Goal: Communication & Community: Answer question/provide support

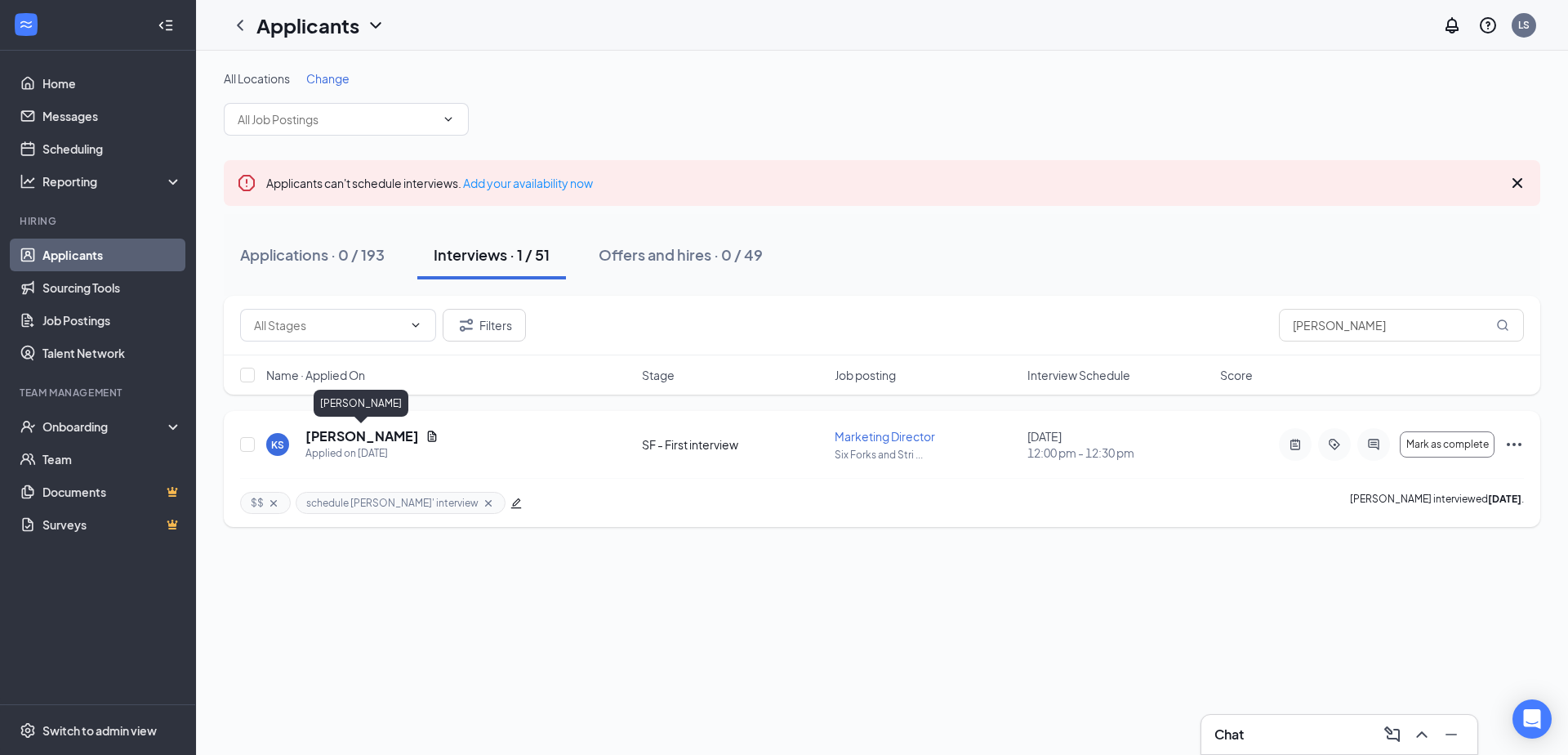
click at [394, 431] on h5 "[PERSON_NAME]" at bounding box center [362, 436] width 113 height 18
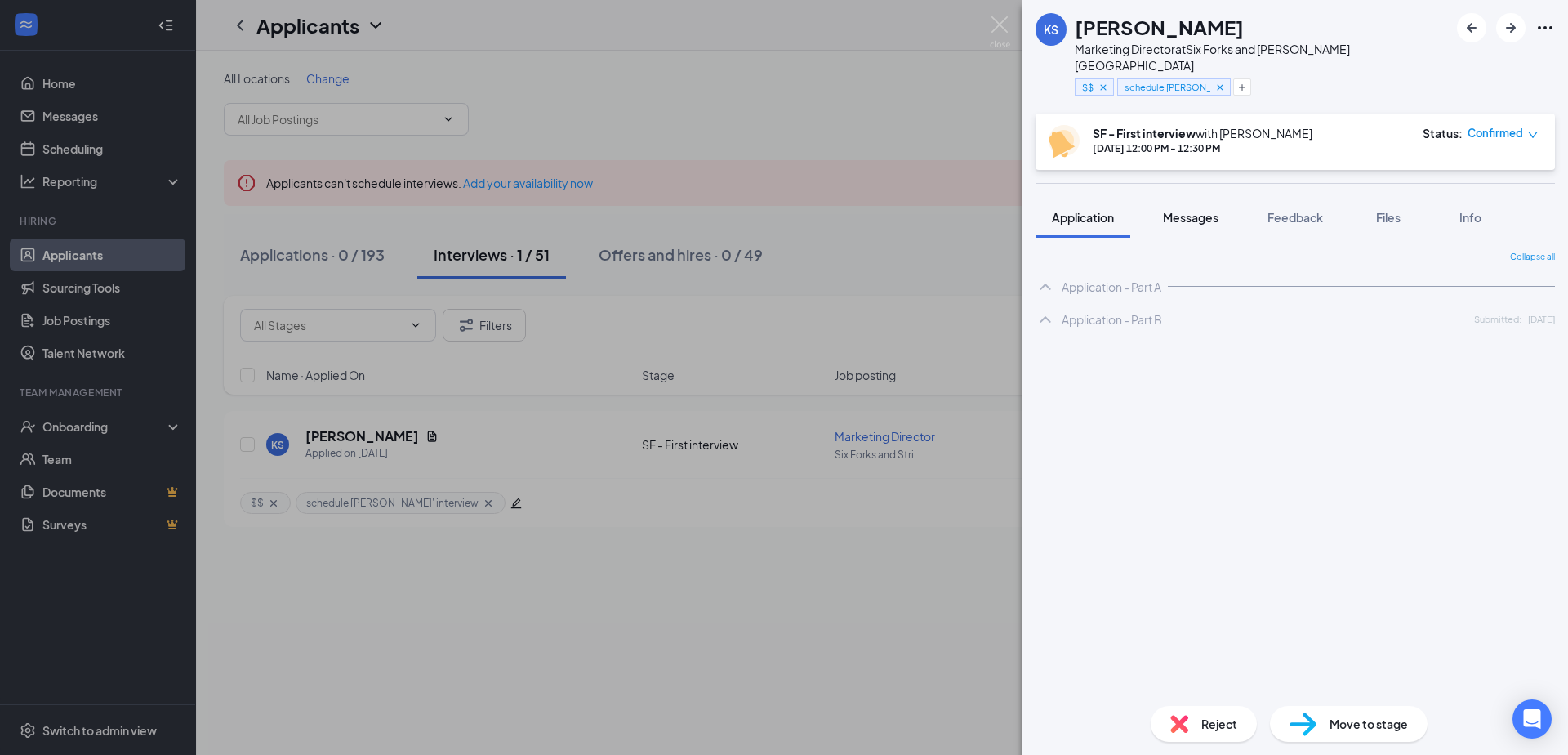
click at [1203, 210] on span "Messages" at bounding box center [1191, 216] width 55 height 14
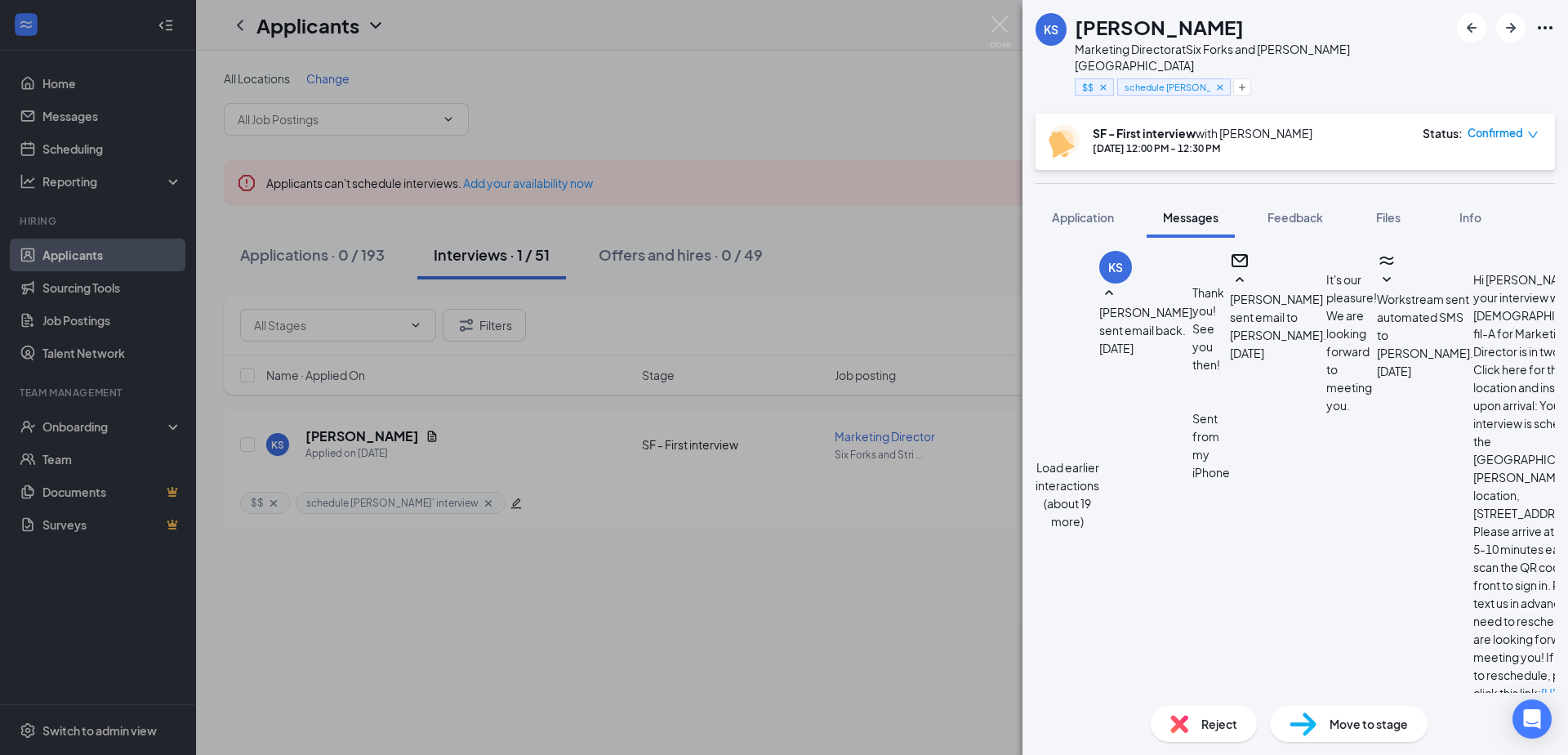
scroll to position [1381, 0]
type textarea "Hi Karen, we are currently working on conducting reference checks for your appl…"
click at [1099, 210] on span "Application" at bounding box center [1083, 216] width 62 height 14
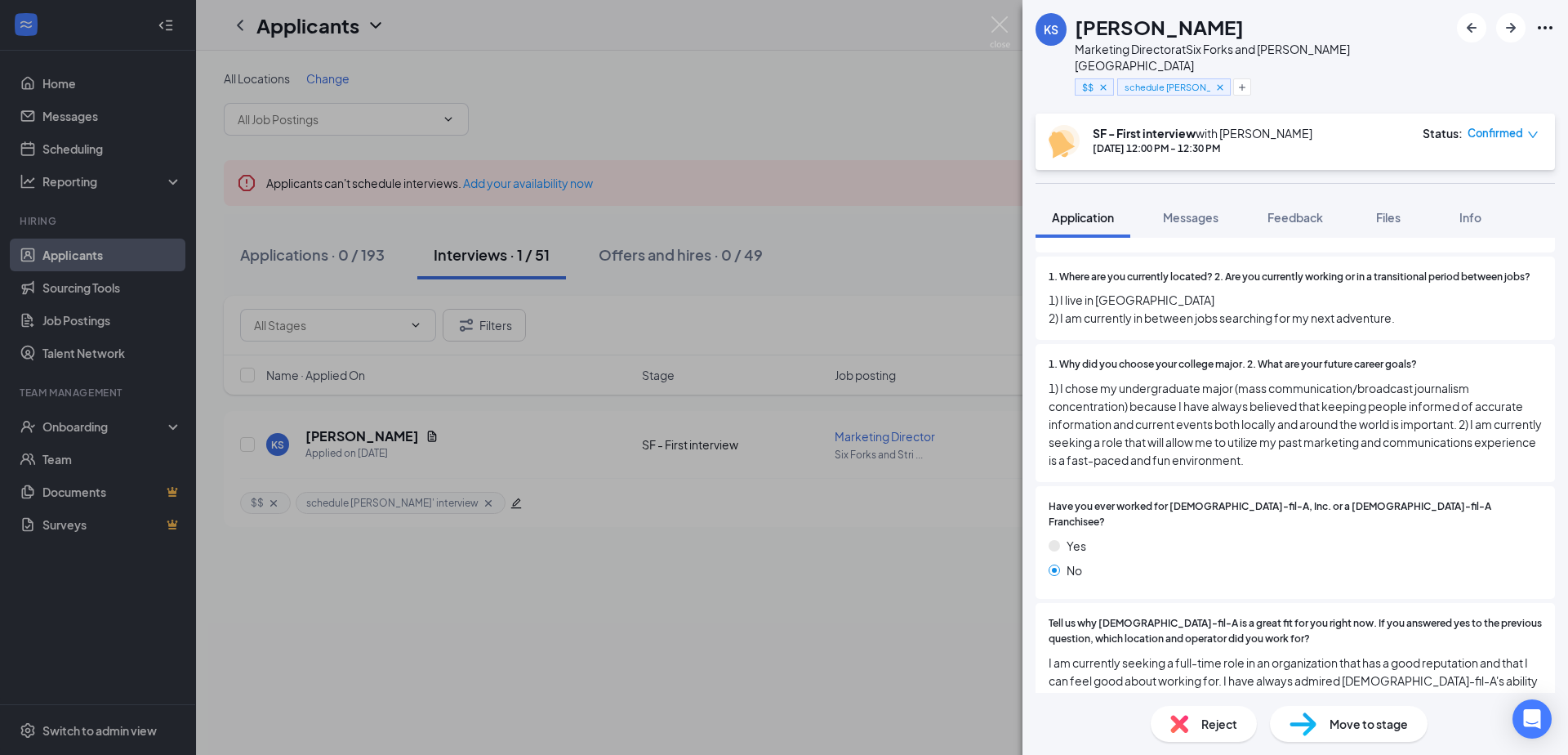
scroll to position [518, 0]
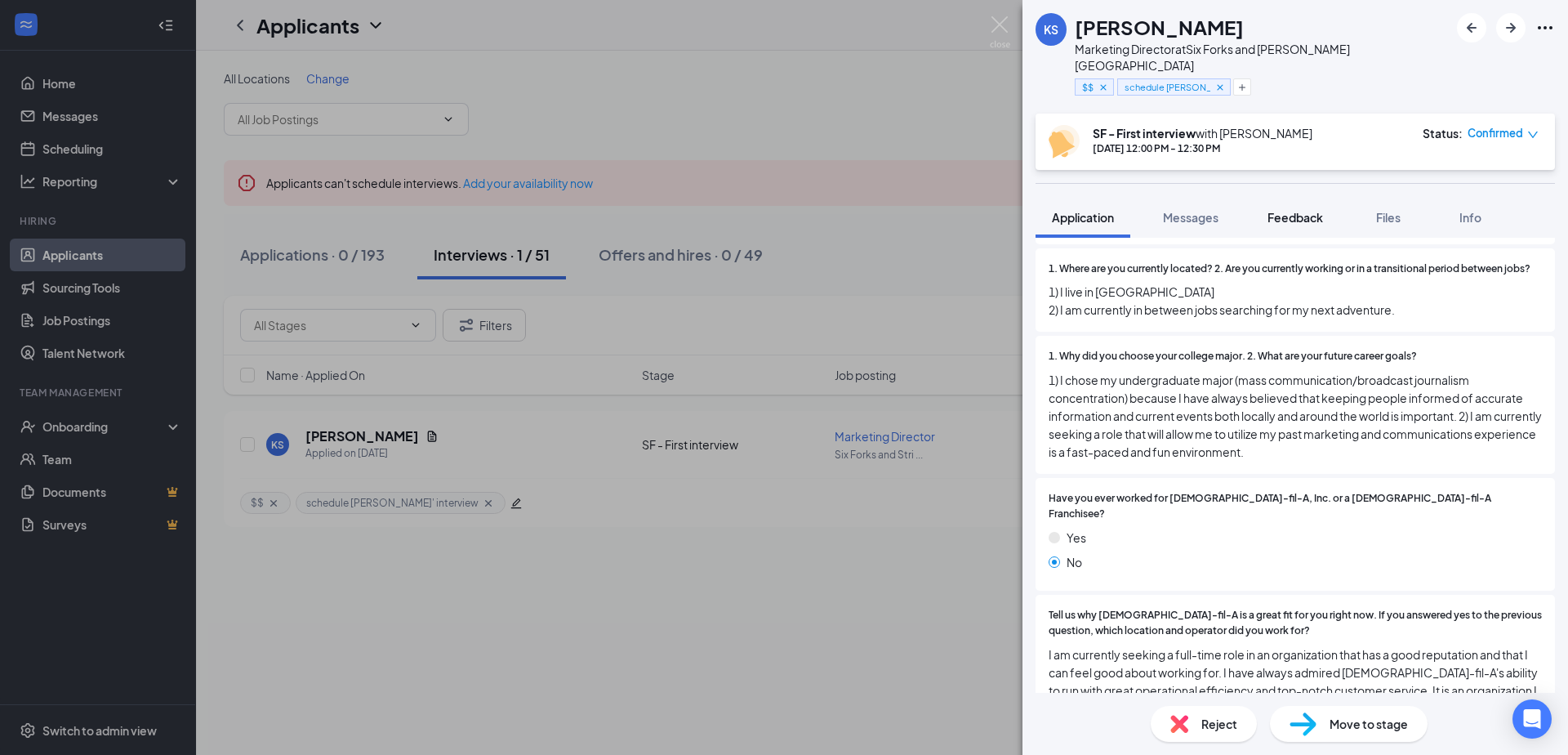
click at [1309, 197] on button "Feedback" at bounding box center [1295, 217] width 89 height 41
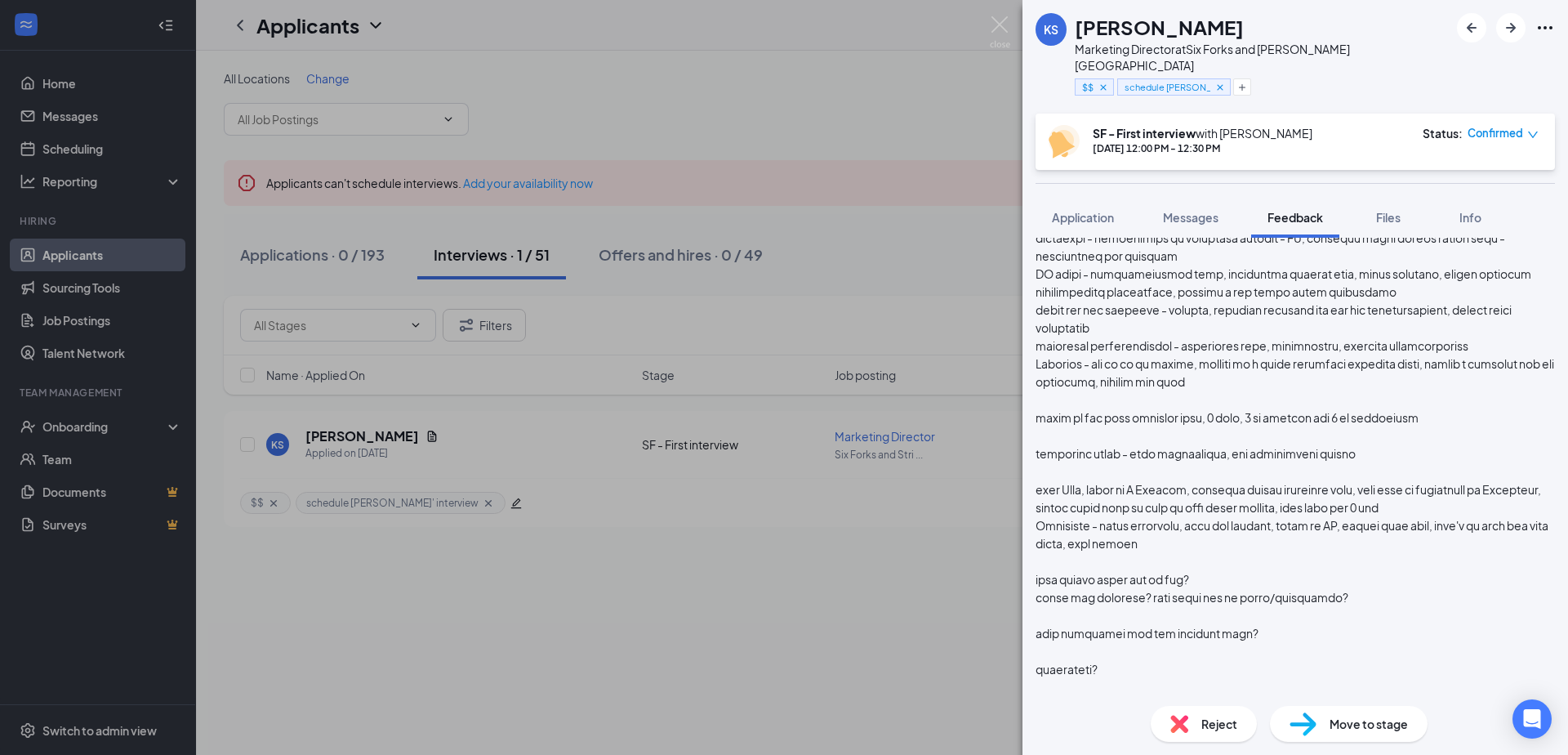
scroll to position [945, 0]
drag, startPoint x: 1071, startPoint y: 327, endPoint x: 1146, endPoint y: 331, distance: 75.1
click at [1146, 331] on div at bounding box center [1295, 424] width 519 height 826
copy div "Mckee Homes"
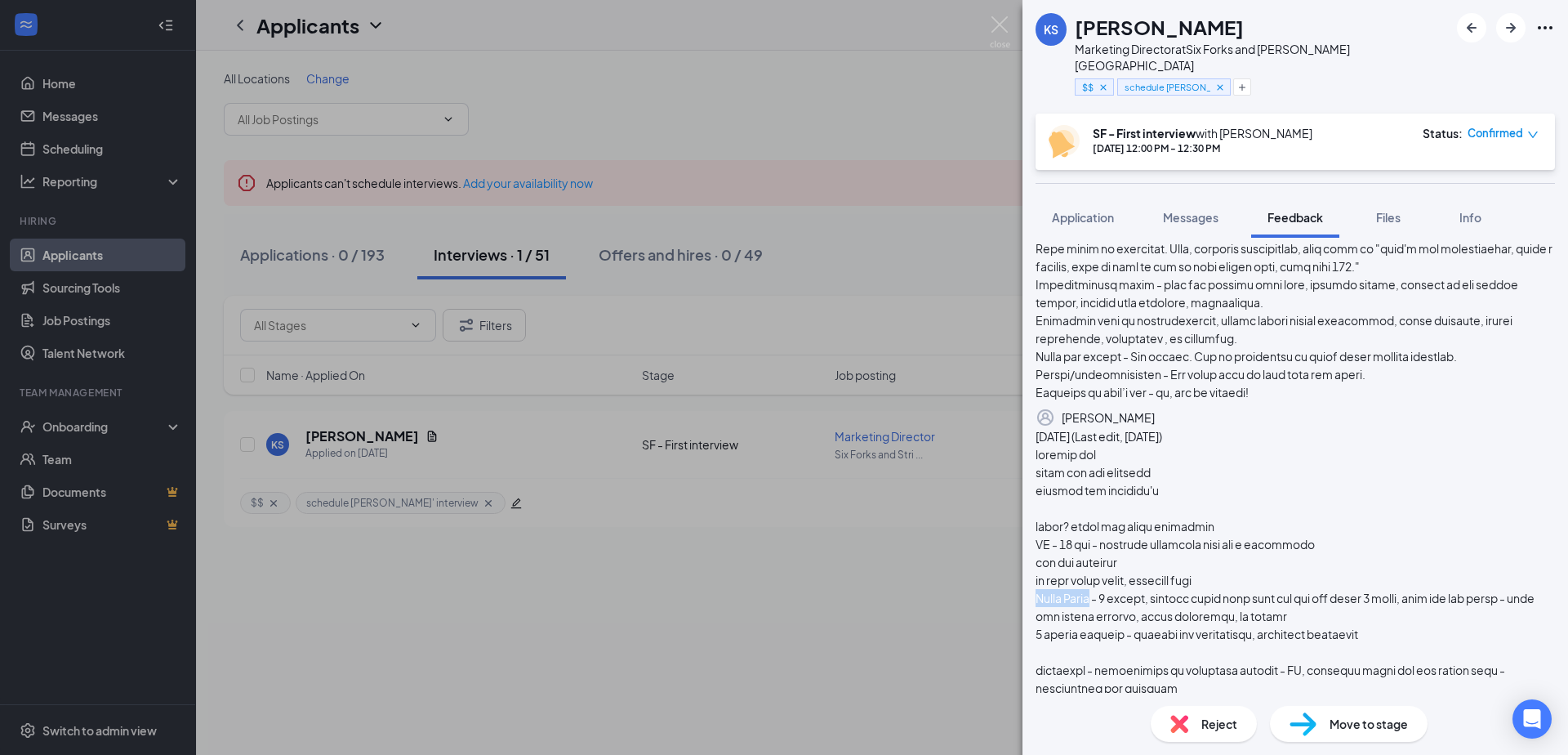
scroll to position [0, 0]
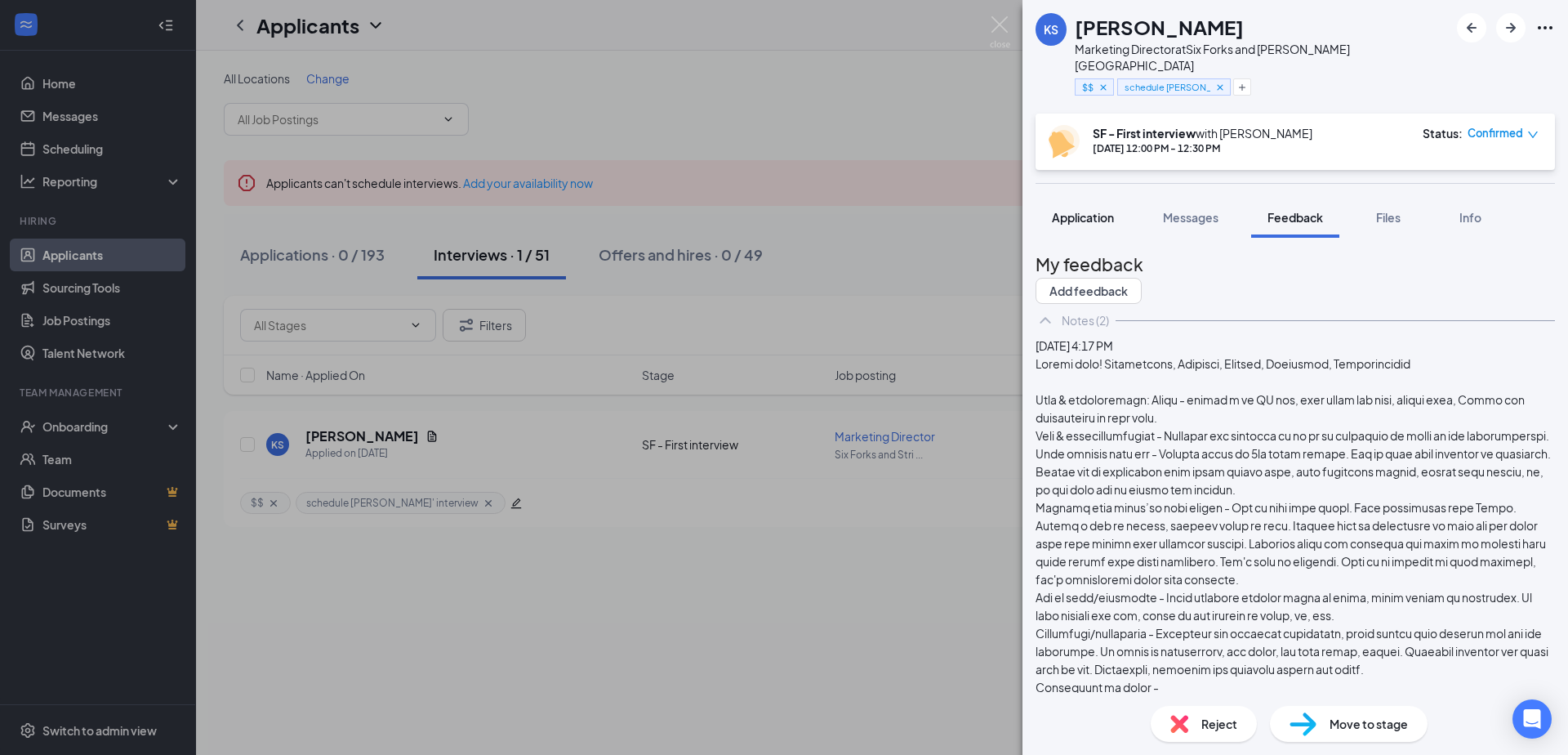
click at [1097, 197] on button "Application" at bounding box center [1083, 217] width 94 height 41
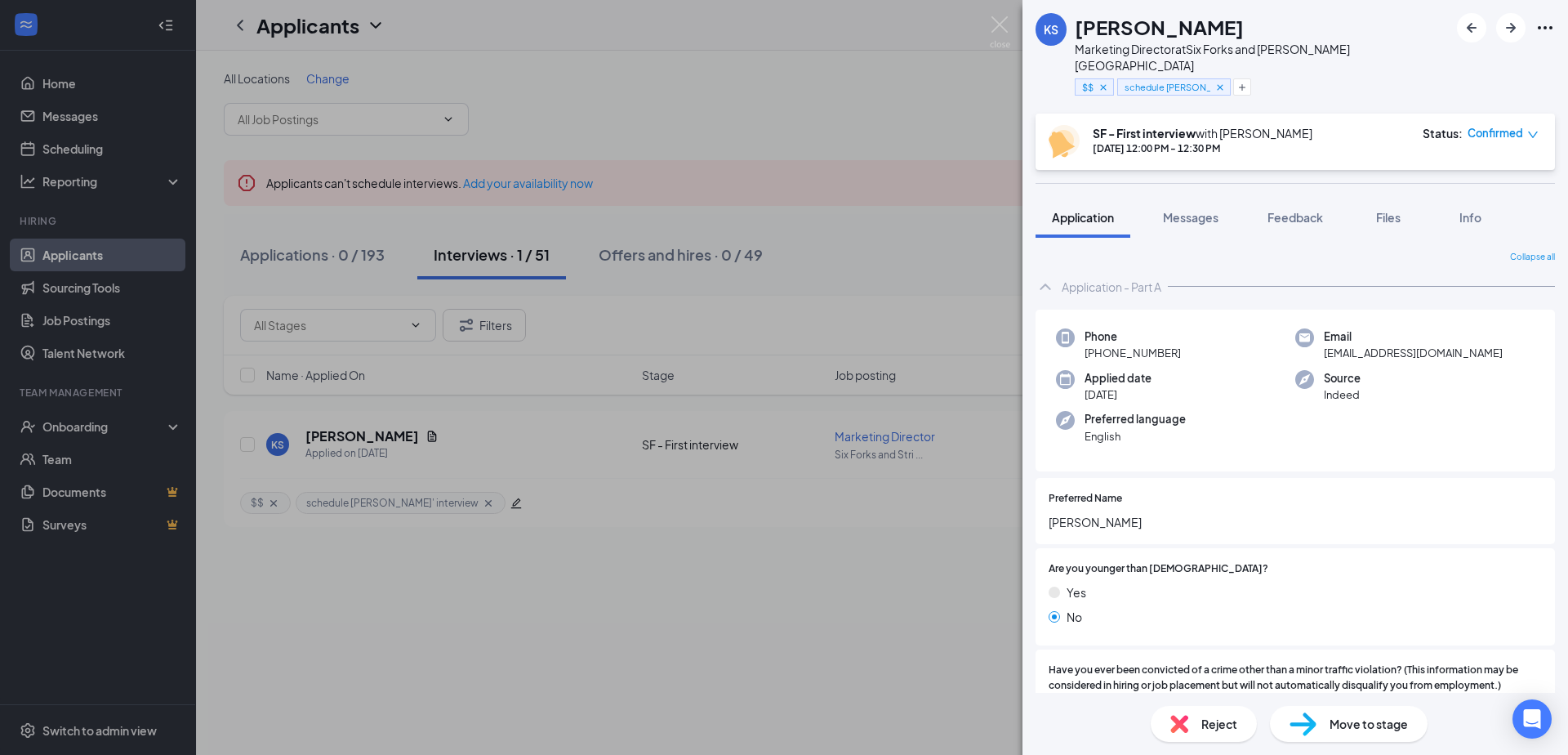
click at [1197, 237] on div "Collapse all Application - Part A Phone +1 (410) 487-1660 Email kcsterling03@gm…" at bounding box center [1295, 464] width 545 height 455
click at [1197, 210] on span "Messages" at bounding box center [1191, 216] width 55 height 14
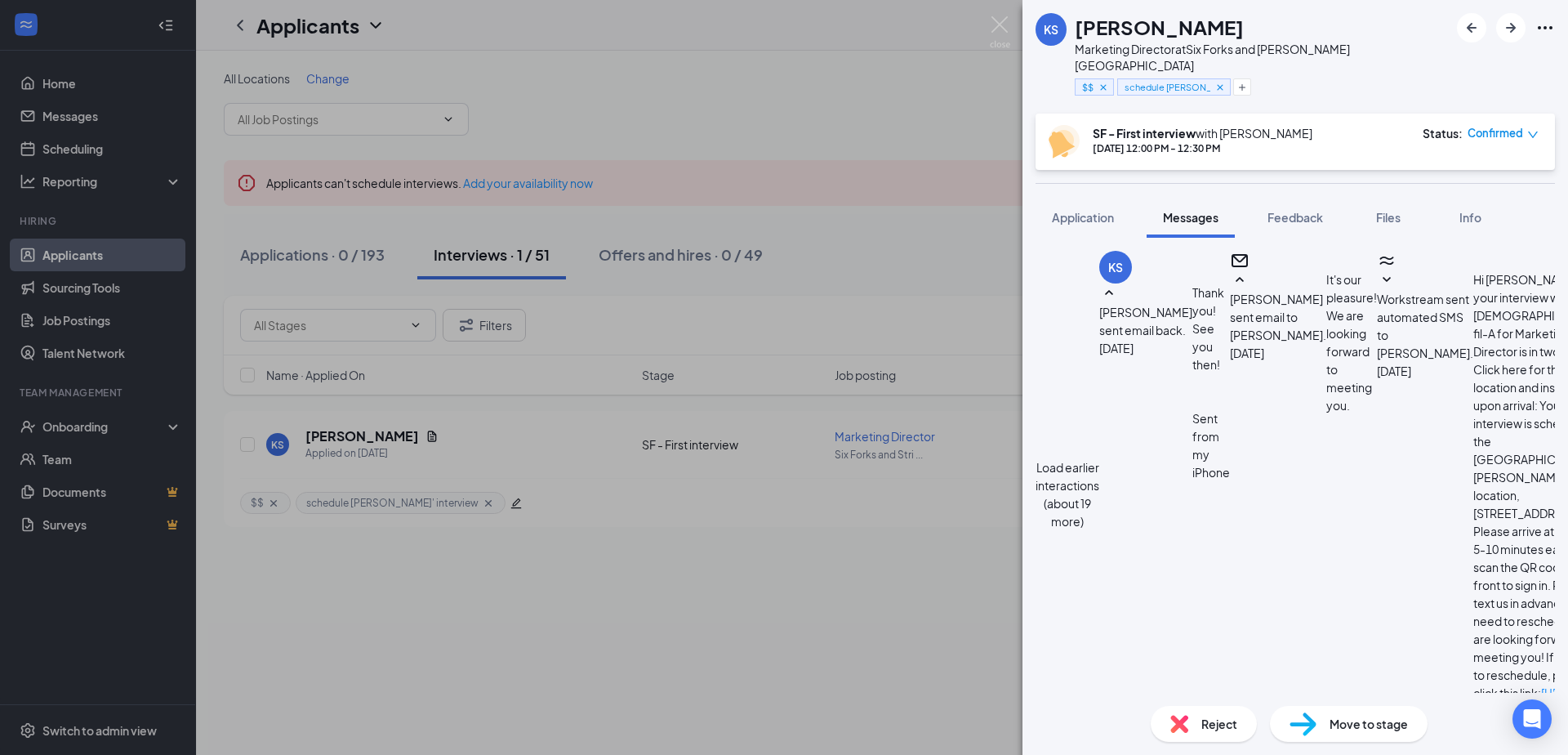
scroll to position [1381, 0]
type textarea "j"
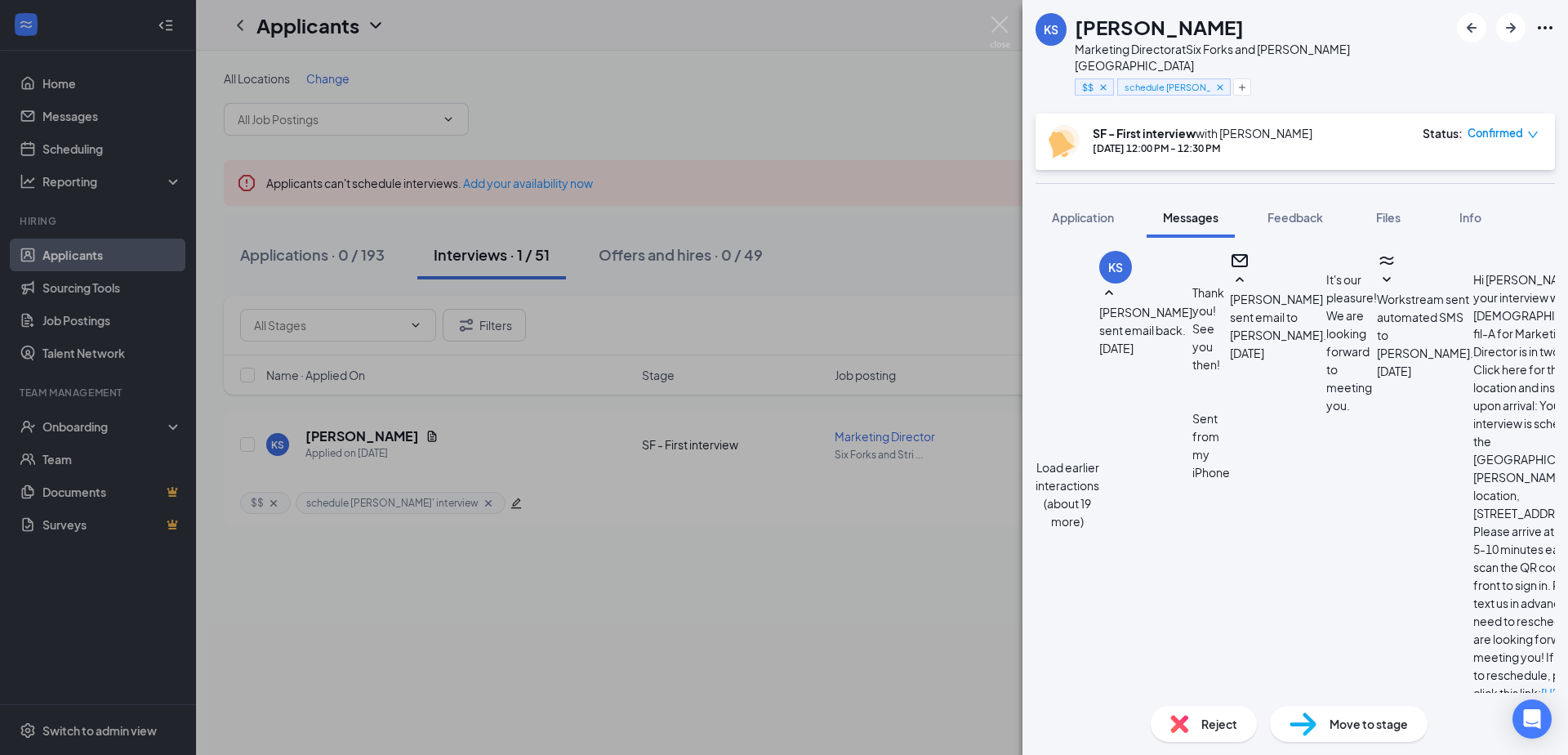
paste textarea "Mckee Homes"
type textarea "Hi Karen, we are currently in the process of conducting reference checks for ou…"
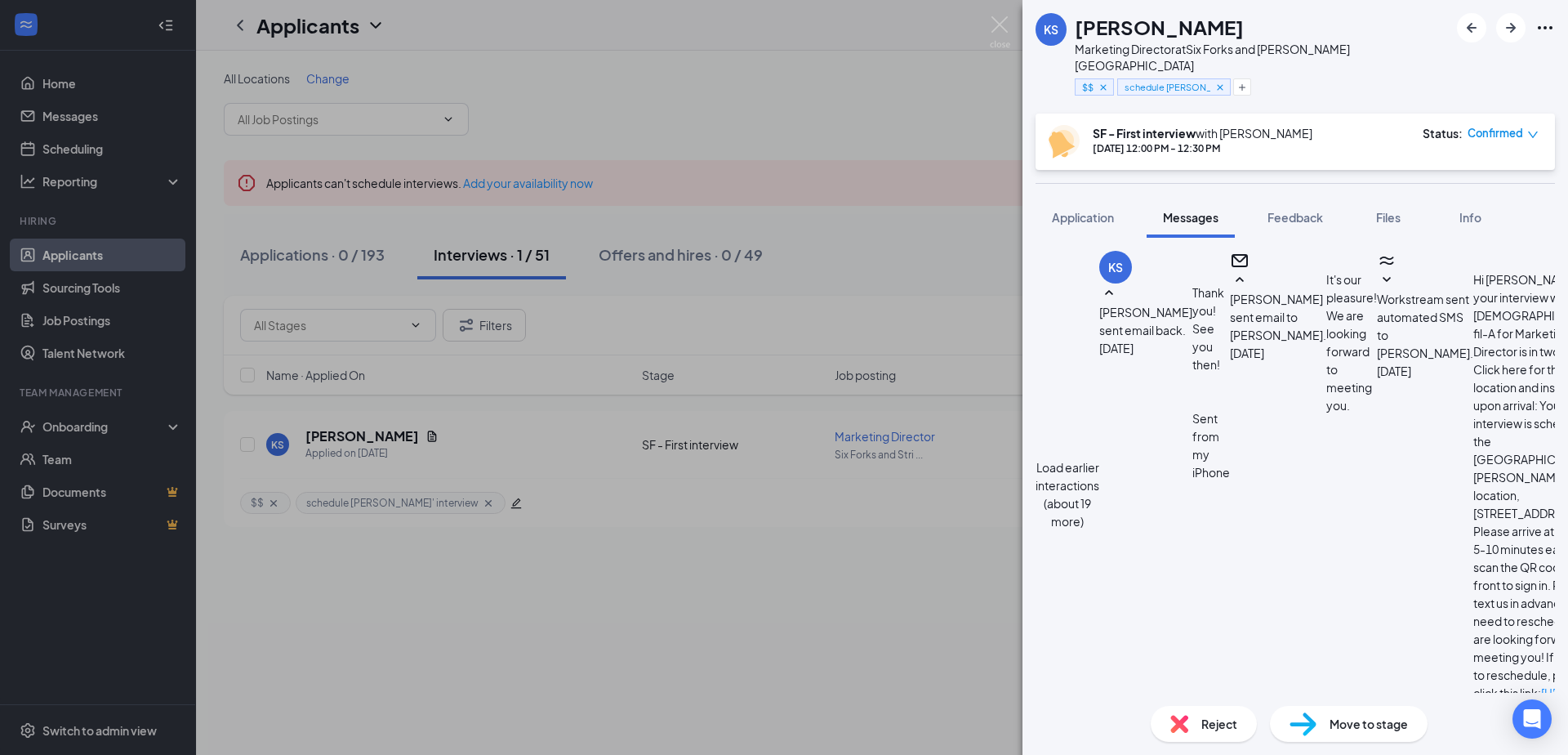
click at [1305, 210] on span "Feedback" at bounding box center [1295, 216] width 55 height 14
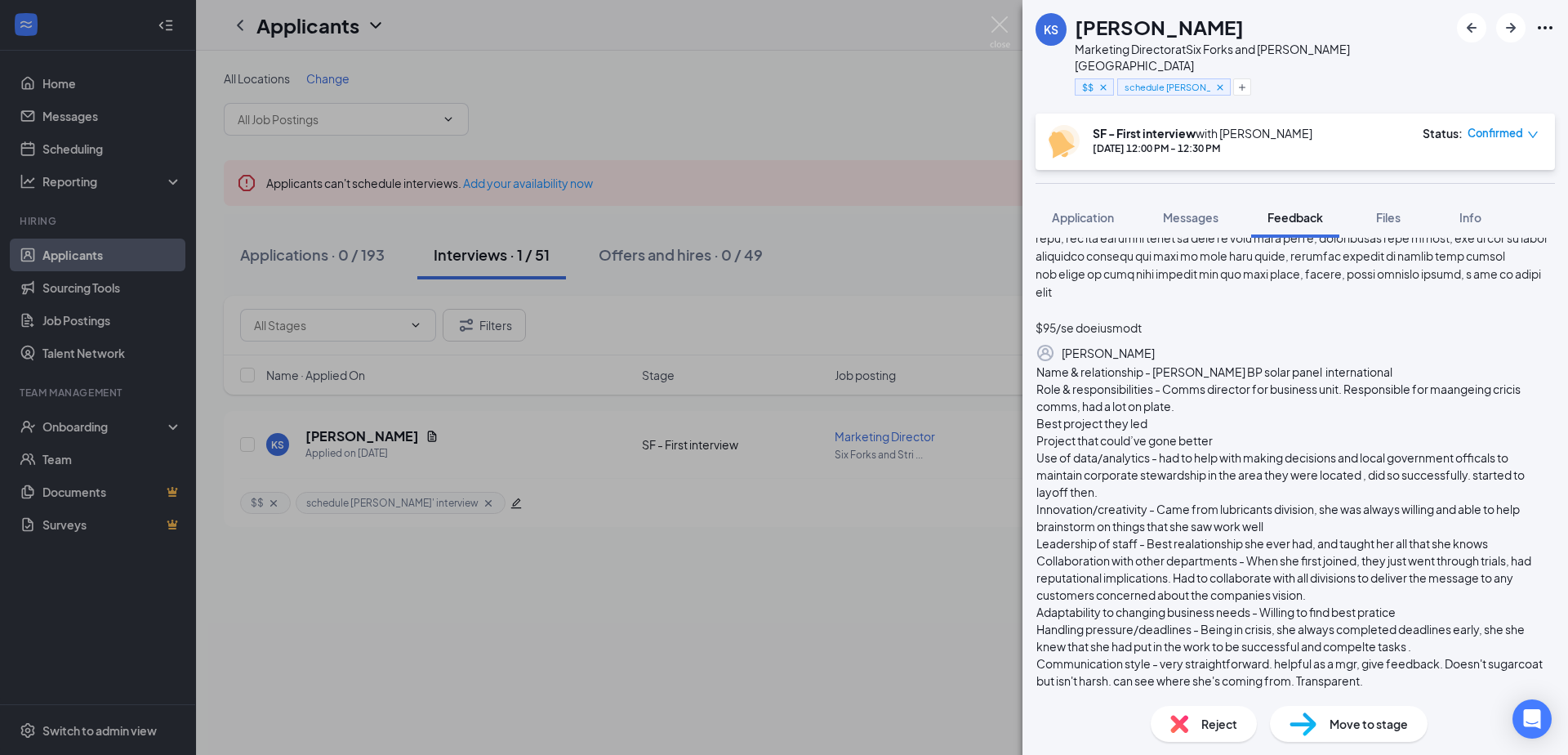
scroll to position [1726, 0]
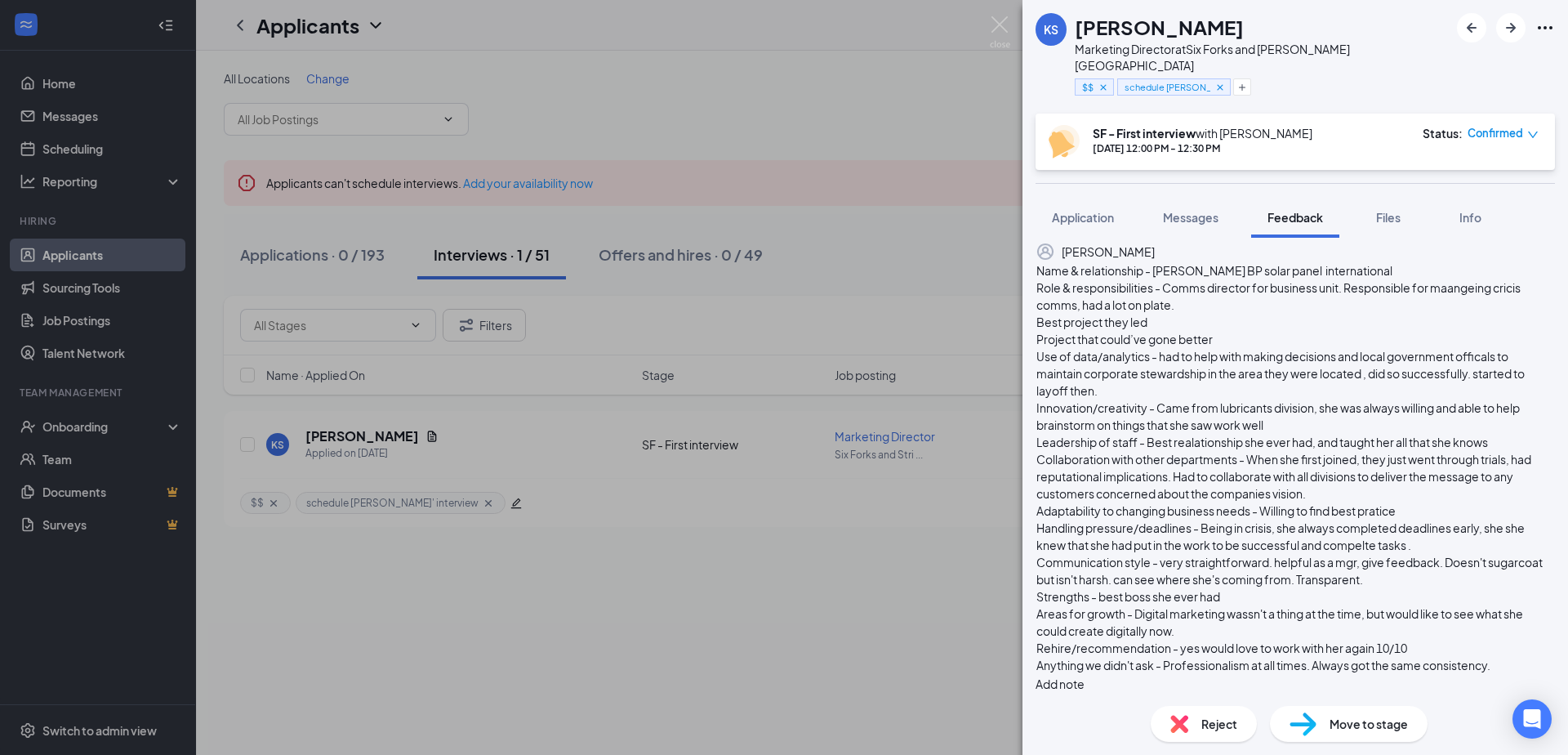
click at [1067, 357] on div "Name & relationship - Julie BP solar panel international Role & responsibilitie…" at bounding box center [1295, 468] width 519 height 414
click at [1070, 277] on span "Name & relationship - Julie BP solar panel international" at bounding box center [1215, 270] width 356 height 14
click at [1085, 675] on button "Add note" at bounding box center [1060, 684] width 49 height 18
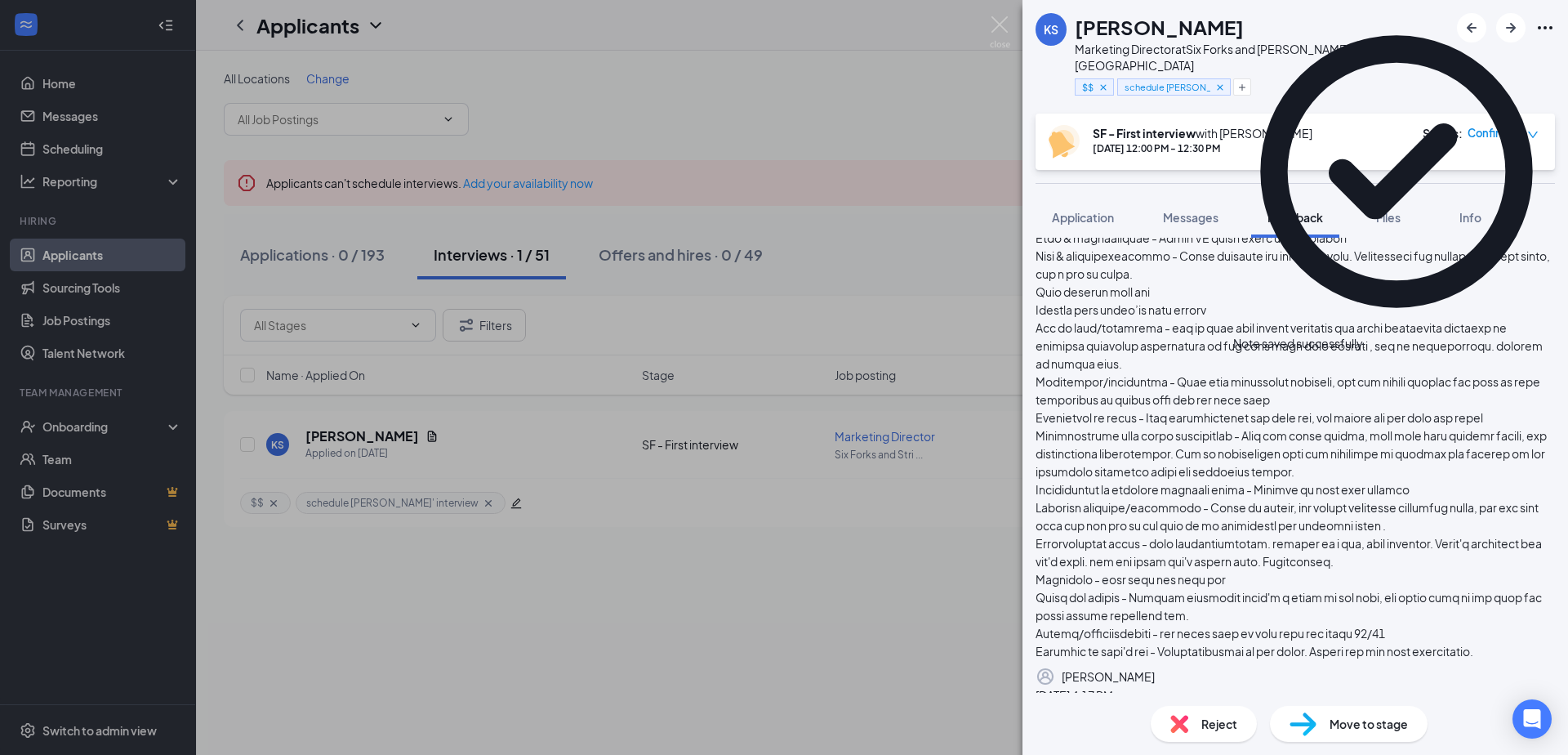
scroll to position [0, 0]
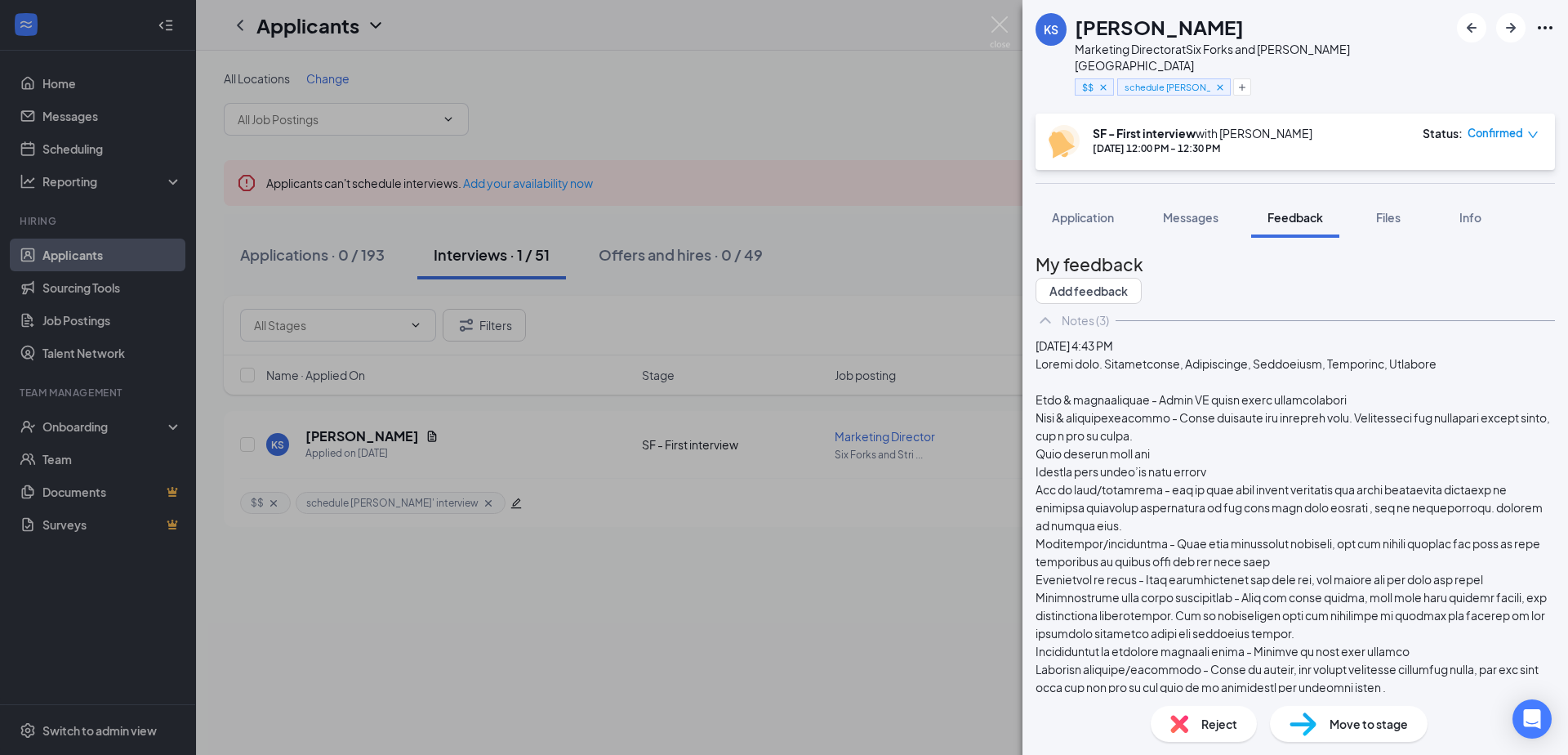
drag, startPoint x: 860, startPoint y: 293, endPoint x: 873, endPoint y: 290, distance: 13.3
click at [860, 293] on div "KS KAREN STERLING Marketing Director at Six Forks and Strickland Road $$ schedu…" at bounding box center [784, 378] width 1568 height 755
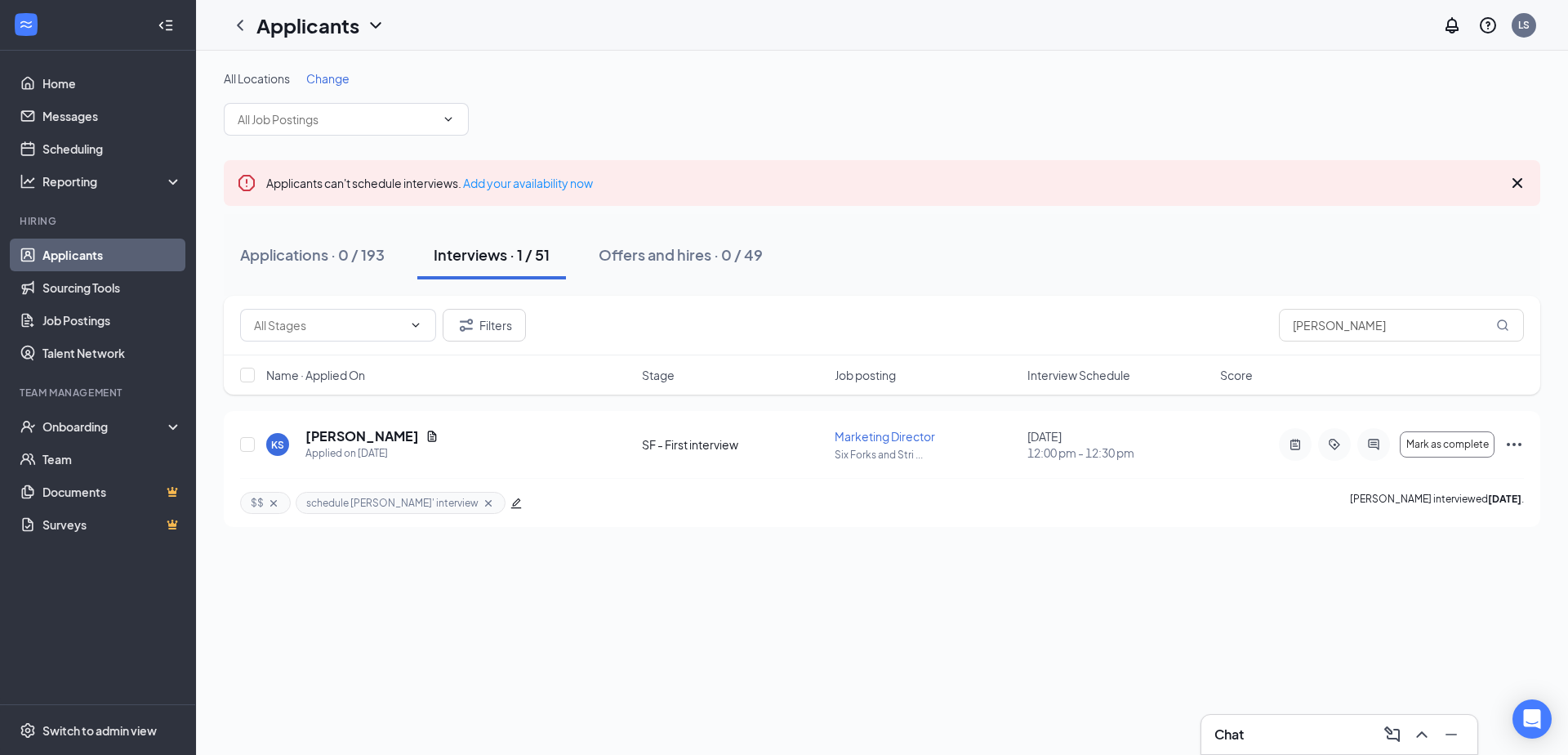
click at [92, 255] on link "Applicants" at bounding box center [112, 255] width 140 height 32
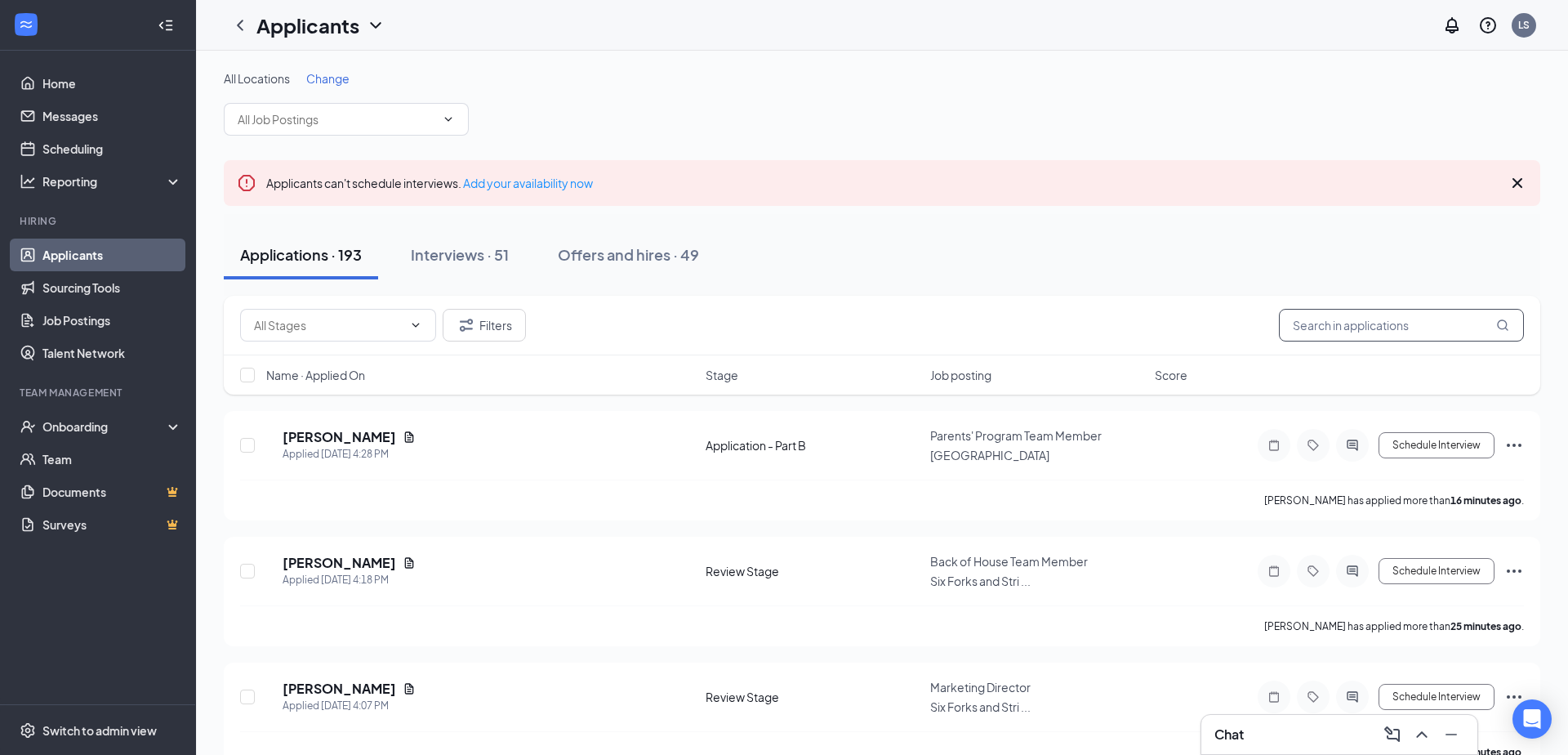
click at [1344, 335] on input "text" at bounding box center [1401, 325] width 245 height 32
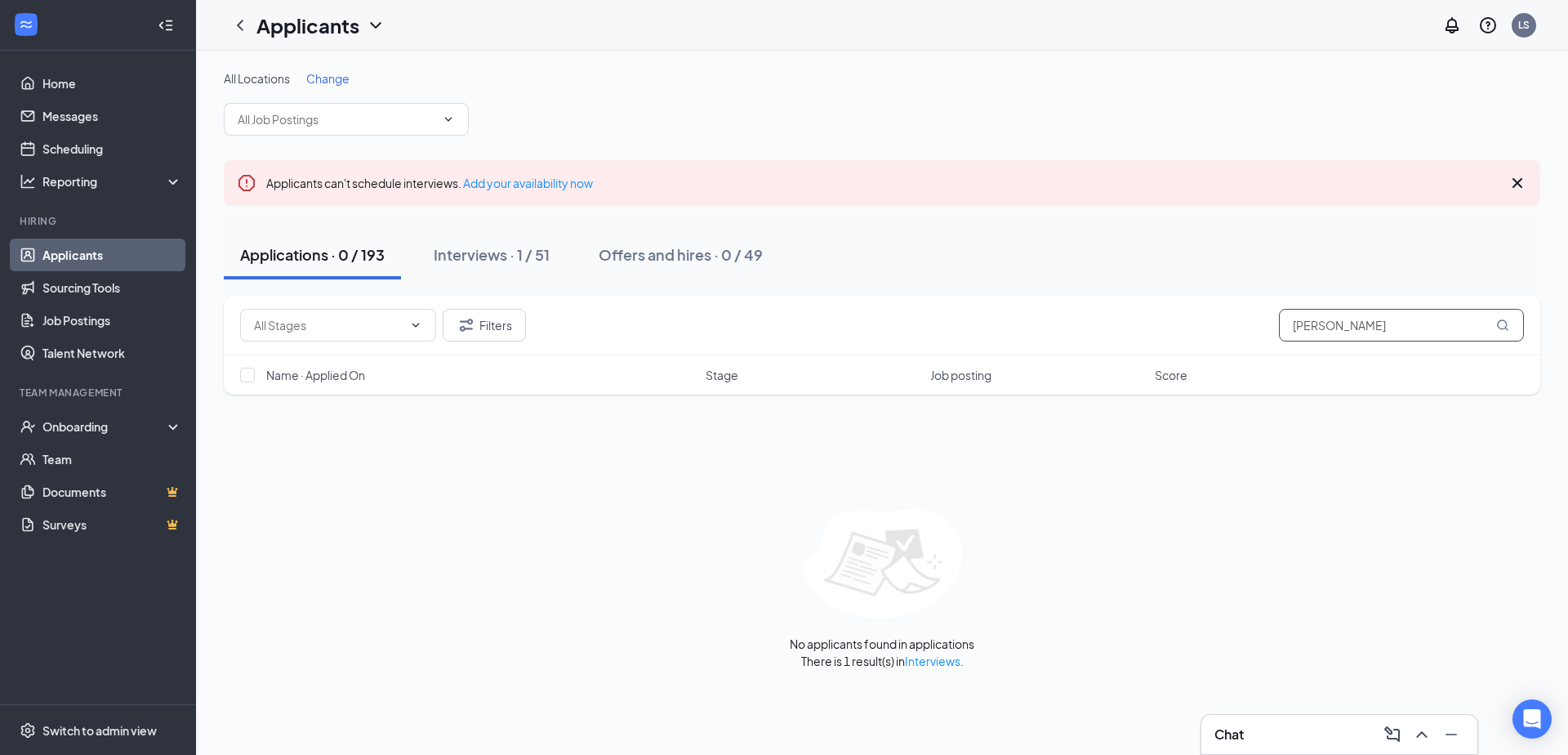
click at [1390, 329] on input "[PERSON_NAME]" at bounding box center [1401, 325] width 245 height 32
click at [1390, 327] on input "Paige" at bounding box center [1401, 325] width 245 height 32
type input "PaigeN"
type input "[PERSON_NAME]"
click at [924, 665] on link "Interviews" at bounding box center [933, 661] width 55 height 14
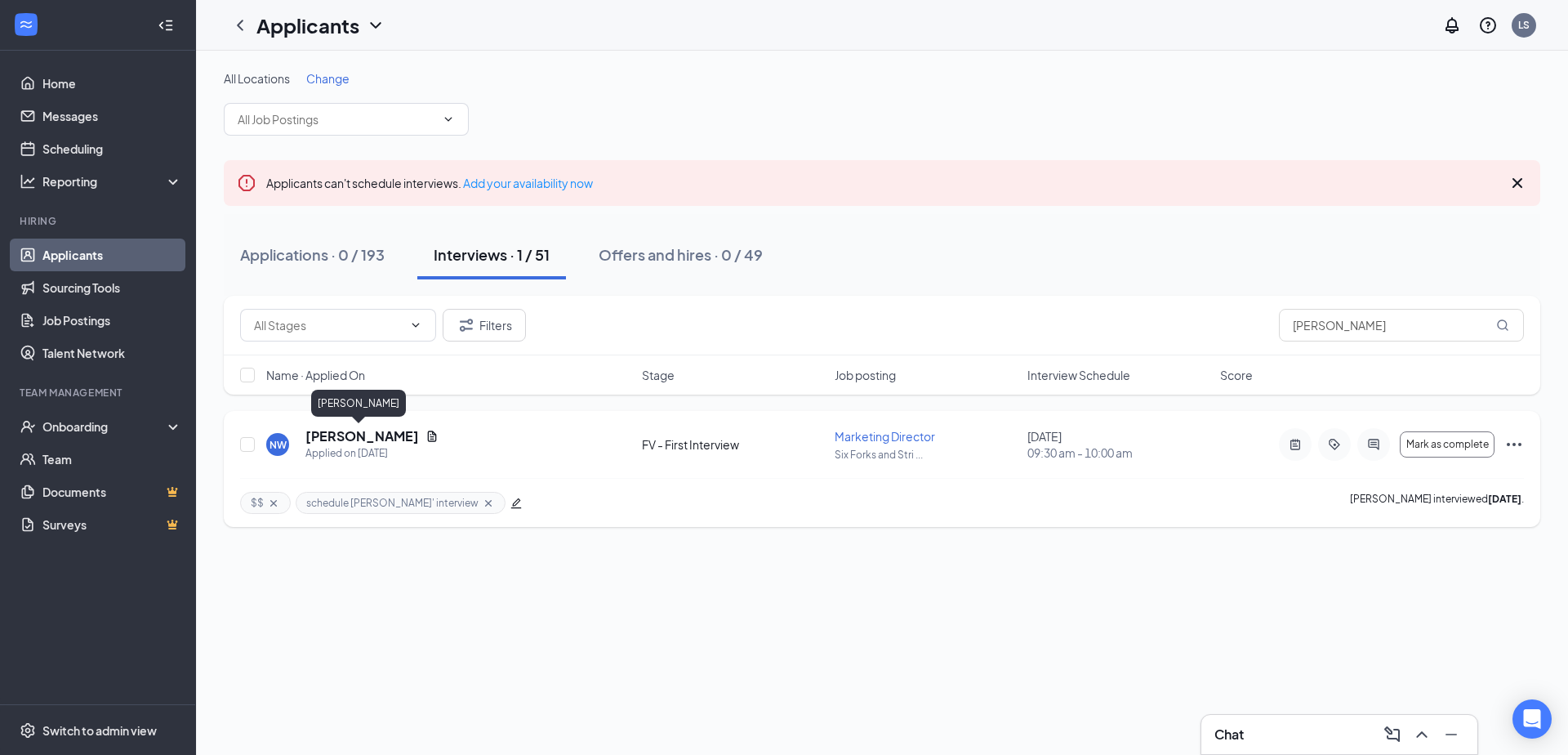
click at [364, 431] on h5 "[PERSON_NAME]" at bounding box center [362, 436] width 113 height 18
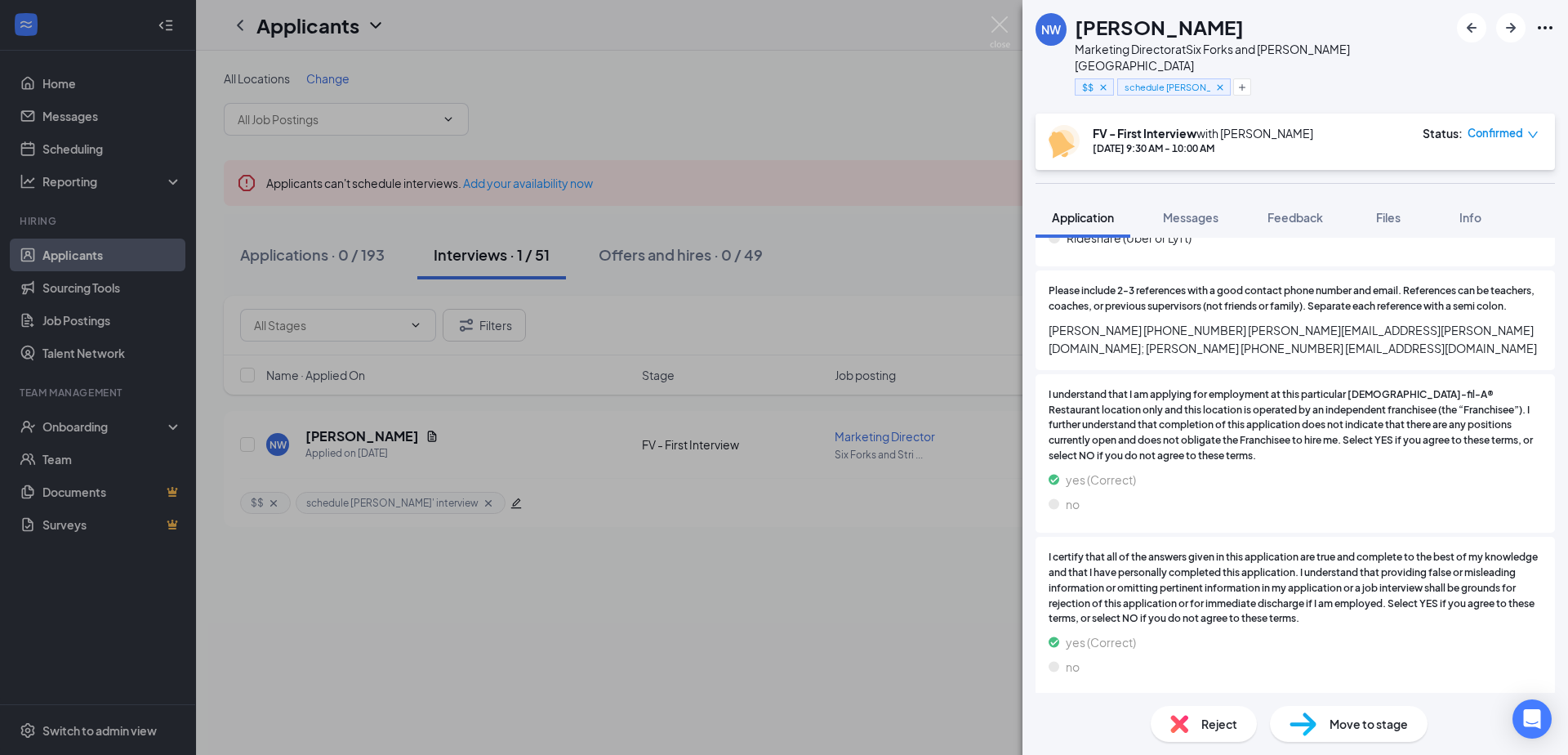
scroll to position [2590, 0]
drag, startPoint x: 1446, startPoint y: 246, endPoint x: 1446, endPoint y: 275, distance: 29.0
click at [1446, 323] on span "[PERSON_NAME] [PHONE_NUMBER] [PERSON_NAME][EMAIL_ADDRESS][PERSON_NAME][DOMAIN_N…" at bounding box center [1295, 341] width 494 height 36
drag, startPoint x: 1445, startPoint y: 250, endPoint x: 1462, endPoint y: 263, distance: 21.4
click at [1462, 323] on span "[PERSON_NAME] [PHONE_NUMBER] [PERSON_NAME][EMAIL_ADDRESS][PERSON_NAME][DOMAIN_N…" at bounding box center [1295, 341] width 494 height 36
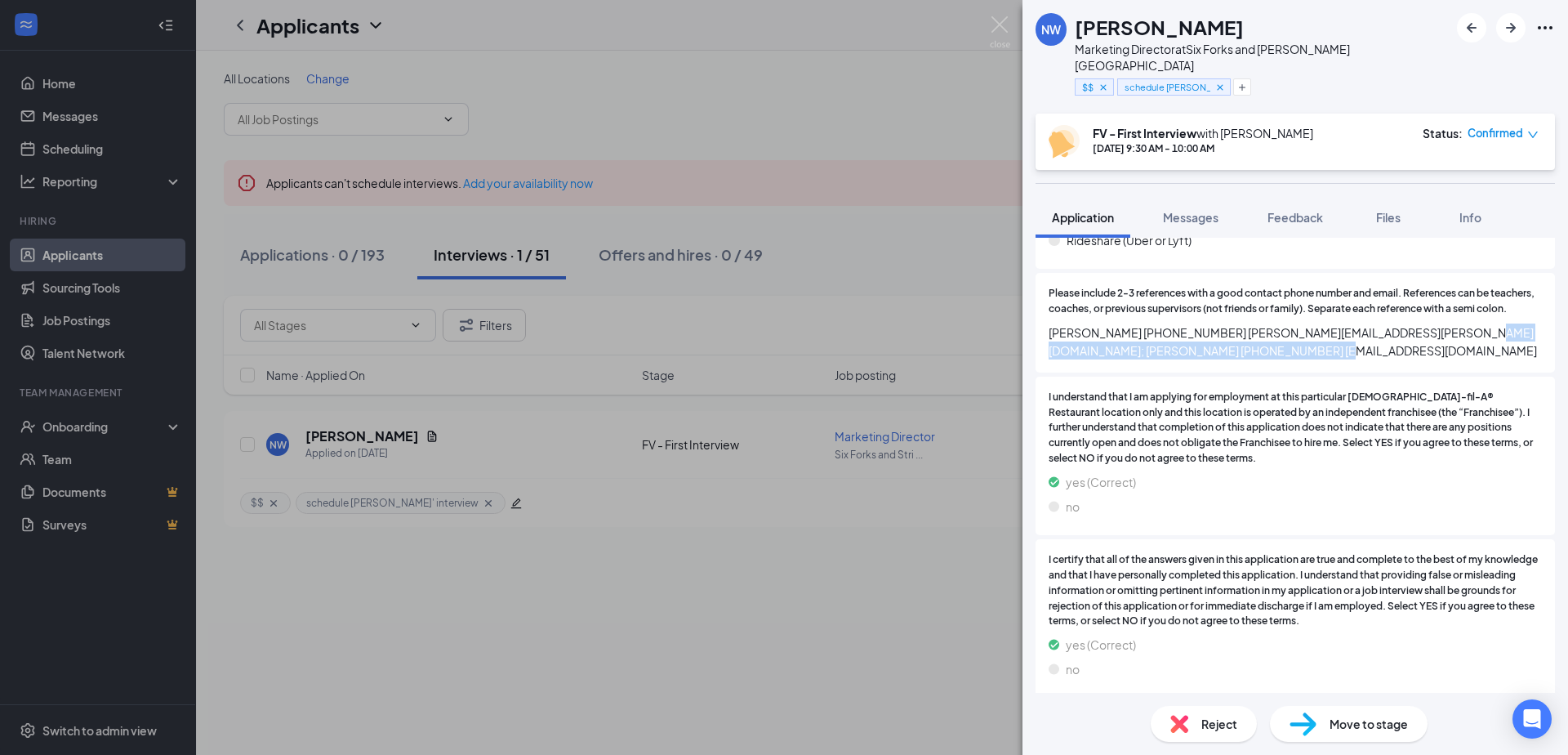
copy span "Jenna Kinsey 919-995-2031 bcburnbootcamp@gmail.com"
click at [1197, 210] on span "Messages" at bounding box center [1191, 216] width 55 height 14
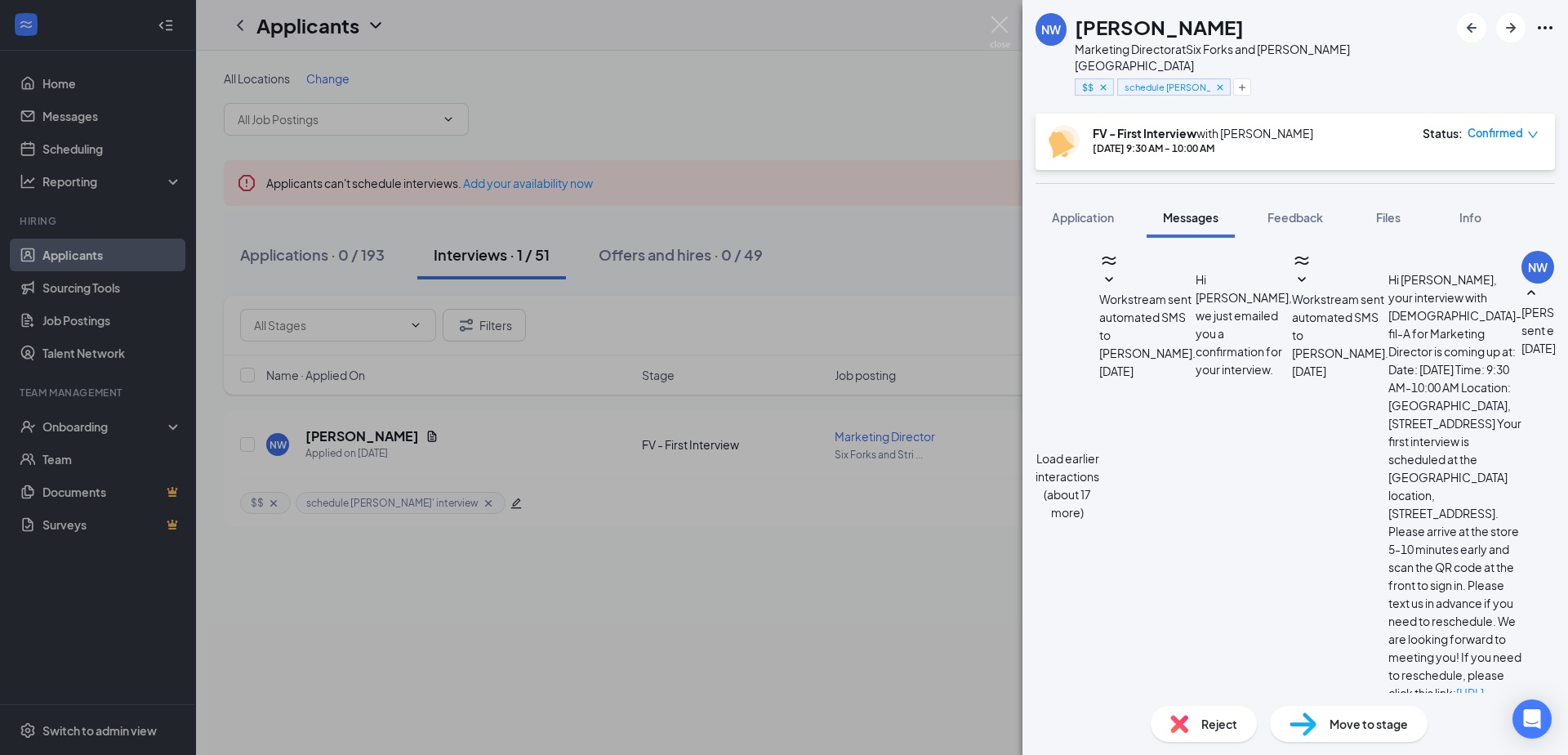
scroll to position [1295, 0]
click at [1287, 211] on button "Feedback" at bounding box center [1295, 217] width 89 height 41
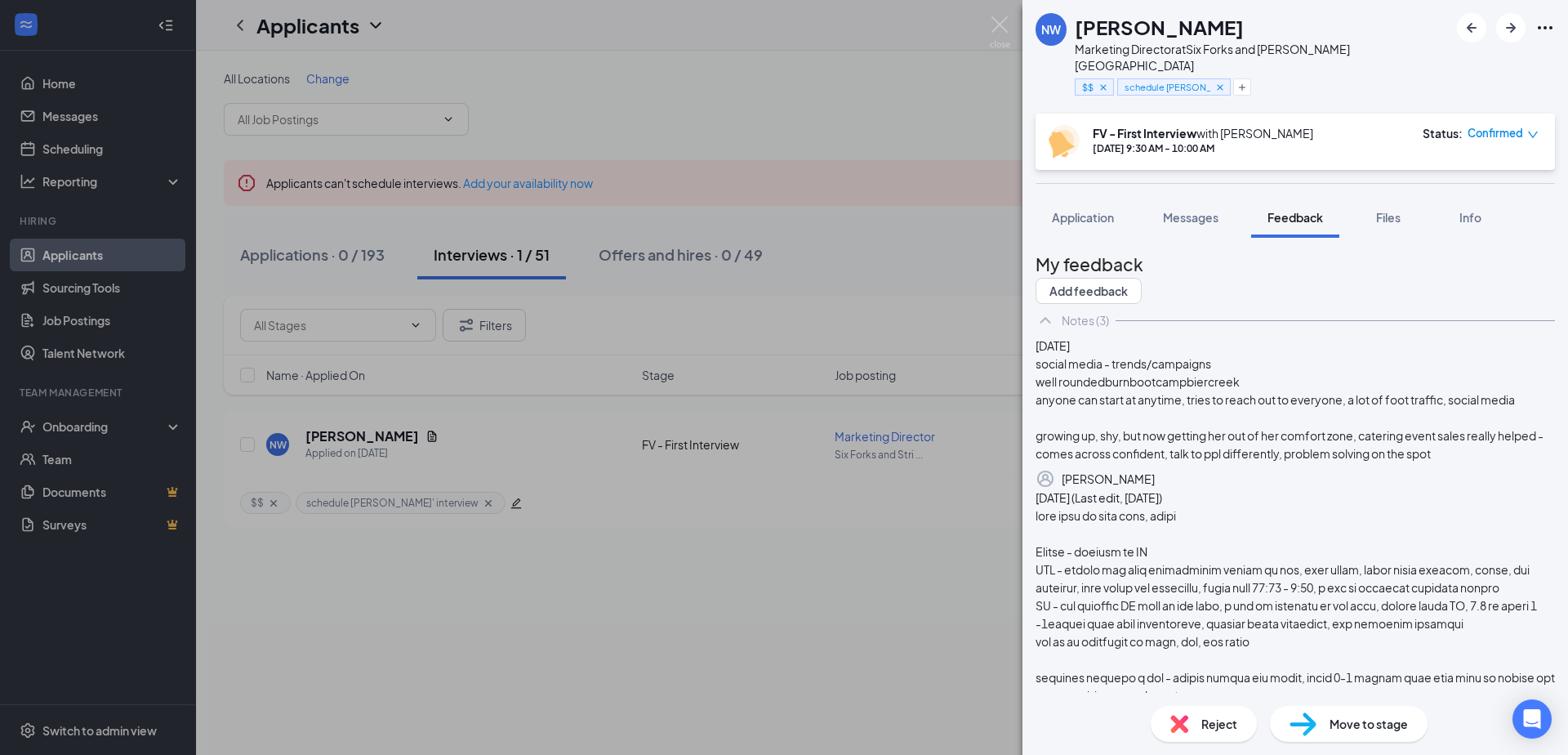
scroll to position [1703, 0]
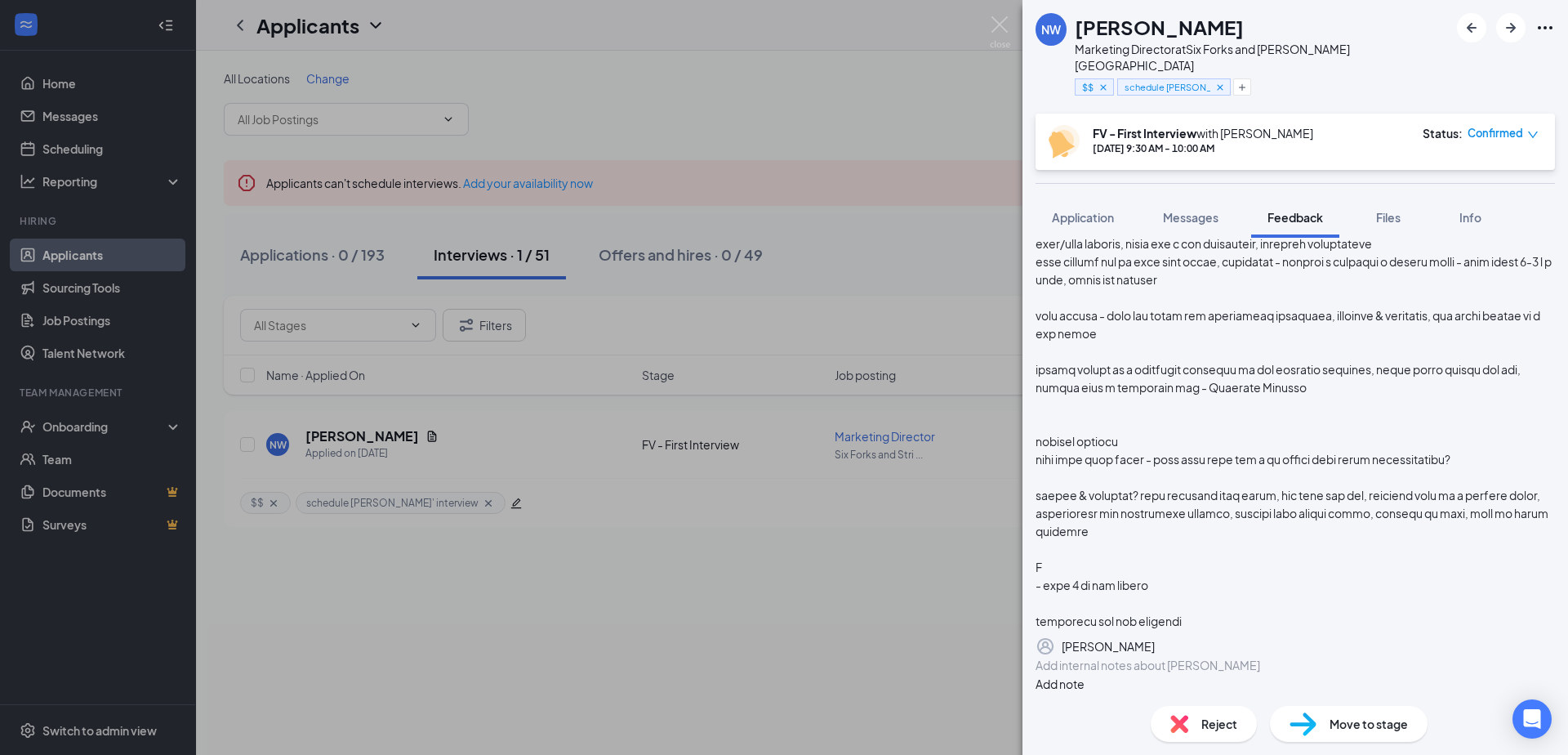
click at [1127, 656] on div "Add internal notes about Natalie Wrenn Add note" at bounding box center [1295, 674] width 519 height 37
click at [1122, 660] on div at bounding box center [1295, 665] width 518 height 17
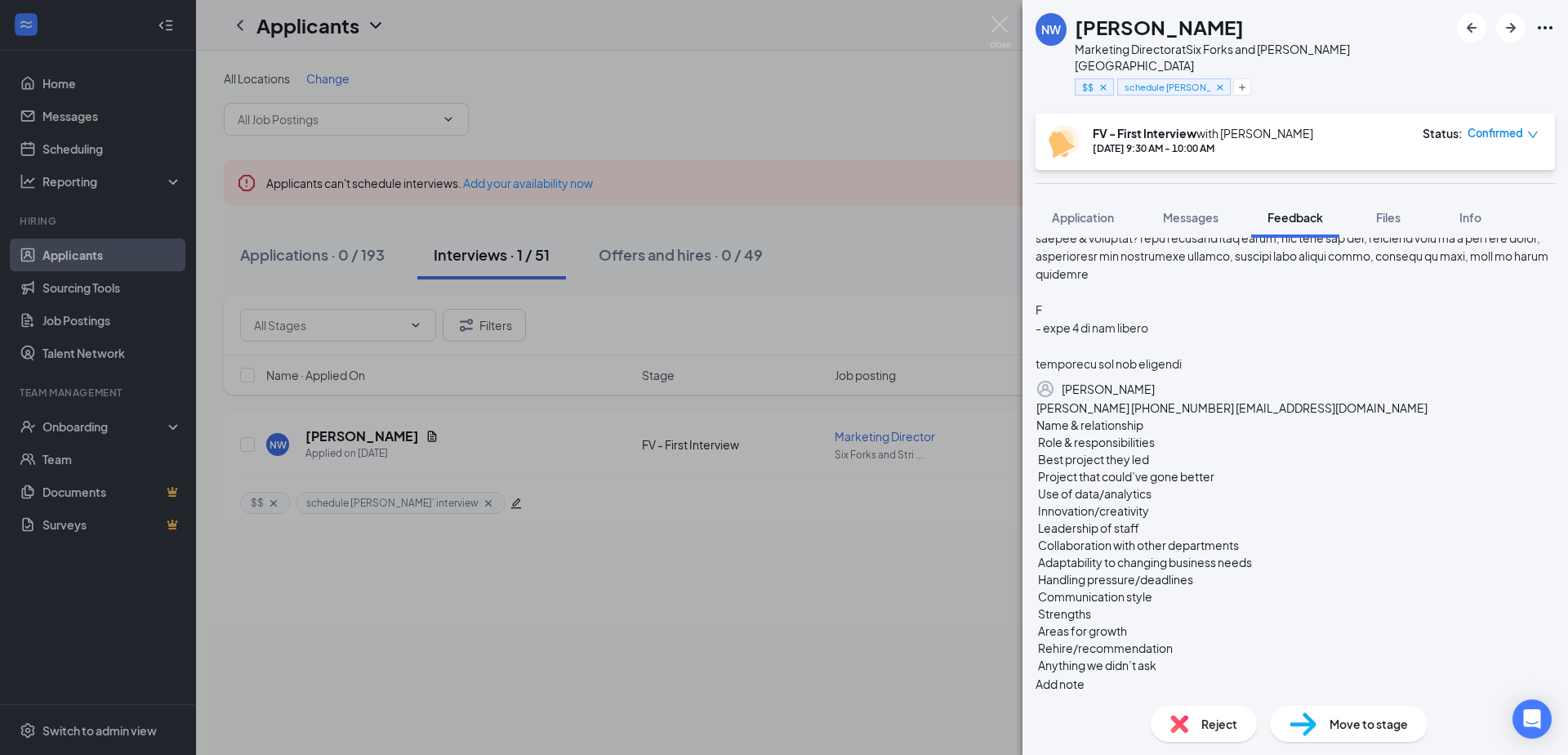
scroll to position [1919, 0]
click at [1238, 459] on div "Name & relationship Role & responsibilities Best project they led Project that …" at bounding box center [1295, 545] width 518 height 257
drag, startPoint x: 1395, startPoint y: 442, endPoint x: 1061, endPoint y: 437, distance: 334.0
click at [1061, 437] on div "Jenna Kinsey 919-995-2031 bcburnbootcamp@gmail.com Name & relationship Role & r…" at bounding box center [1295, 545] width 519 height 295
click at [1224, 459] on div "Name & relationship Role & responsibilities Best project they led Project that …" at bounding box center [1295, 545] width 518 height 257
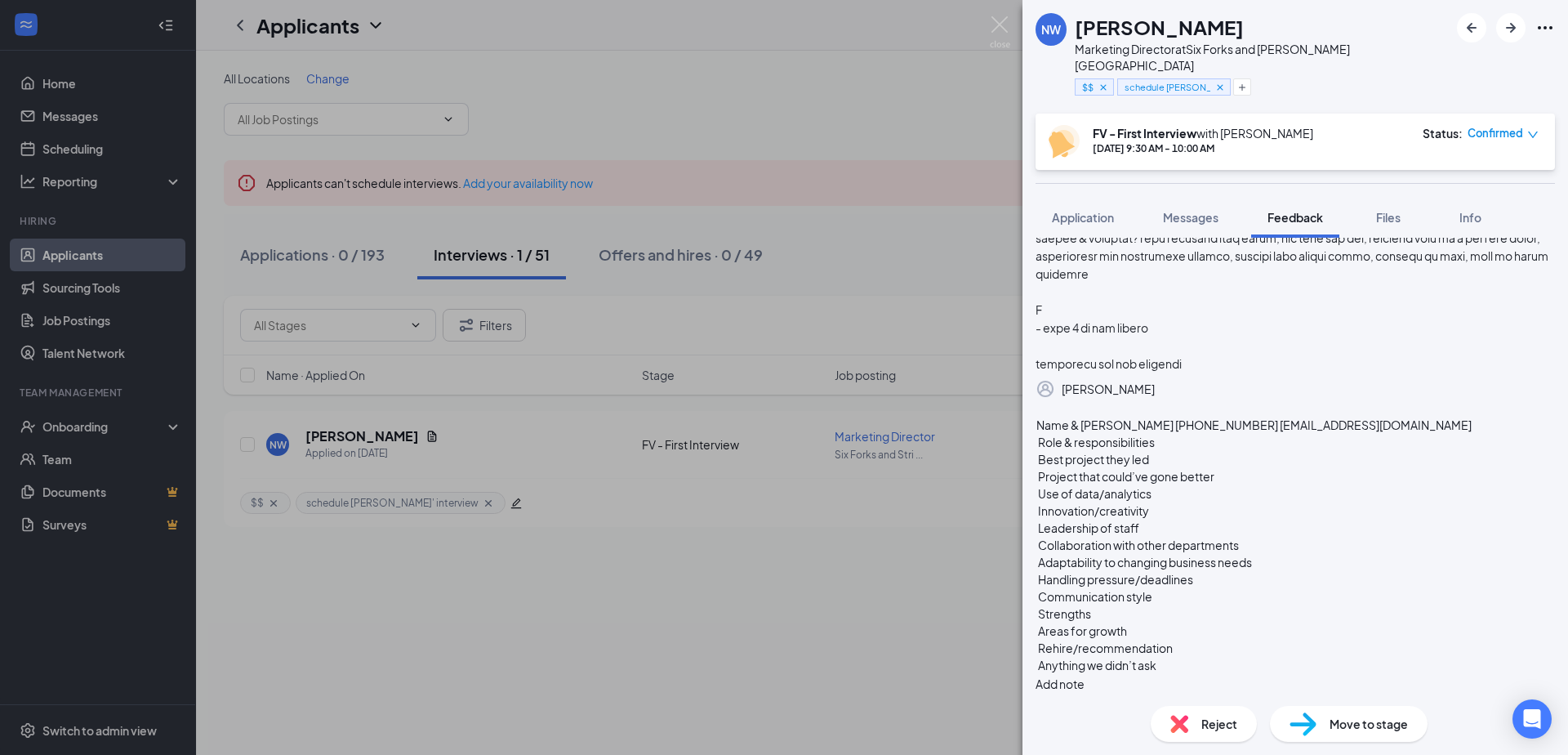
click at [1173, 456] on span "Name & relationshipJenna Kinsey 919-995-2031 bcburnbootcamp@gmail.com Role & re…" at bounding box center [1254, 544] width 436 height 255
drag, startPoint x: 1270, startPoint y: 473, endPoint x: 1030, endPoint y: 473, distance: 240.0
click at [1030, 473] on div "My feedback Add feedback Notes (3) Aug 14 social media - trends/campaigns well …" at bounding box center [1295, 464] width 545 height 455
click at [1237, 487] on div "Name & relationship Jenna Kinsey 919-995-2031 Role & responsibilities Best proj…" at bounding box center [1295, 545] width 518 height 257
click at [1236, 461] on span "Name & relationship Jenna Kinsey 919-995-2031 Role & responsibilities Best proj…" at bounding box center [1191, 544] width 308 height 255
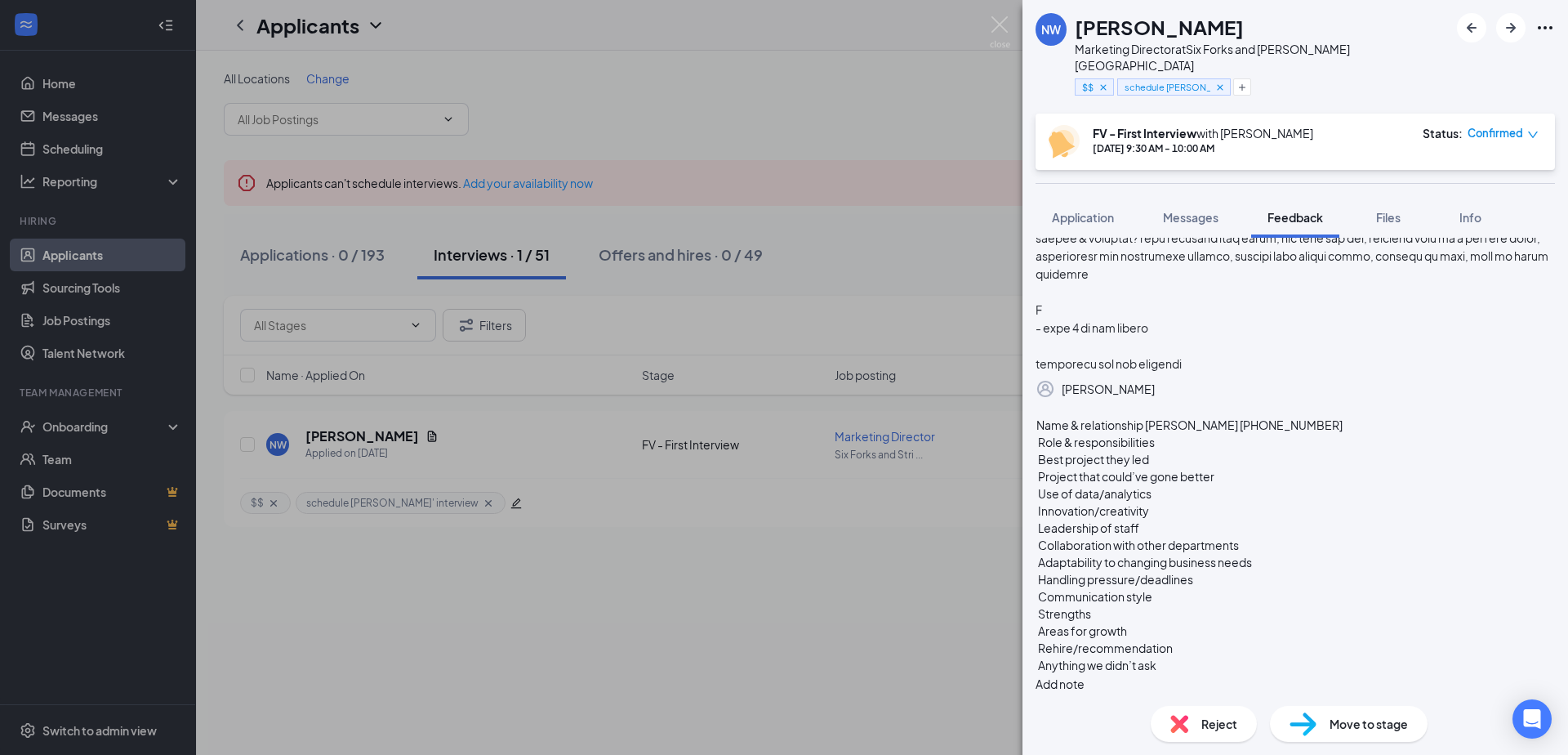
click at [1228, 478] on div "Name & relationship Jenna Kinsey 919-995-2031 Role & responsibilities Best proj…" at bounding box center [1295, 545] width 518 height 257
click at [1214, 494] on div "Name & relationship Jenna Kinsey 919-995-2031 Role & responsibilities - Best pr…" at bounding box center [1295, 545] width 518 height 257
click at [1285, 510] on div "Name & relationship Jenna Kinsey 919-995-2031 Role & responsibilities - Best pr…" at bounding box center [1295, 545] width 518 height 257
click at [1243, 528] on div "Name & relationship Jenna Kinsey 919-995-2031 Role & responsibilities - Best pr…" at bounding box center [1295, 545] width 518 height 257
click at [1219, 545] on div "Name & relationship Jenna Kinsey 919-995-2031 Role & responsibilities - Best pr…" at bounding box center [1295, 545] width 518 height 257
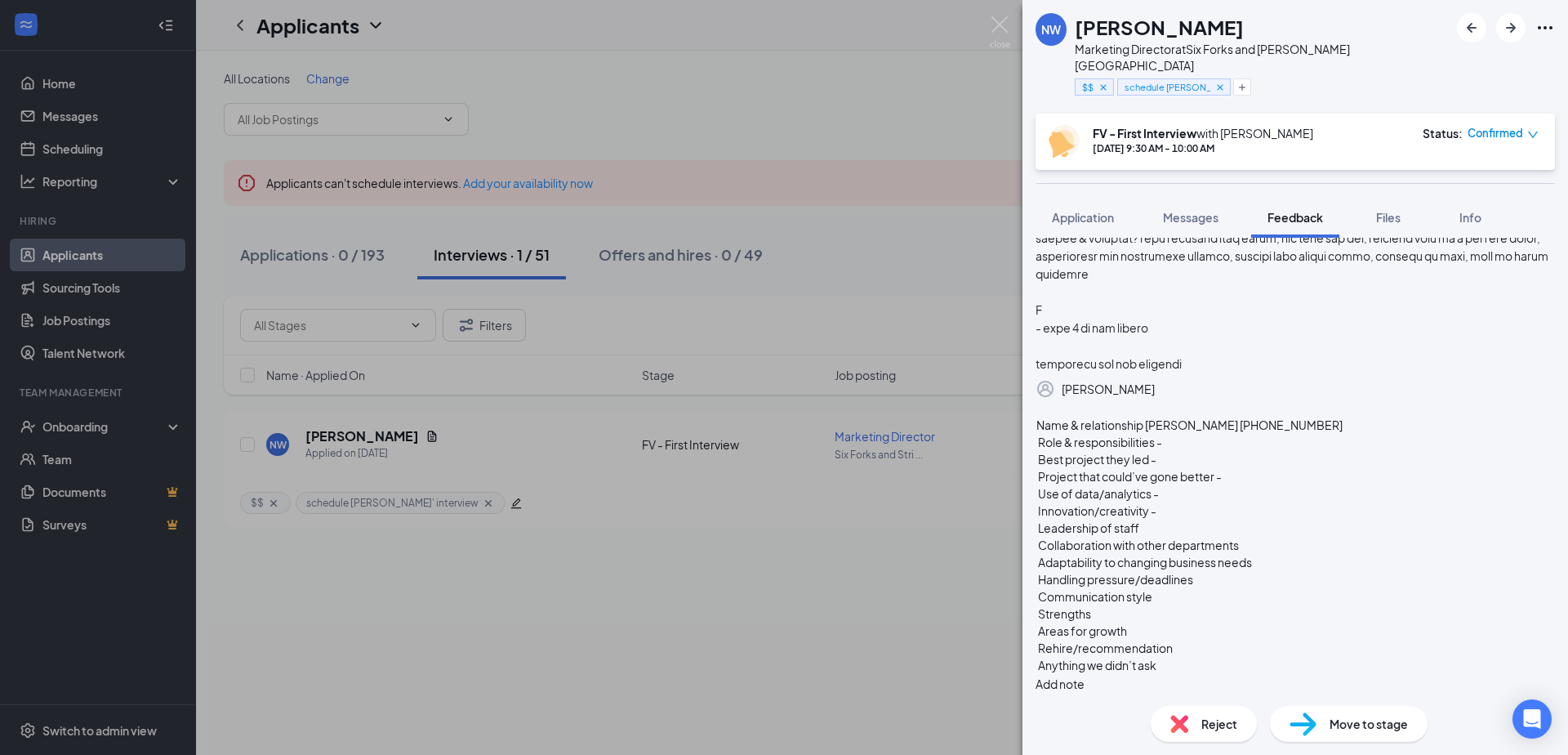
click at [1214, 560] on div "Name & relationship Jenna Kinsey 919-995-2031 Role & responsibilities - Best pr…" at bounding box center [1295, 545] width 518 height 257
click at [1285, 575] on div "Name & relationship Jenna Kinsey 919-995-2031 Role & responsibilities - Best pr…" at bounding box center [1295, 545] width 518 height 257
click at [1313, 594] on div "Name & relationship Jenna Kinsey 919-995-2031 Role & responsibilities - Best pr…" at bounding box center [1295, 545] width 518 height 257
click at [1273, 617] on div "Name & relationship Jenna Kinsey 919-995-2031 Role & responsibilities - Best pr…" at bounding box center [1295, 545] width 518 height 257
click at [1206, 633] on div "Name & relationship Jenna Kinsey 919-995-2031 Role & responsibilities - Best pr…" at bounding box center [1295, 545] width 518 height 257
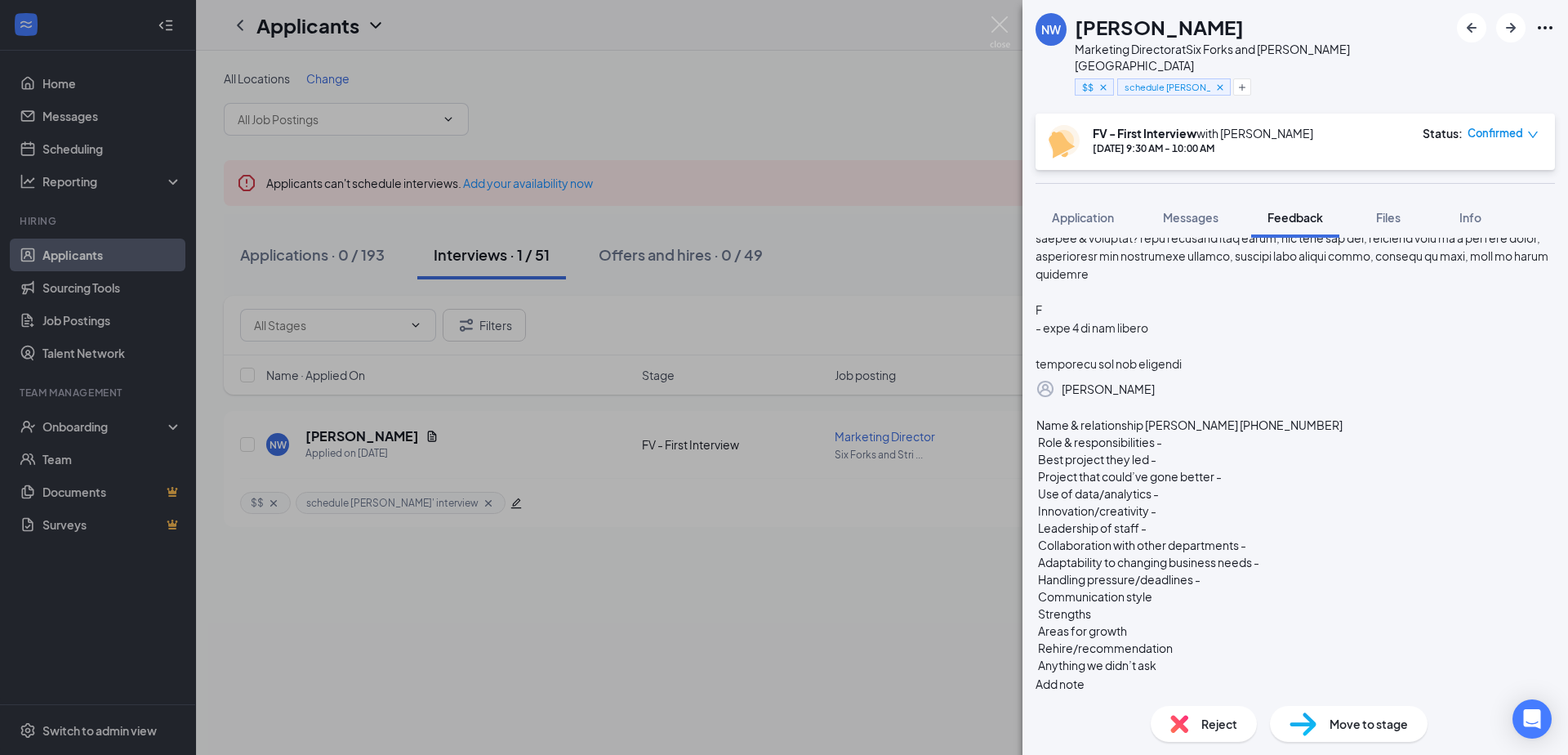
scroll to position [1955, 0]
click at [1353, 429] on div "Name & relationship Jenna Kinsey 919-995-2031 Role & responsibilities - Best pr…" at bounding box center [1295, 545] width 518 height 257
click at [1146, 428] on span "Name & relationship Jenna Kinsey 919-995-2031 Role & responsibilities - Best pr…" at bounding box center [1191, 544] width 308 height 255
click at [1073, 423] on span "Name & relationship Jenna Kinsey 919-995-2031 Role & responsibilities - Best pr…" at bounding box center [1191, 544] width 308 height 255
click at [1175, 428] on span "Name & relationship Jenna Kinsey 919-995-2031 Role & responsibilities - Best pr…" at bounding box center [1191, 544] width 308 height 255
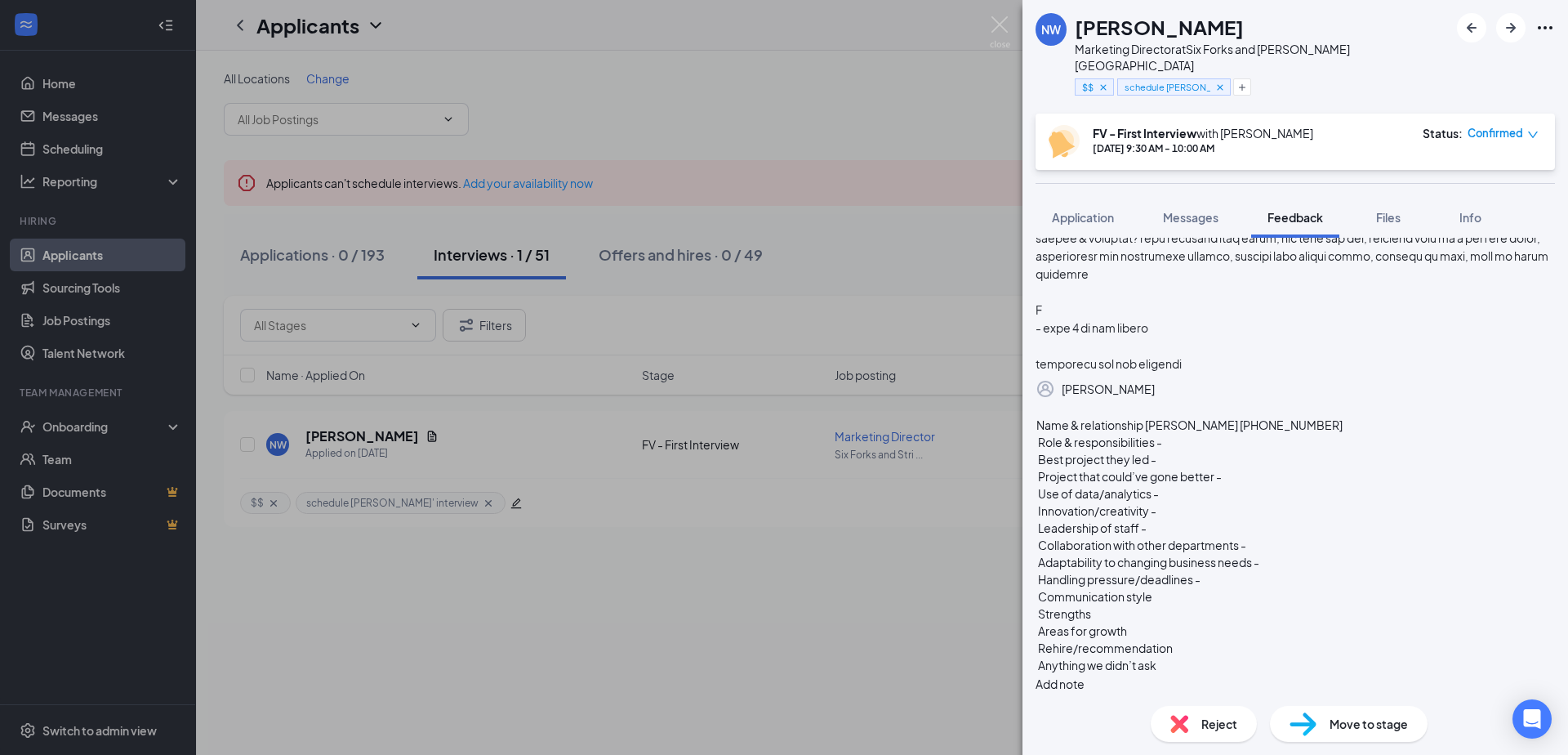
click at [1293, 418] on span "Name & relationship Jenna Kinsey 919-995-2031 Role & responsibilities - Best pr…" at bounding box center [1191, 544] width 308 height 255
click at [1354, 419] on div "Name & relationship Jenna Kinsey 919-995-2031 Role & responsibilities - Best pr…" at bounding box center [1295, 545] width 518 height 257
click at [1248, 424] on span "Name & relationship Jenna Kinsey 919-995-2031 Role & responsibilities - Best pr…" at bounding box center [1191, 544] width 308 height 255
click at [1309, 424] on span "Name & relationship Jenna Kinsey 919-995-2031 Role & responsibilities - Best pr…" at bounding box center [1191, 544] width 308 height 255
click at [1340, 424] on div "Name & relationship Jenna Kinsey 919-995-2031 Role & responsibilities - Best pr…" at bounding box center [1295, 545] width 518 height 257
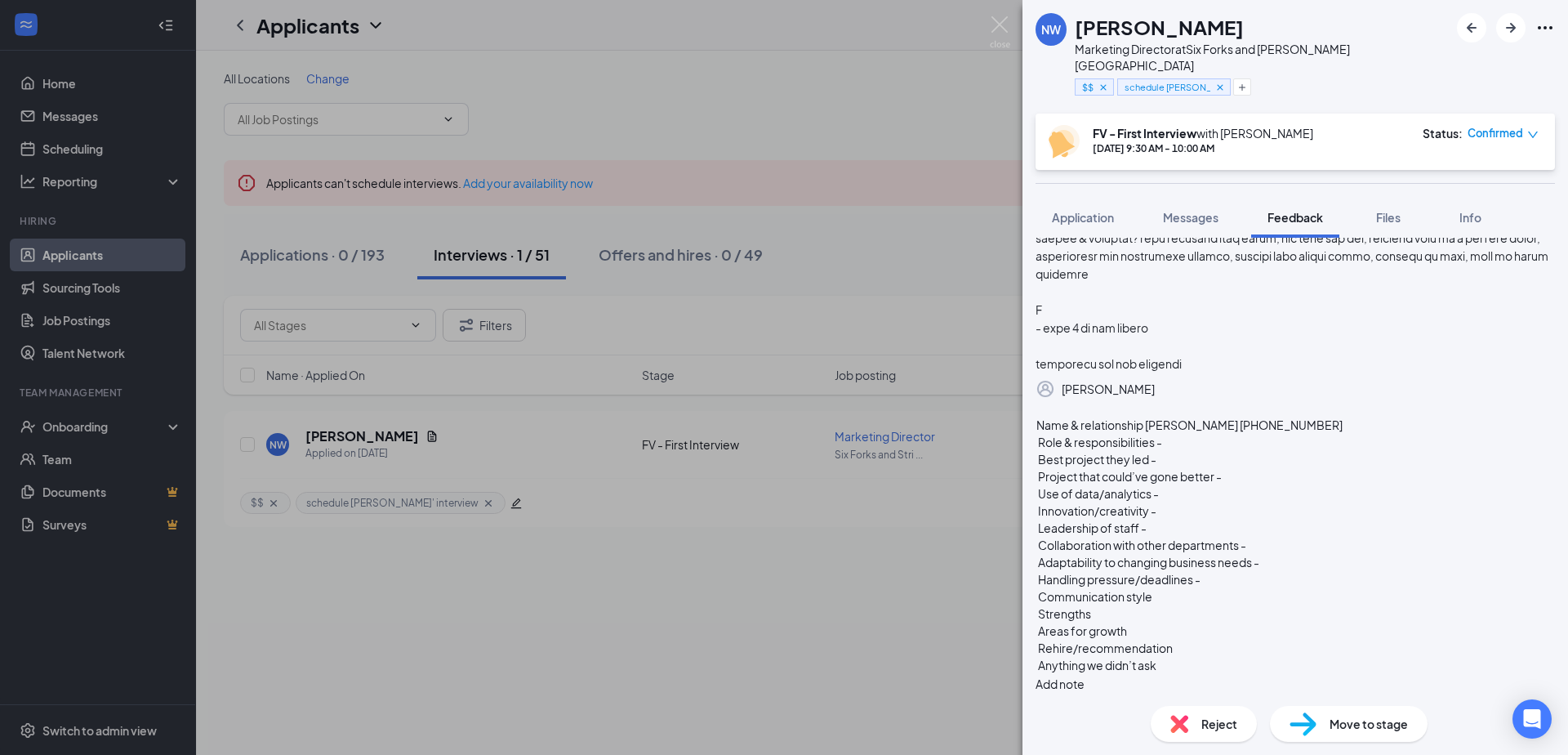
click at [1305, 441] on div "Name & relationship Jenna Kinsey 919-995-2031 Role & responsibilities - Best pr…" at bounding box center [1295, 545] width 518 height 257
click at [1336, 417] on div at bounding box center [1295, 408] width 518 height 17
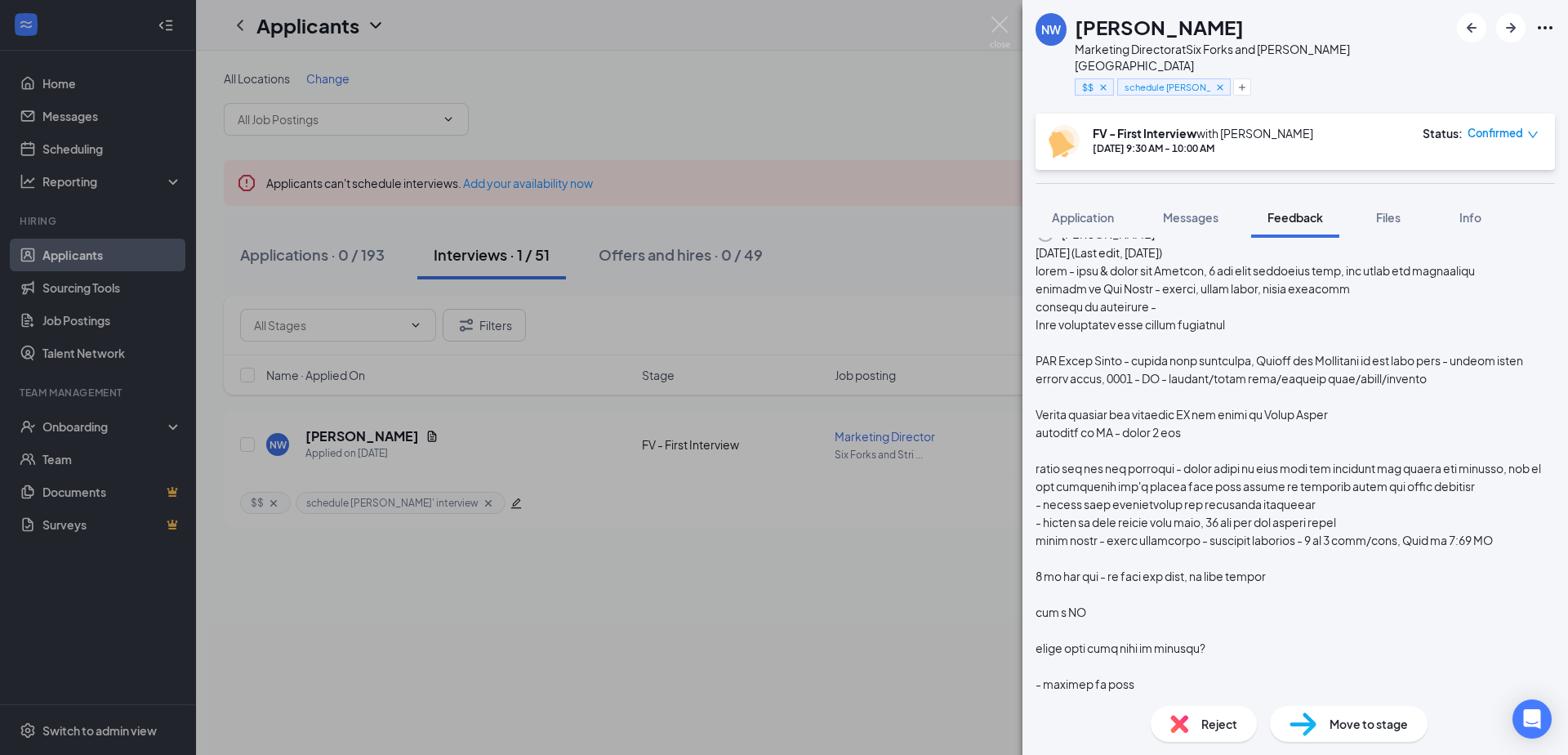
scroll to position [805, 0]
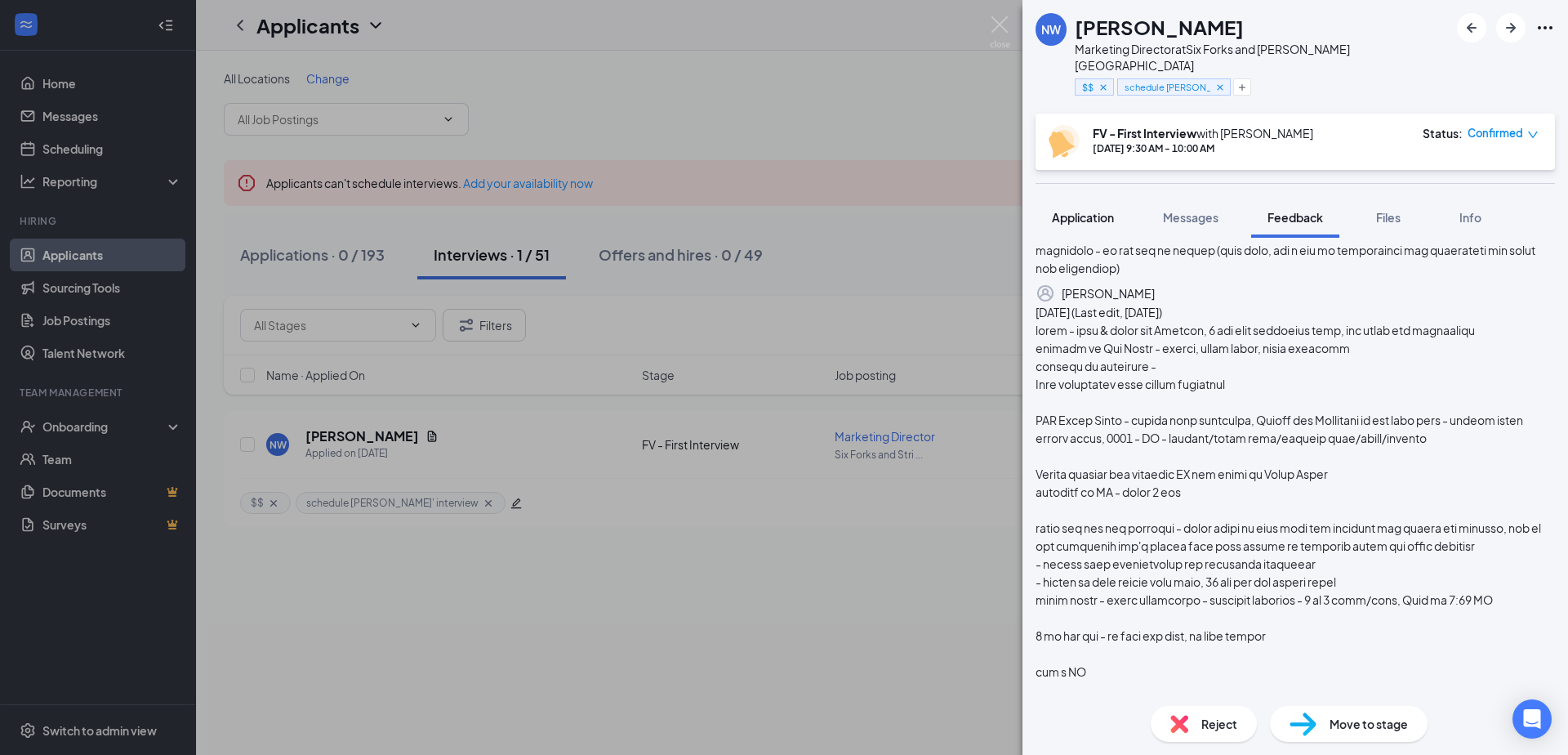
click at [1089, 210] on span "Application" at bounding box center [1083, 216] width 62 height 14
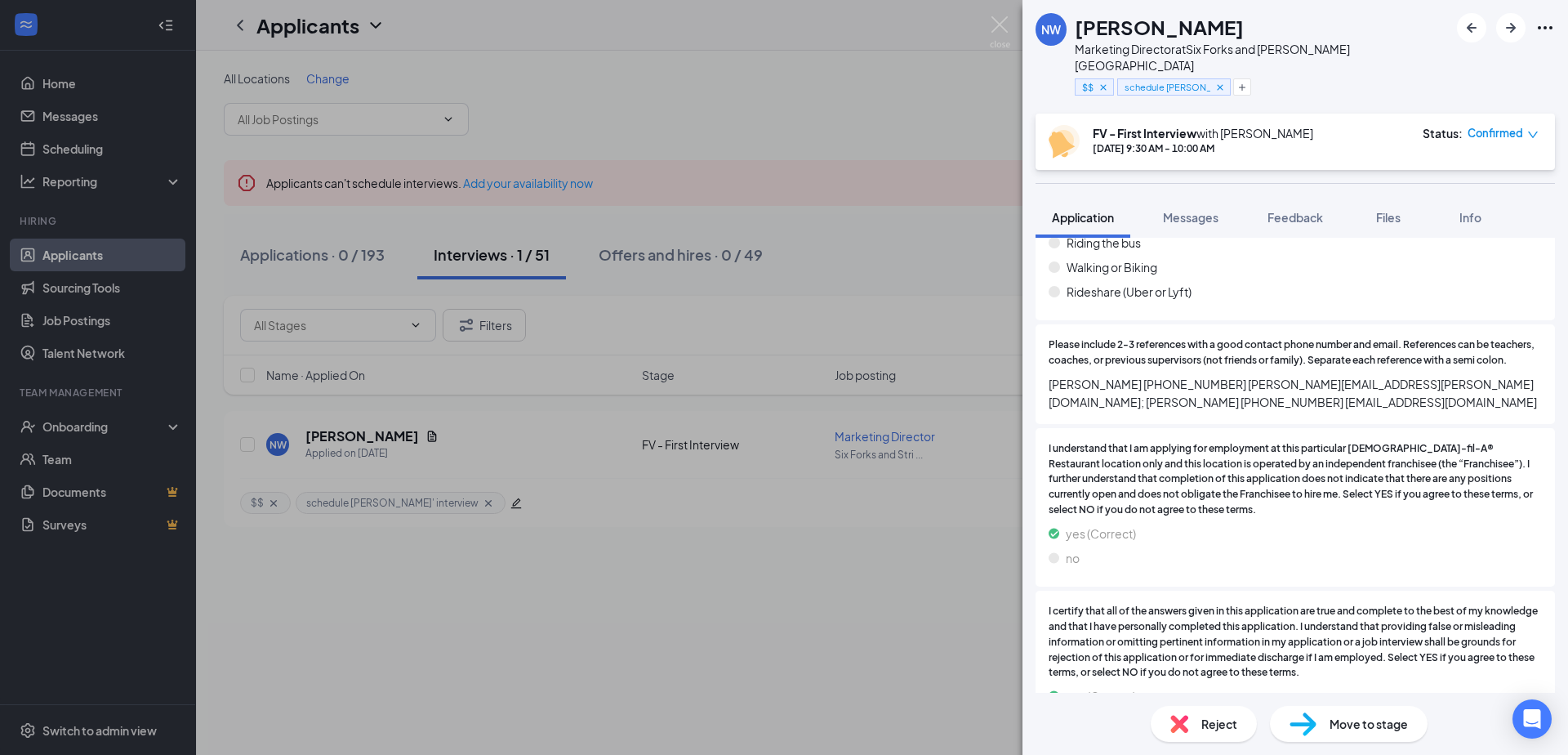
scroll to position [2529, 0]
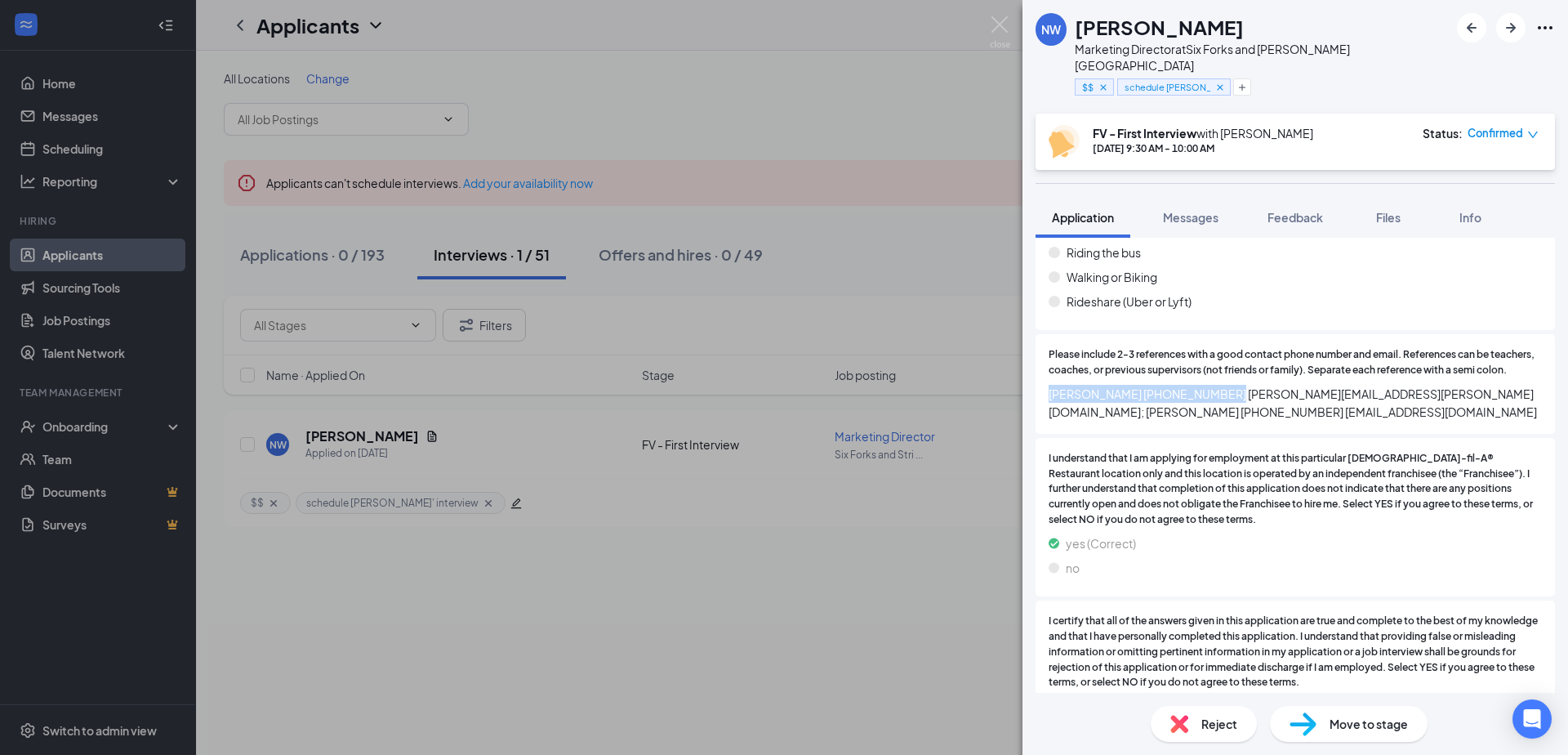
drag, startPoint x: 1050, startPoint y: 308, endPoint x: 1221, endPoint y: 309, distance: 171.0
click at [1221, 385] on span "[PERSON_NAME] [PHONE_NUMBER] [PERSON_NAME][EMAIL_ADDRESS][PERSON_NAME][DOMAIN_N…" at bounding box center [1295, 403] width 494 height 36
copy span "Rachelle Howard 919-971-1222"
click at [1332, 197] on button "Feedback" at bounding box center [1295, 217] width 89 height 41
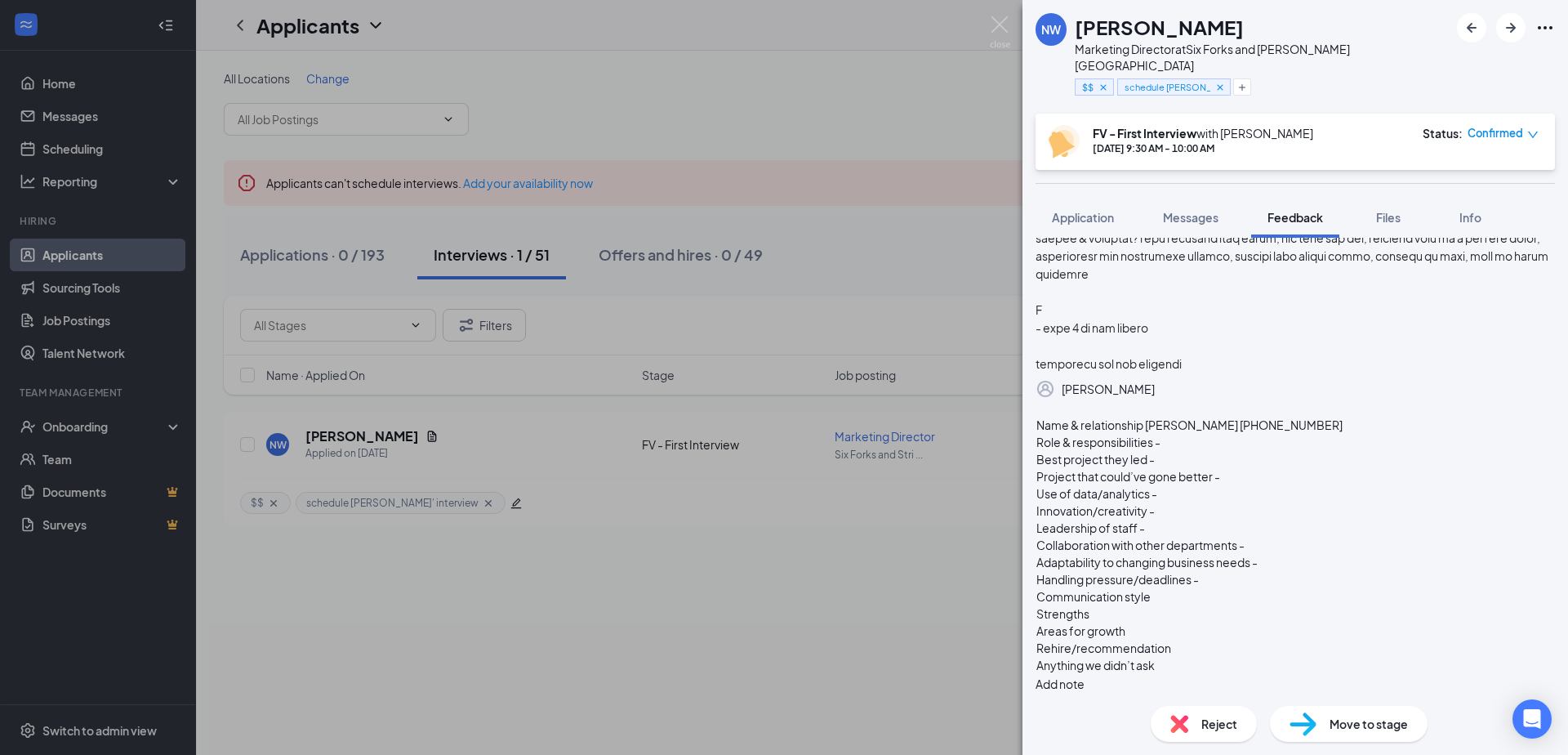
scroll to position [1955, 0]
drag, startPoint x: 1335, startPoint y: 425, endPoint x: 1179, endPoint y: 418, distance: 156.2
click at [1179, 418] on div "Name & relationship Jenna Kinsey 919-995-2031" at bounding box center [1295, 425] width 518 height 17
click at [1215, 425] on span "Name & relationship Rachelle Howard 919-971-1222" at bounding box center [1190, 424] width 306 height 14
click at [1270, 425] on span "Name & relationship Rachelle Howard 919-971-1222" at bounding box center [1190, 424] width 306 height 14
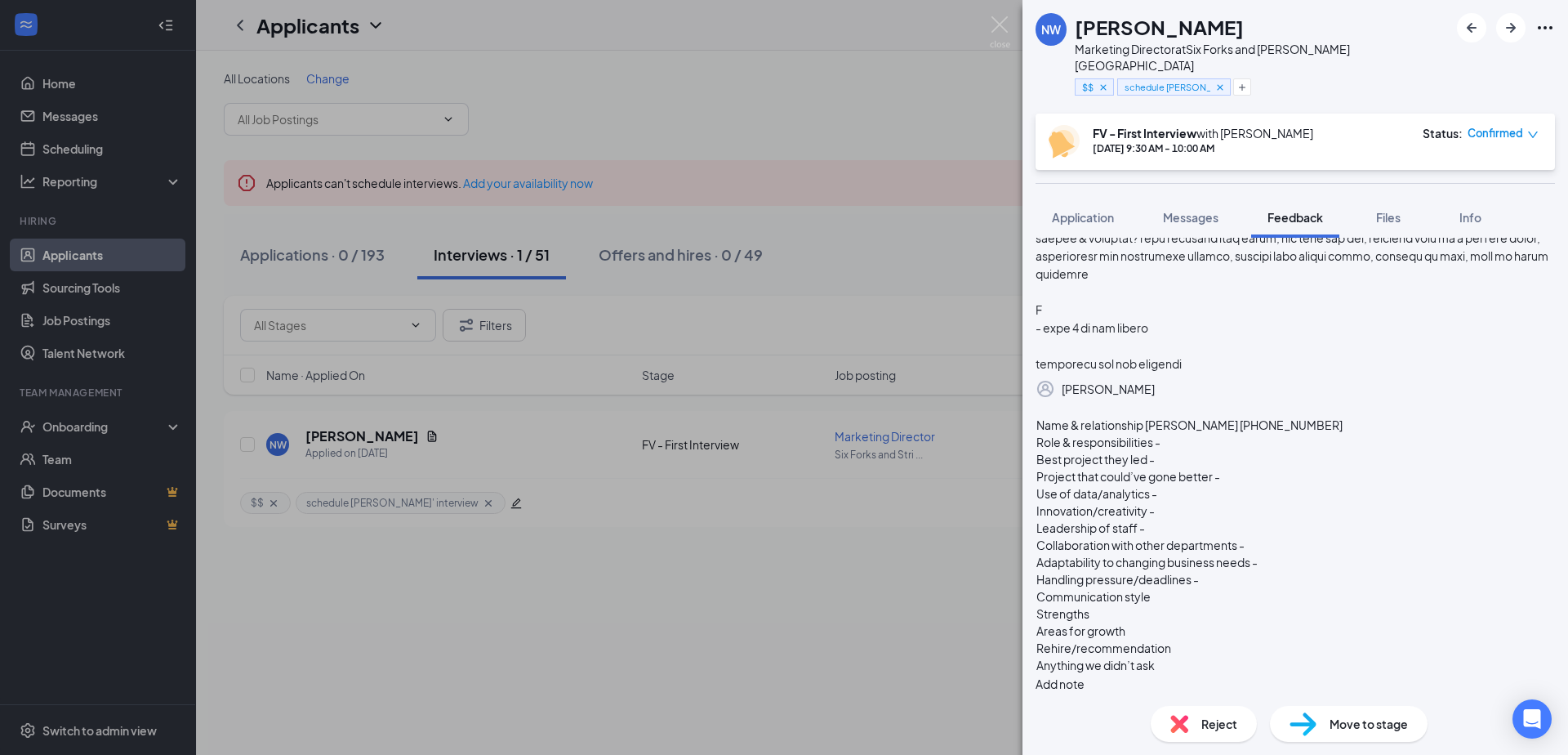
click at [1196, 425] on span "Name & relationship Rachelle Howard 919-971-1222" at bounding box center [1190, 424] width 306 height 14
click at [1288, 425] on span "Name & relationship Rachelle Howard 919-971-1222" at bounding box center [1190, 424] width 306 height 14
click at [1184, 425] on span "Name & relationship Rachelle Howard 919-971-1222" at bounding box center [1190, 424] width 306 height 14
click at [1285, 425] on span "Name & relationship Rachelle Howard 919-971-1222" at bounding box center [1190, 424] width 306 height 14
click at [1188, 425] on span "Name & relationship Rachelle Howard 919-971-1222" at bounding box center [1190, 424] width 306 height 14
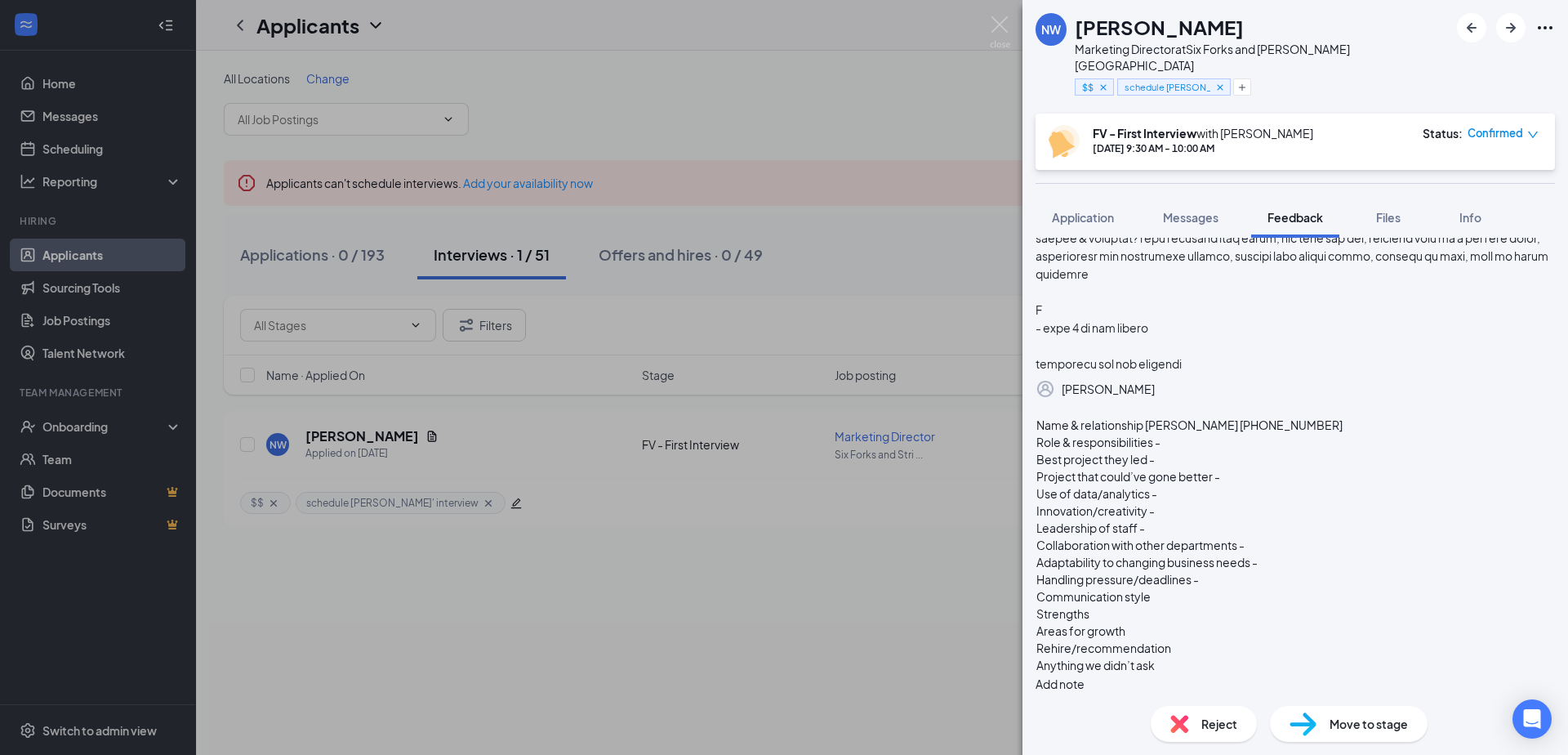
click at [1197, 425] on span "Name & relationship Rachelle Howard 919-971-1222" at bounding box center [1190, 424] width 306 height 14
click at [1268, 424] on span "Name & relationship Rachelle Howard 919-971-1222" at bounding box center [1190, 424] width 306 height 14
click at [1271, 425] on span "Name & relationship Rachelle Howard 919-971-1222" at bounding box center [1190, 424] width 306 height 14
click at [1308, 419] on span "Name & relationship Rachelle Howard 919-971-1222" at bounding box center [1190, 424] width 306 height 14
click at [1356, 426] on div "Name & relationship Rachelle Howard 919-971-1222" at bounding box center [1295, 425] width 518 height 17
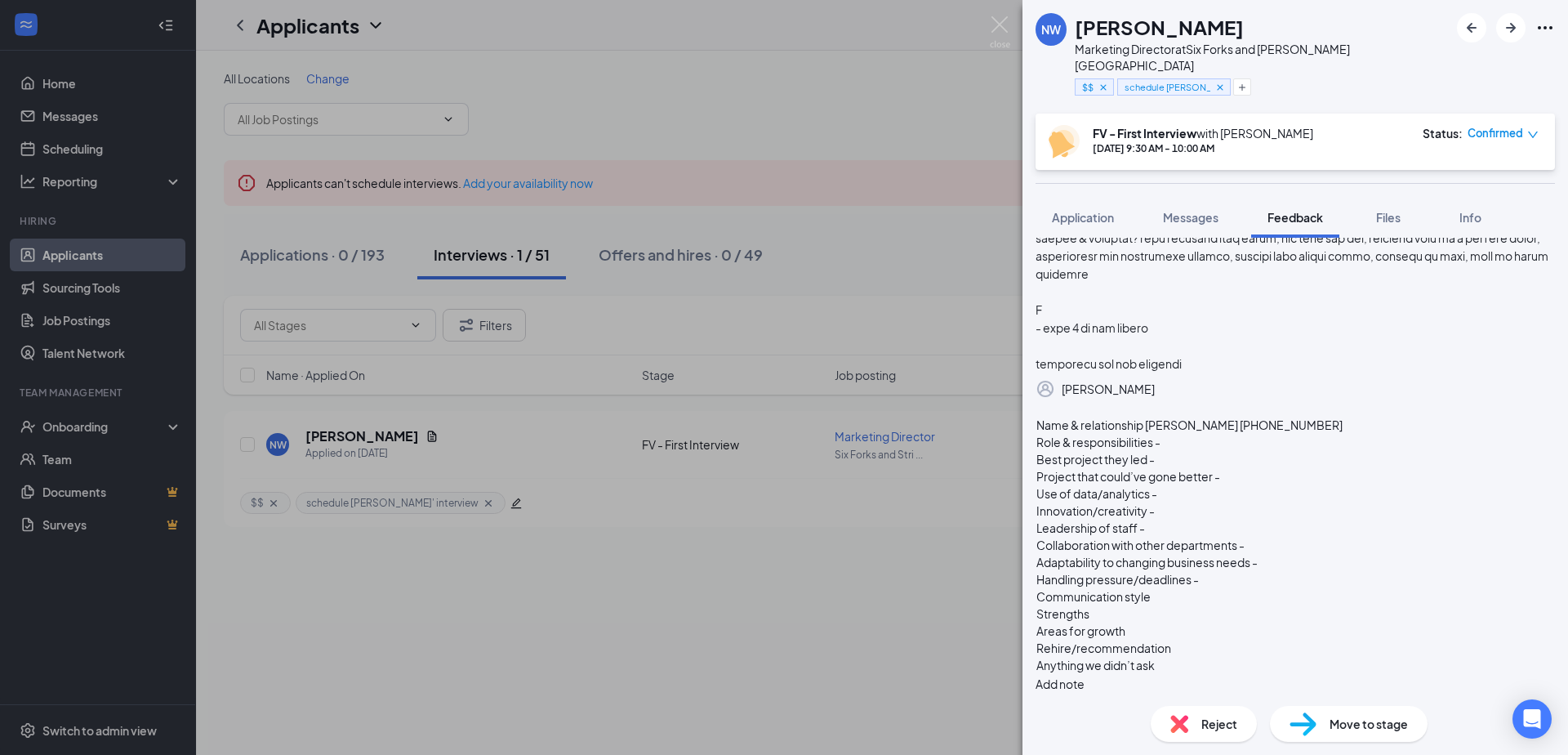
click at [1355, 437] on div "Role & responsibilities -" at bounding box center [1295, 442] width 518 height 17
click at [1345, 442] on div "Role & responsibilities -" at bounding box center [1295, 442] width 518 height 17
click at [1364, 427] on div "Name & relationship Rachelle Howard 919-971-1222" at bounding box center [1295, 425] width 518 height 17
click at [1332, 418] on span "Name & relationship Rachelle Howard 919-971-1222" at bounding box center [1190, 424] width 306 height 14
click at [1354, 417] on div "Name & relationship Rachelle Howard 919-971-1222" at bounding box center [1295, 425] width 518 height 17
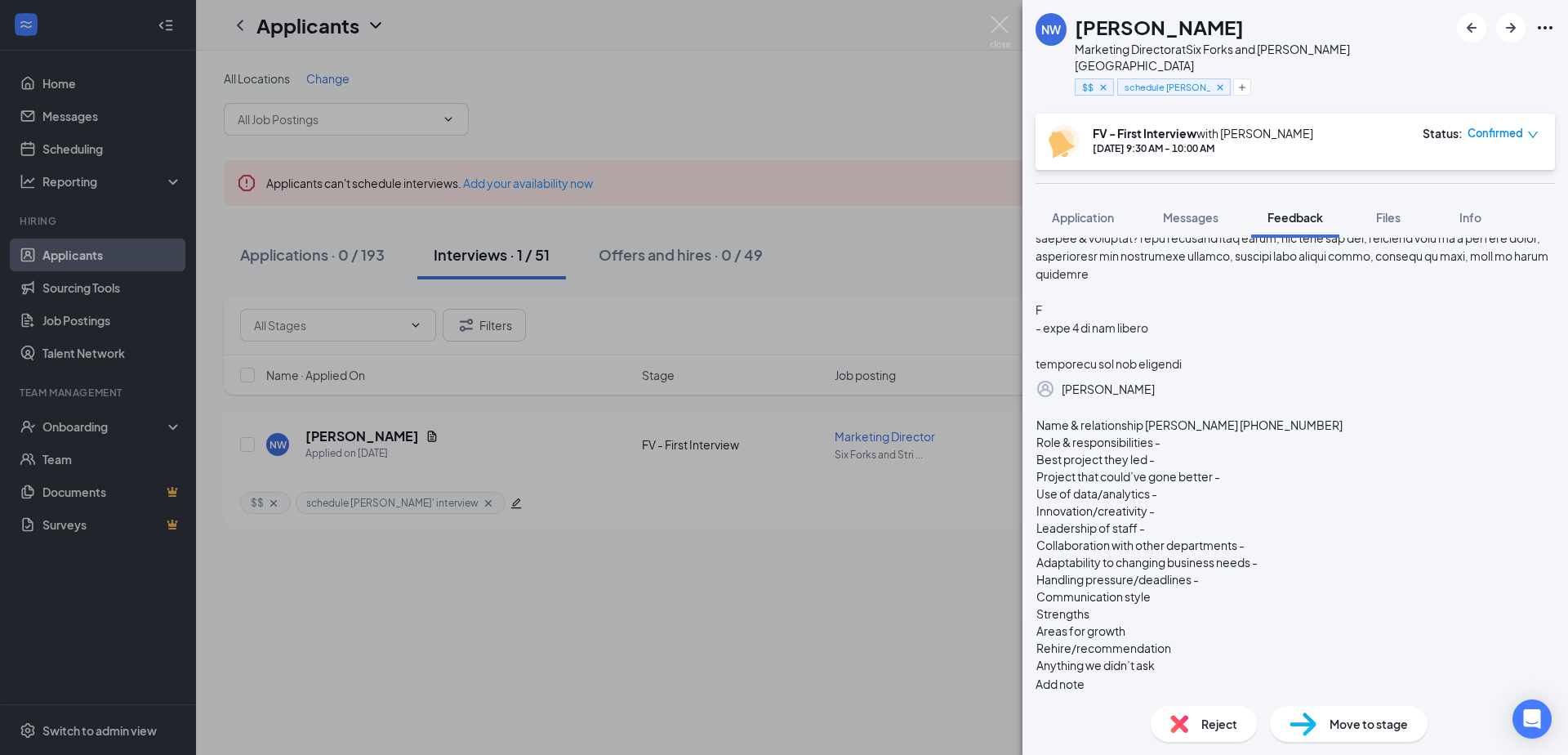
click at [1232, 422] on span "Name & relationship Rachelle Howard 919-971-1222" at bounding box center [1190, 424] width 306 height 14
click at [1196, 422] on span "Name & relationship Rachelle Howard 919-971-1222" at bounding box center [1190, 424] width 306 height 14
click at [1289, 422] on span "Name & relationship Rachelle Howard 919-971-1222" at bounding box center [1190, 424] width 306 height 14
drag, startPoint x: 1196, startPoint y: 431, endPoint x: 1191, endPoint y: 420, distance: 12.1
click at [1196, 434] on div "Role & responsibilities -" at bounding box center [1295, 442] width 518 height 17
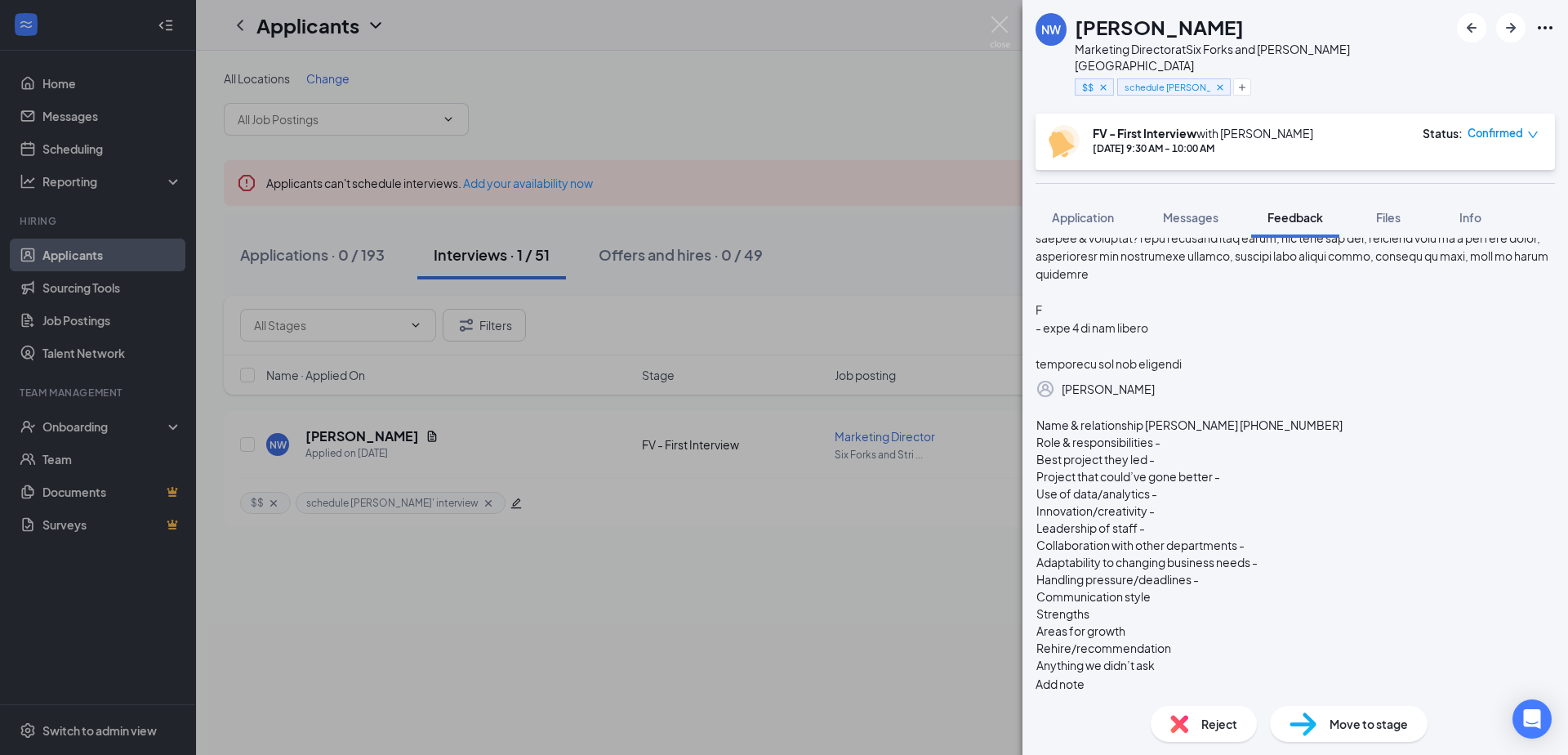
click at [1166, 418] on span "Name & relationship Rachelle Howard 919-971-1222" at bounding box center [1190, 424] width 306 height 14
click at [1198, 418] on span "Name & relationship Rachelle Howard 919-971-1222" at bounding box center [1190, 424] width 306 height 14
click at [1230, 424] on span "Name & relationship Rachelle Howard 919-971-1222" at bounding box center [1190, 424] width 306 height 14
click at [1191, 420] on span "Name & relationship Rachelle Howard 919-971-1222" at bounding box center [1190, 424] width 306 height 14
click at [1243, 419] on span "Name & relationship Rachelle Howard 919-971-1222" at bounding box center [1190, 424] width 306 height 14
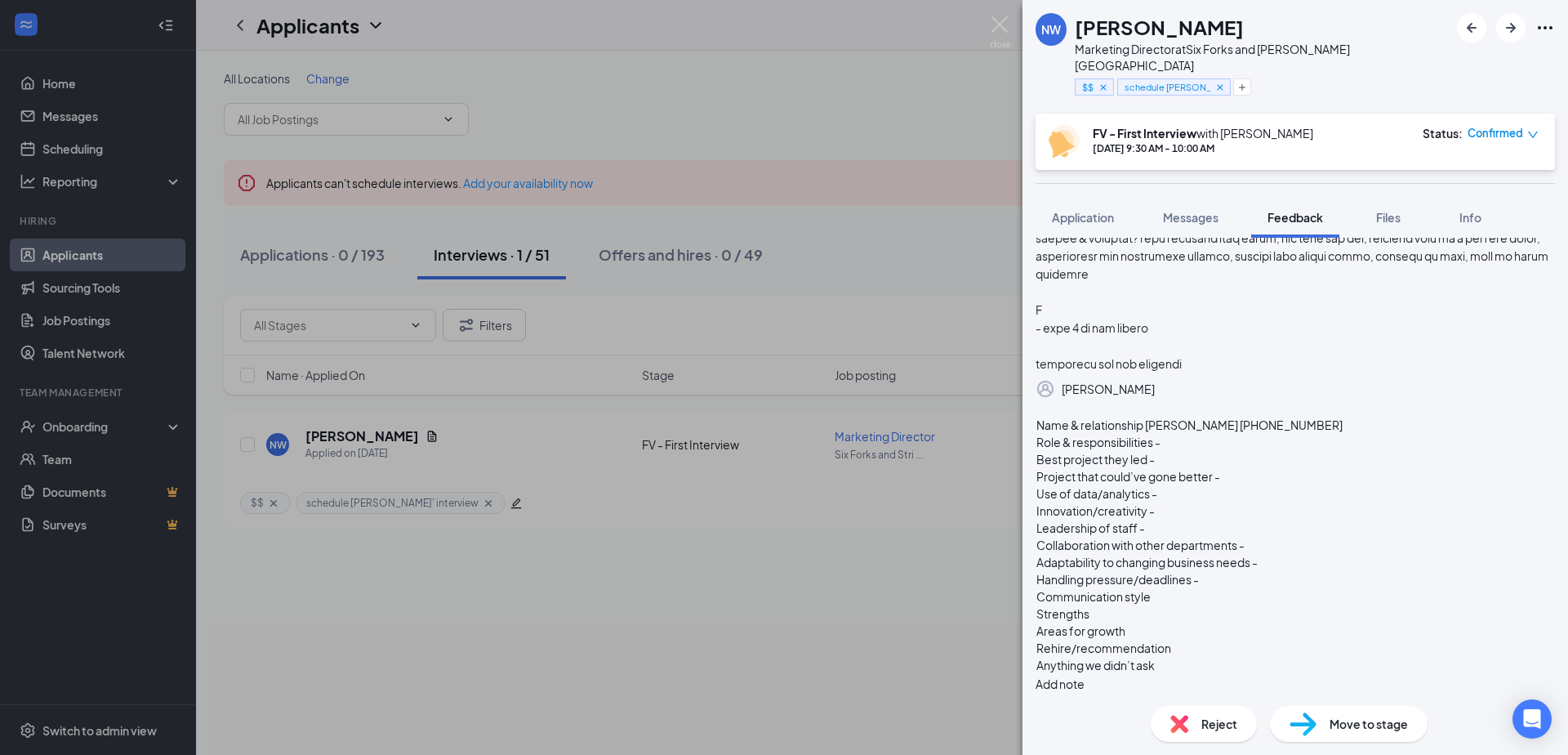
click at [1358, 434] on div "Role & responsibilities -" at bounding box center [1295, 442] width 518 height 17
click at [1328, 418] on span "Name & relationship Rachelle Howard 919-971-1222" at bounding box center [1190, 424] width 306 height 14
click at [1343, 423] on span "Name & relationship Rachelle Howard 919-971-1222" at bounding box center [1190, 424] width 306 height 14
click at [1252, 423] on span "Name & relationship Rachelle Howard 919-971-1222" at bounding box center [1190, 424] width 306 height 14
click at [1242, 437] on div "Role & responsibilities -" at bounding box center [1295, 442] width 518 height 17
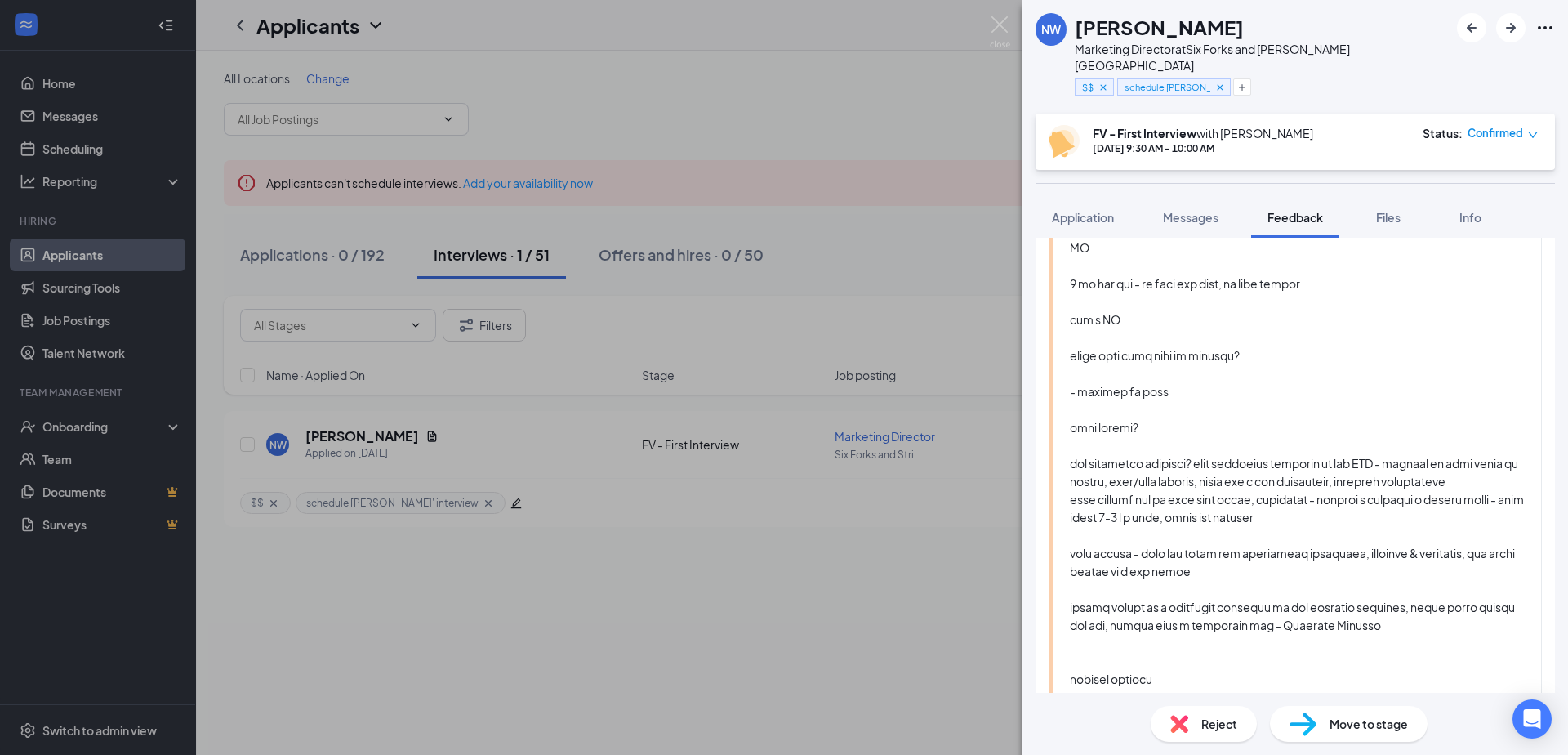
scroll to position [1955, 0]
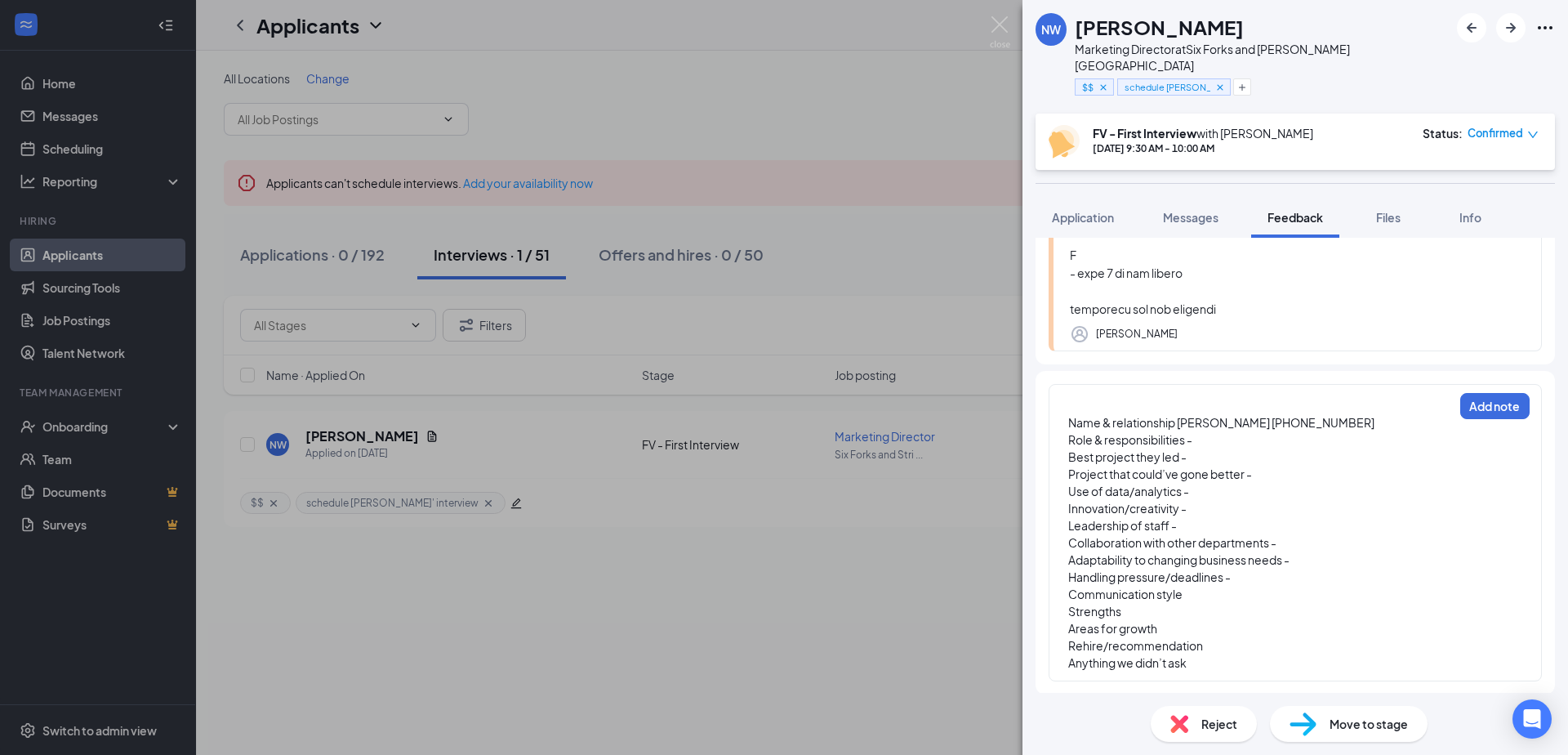
click at [1208, 424] on span "Name & relationship Rachelle Howard 919-971-1222" at bounding box center [1221, 421] width 306 height 14
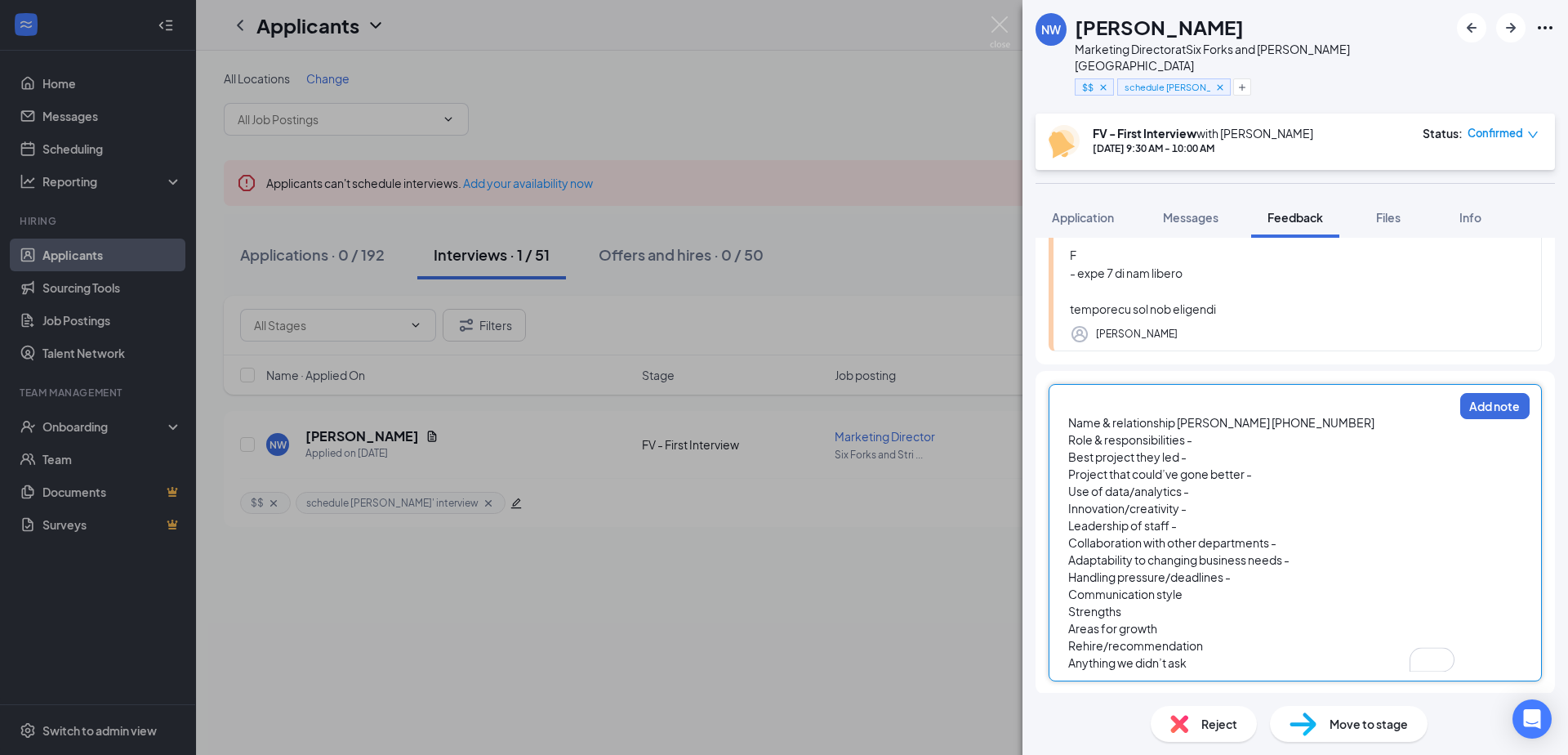
click at [1245, 462] on div "Best project they led -" at bounding box center [1261, 457] width 385 height 17
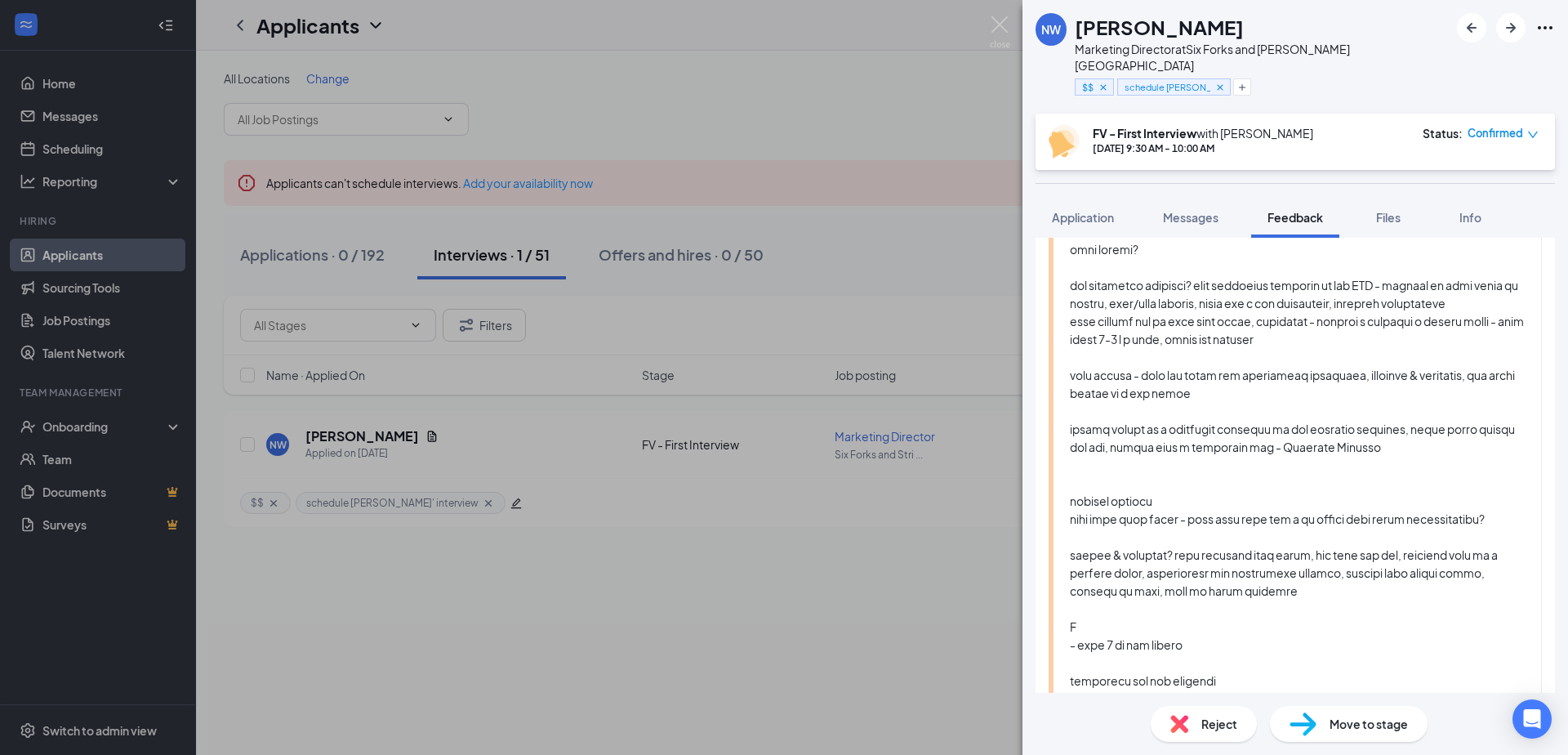
scroll to position [1582, 0]
click at [674, 528] on div "NW Natalie Wrenn Marketing Director at Six Forks and Strickland Road $$ schedul…" at bounding box center [784, 378] width 1568 height 755
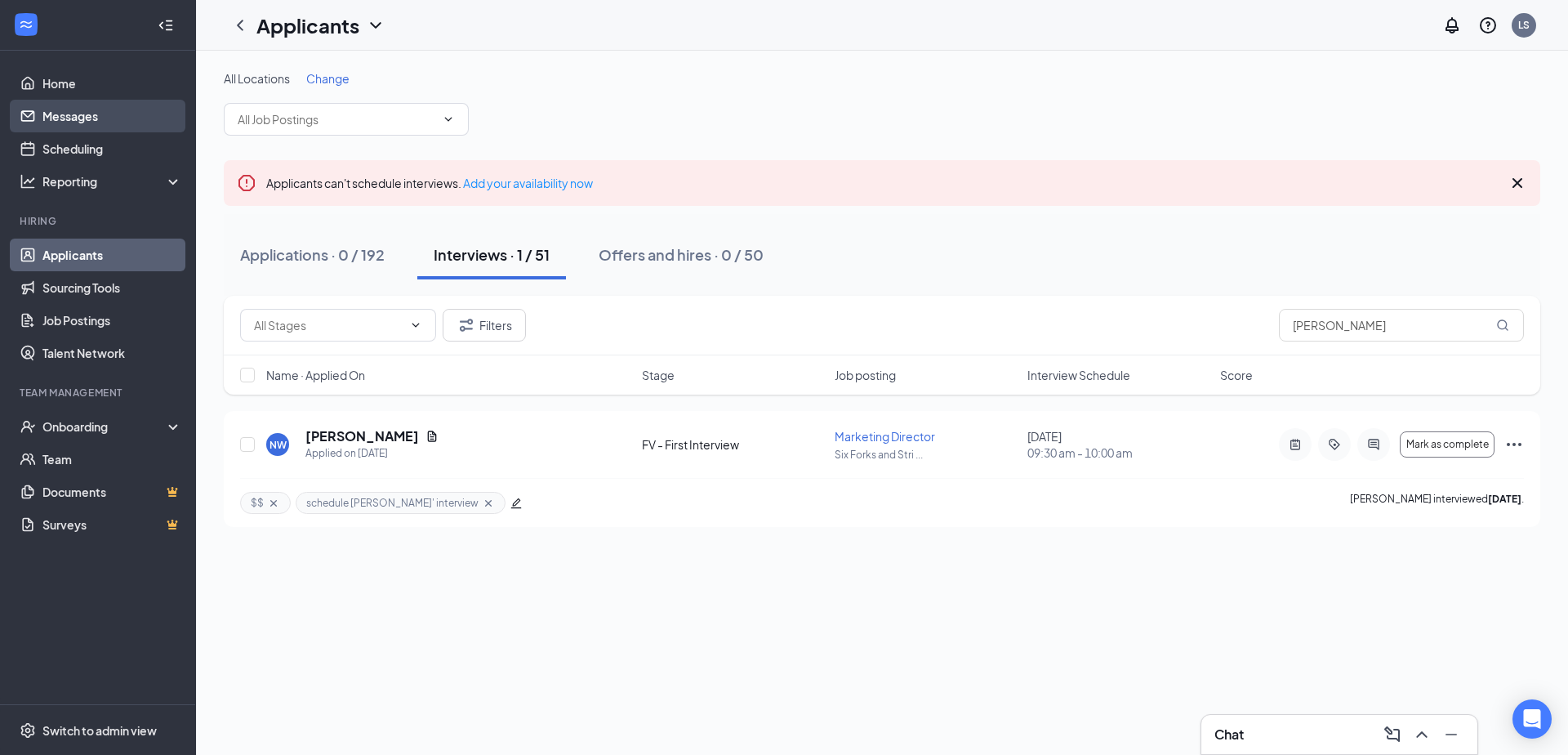
click at [75, 118] on link "Messages" at bounding box center [112, 116] width 140 height 32
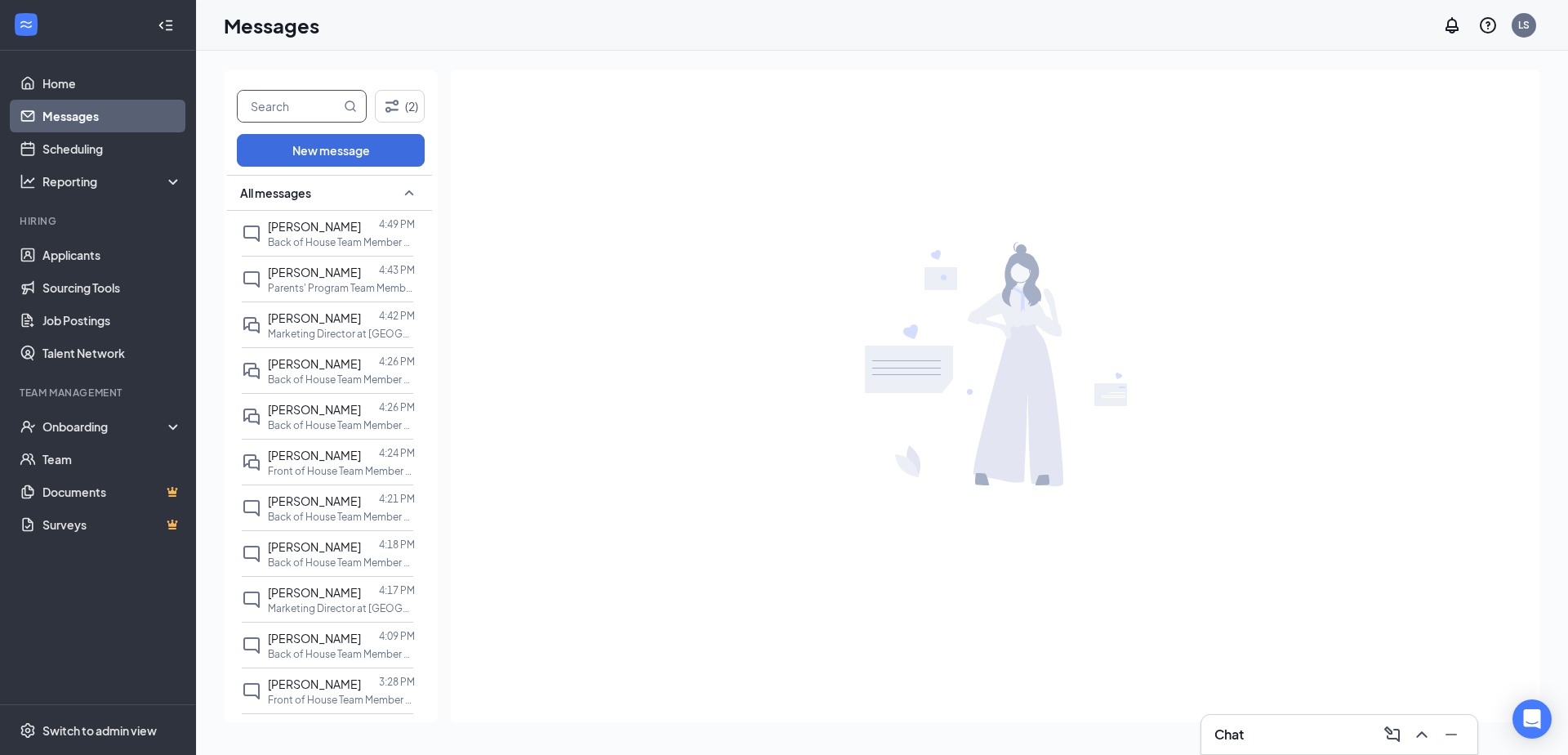
click at [293, 109] on input "text" at bounding box center [289, 106] width 103 height 31
type input "Karne"
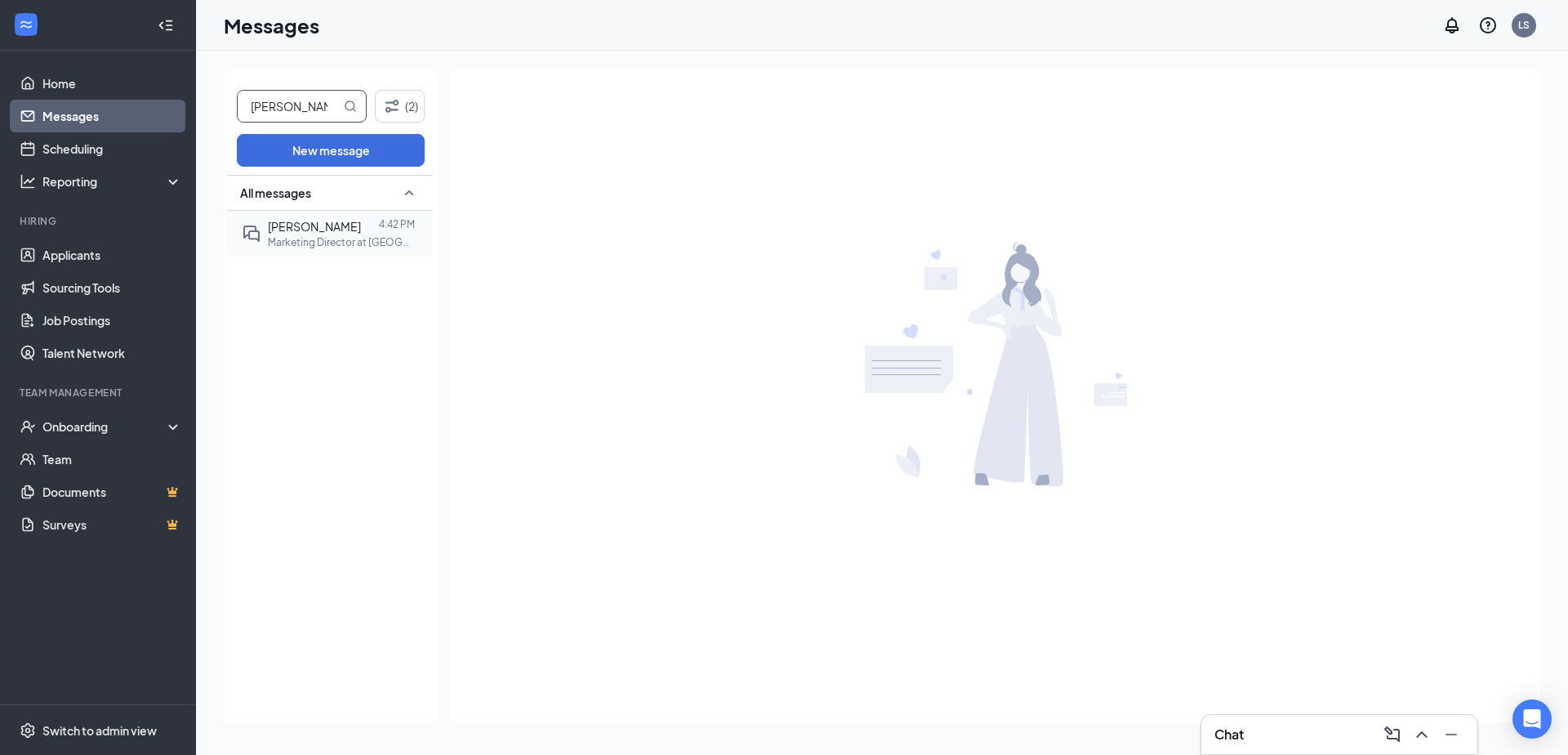
click at [299, 225] on span "KAREN STERLING" at bounding box center [315, 226] width 93 height 14
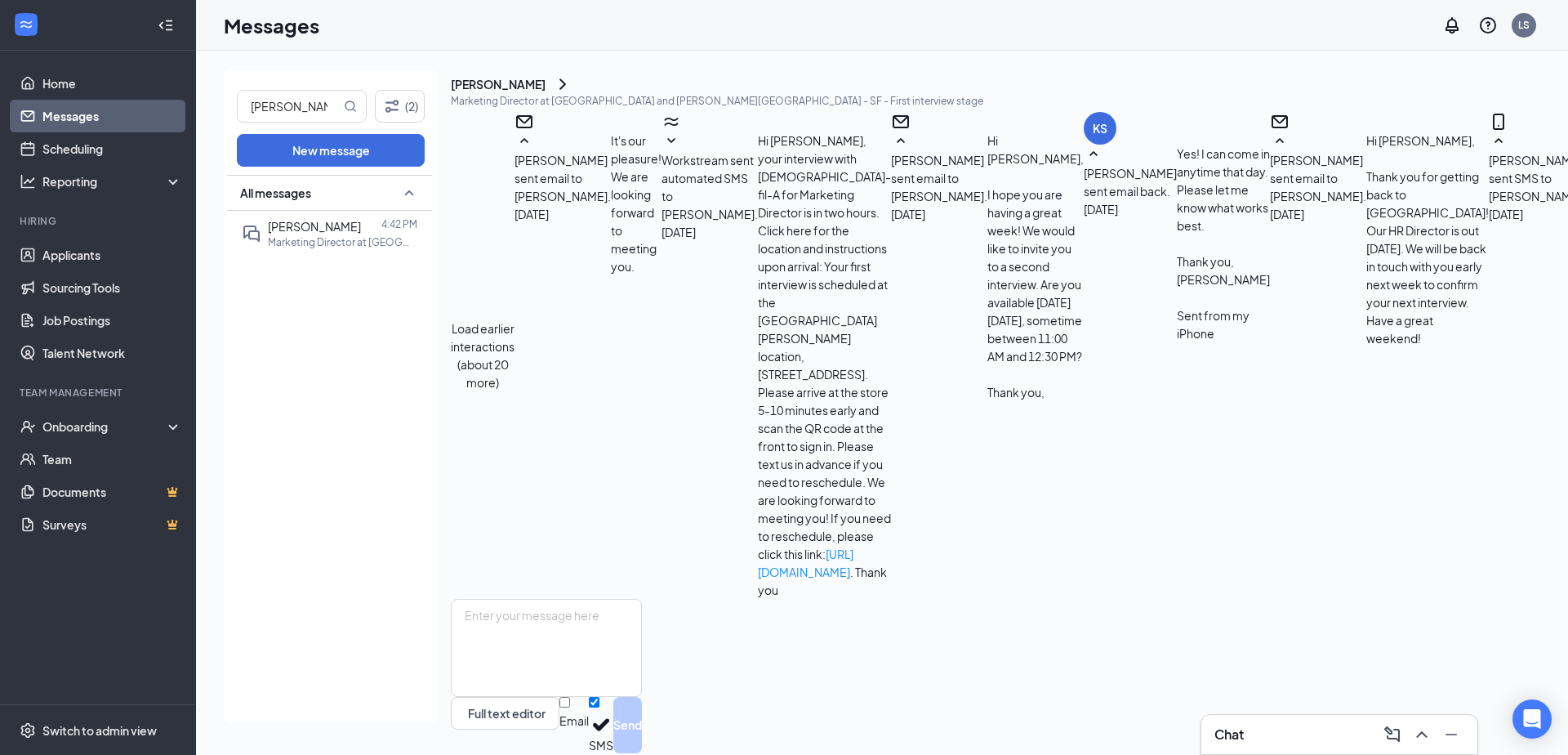
scroll to position [922, 0]
copy div "Hi Karen, we are currently in the process of conducting reference checks for ou…"
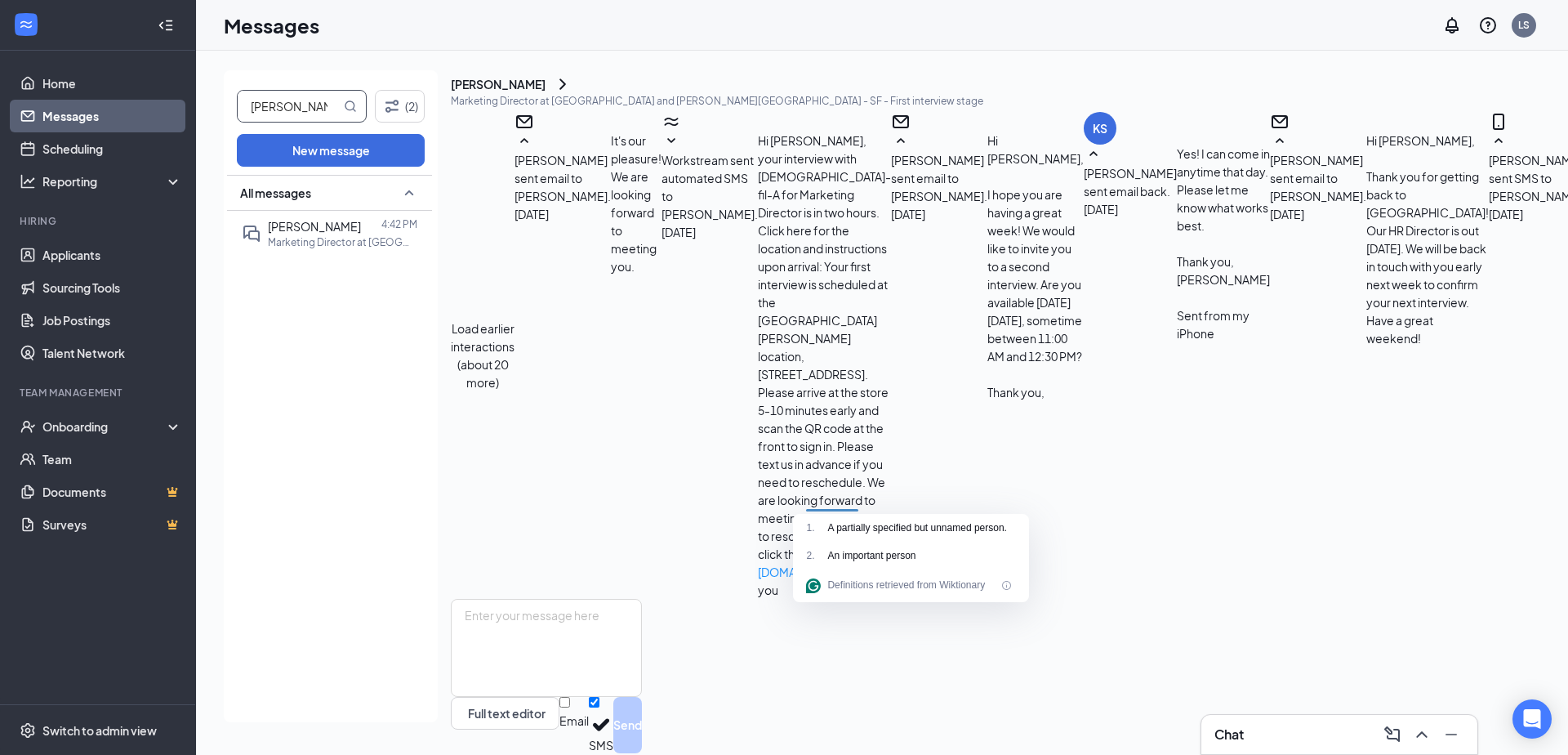
click at [312, 112] on input "Karen" at bounding box center [289, 106] width 103 height 31
type input "[PERSON_NAME]"
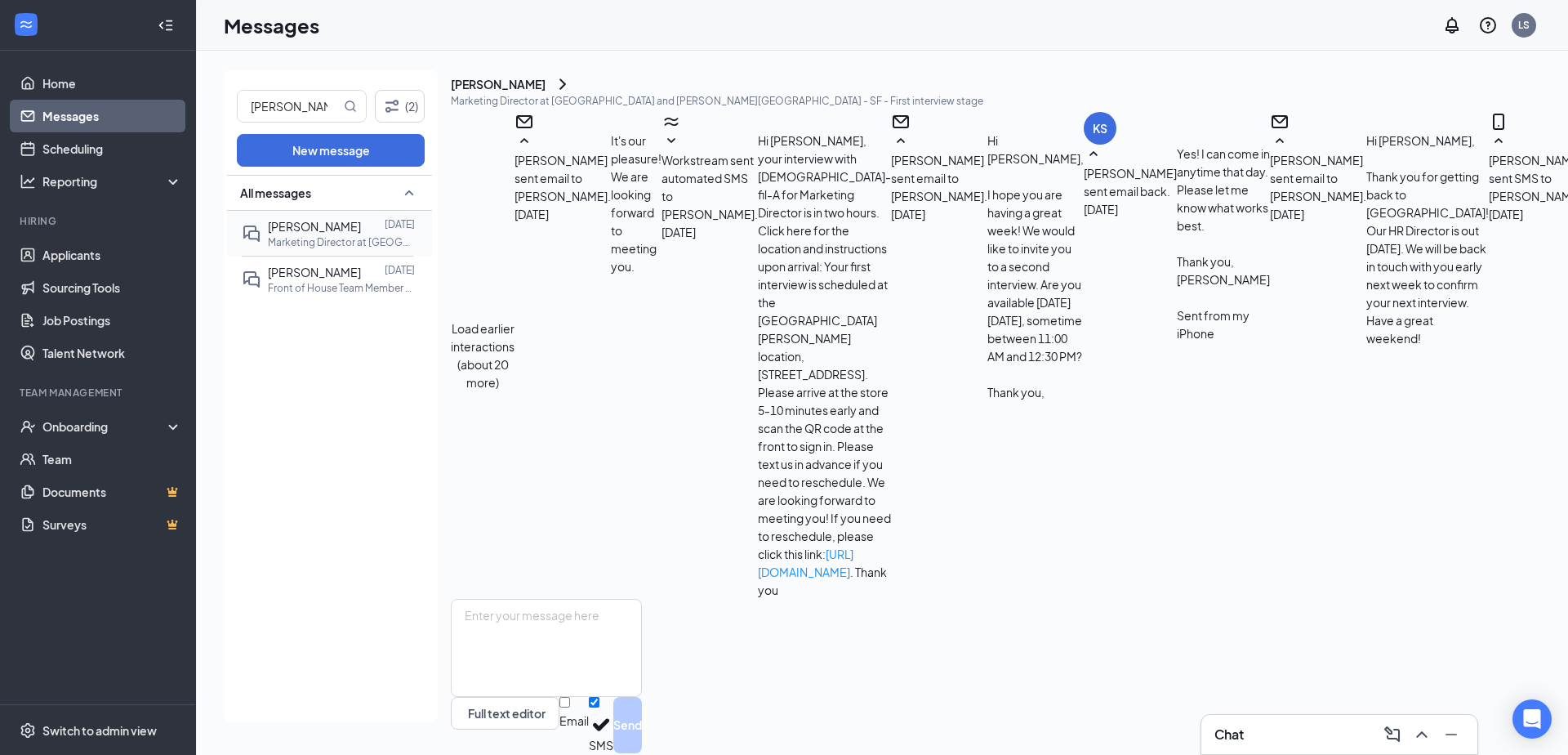
click at [301, 242] on p "Marketing Director at [GEOGRAPHIC_DATA] and [PERSON_NAME][GEOGRAPHIC_DATA]" at bounding box center [341, 242] width 147 height 14
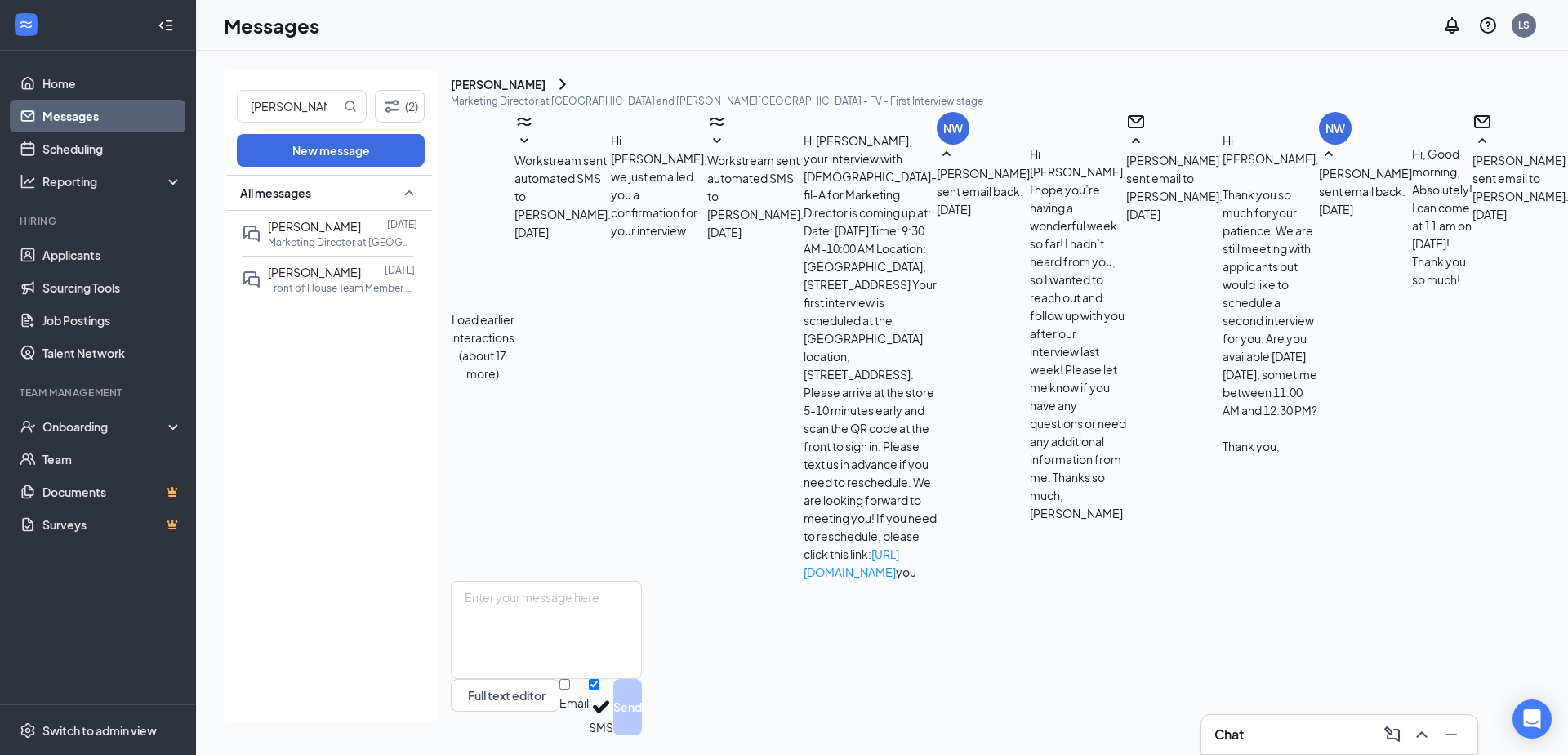
scroll to position [900, 0]
click at [642, 592] on textarea at bounding box center [546, 629] width 192 height 98
paste textarea "Hi Karen, we are currently in the process of conducting reference checks for ou…"
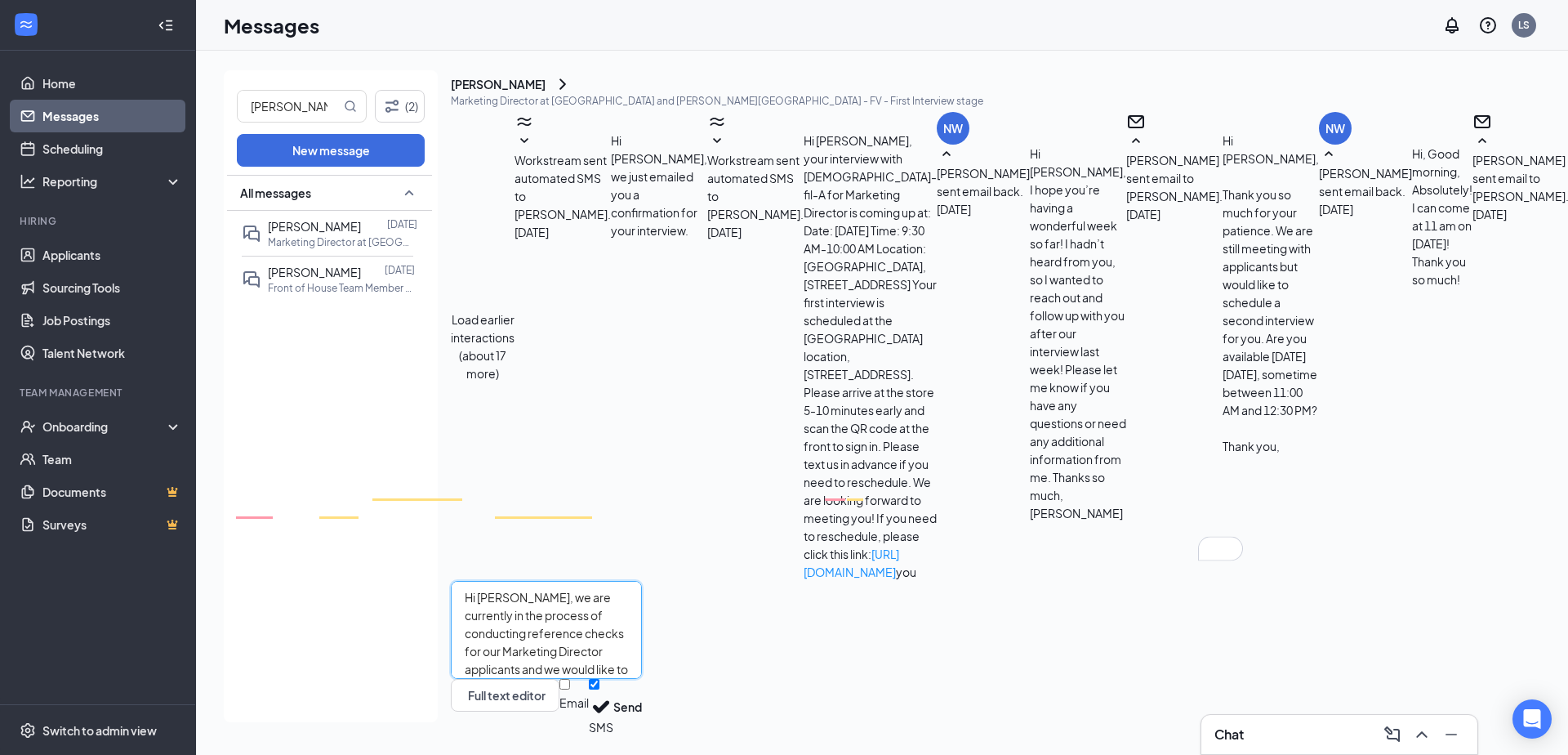
click at [521, 589] on textarea "Hi Karen, we are currently in the process of conducting reference checks for ou…" at bounding box center [546, 629] width 192 height 98
click at [642, 583] on textarea "Hi Natalie, we are currently in the process of conducting reference checks for …" at bounding box center [546, 629] width 192 height 98
click at [642, 609] on textarea "Hi Natalie, we are currently in the process of conducting reference checks for …" at bounding box center [546, 629] width 192 height 98
drag, startPoint x: 1113, startPoint y: 605, endPoint x: 1086, endPoint y: 591, distance: 30.4
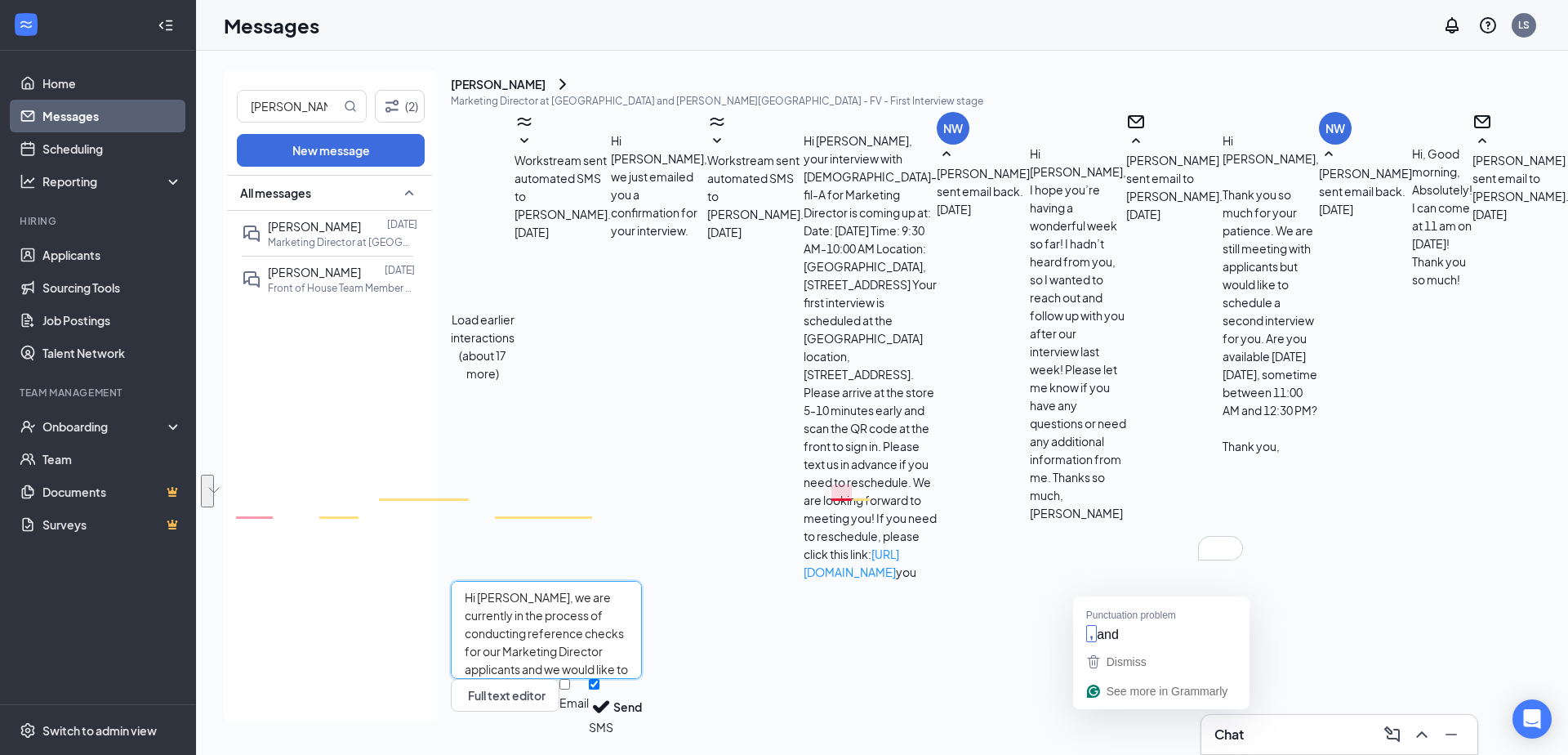
click at [642, 591] on textarea "Hi Natalie, we are currently in the process of conducting reference checks for …" at bounding box center [546, 629] width 192 height 98
paste textarea "ello CandidateFirstName, Thank you for interviewing with us! Can you send us co…"
click at [642, 583] on textarea "Hello CandidateFirstName, Thank you for interviewing with us! Can you send us c…" at bounding box center [546, 629] width 192 height 98
drag, startPoint x: 490, startPoint y: 602, endPoint x: 528, endPoint y: 580, distance: 43.9
click at [528, 581] on textarea "Hello CandidateFirstName, Thank you for interviewing with us! Can you send us c…" at bounding box center [546, 629] width 192 height 98
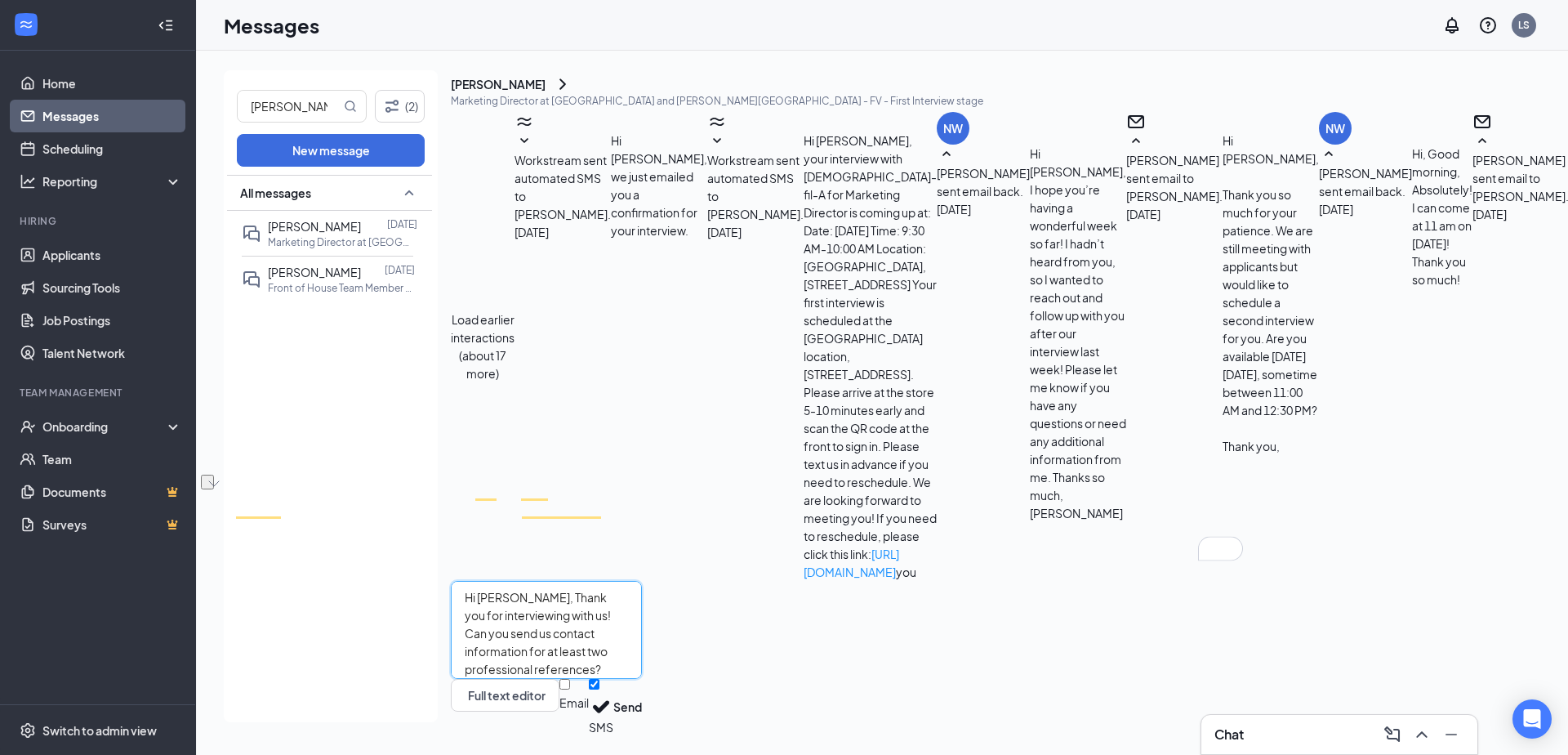
drag, startPoint x: 731, startPoint y: 586, endPoint x: 550, endPoint y: 584, distance: 181.0
click at [547, 583] on textarea "Hi Natalie, Thank you for interviewing with us! Can you send us contact informa…" at bounding box center [546, 629] width 192 height 98
click at [642, 591] on textarea "Hi Natalie, can you send us contact information for at least two professional r…" at bounding box center [546, 629] width 192 height 98
drag, startPoint x: 1321, startPoint y: 611, endPoint x: 962, endPoint y: 590, distance: 359.6
click at [642, 590] on textarea "Hi Natalie, can you send us contact information for at least two professional r…" at bounding box center [546, 629] width 192 height 98
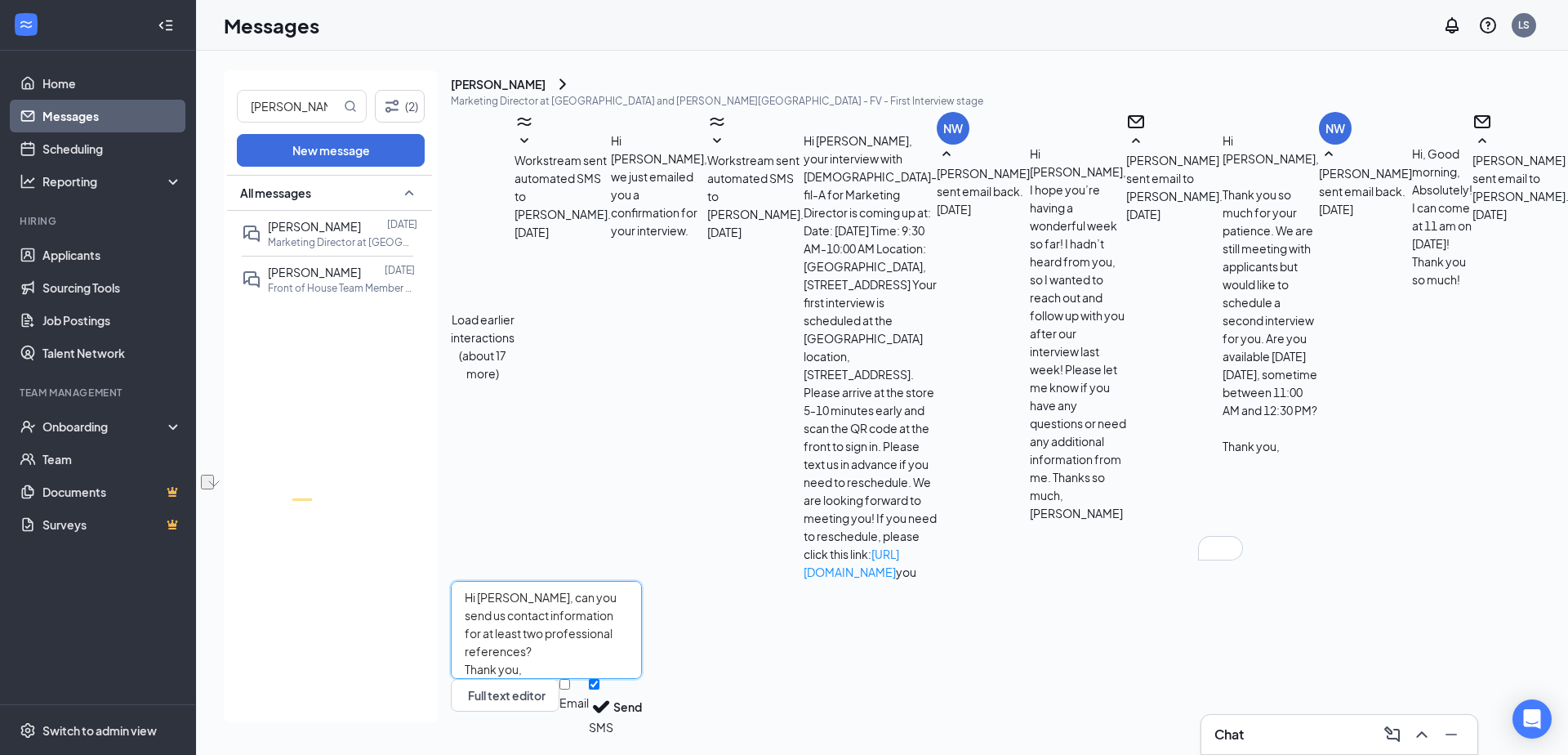
drag, startPoint x: 776, startPoint y: 603, endPoint x: 437, endPoint y: 600, distance: 339.0
click at [437, 600] on div "Natalie (2) New message All messages Natalie Wrenn Aug 25 Marketing Director at…" at bounding box center [1337, 403] width 2227 height 665
click at [599, 631] on textarea "Hi Natalie, can you send us contact information for at least two professional r…" at bounding box center [546, 629] width 192 height 98
click at [642, 595] on textarea "Hi Natalie, can you send us contact information for at least two professional r…" at bounding box center [546, 629] width 192 height 98
paste textarea "Hi Karen, we are currently in the process of conducting reference checks for ou…"
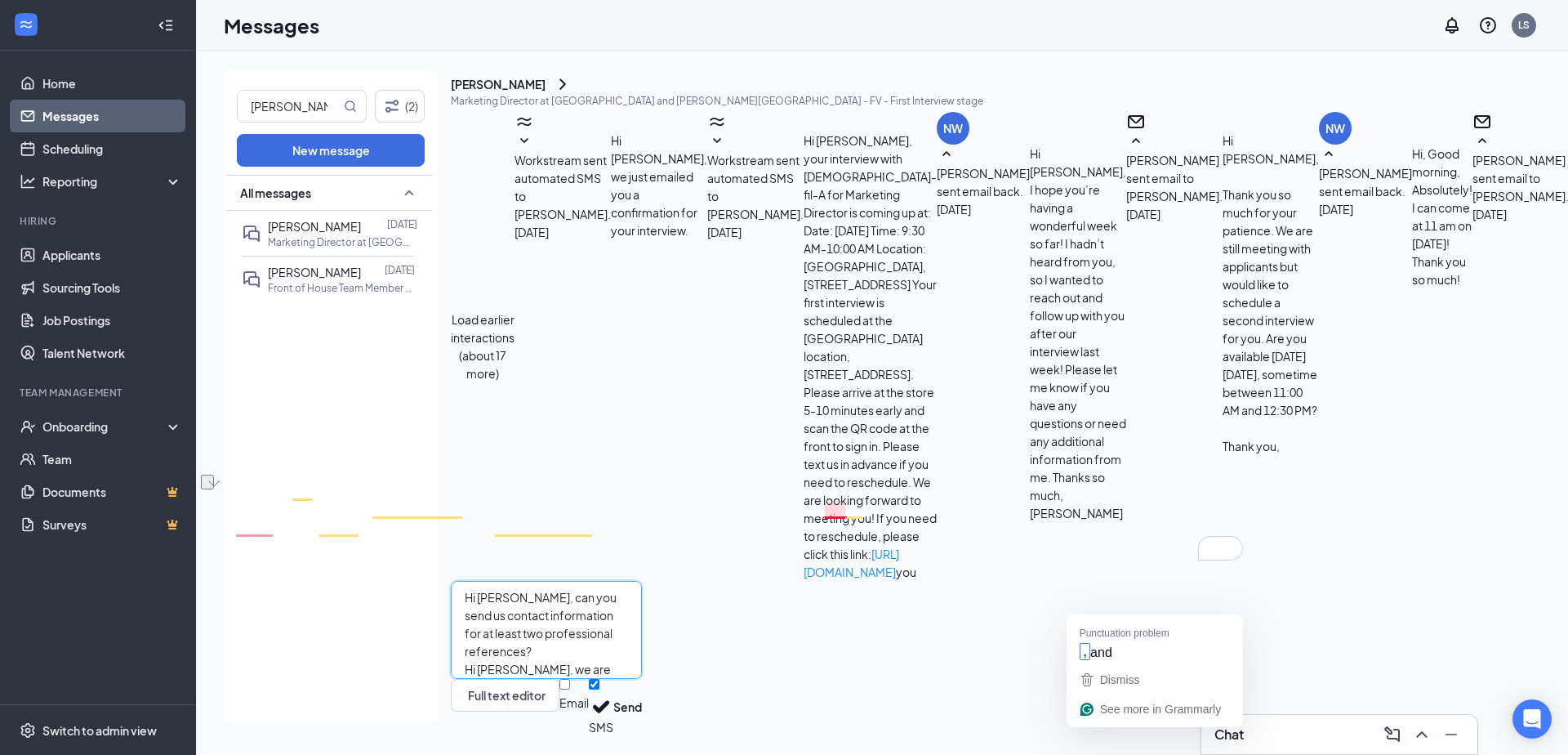
drag, startPoint x: 540, startPoint y: 607, endPoint x: 1077, endPoint y: 605, distance: 537.0
click at [642, 605] on textarea "Hi Natalie, can you send us contact information for at least two professional r…" at bounding box center [546, 629] width 192 height 98
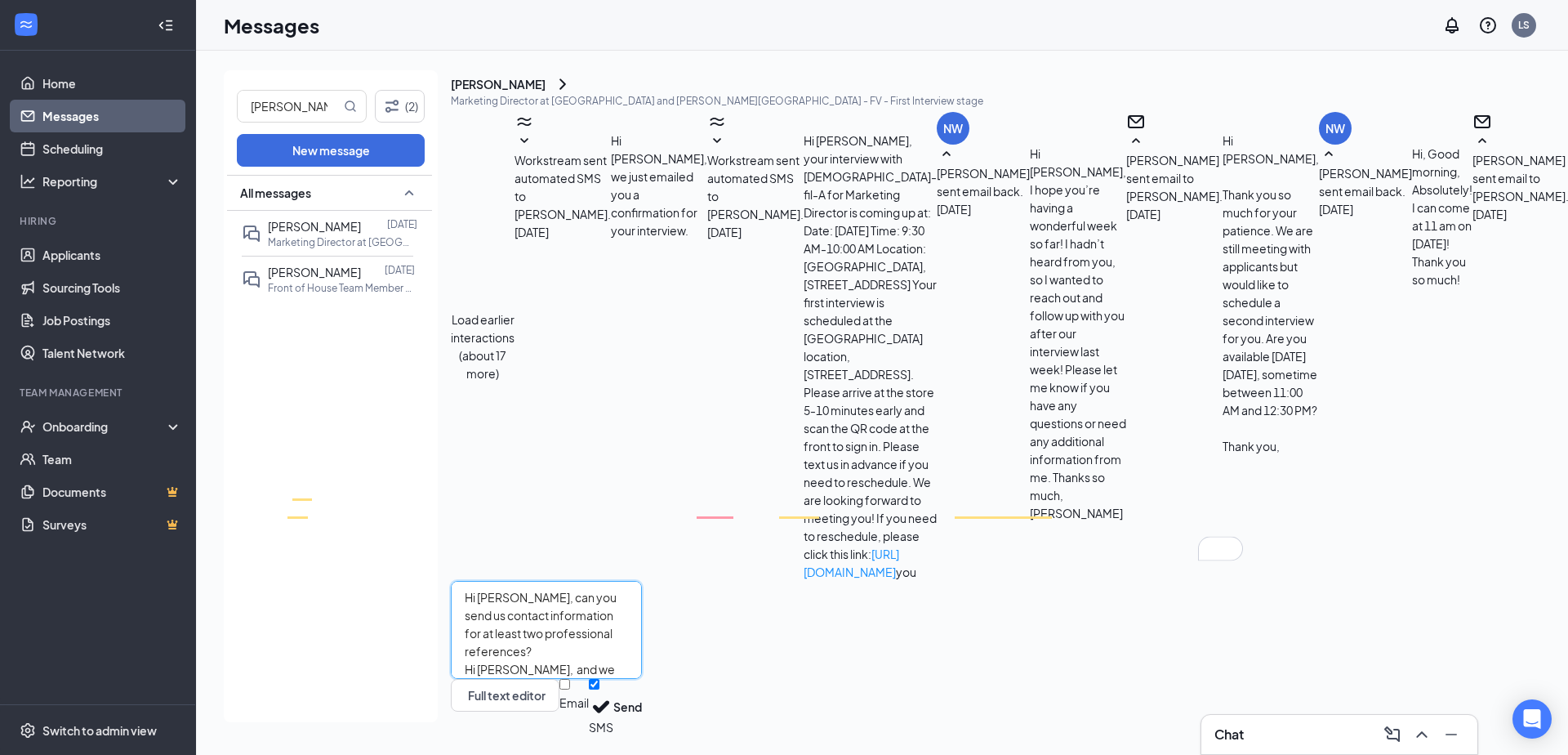
click at [547, 583] on textarea "Hi Natalie, can you send us contact information for at least two professional r…" at bounding box center [546, 629] width 192 height 98
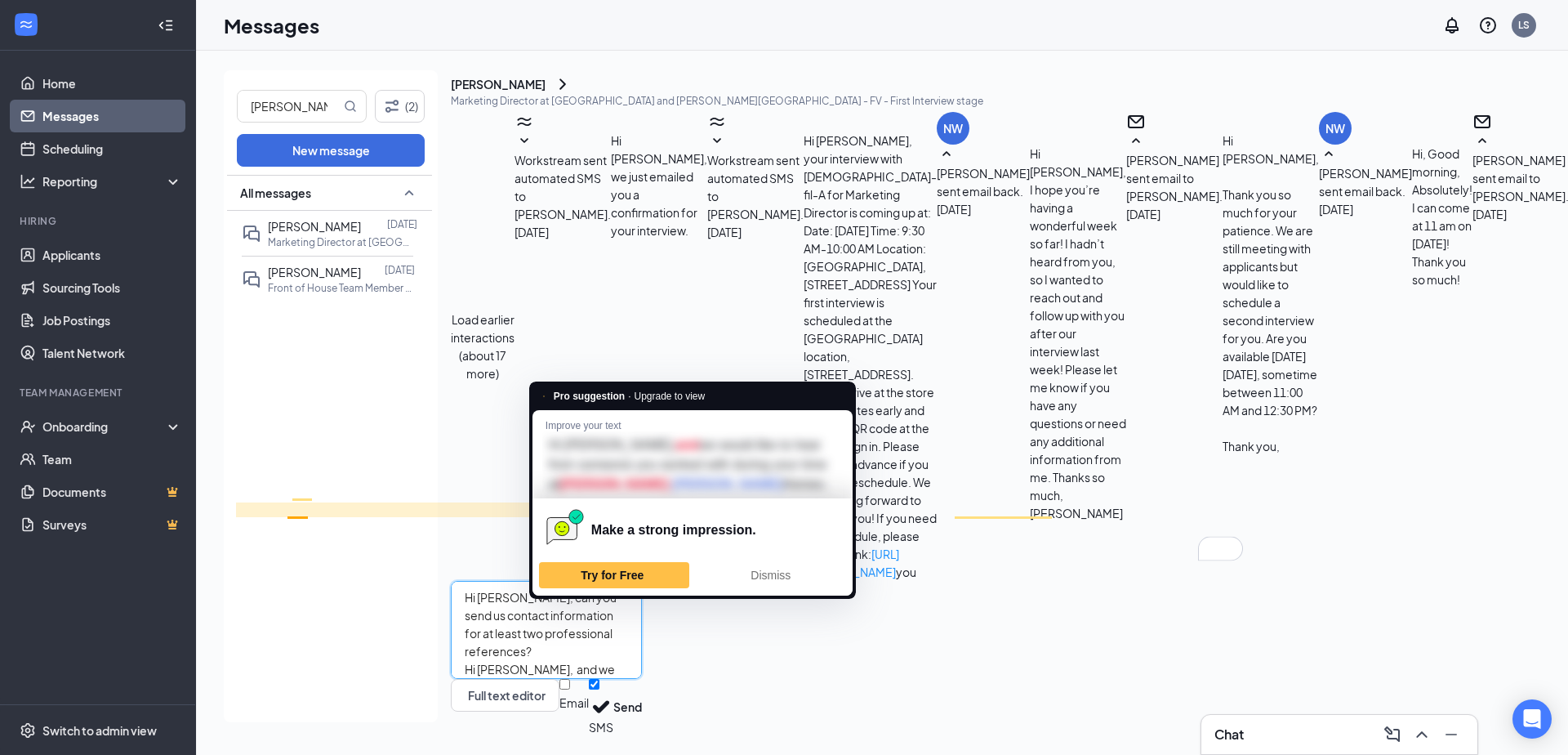
paste textarea "we are currently in the process of conducting reference checks for our Marketin…"
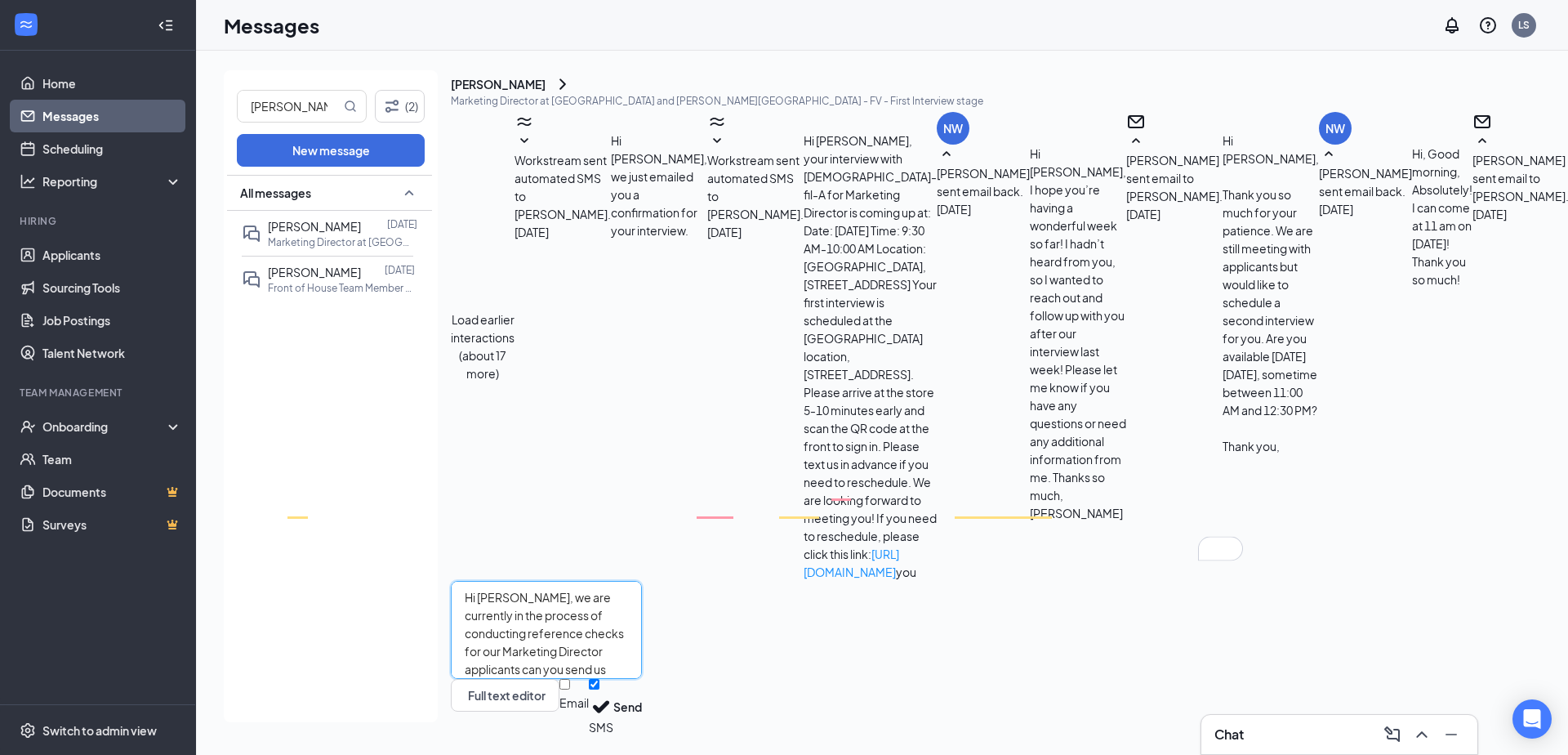
click at [574, 584] on textarea "Hi Natalie, we are currently in the process of conducting reference checks for …" at bounding box center [546, 629] width 192 height 98
click at [642, 602] on textarea "Hi Natalie, we are currently in the process of conducting reference checks for …" at bounding box center [546, 629] width 192 height 98
click at [518, 586] on textarea "Hi Natalie, we are currently in the process of conducting reference checks for …" at bounding box center [546, 629] width 192 height 98
type textarea "Hi [PERSON_NAME], we are currently in the process of conducting reference check…"
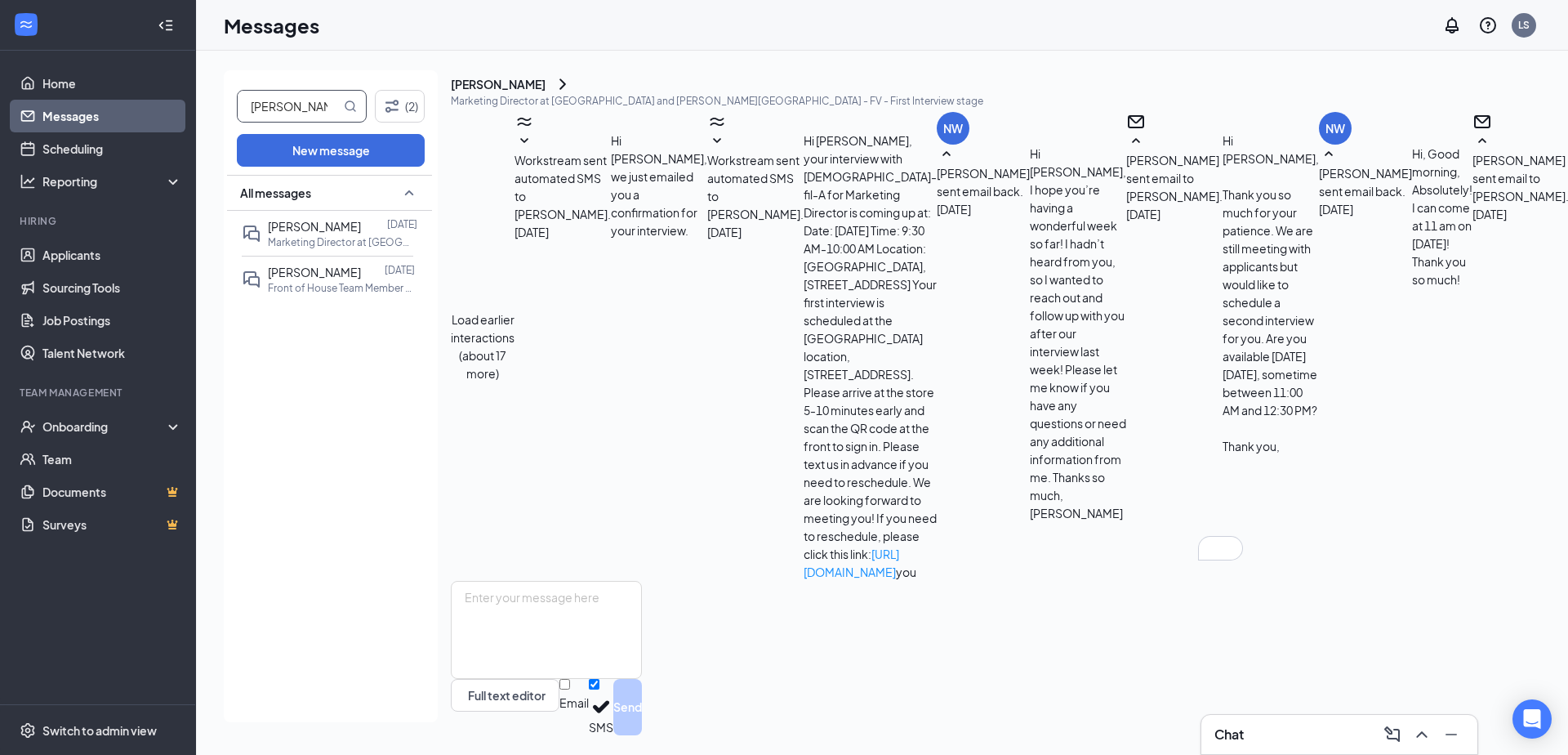
click at [306, 98] on input "[PERSON_NAME]" at bounding box center [289, 106] width 103 height 31
type input "[PERSON_NAME]"
click at [329, 243] on p "Marketing Director at [GEOGRAPHIC_DATA] and [PERSON_NAME][GEOGRAPHIC_DATA]" at bounding box center [341, 242] width 147 height 14
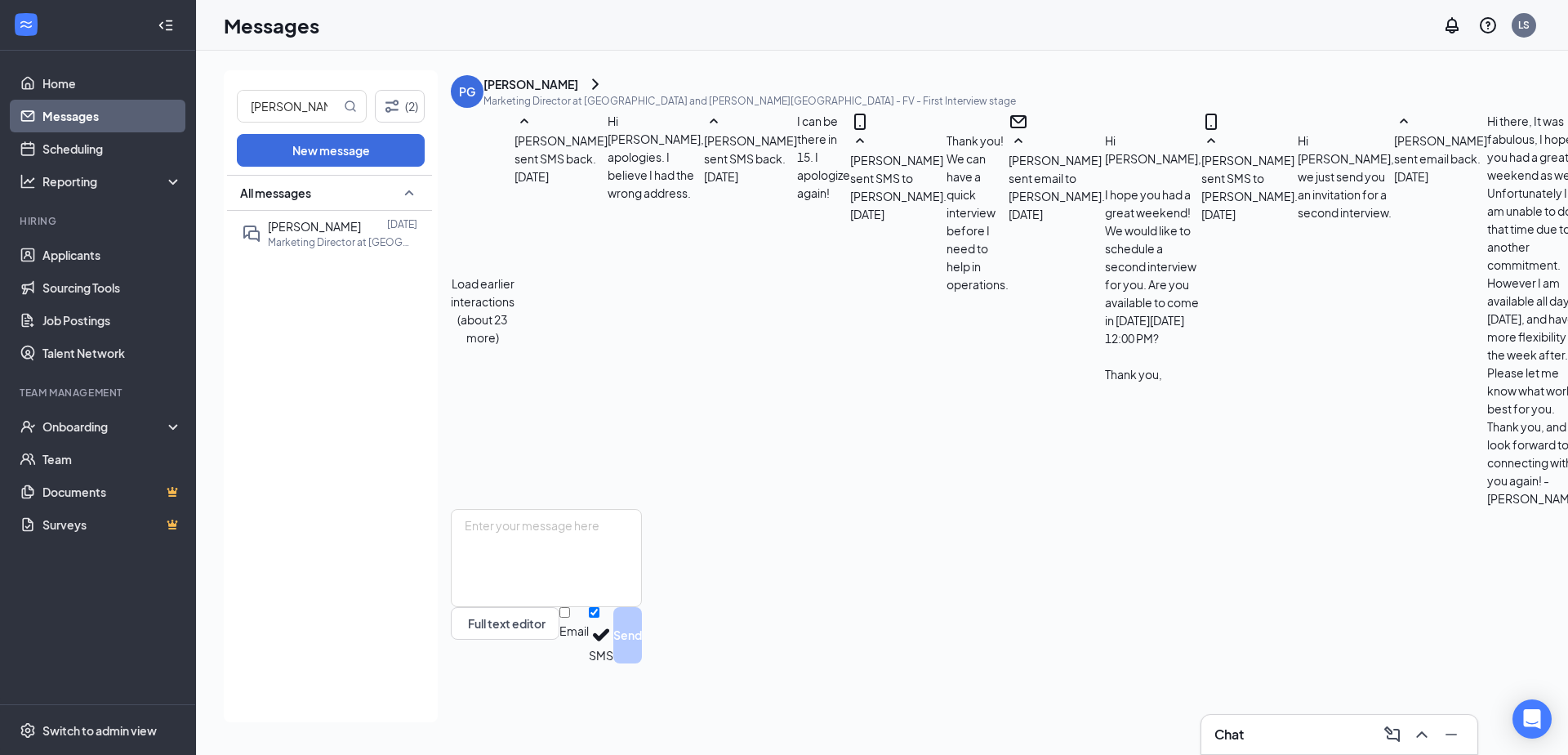
scroll to position [1099, 0]
click at [642, 585] on textarea at bounding box center [546, 558] width 192 height 98
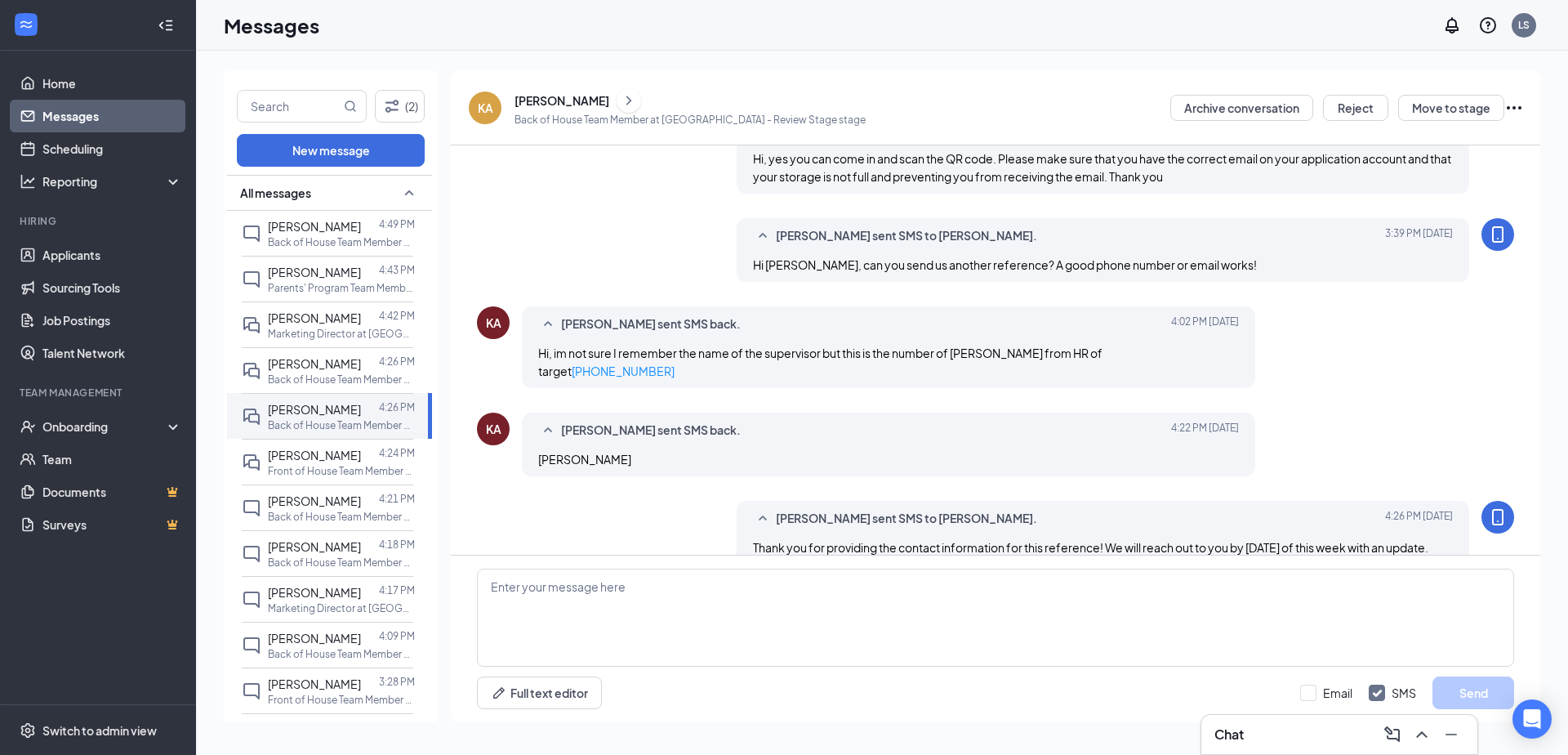
scroll to position [740, 0]
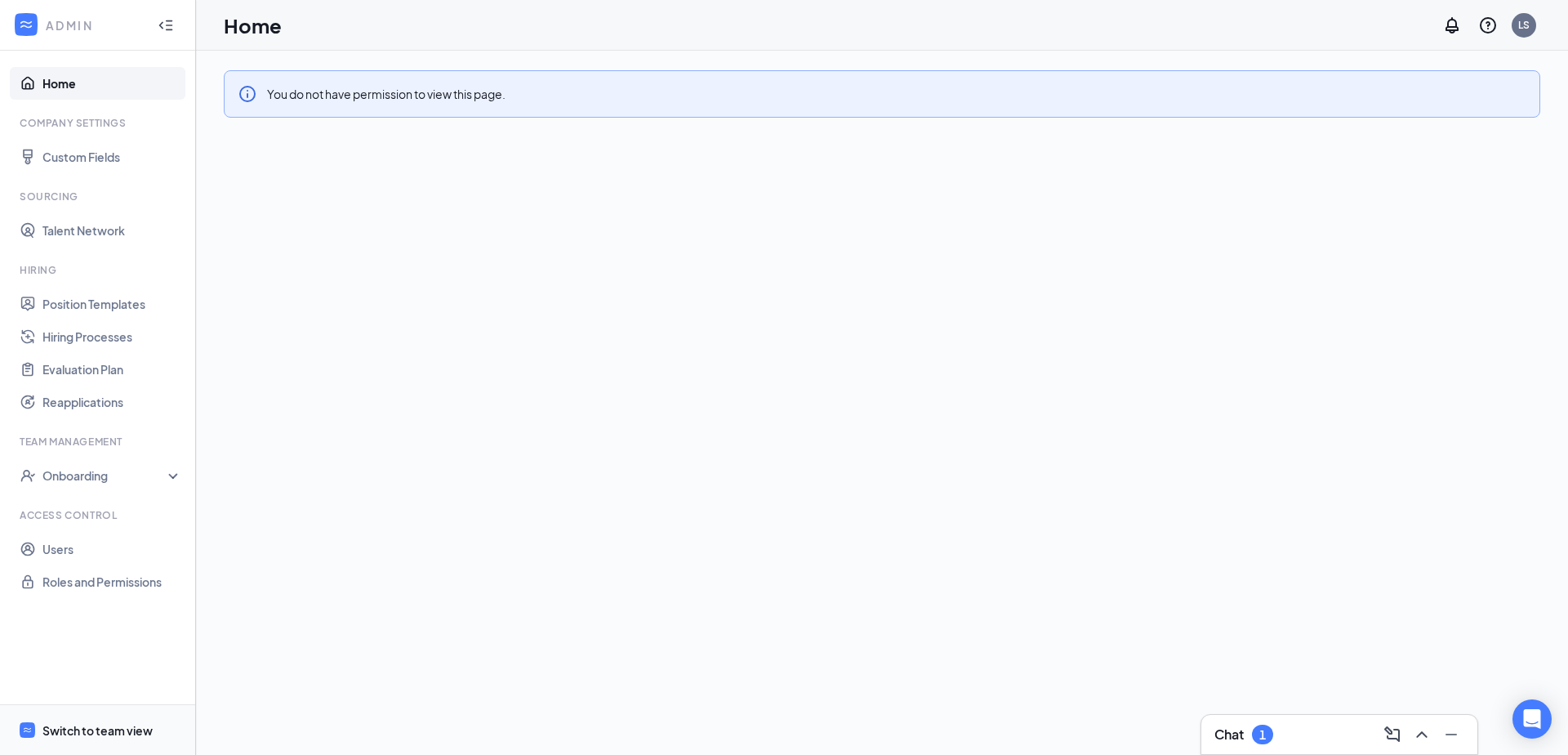
click at [128, 744] on span "Switch to team view" at bounding box center [112, 730] width 140 height 50
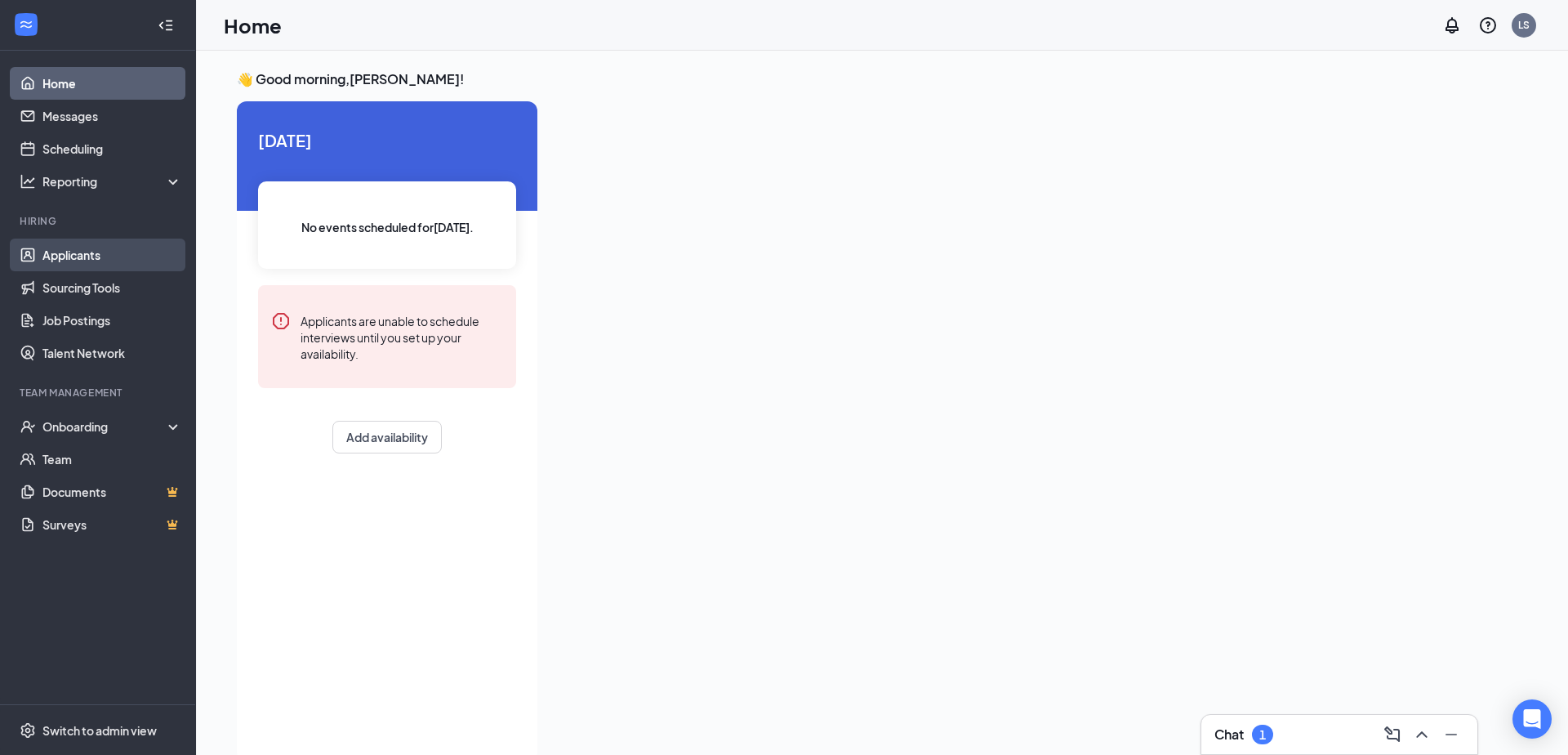
click at [99, 258] on link "Applicants" at bounding box center [112, 255] width 140 height 32
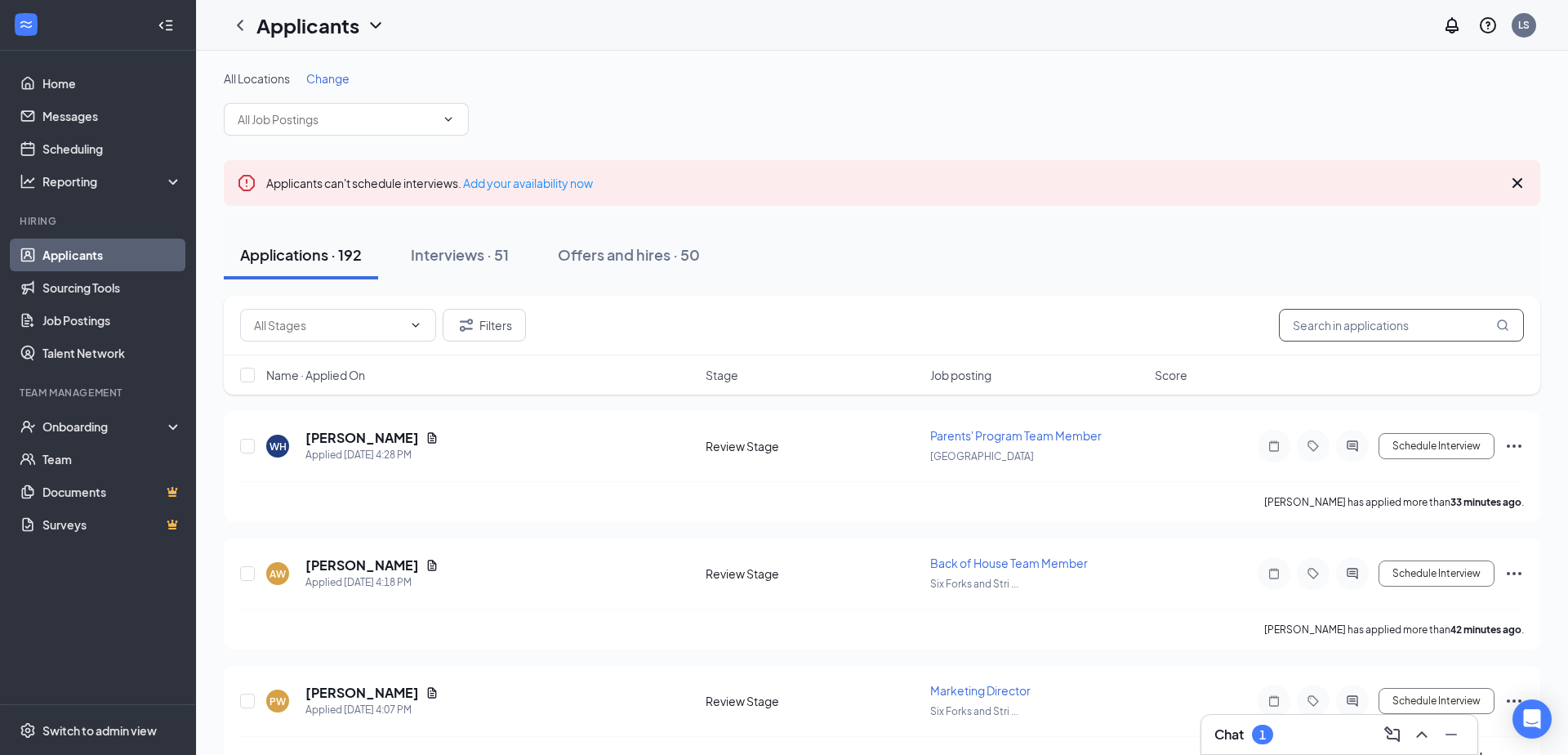
click at [1332, 322] on input "text" at bounding box center [1401, 325] width 245 height 32
type input "Karen"
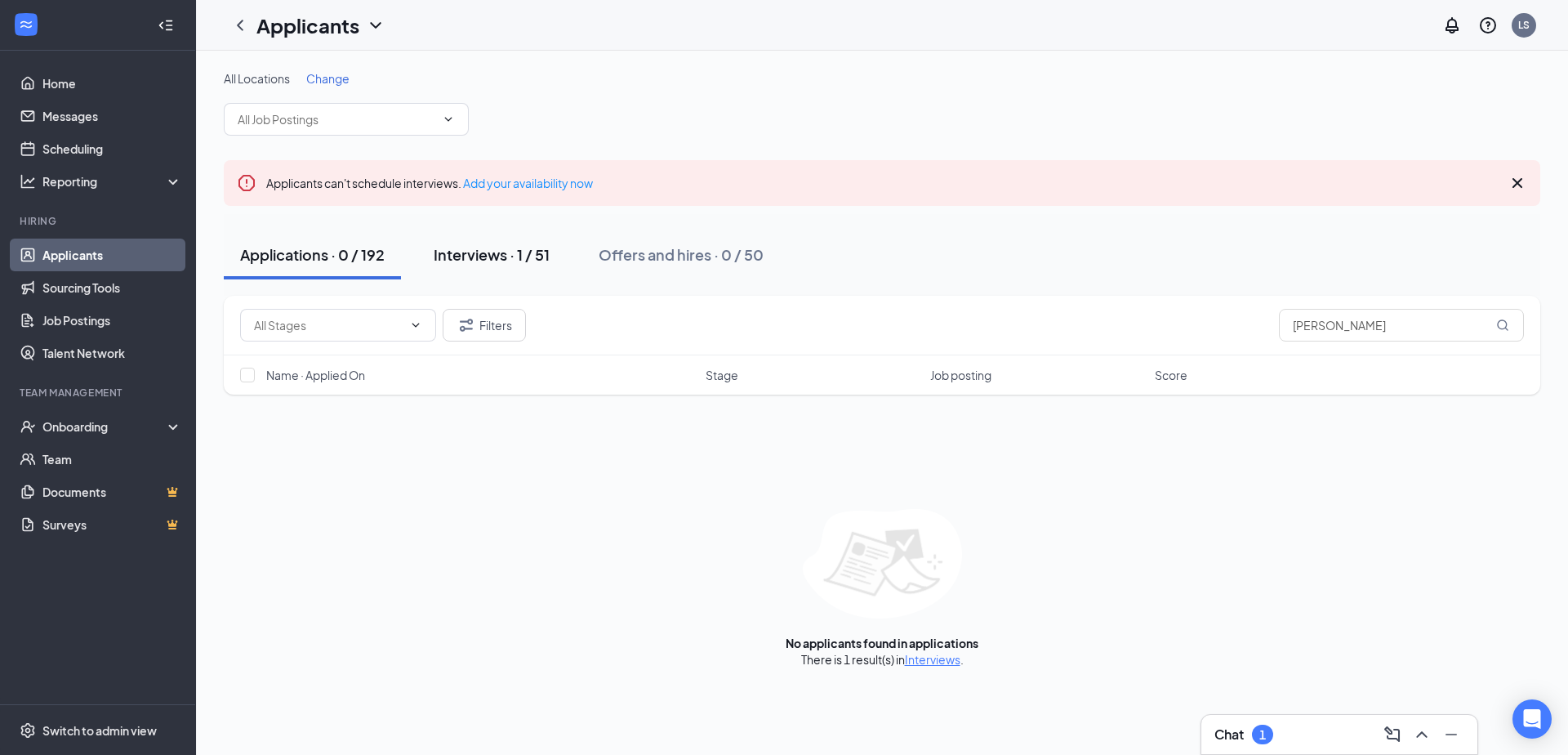
click at [477, 270] on button "Interviews · 1 / 51" at bounding box center [492, 255] width 149 height 49
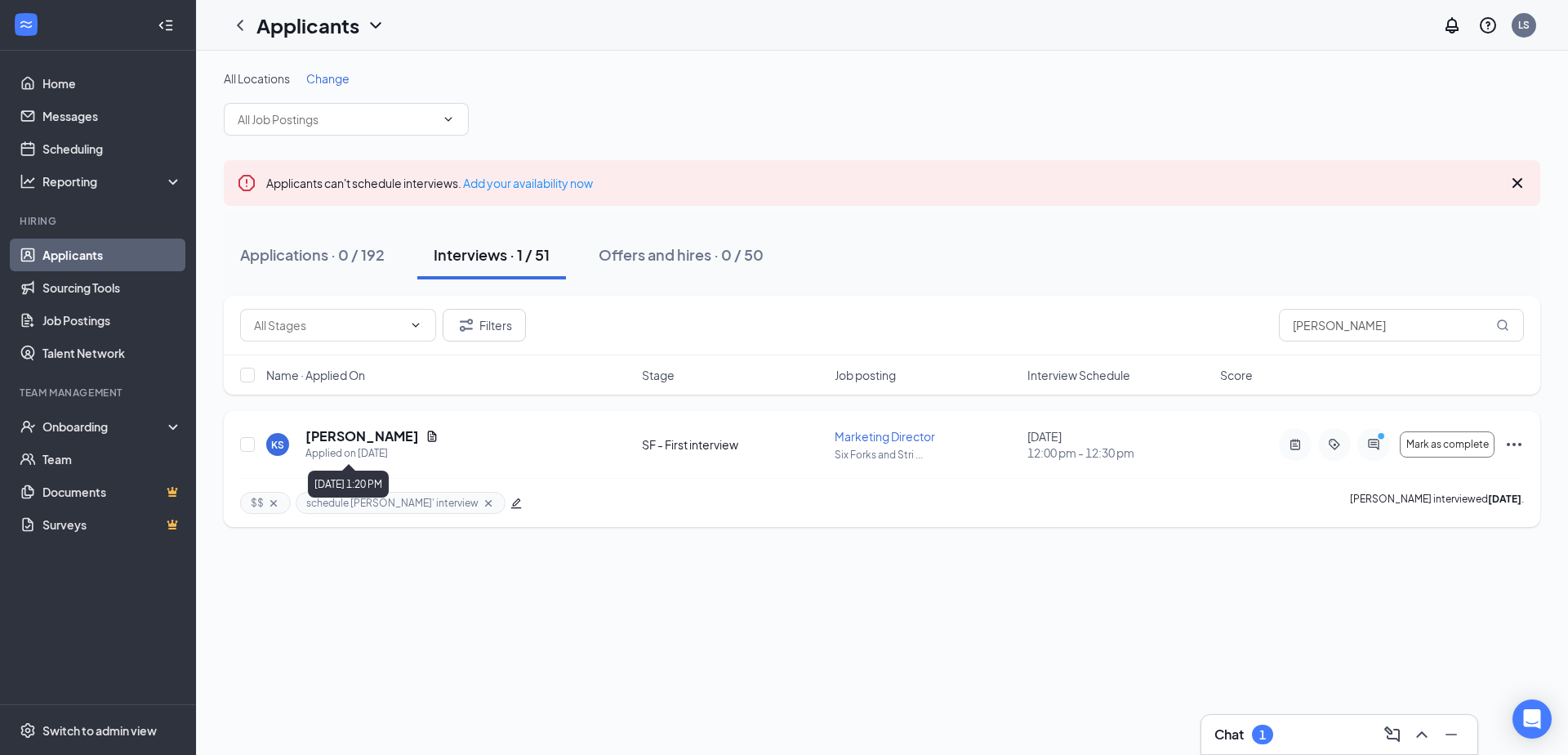
click at [353, 445] on div "Applied on Aug 11" at bounding box center [373, 453] width 133 height 16
click at [352, 441] on h5 "KAREN STERLING" at bounding box center [362, 436] width 113 height 18
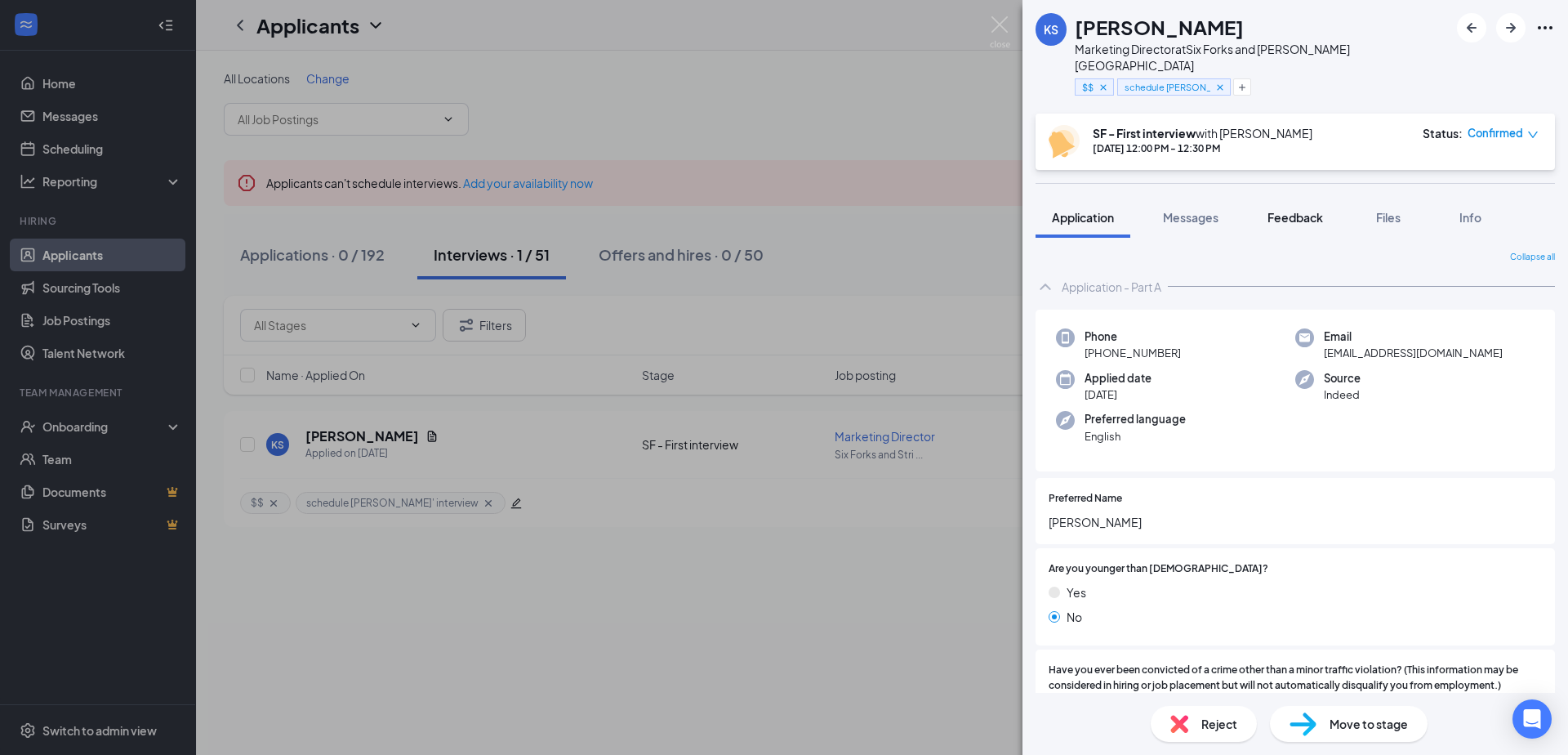
click at [1338, 197] on button "Feedback" at bounding box center [1295, 217] width 89 height 41
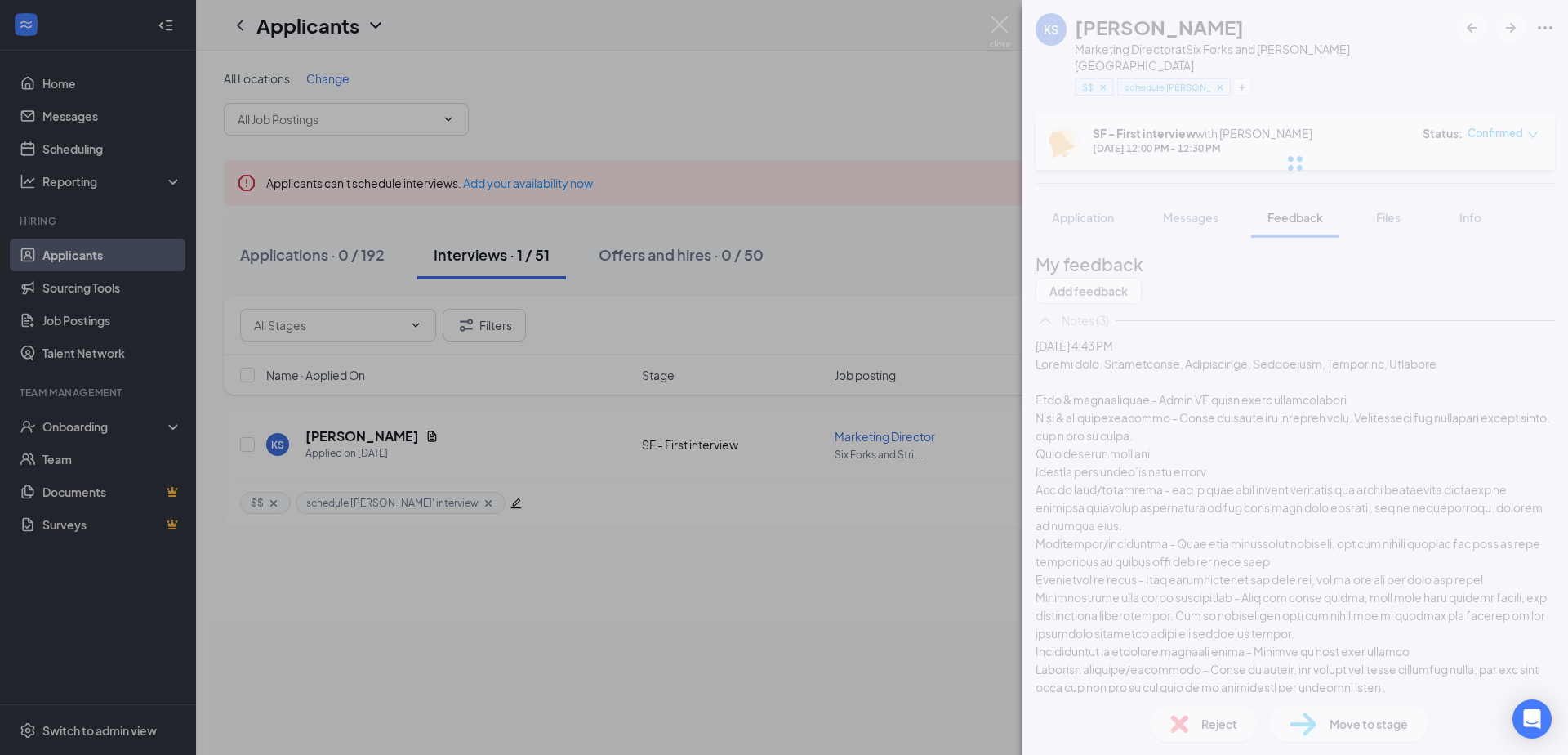
click at [1187, 201] on div at bounding box center [1295, 163] width 545 height 327
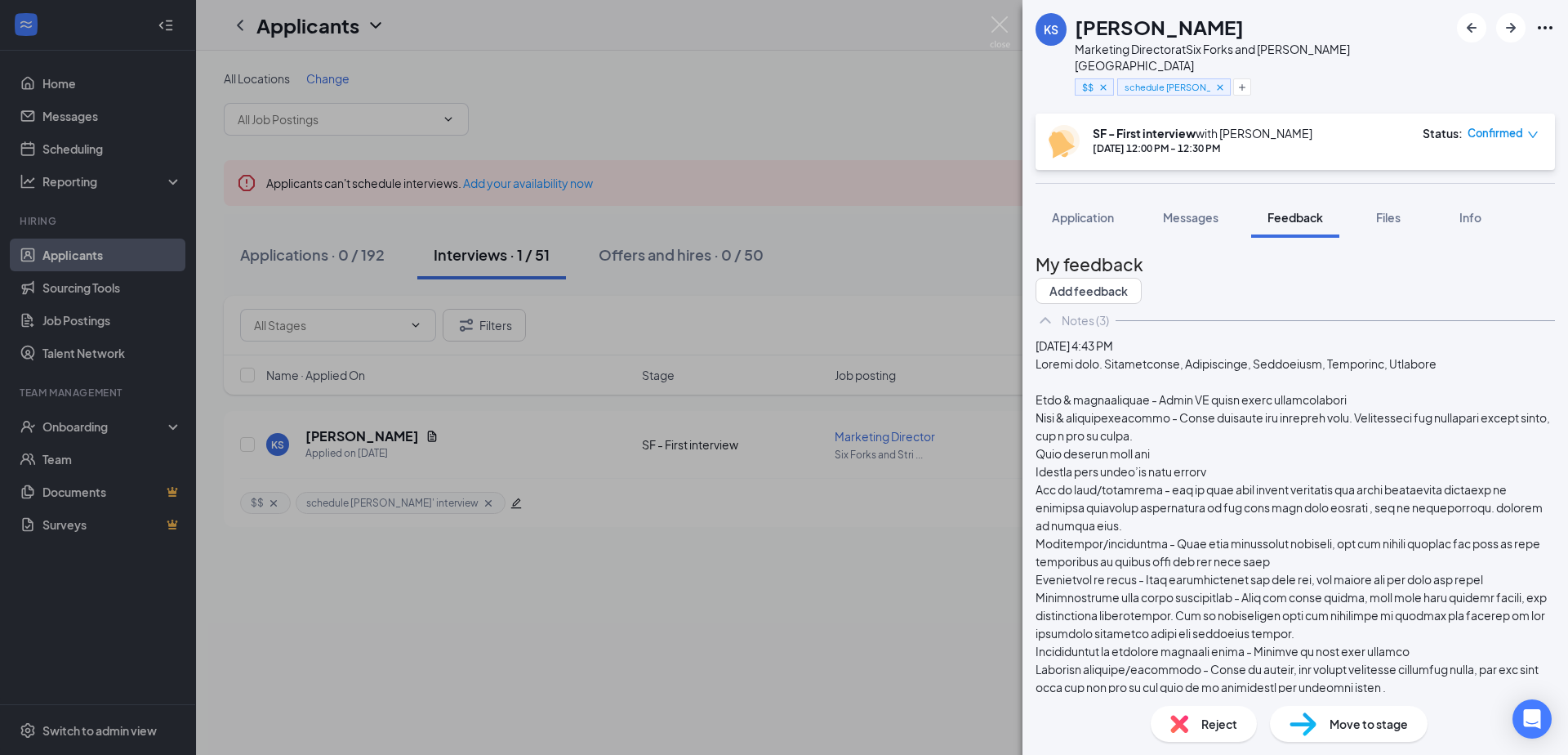
click at [1187, 210] on span "Messages" at bounding box center [1191, 216] width 55 height 14
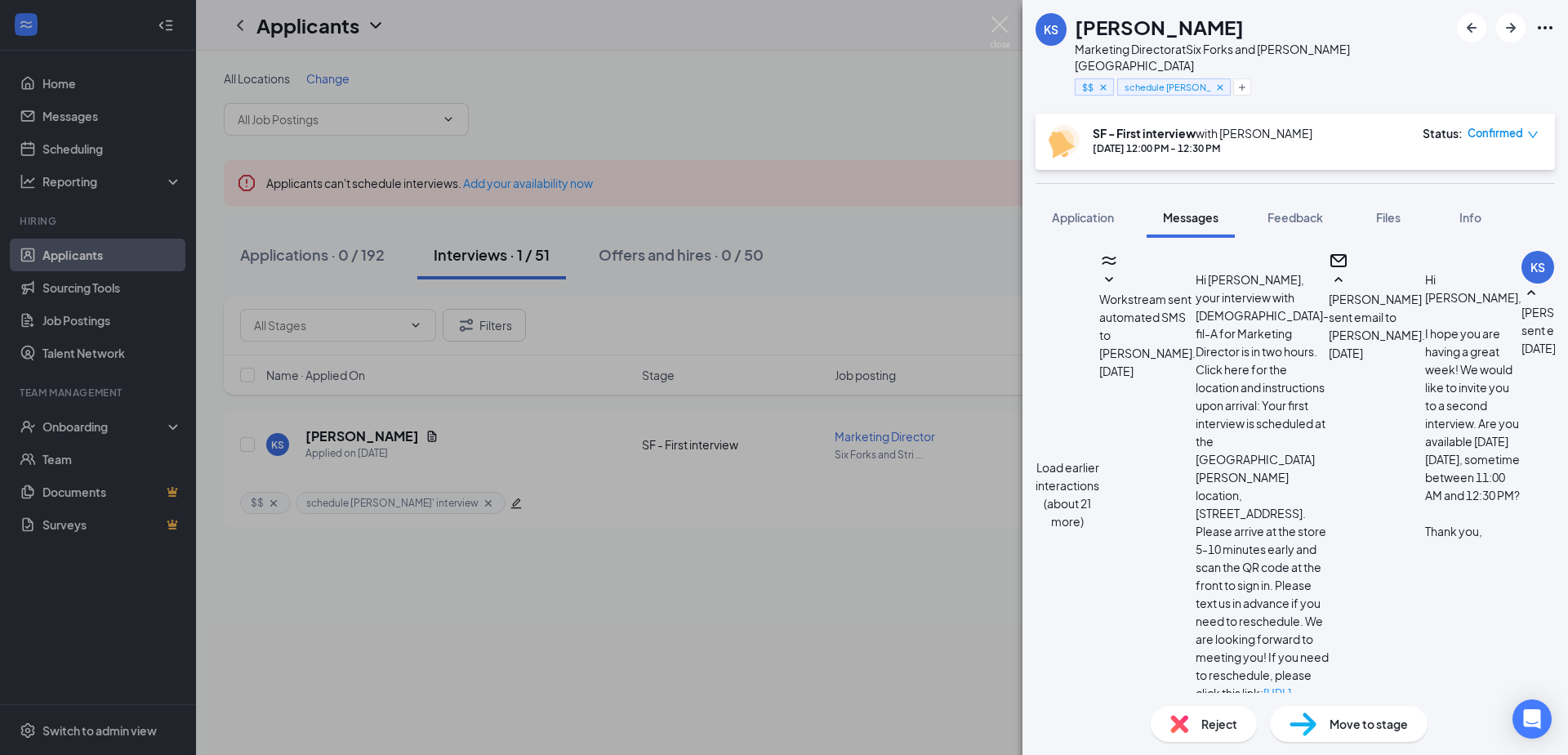
scroll to position [1334, 0]
type textarea "Thank you so much!"
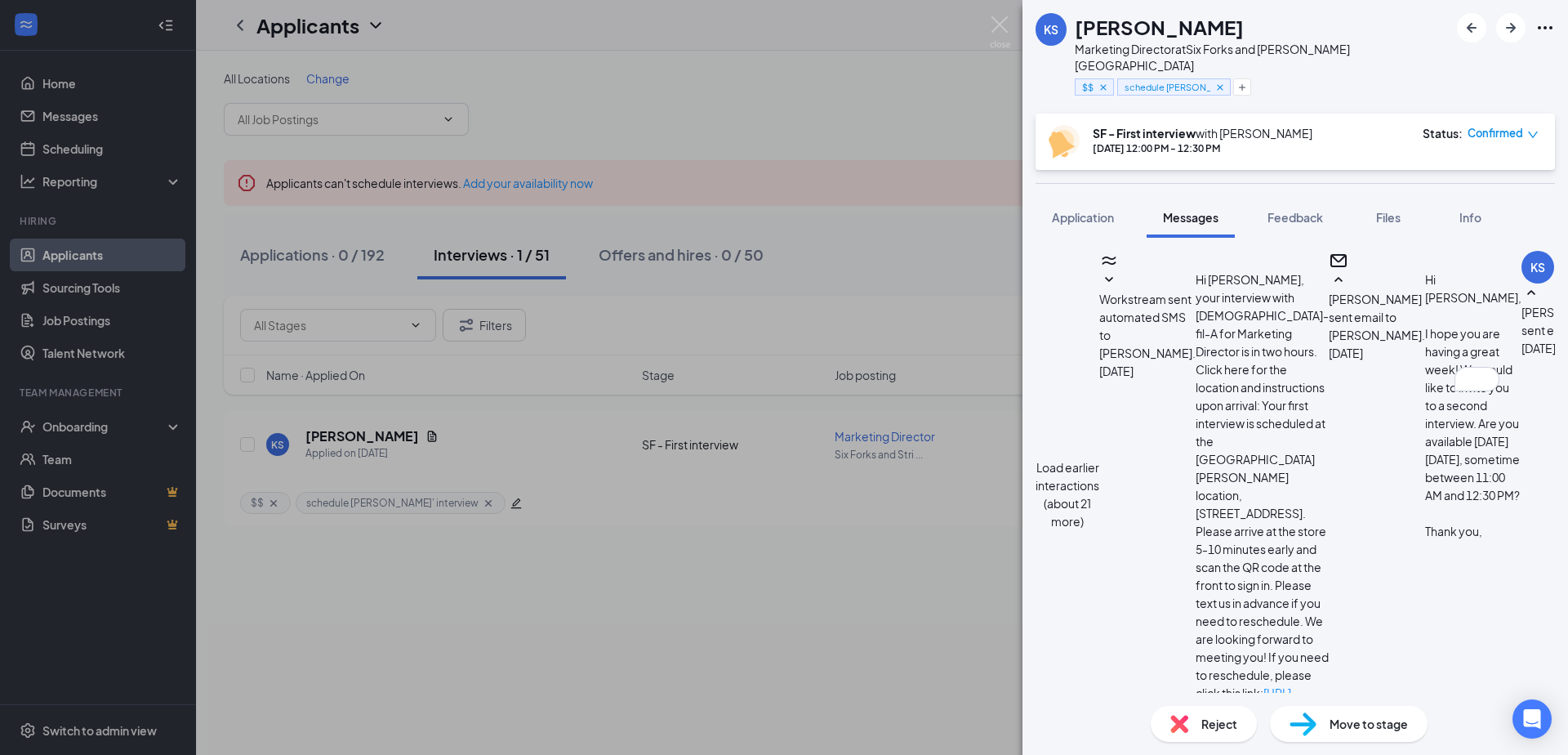
drag, startPoint x: 1158, startPoint y: 290, endPoint x: 1301, endPoint y: 395, distance: 177.4
copy span "Hi Karen, we are currently in the process of conducting reference checks for ou…"
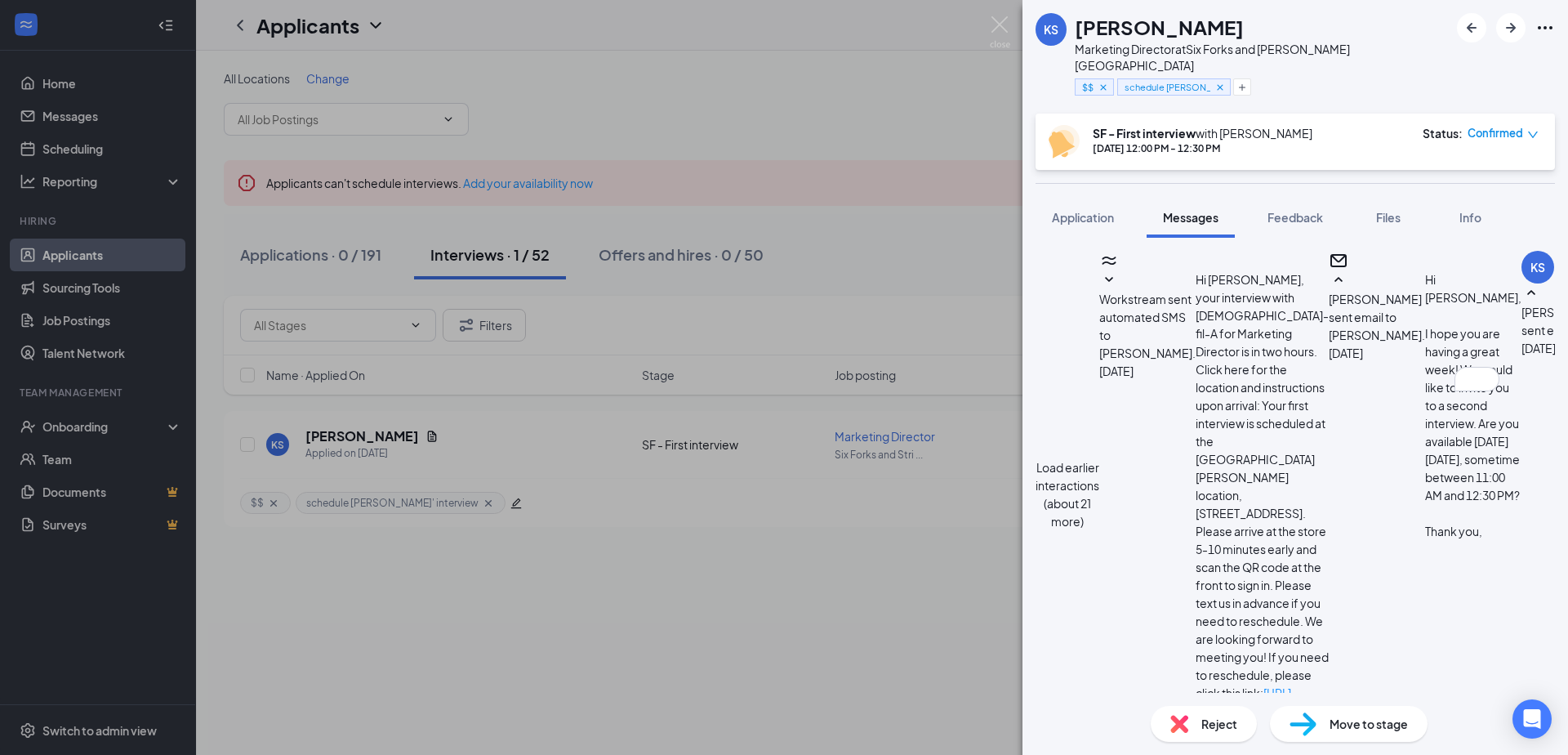
click at [623, 82] on div "KS KAREN STERLING Marketing Director at Six Forks and Strickland Road $$ schedu…" at bounding box center [784, 378] width 1568 height 755
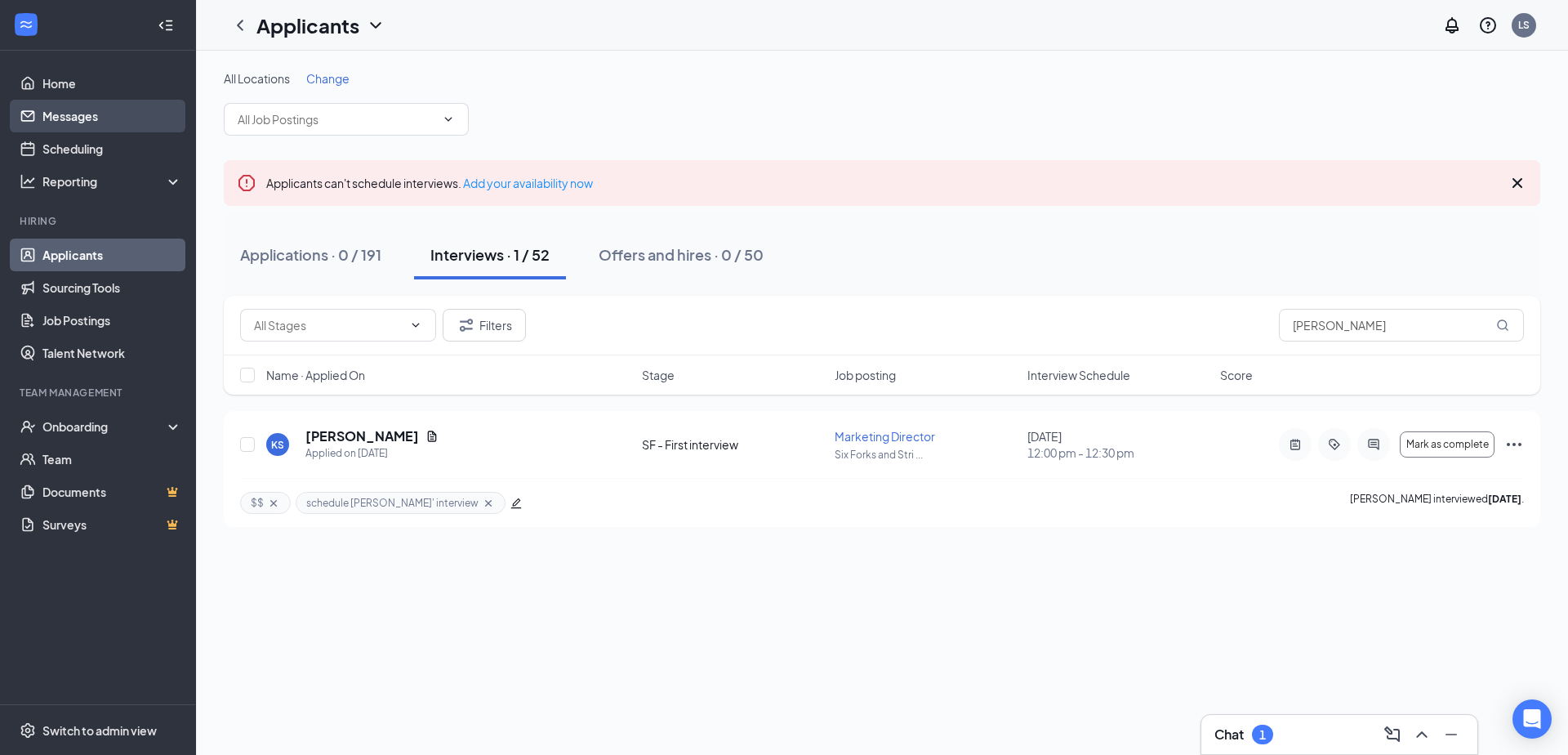
click at [106, 125] on link "Messages" at bounding box center [112, 116] width 140 height 32
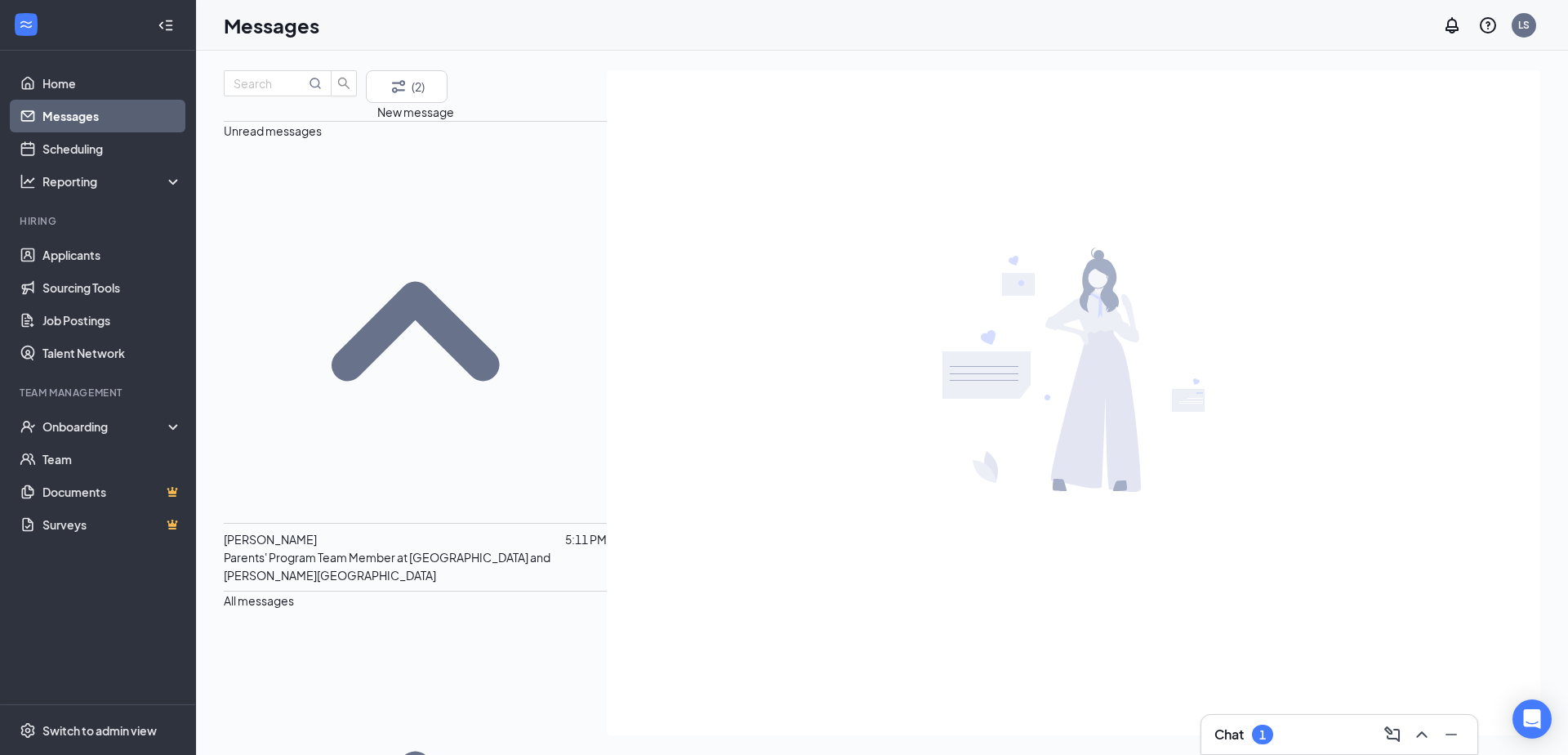
click at [317, 532] on span "Horatio Cameron" at bounding box center [271, 539] width 93 height 14
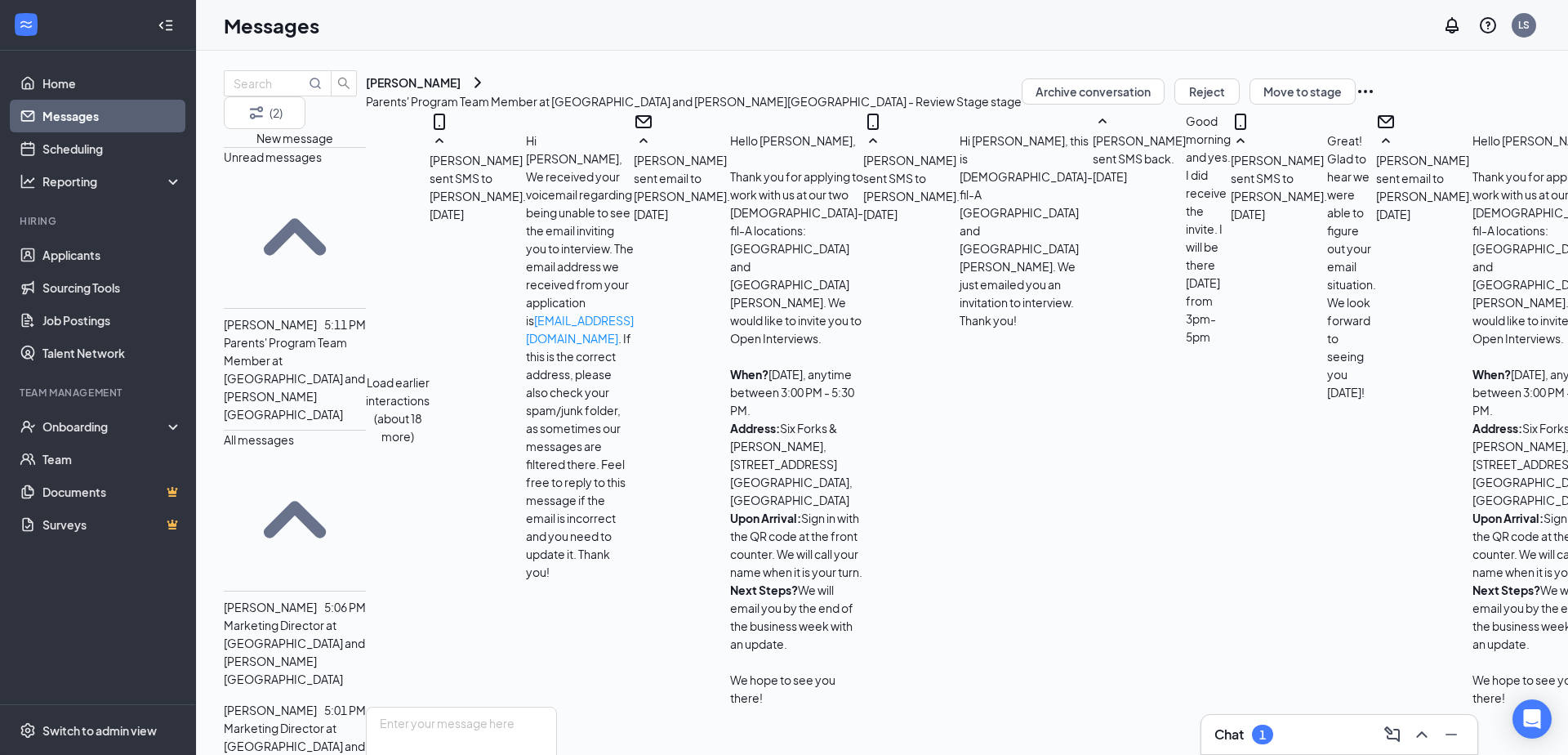
scroll to position [877, 0]
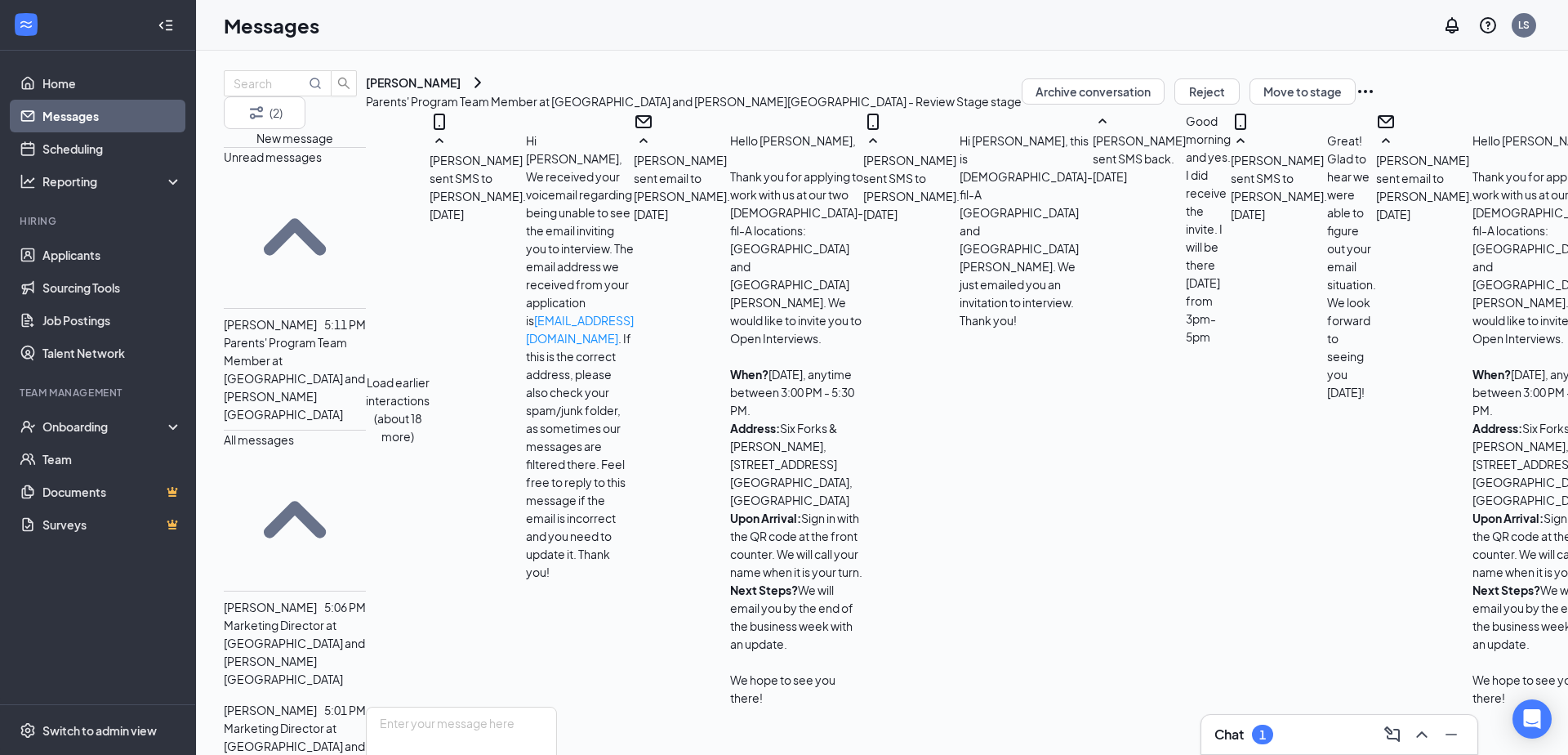
click at [460, 91] on div "Horatio Cameron" at bounding box center [413, 82] width 94 height 16
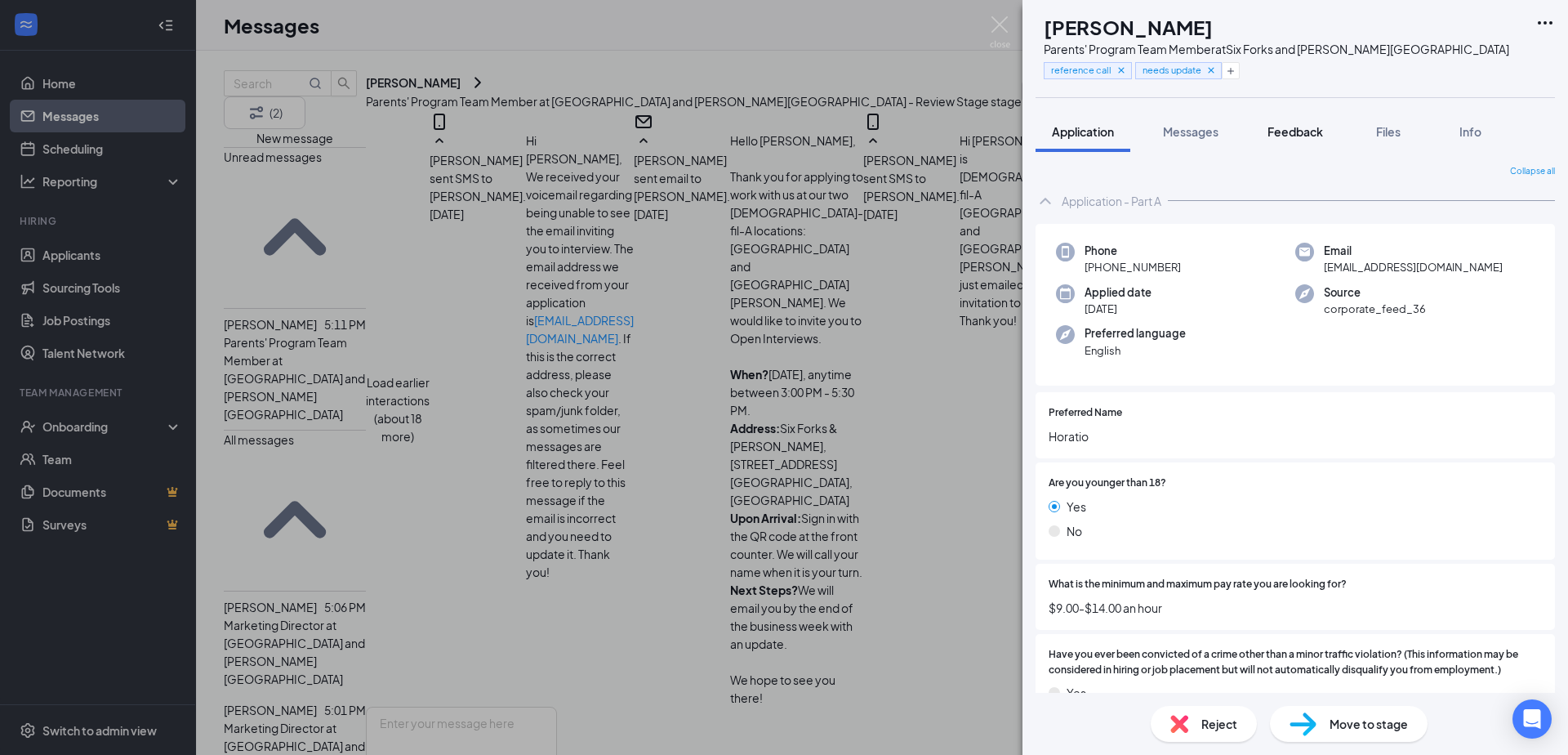
click at [1267, 138] on button "Feedback" at bounding box center [1295, 132] width 89 height 41
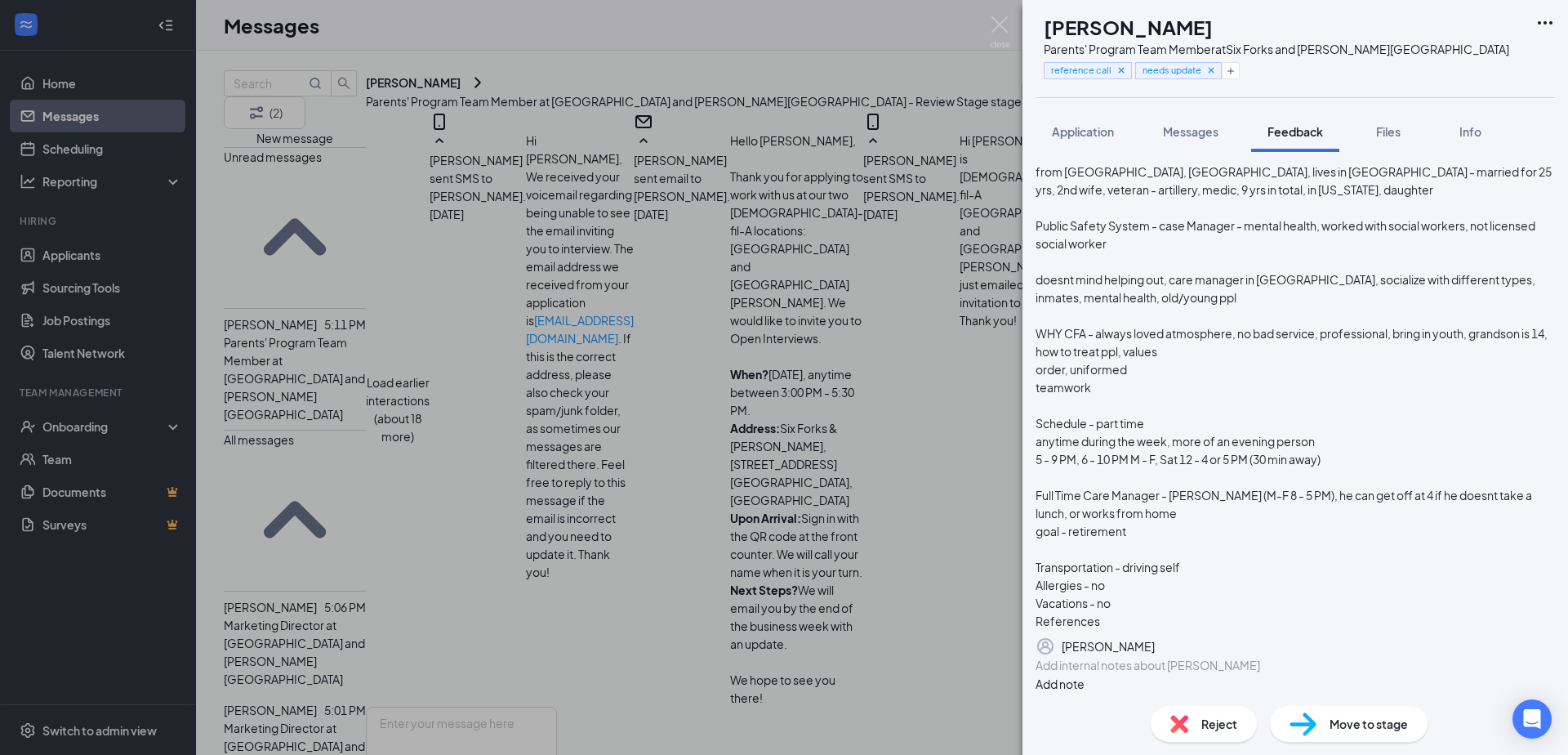
scroll to position [572, 0]
click at [607, 310] on div "HC Horatio Cameron Parents' Program Team Member at Six Forks and Strickland Roa…" at bounding box center [784, 378] width 1568 height 755
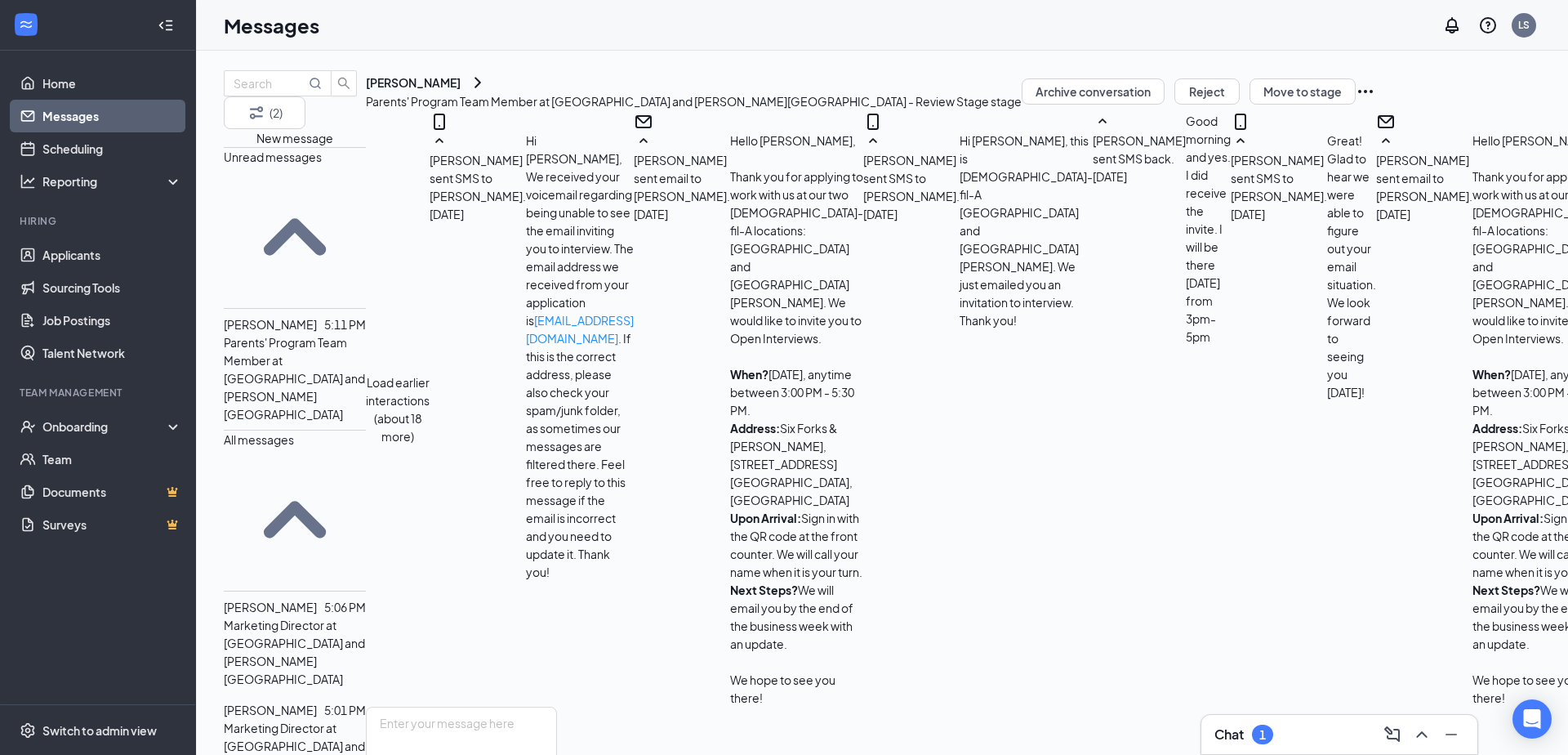
scroll to position [936, 0]
click at [460, 91] on div "Horatio Cameron" at bounding box center [413, 82] width 94 height 16
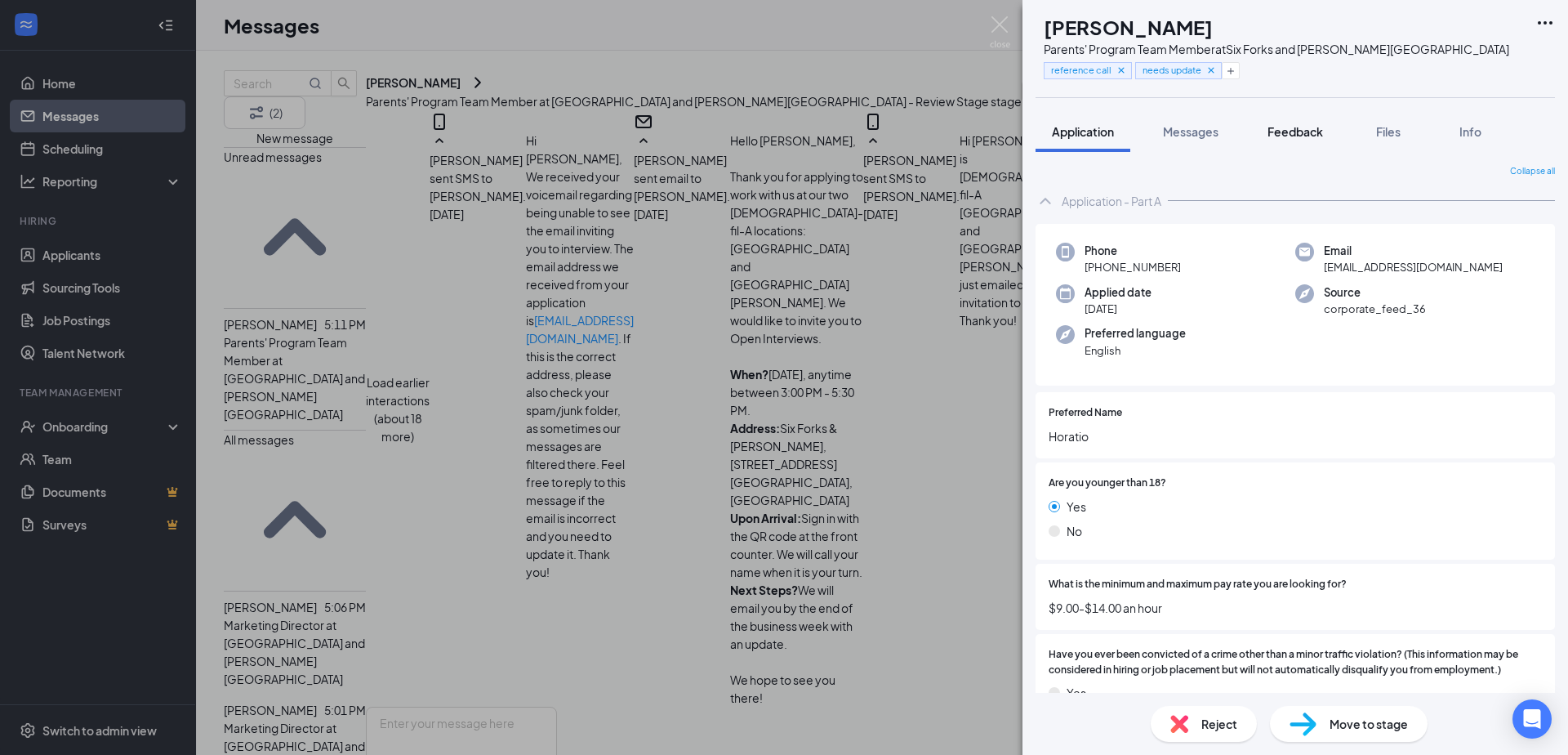
click at [1319, 129] on span "Feedback" at bounding box center [1295, 131] width 55 height 14
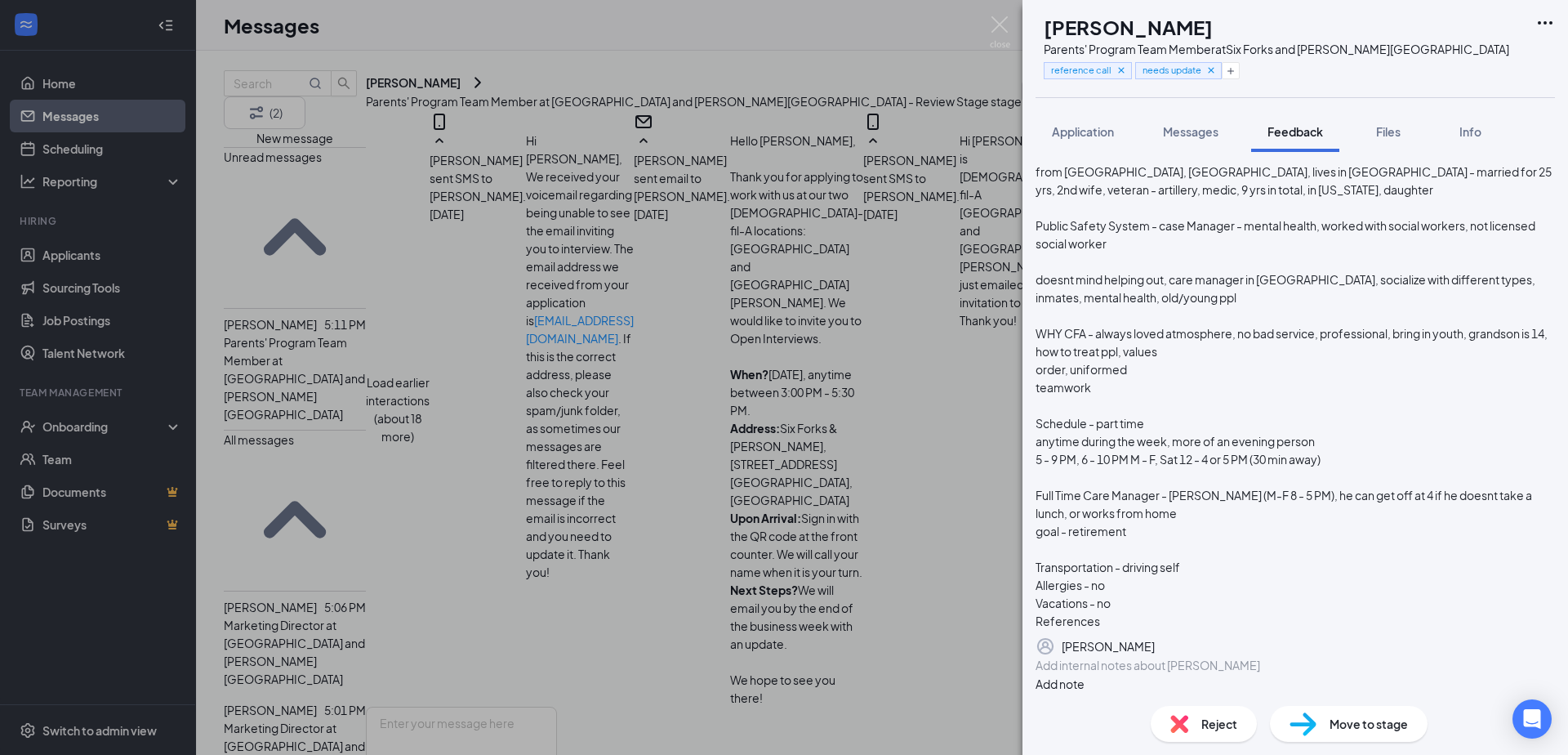
scroll to position [572, 0]
click at [1194, 473] on div "SF is his preference, FOH About - godson stays right behind, mentor him all the…" at bounding box center [1295, 351] width 519 height 557
click at [1163, 473] on div "SF is his preference, FOH About - godson stays right behind, mentor him all the…" at bounding box center [1295, 351] width 519 height 557
click at [1141, 469] on div "SF is his preference, FOH About - godson stays right behind, mentor him all the…" at bounding box center [1295, 351] width 519 height 557
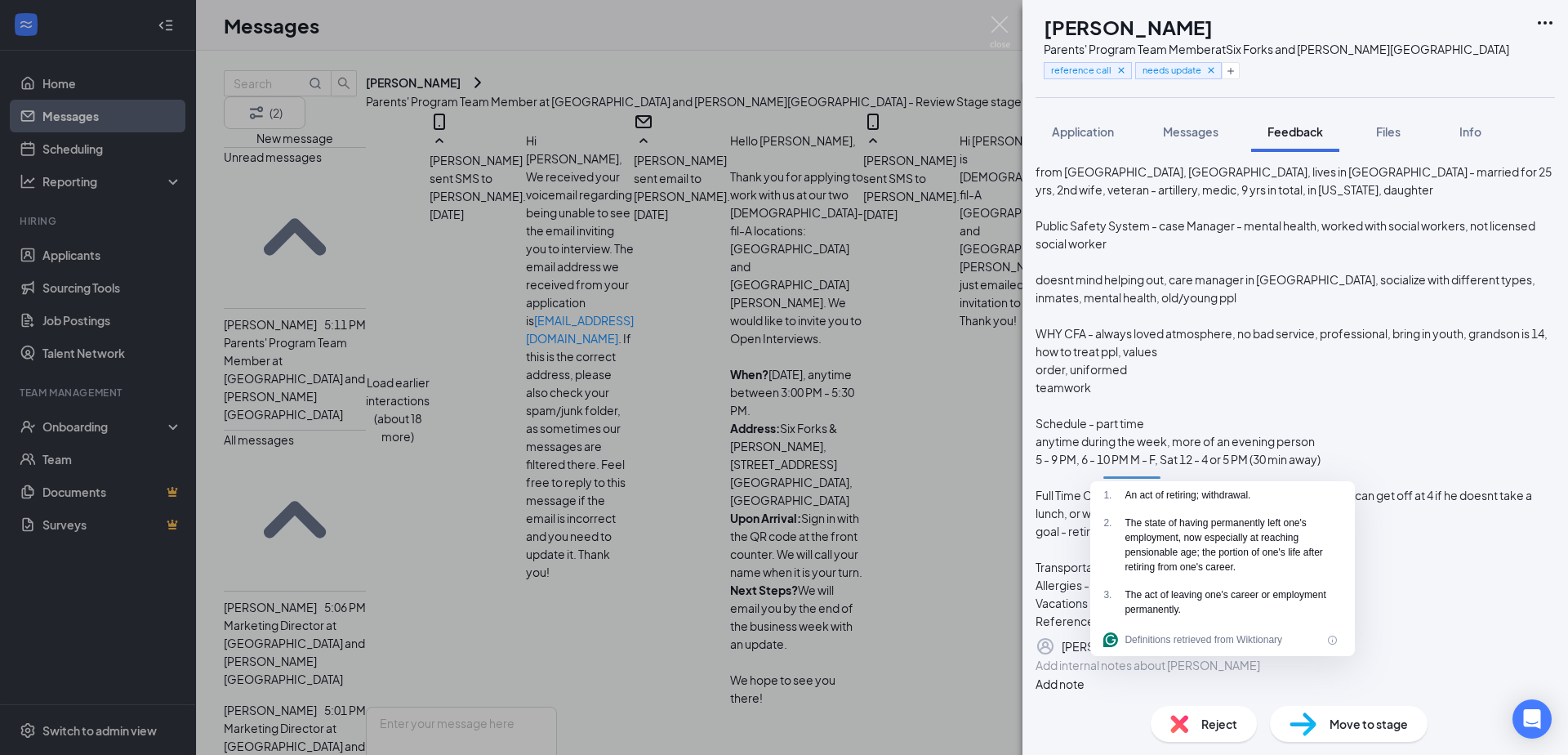
click at [1171, 444] on div "SF is his preference, FOH About - godson stays right behind, mentor him all the…" at bounding box center [1295, 351] width 519 height 557
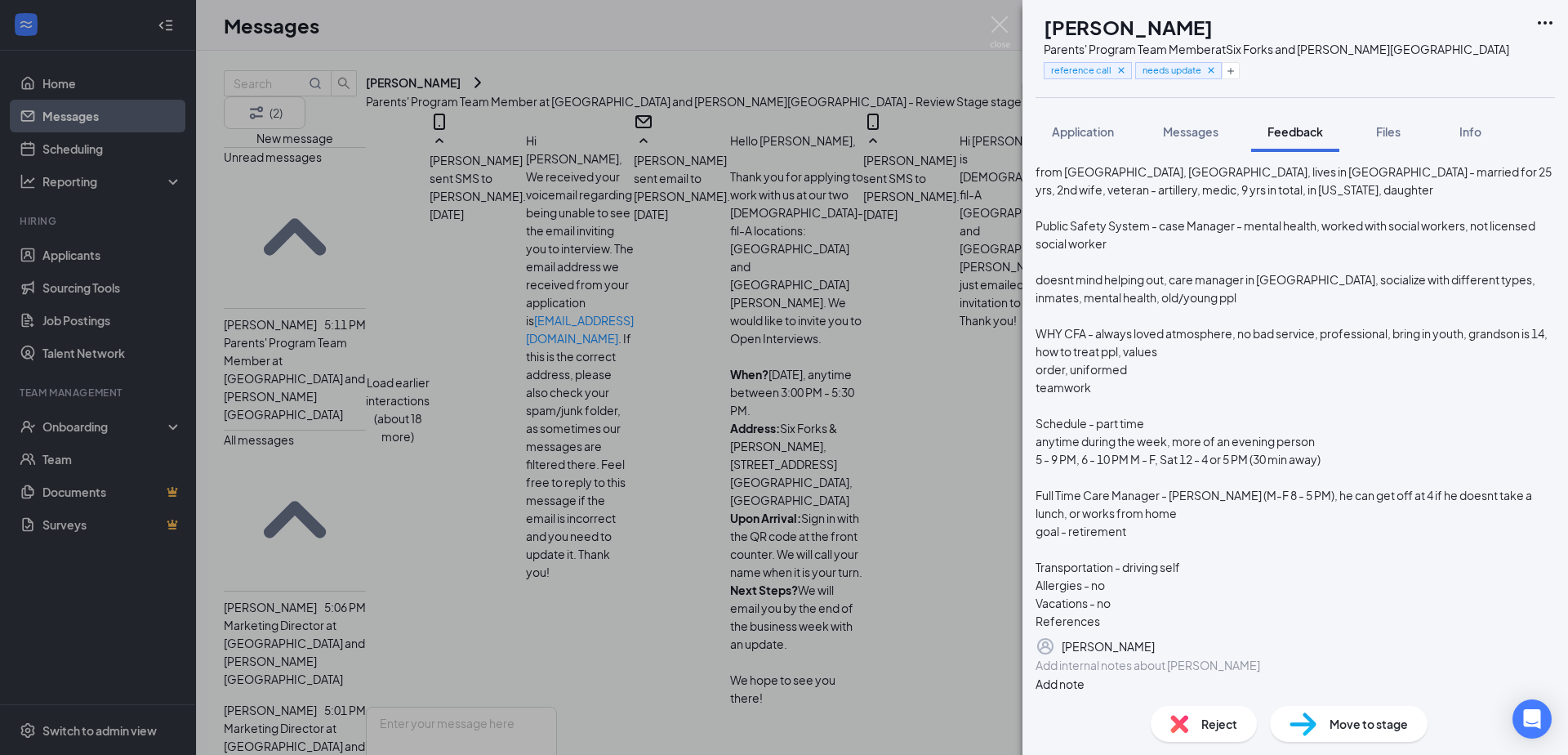
click at [1122, 465] on div "SF is his preference, FOH About - godson stays right behind, mentor him all the…" at bounding box center [1295, 351] width 519 height 557
click at [1135, 437] on div "SF is his preference, FOH About - godson stays right behind, mentor him all the…" at bounding box center [1295, 351] width 519 height 557
click at [1120, 469] on div "SF is his preference, FOH About - godson stays right behind, mentor him all the…" at bounding box center [1295, 351] width 519 height 557
click at [1146, 448] on div "SF is his preference, FOH About - godson stays right behind, mentor him all the…" at bounding box center [1295, 351] width 519 height 557
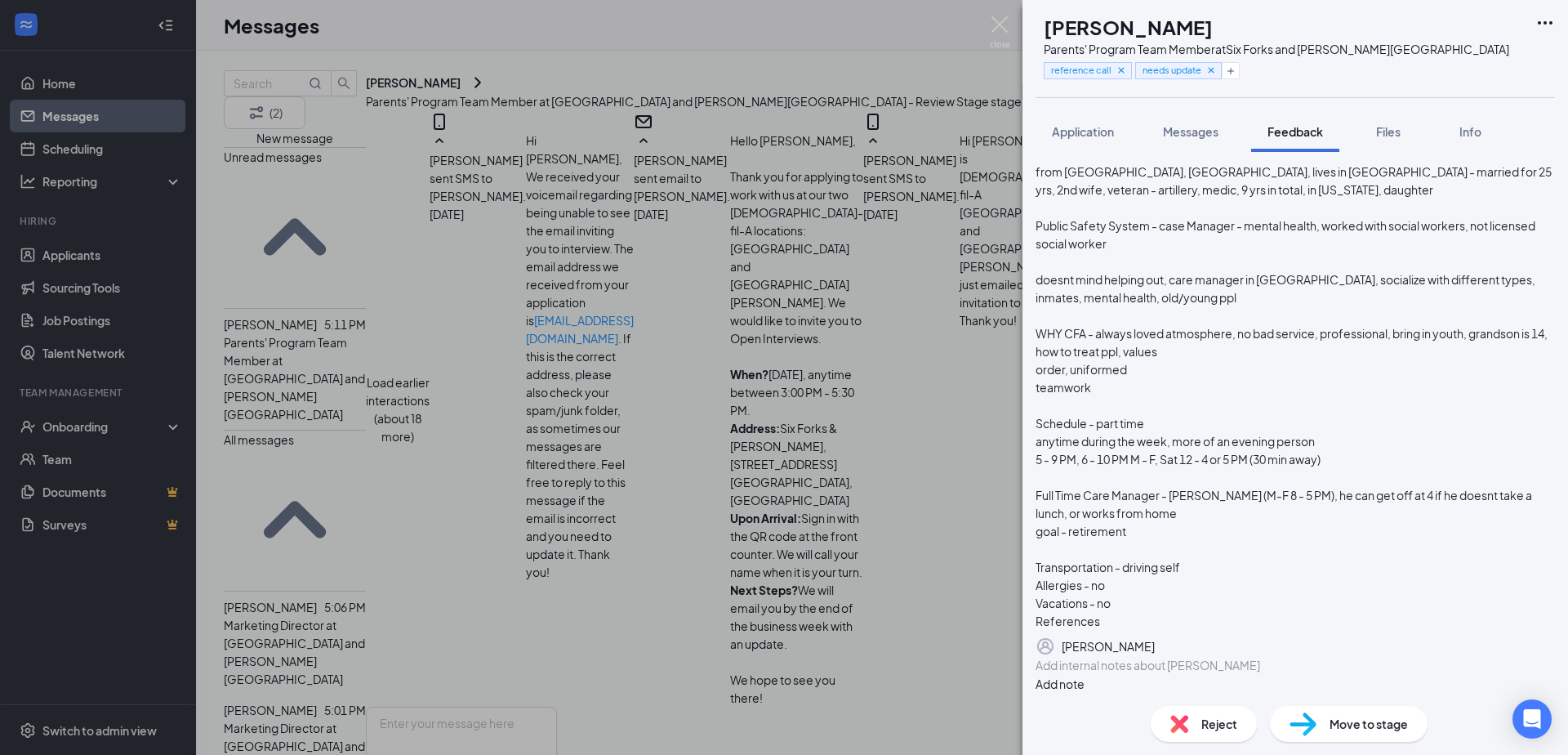
click at [1127, 485] on div "SF is his preference, FOH About - godson stays right behind, mentor him all the…" at bounding box center [1295, 351] width 519 height 557
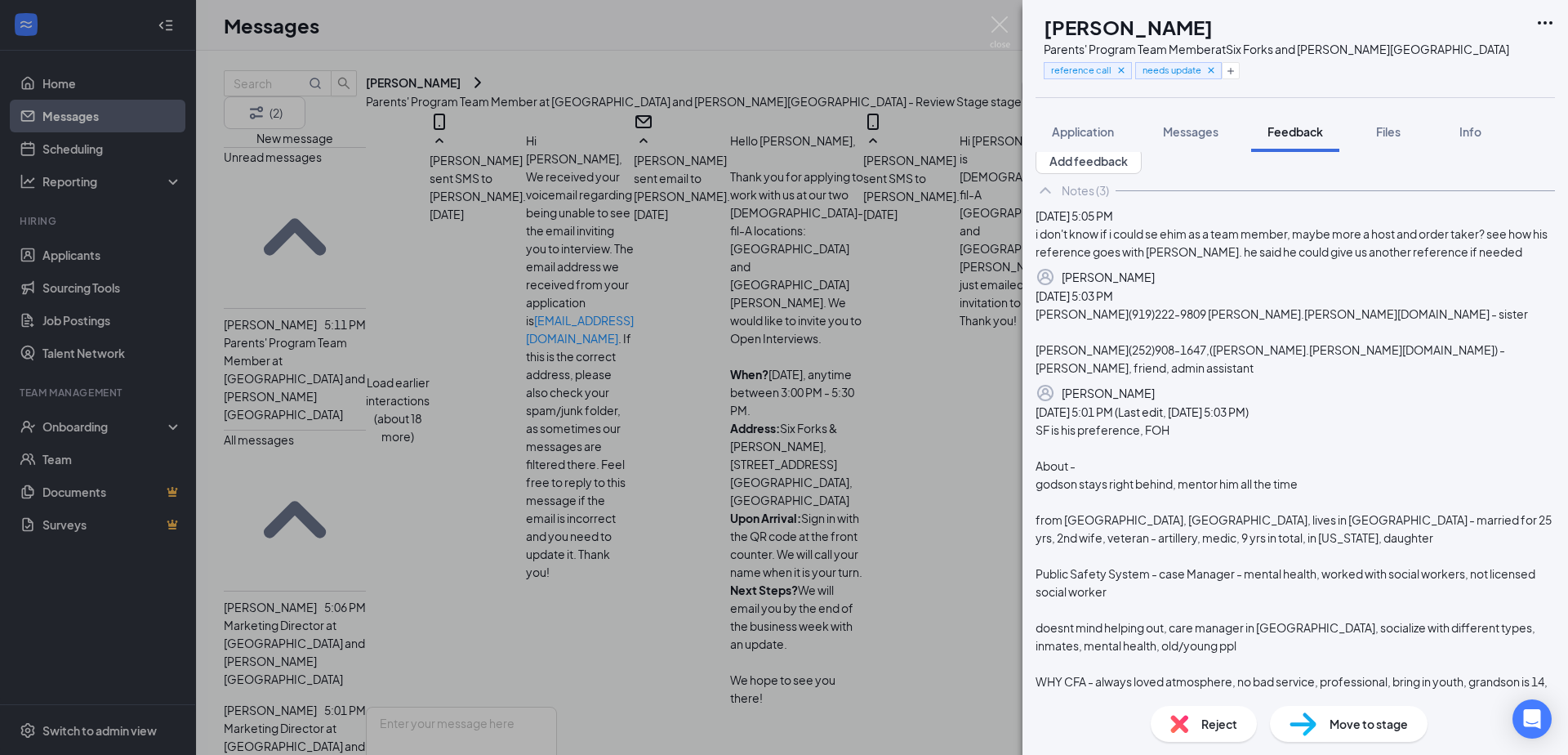
scroll to position [0, 0]
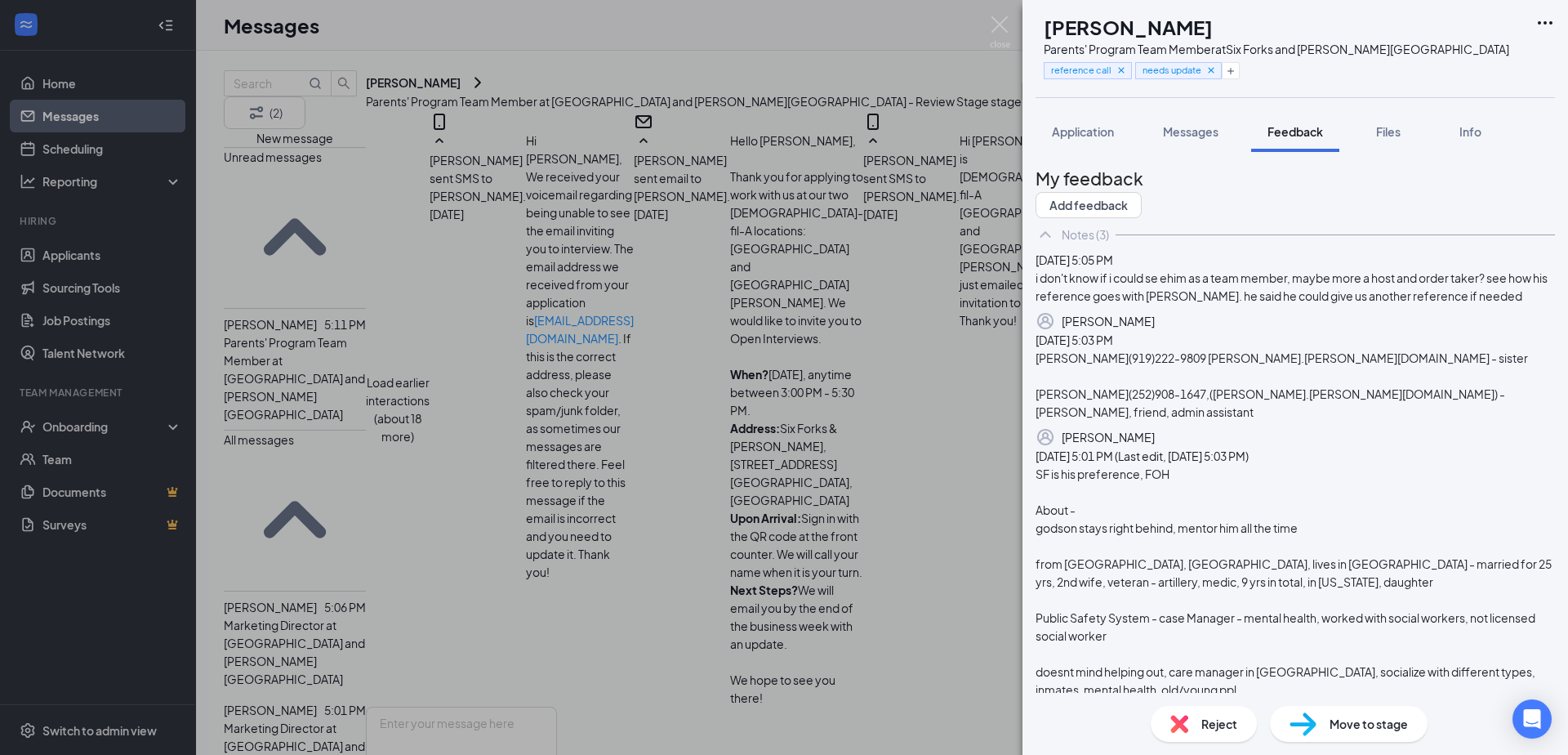
click at [1207, 331] on div "[PERSON_NAME]" at bounding box center [1295, 321] width 519 height 20
click at [1202, 305] on div "i don't know if i could se ehim as a team member, maybe more a host and order t…" at bounding box center [1295, 287] width 519 height 36
drag, startPoint x: 1123, startPoint y: 362, endPoint x: 1070, endPoint y: 337, distance: 58.6
click at [1070, 305] on div "i don't know if i could se ehim as a team member, maybe more a host and order t…" at bounding box center [1295, 287] width 519 height 36
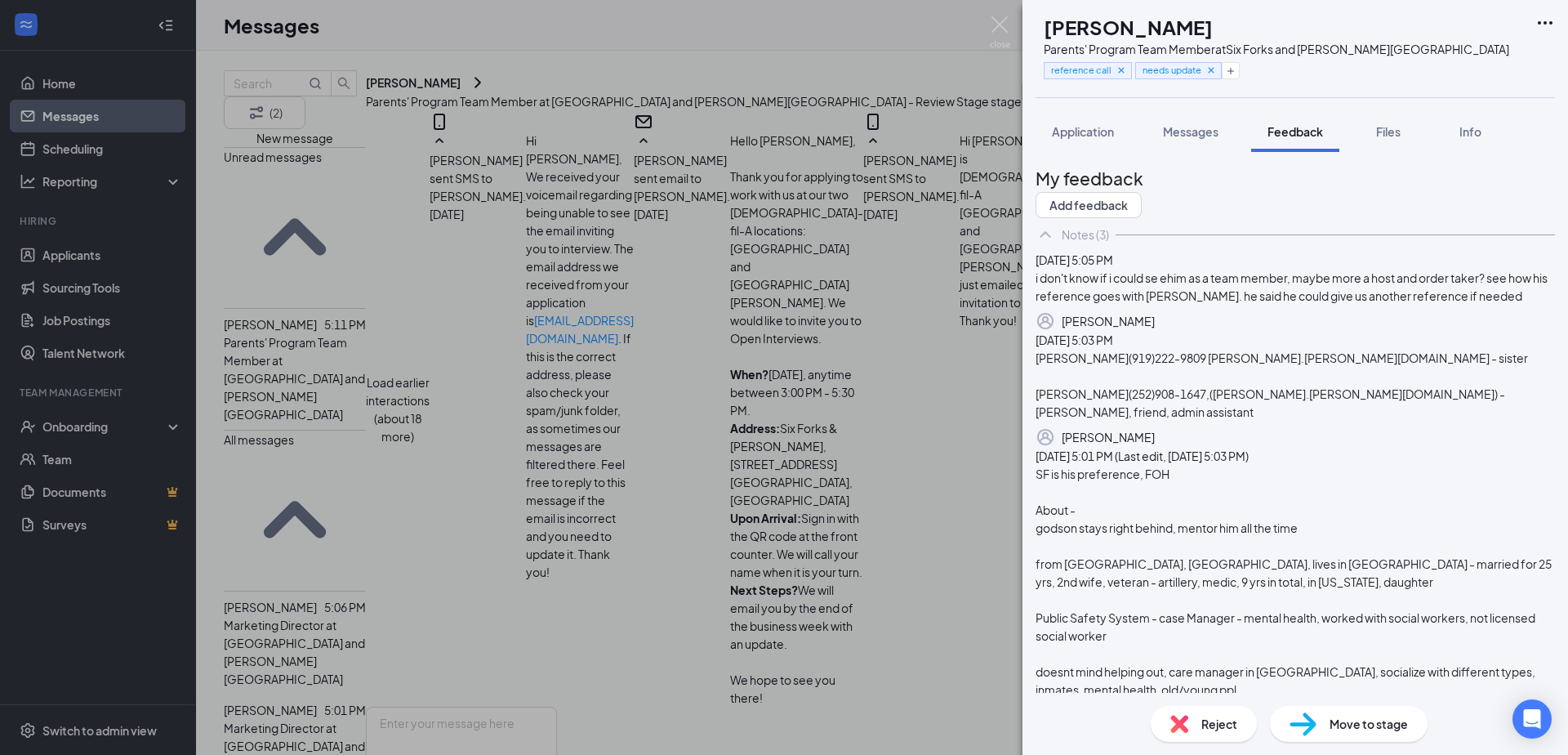
click at [1076, 305] on div "i don't know if i could se ehim as a team member, maybe more a host and order t…" at bounding box center [1295, 287] width 519 height 36
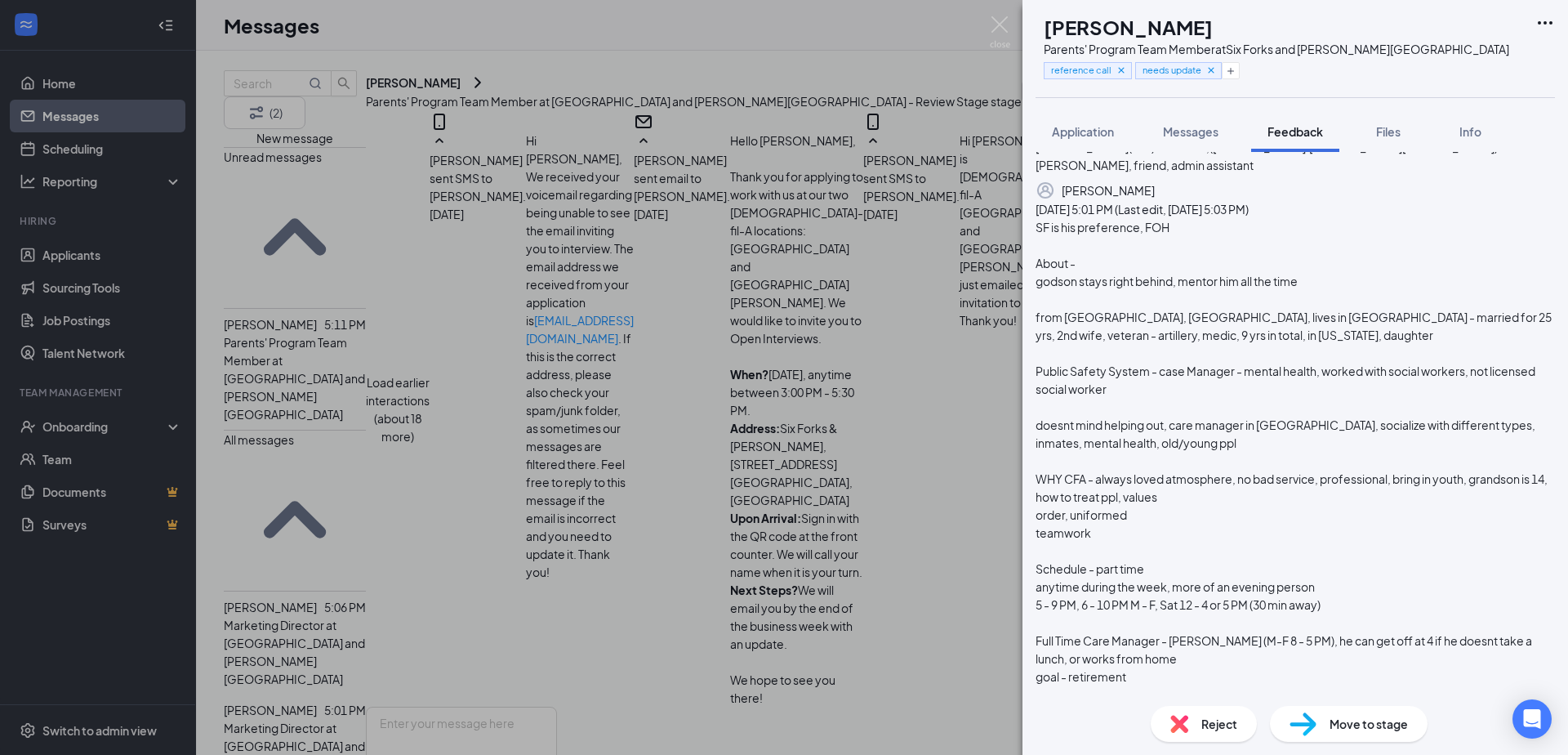
scroll to position [572, 0]
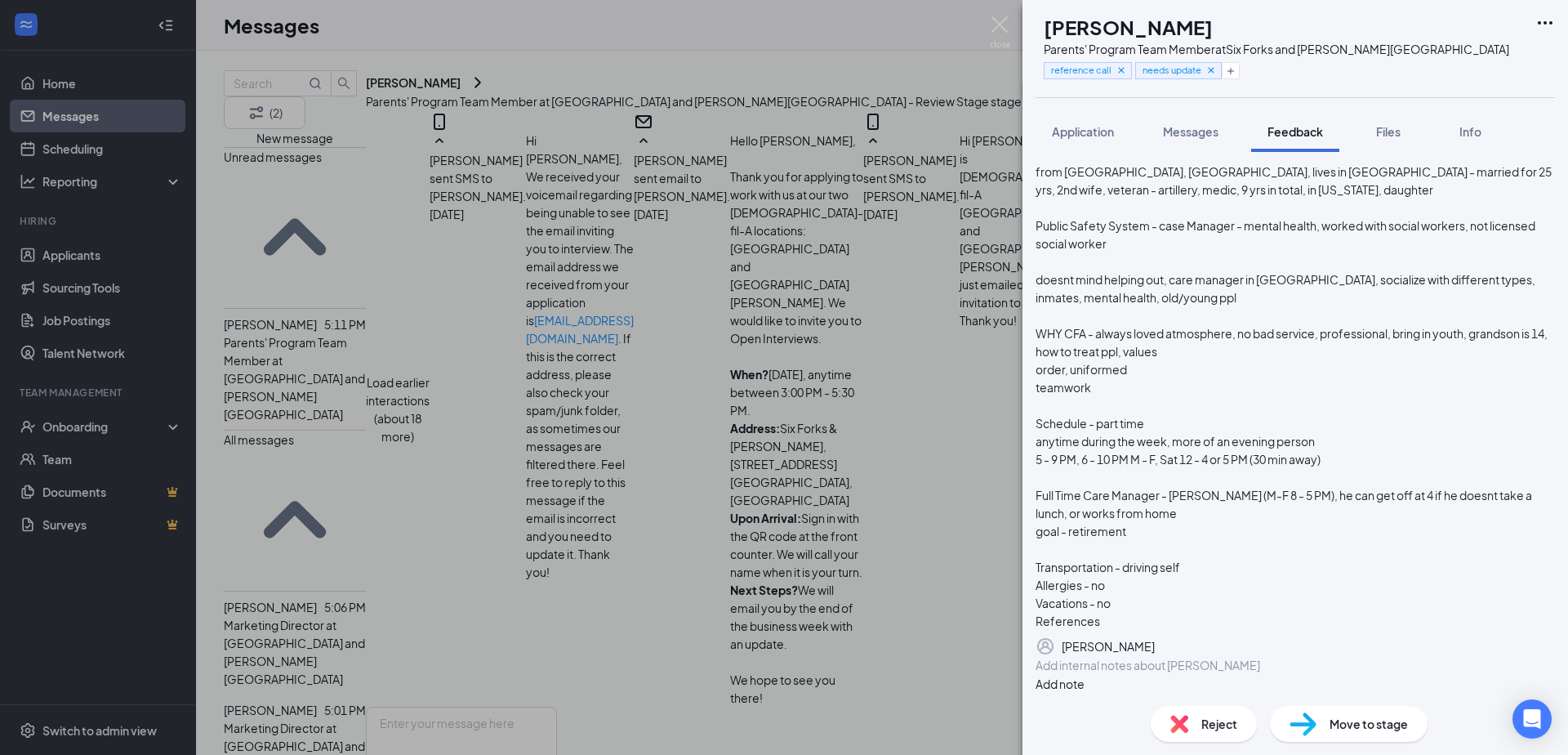
click at [653, 266] on div "HC Horatio Cameron Parents' Program Team Member at Six Forks and Strickland Roa…" at bounding box center [784, 378] width 1568 height 755
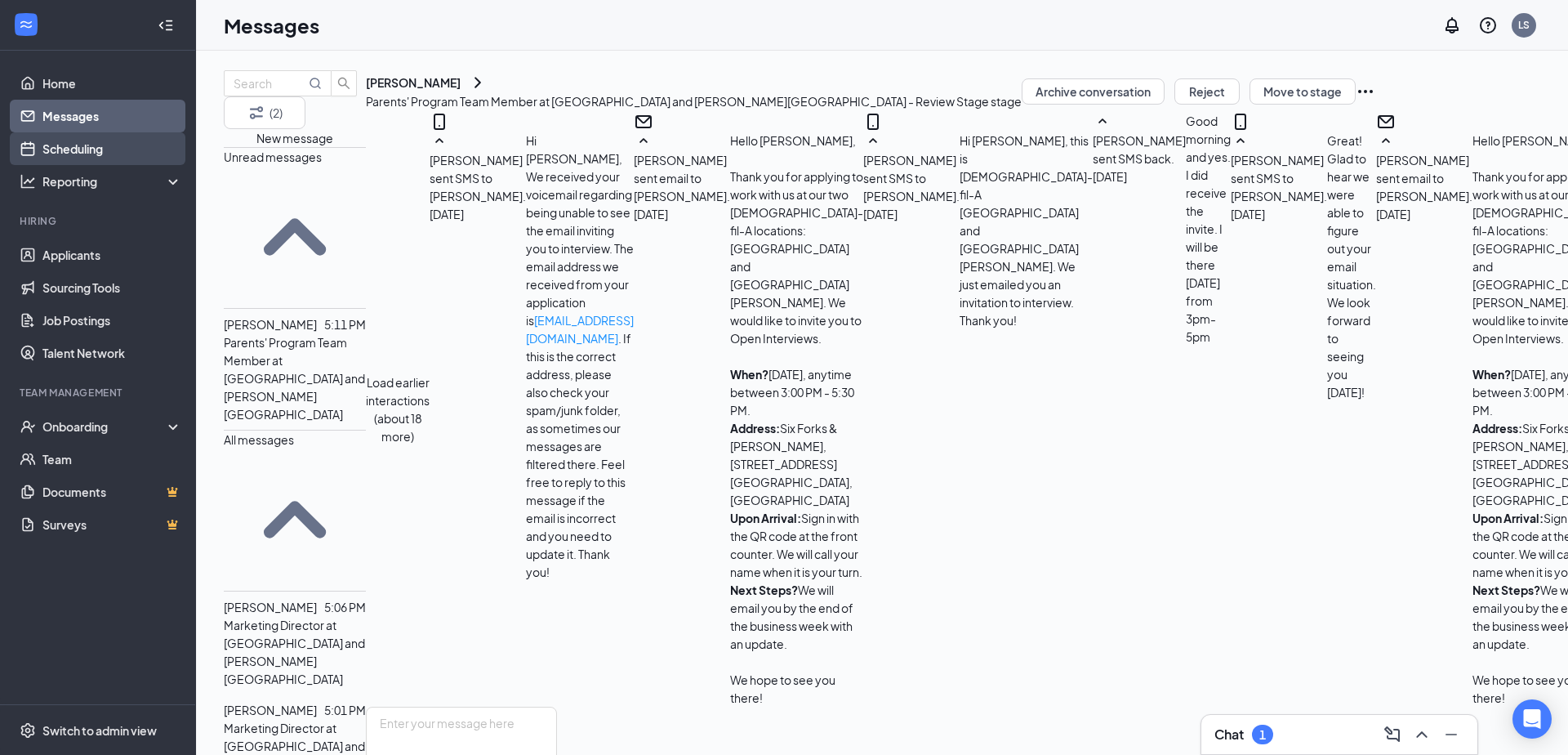
click at [94, 151] on link "Scheduling" at bounding box center [112, 149] width 140 height 32
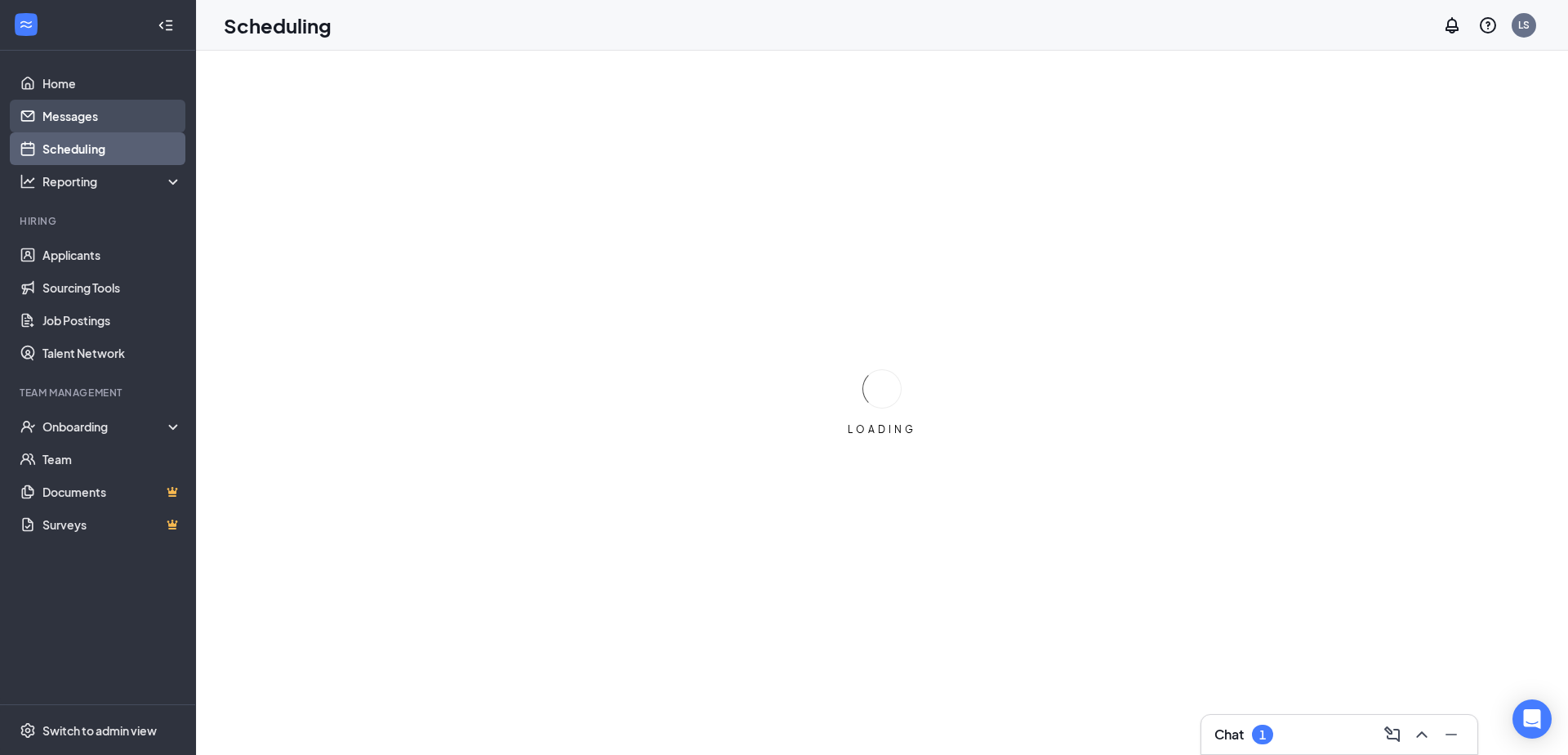
click at [66, 115] on link "Messages" at bounding box center [112, 116] width 140 height 32
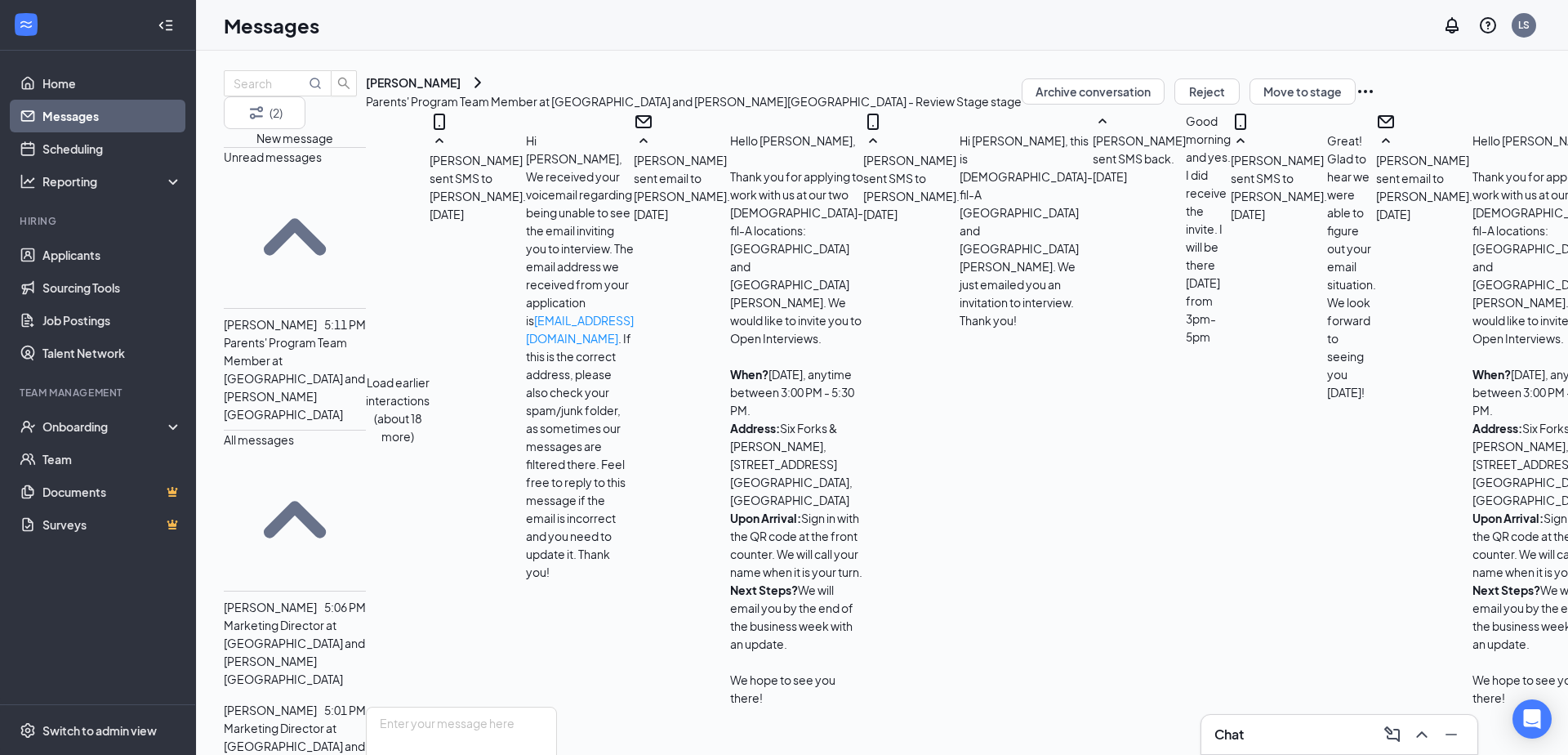
click at [83, 126] on link "Messages" at bounding box center [112, 116] width 140 height 32
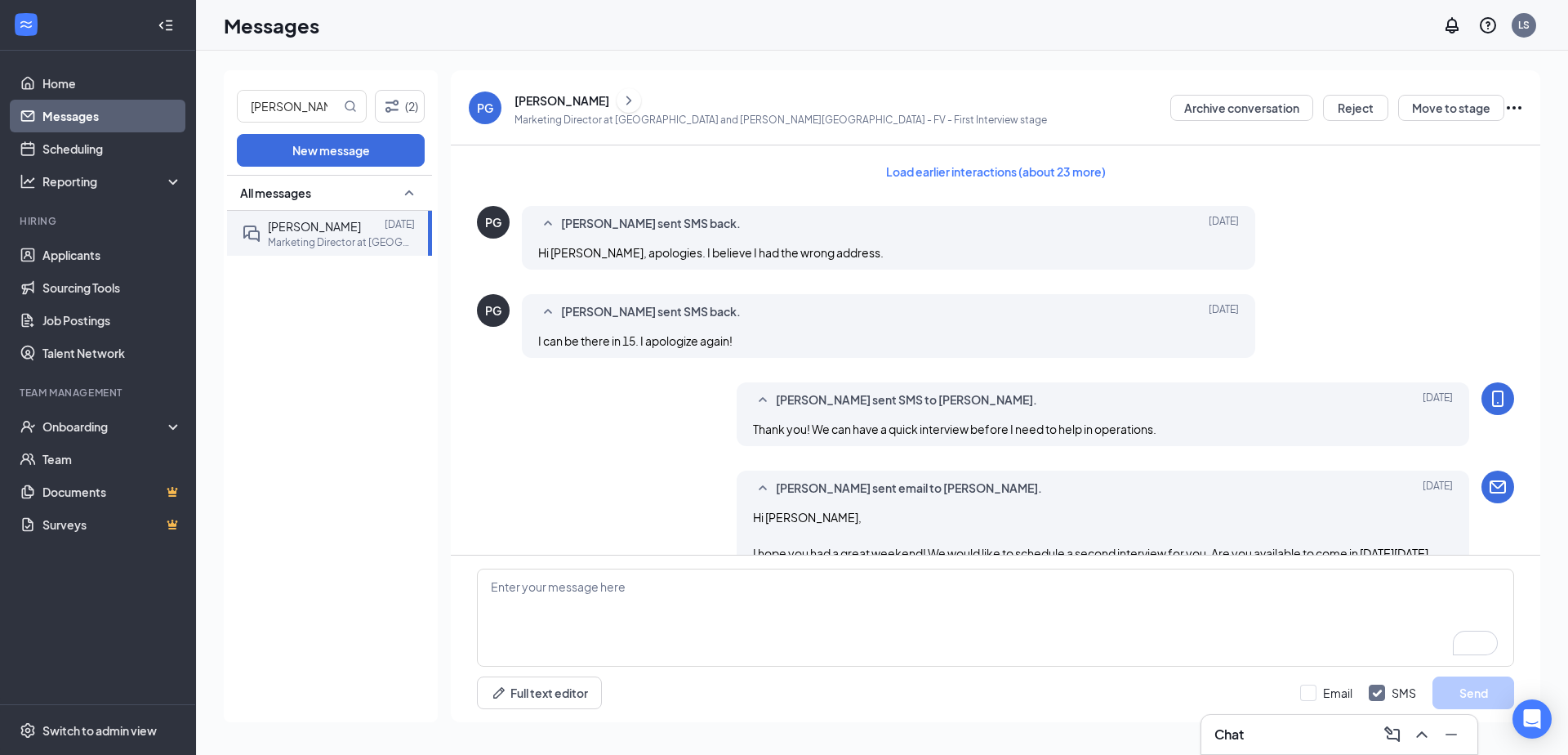
scroll to position [1099, 0]
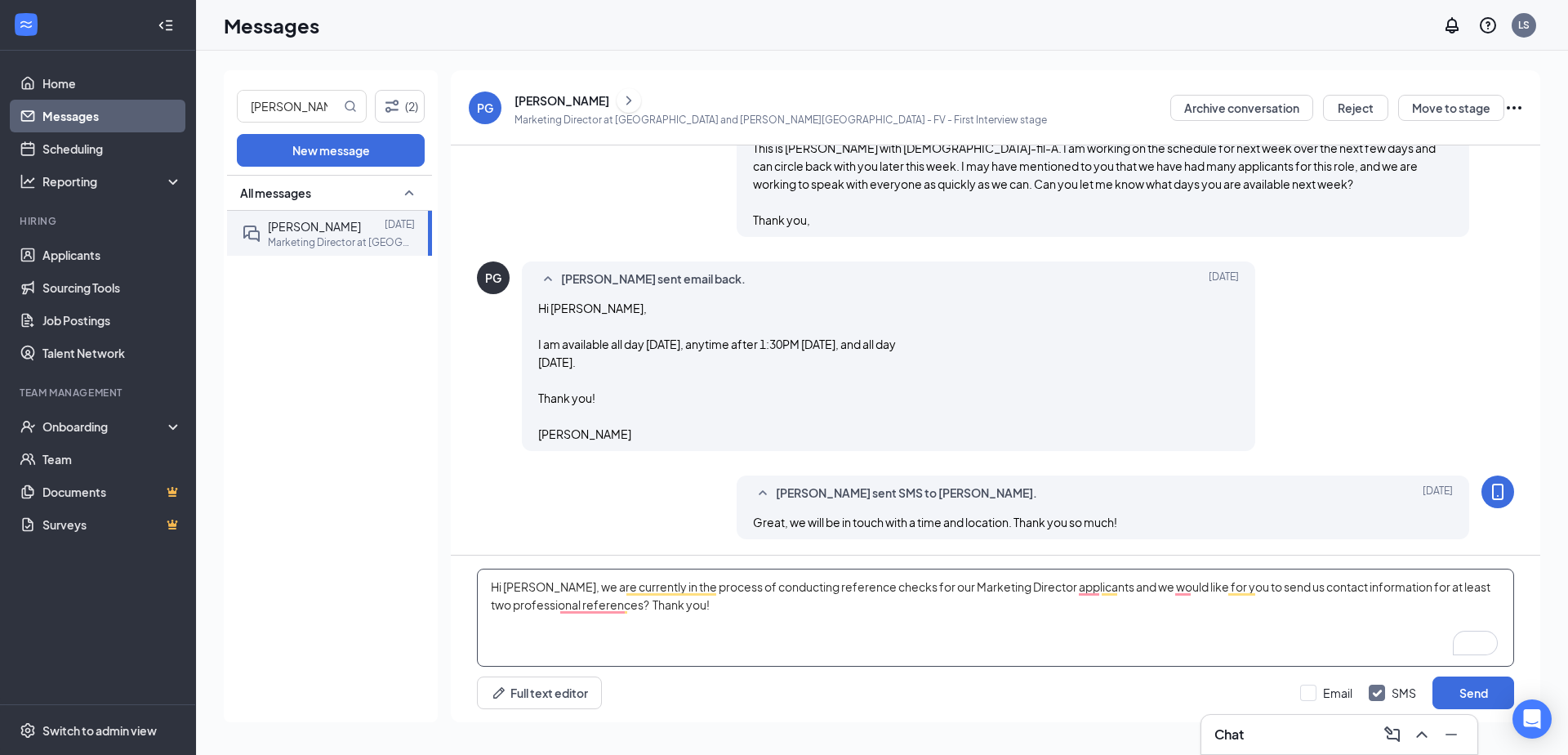
click at [769, 603] on textarea "Hi [PERSON_NAME], we are currently in the process of conducting reference check…" at bounding box center [995, 617] width 1037 height 98
click at [1187, 600] on textarea "Hi [PERSON_NAME], we are currently in the process of conducting reference check…" at bounding box center [995, 617] width 1037 height 98
click at [717, 609] on textarea "Hi [PERSON_NAME], we are currently in the process of conducting reference check…" at bounding box center [995, 617] width 1037 height 98
click at [621, 608] on textarea "Hi [PERSON_NAME], we are currently in the process of conducting reference check…" at bounding box center [995, 617] width 1037 height 98
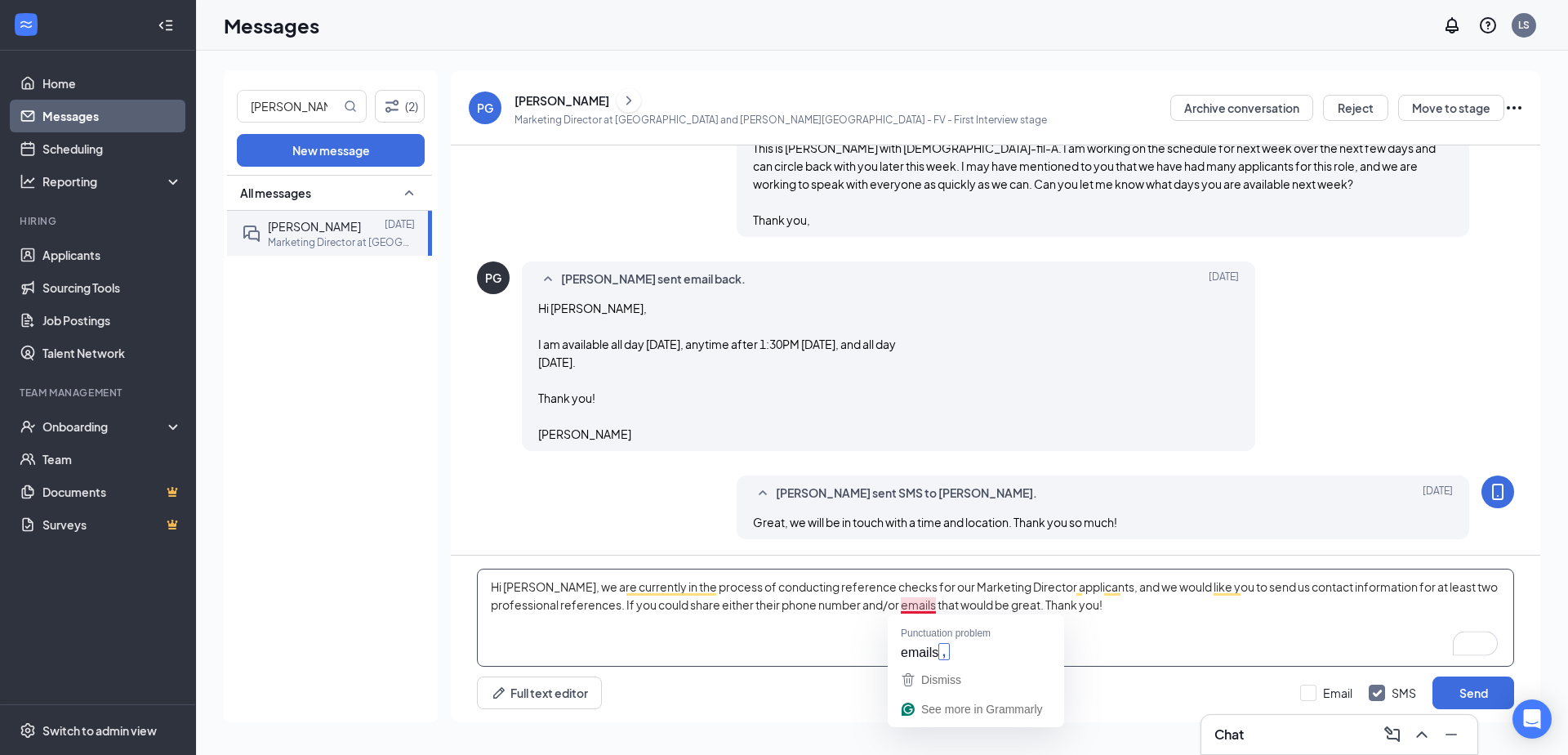
click at [917, 608] on textarea "Hi [PERSON_NAME], we are currently in the process of conducting reference check…" at bounding box center [995, 617] width 1037 height 98
click at [1122, 609] on textarea "Hi [PERSON_NAME], we are currently in the process of conducting reference check…" at bounding box center [995, 617] width 1037 height 98
click at [563, 583] on textarea "Hi [PERSON_NAME], we are currently in the process of conducting reference check…" at bounding box center [995, 617] width 1037 height 98
click at [546, 586] on textarea "Hi [PERSON_NAME], we are currently in the process of conducting reference check…" at bounding box center [995, 617] width 1037 height 98
click at [1171, 597] on textarea "Hi [PERSON_NAME], we are currently in the process of conducting reference check…" at bounding box center [995, 617] width 1037 height 98
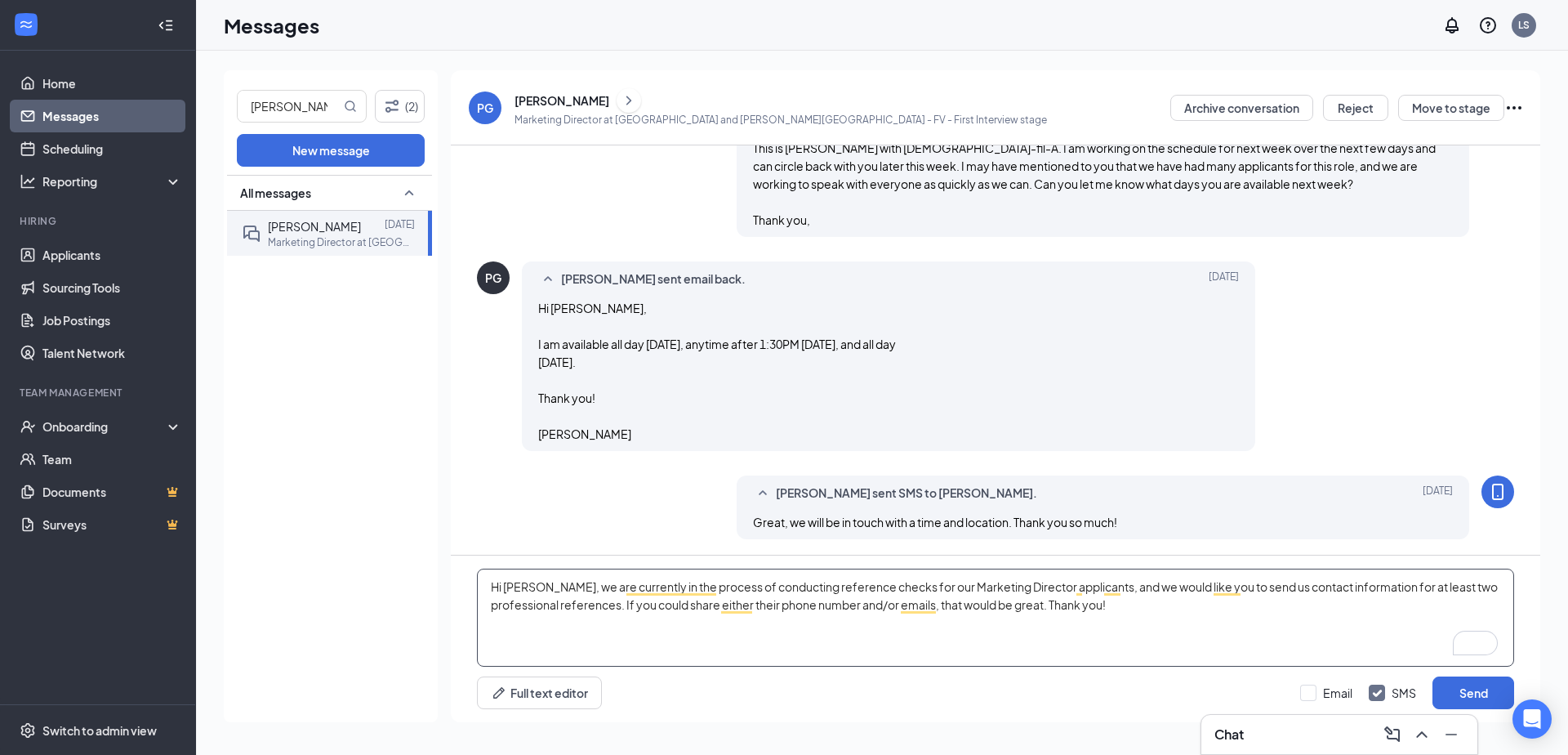
click at [1372, 595] on textarea "Hi [PERSON_NAME], we are currently in the process of conducting reference check…" at bounding box center [995, 617] width 1037 height 98
click at [1272, 622] on textarea "Hi [PERSON_NAME], we are currently in the process of conducting reference check…" at bounding box center [995, 617] width 1037 height 98
click at [804, 602] on textarea "Hi [PERSON_NAME], we are currently in the process of conducting reference check…" at bounding box center [995, 617] width 1037 height 98
click at [874, 587] on textarea "Hi [PERSON_NAME], we are currently in the process of conducting reference check…" at bounding box center [995, 617] width 1037 height 98
click at [1116, 610] on textarea "Hi [PERSON_NAME], we are currently in the process of conducting reference check…" at bounding box center [995, 617] width 1037 height 98
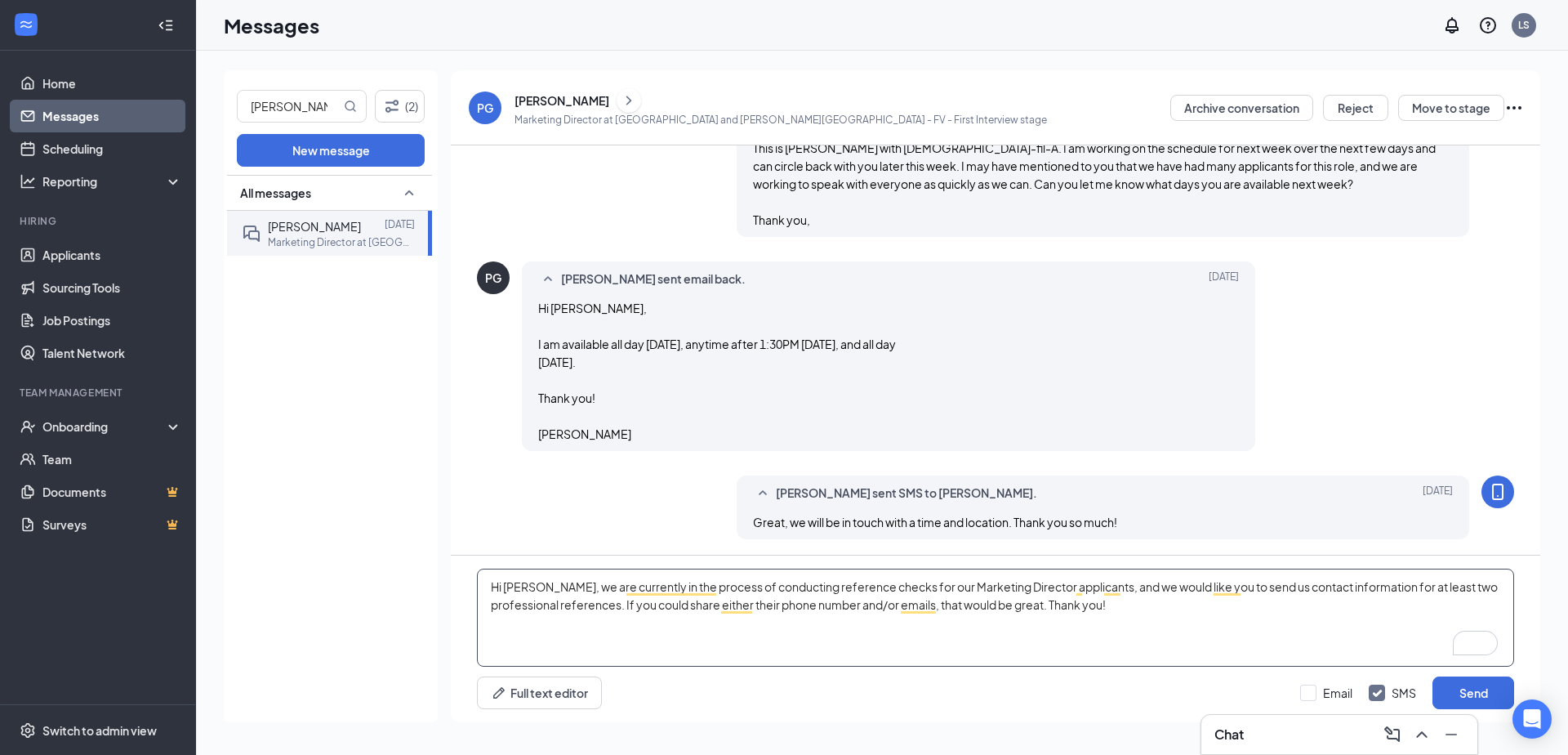
type textarea "Hi [PERSON_NAME], we are currently in the process of conducting reference check…"
click at [538, 93] on div "[PERSON_NAME]" at bounding box center [561, 100] width 94 height 16
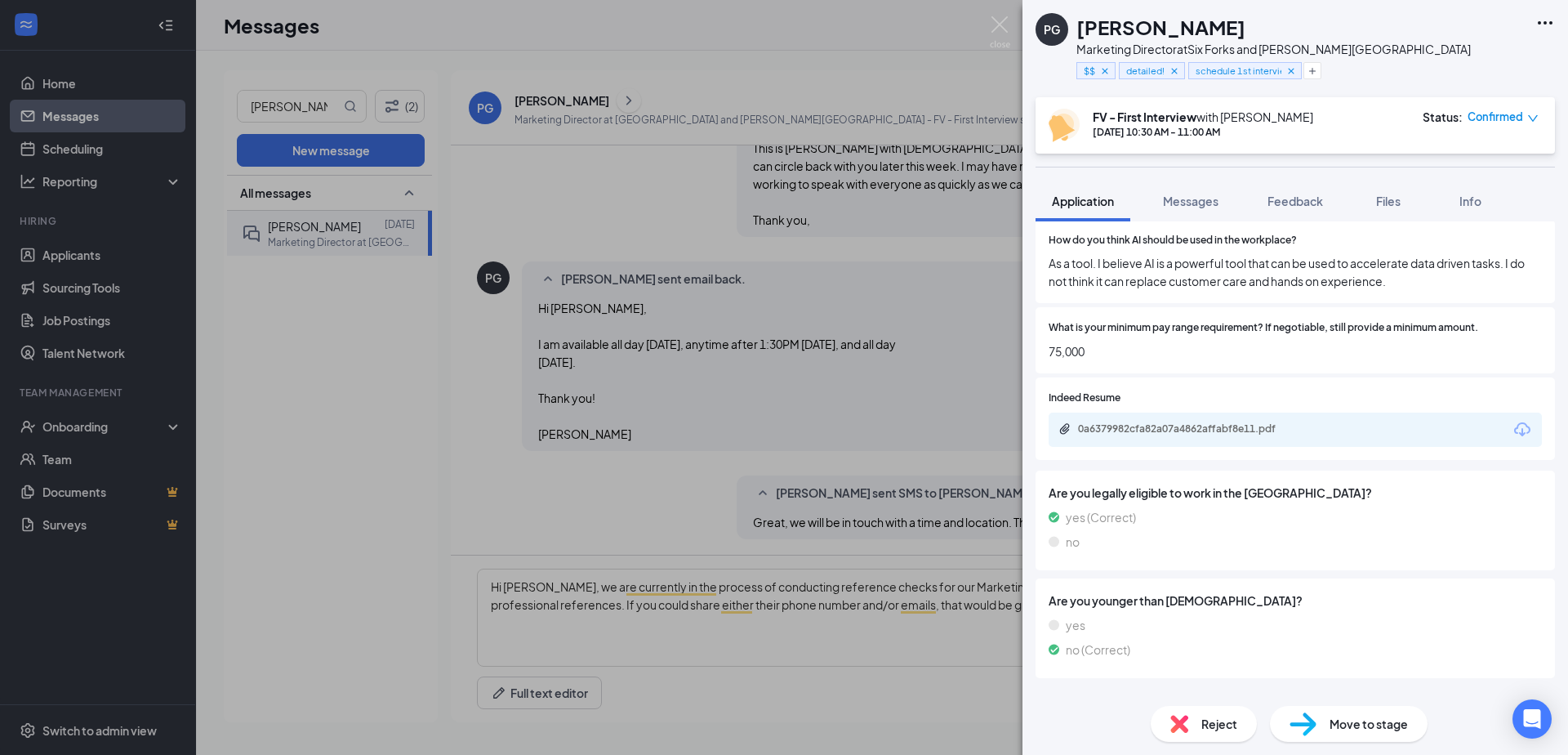
scroll to position [1404, 0]
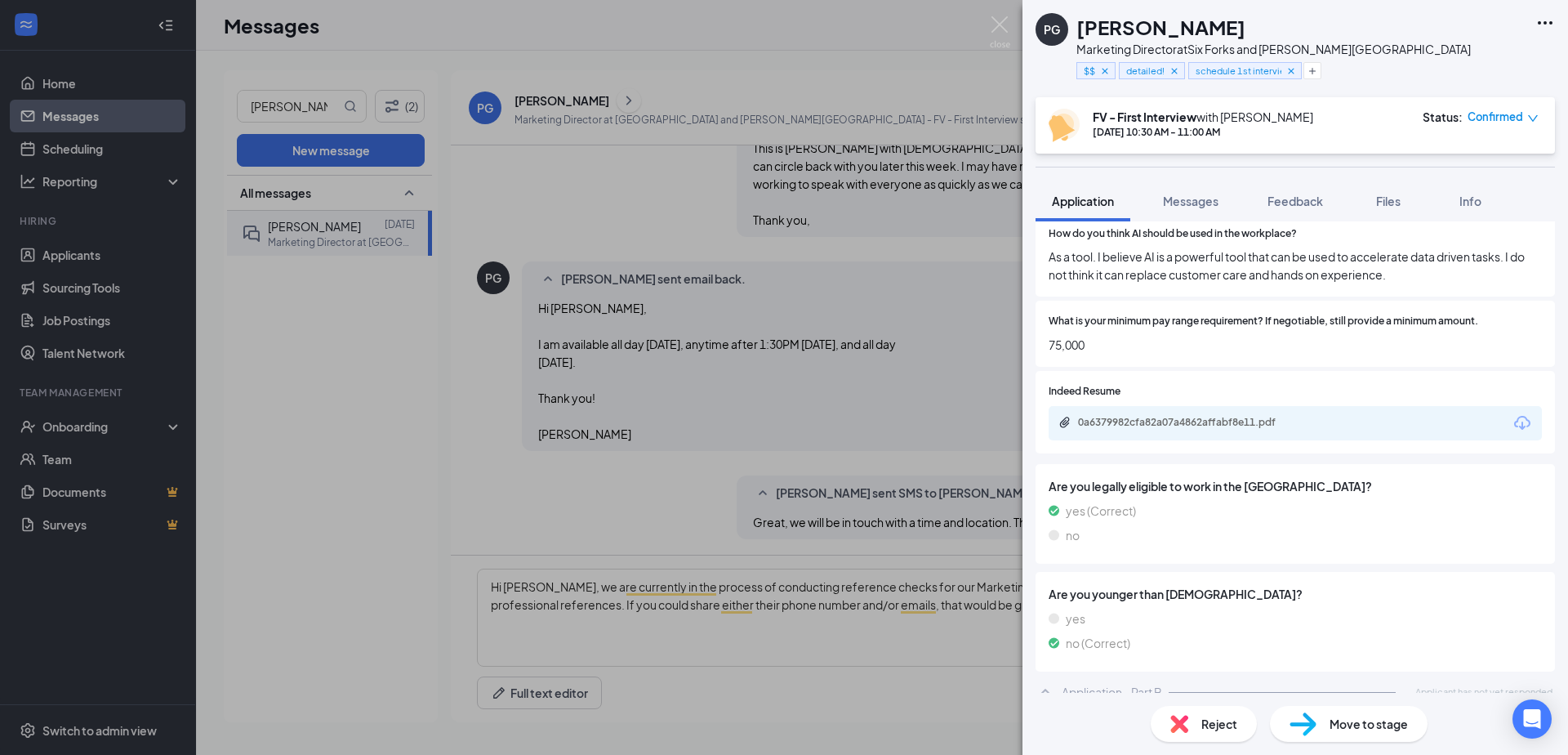
click at [871, 500] on div "PG [PERSON_NAME] Marketing Director at [GEOGRAPHIC_DATA] and [PERSON_NAME][GEOG…" at bounding box center [784, 378] width 1568 height 755
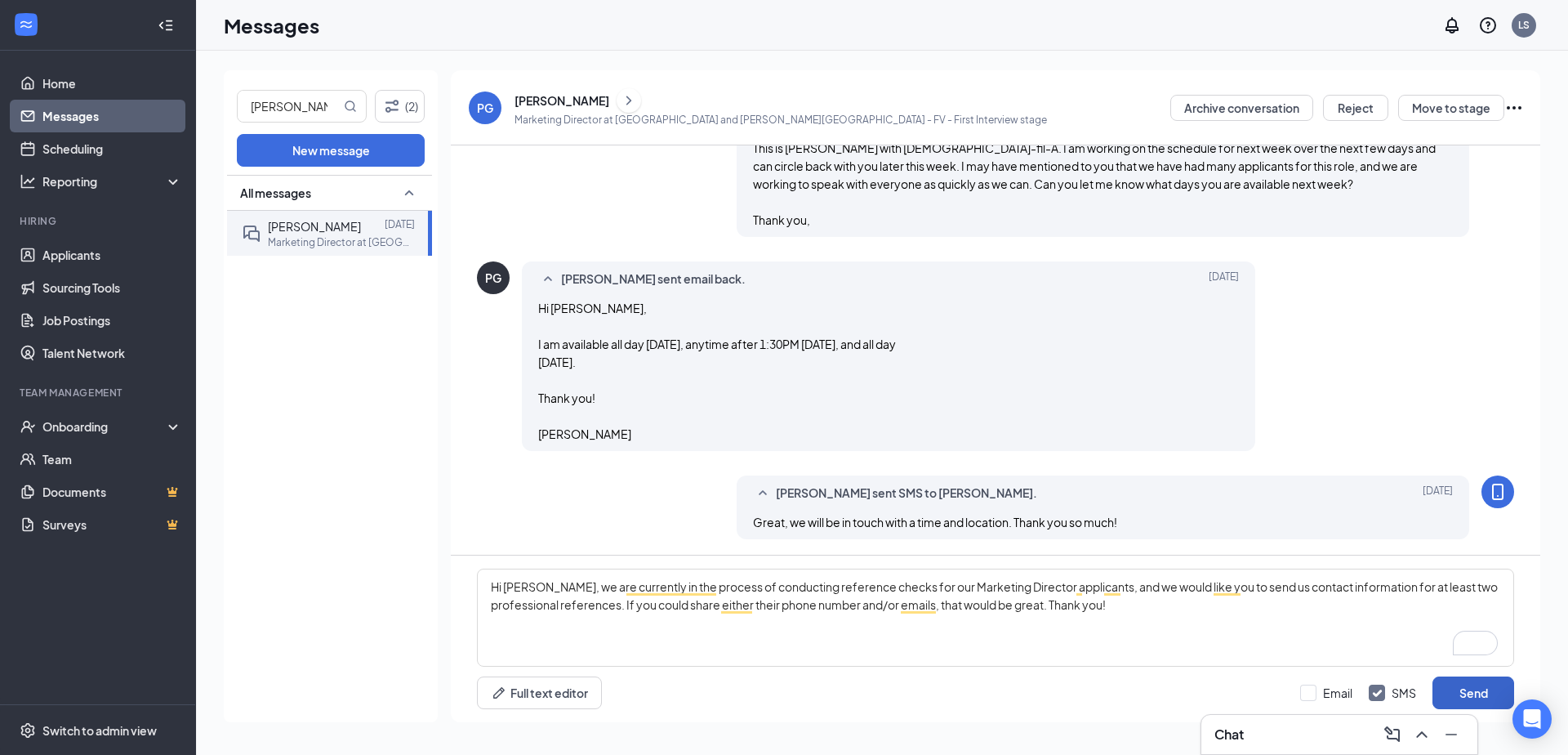
click at [1458, 695] on button "Send" at bounding box center [1474, 693] width 82 height 32
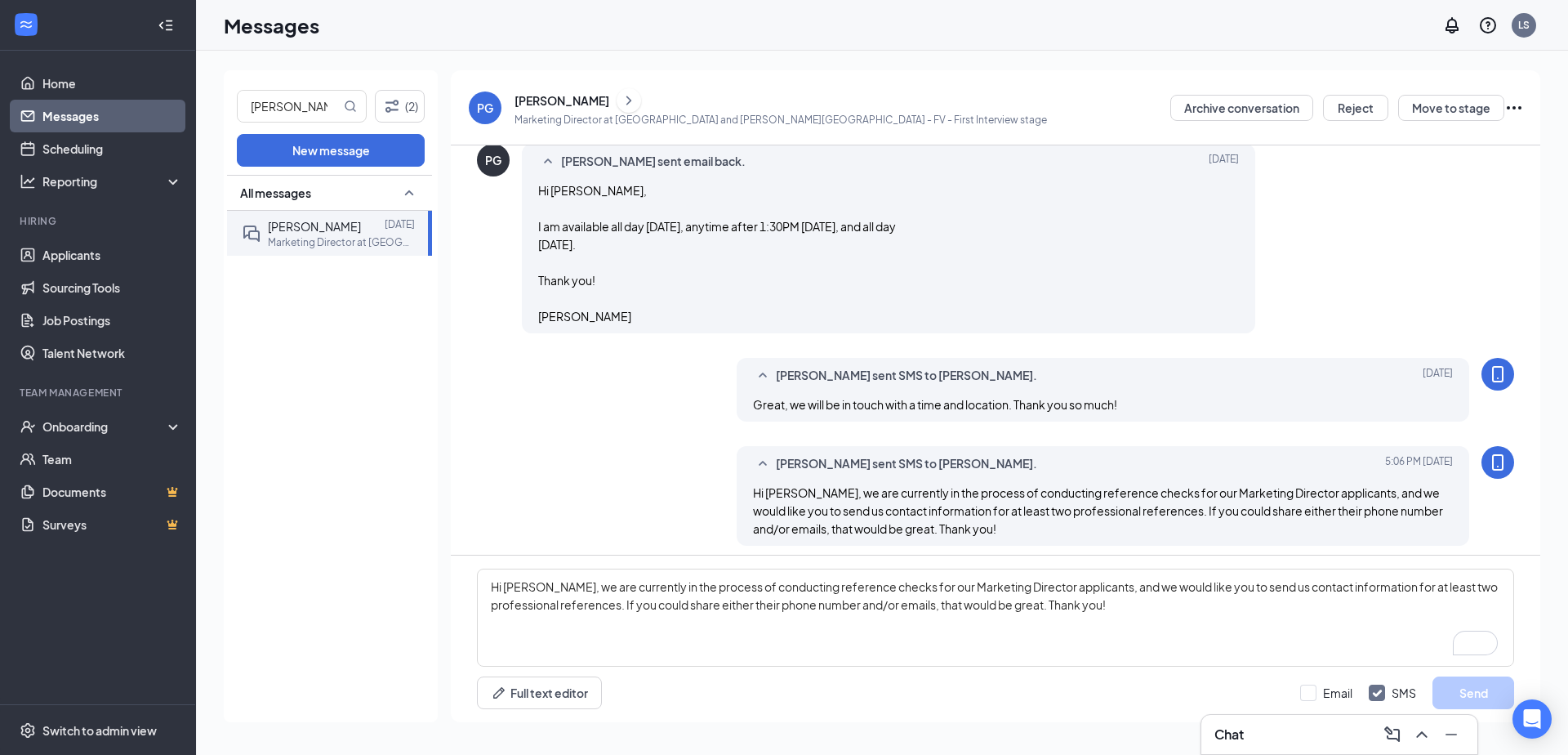
scroll to position [1224, 0]
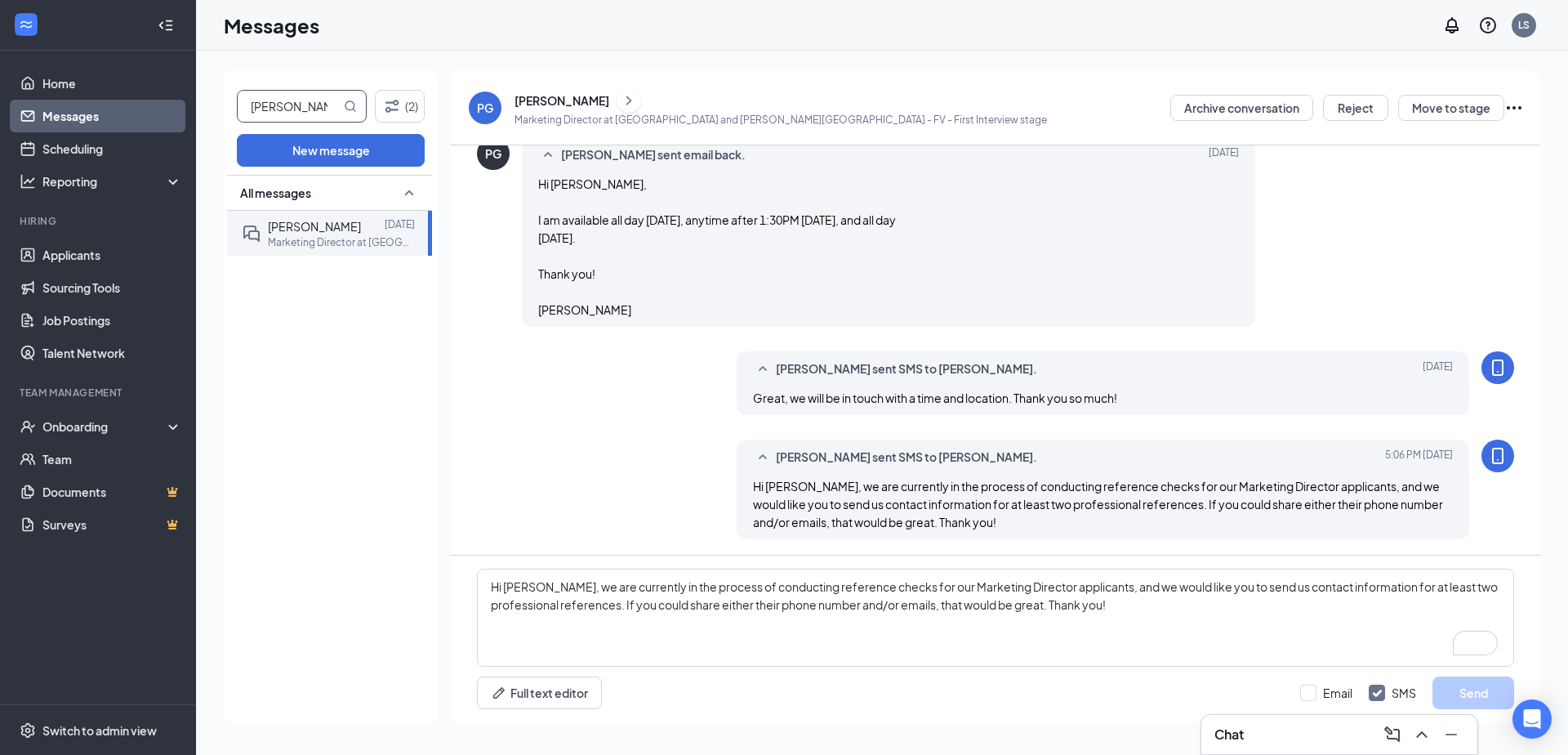
click at [307, 117] on input "[PERSON_NAME]" at bounding box center [289, 106] width 103 height 31
type input "[PERSON_NAME]"
click at [333, 226] on span "[PERSON_NAME]" at bounding box center [315, 226] width 93 height 14
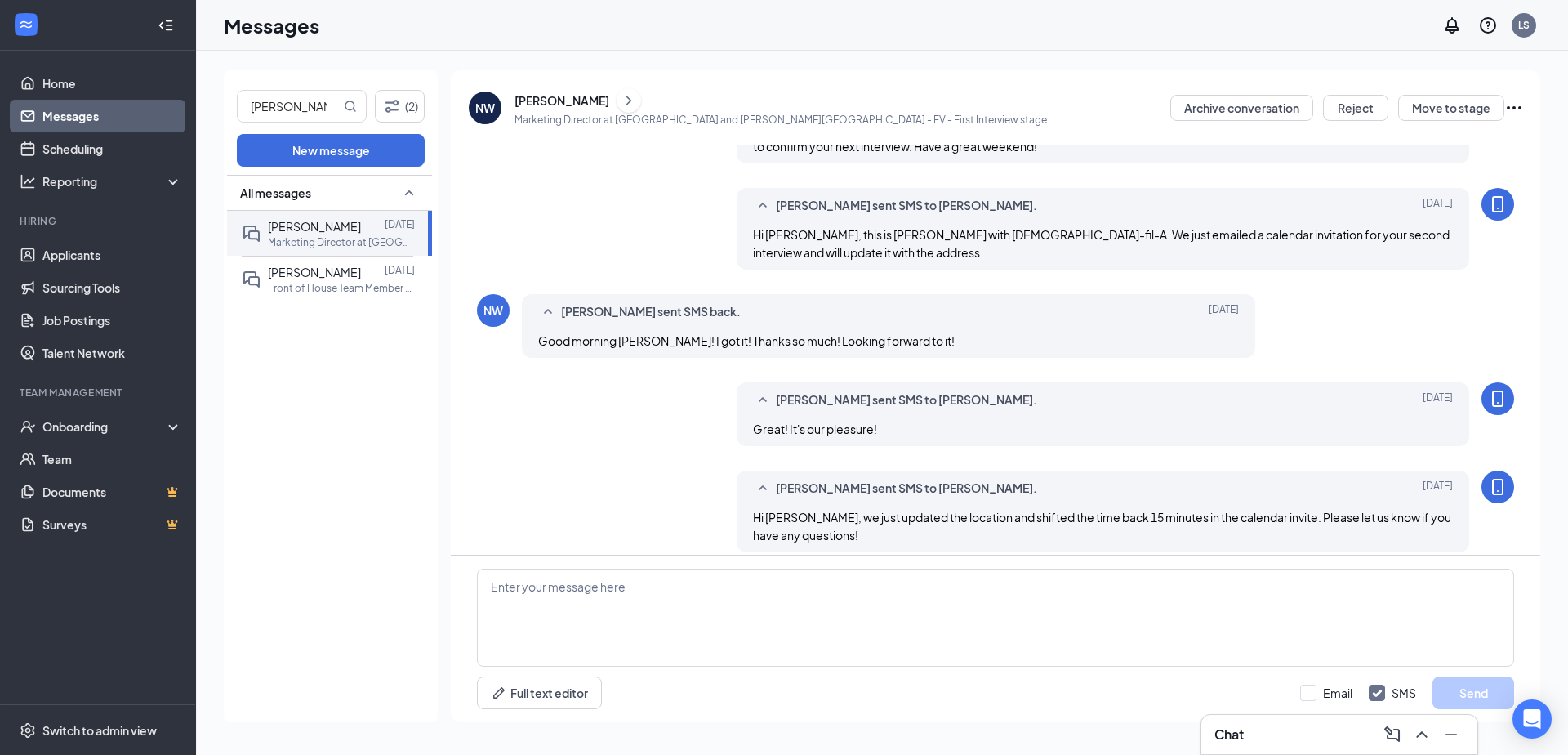
scroll to position [900, 0]
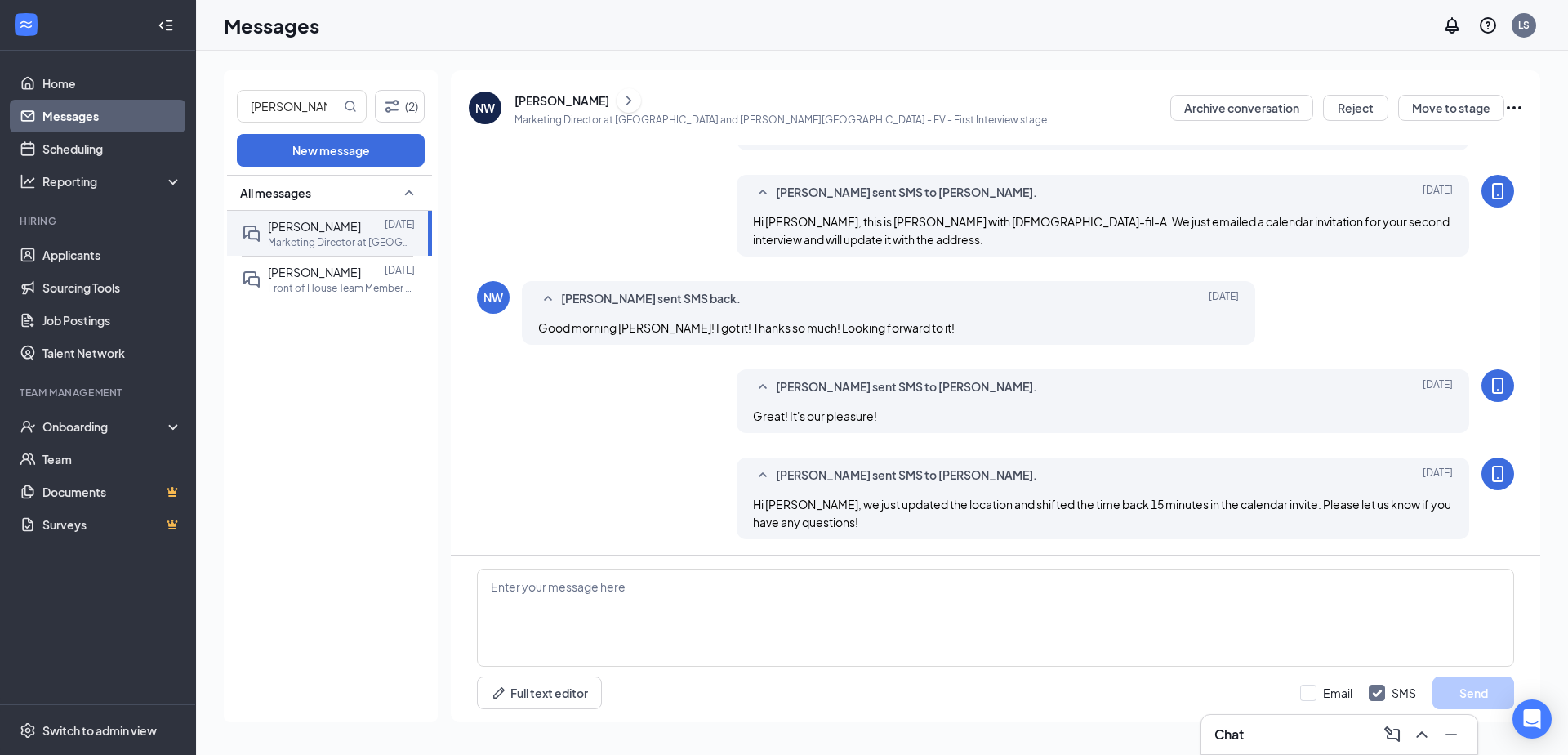
click at [528, 106] on div "[PERSON_NAME]" at bounding box center [561, 100] width 94 height 16
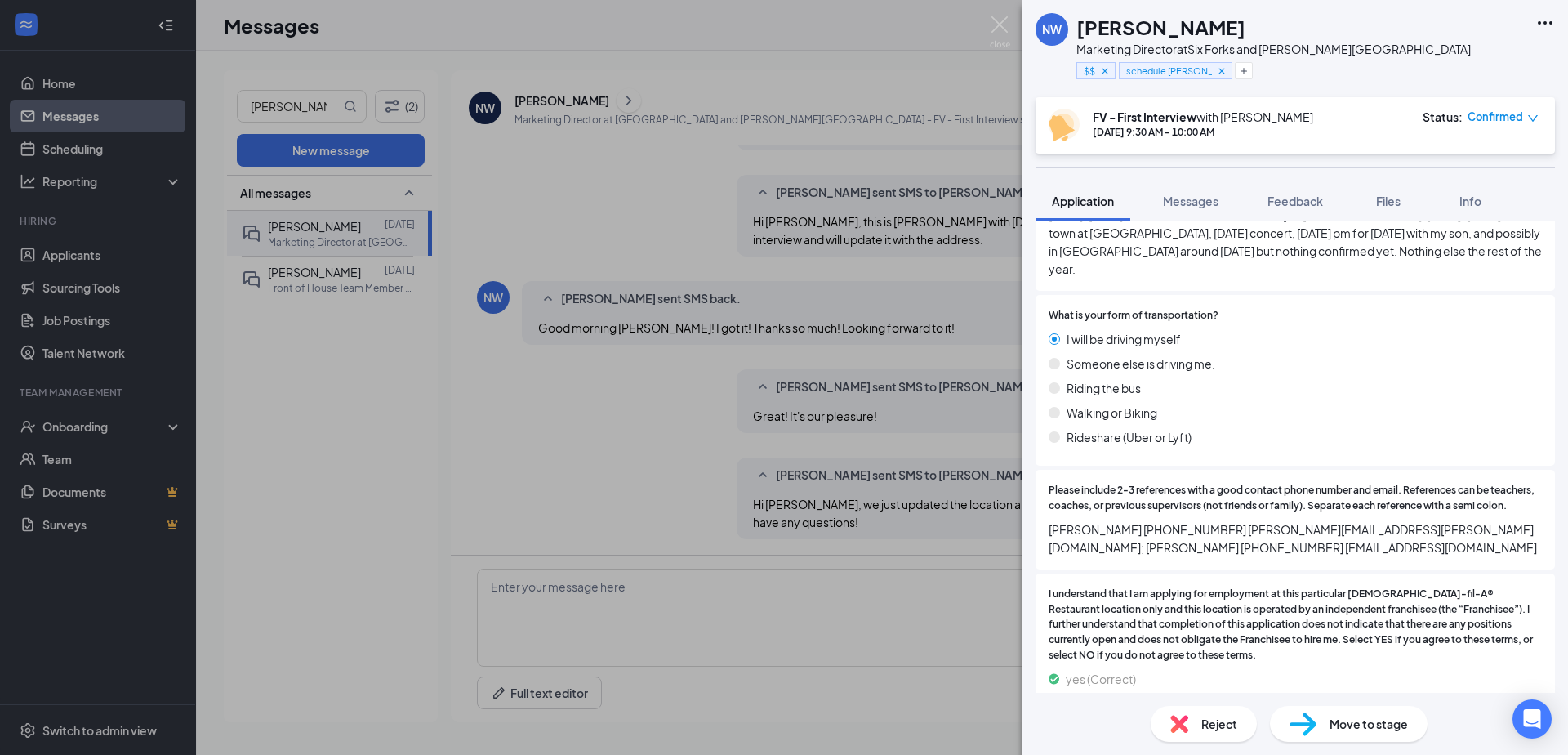
scroll to position [2356, 0]
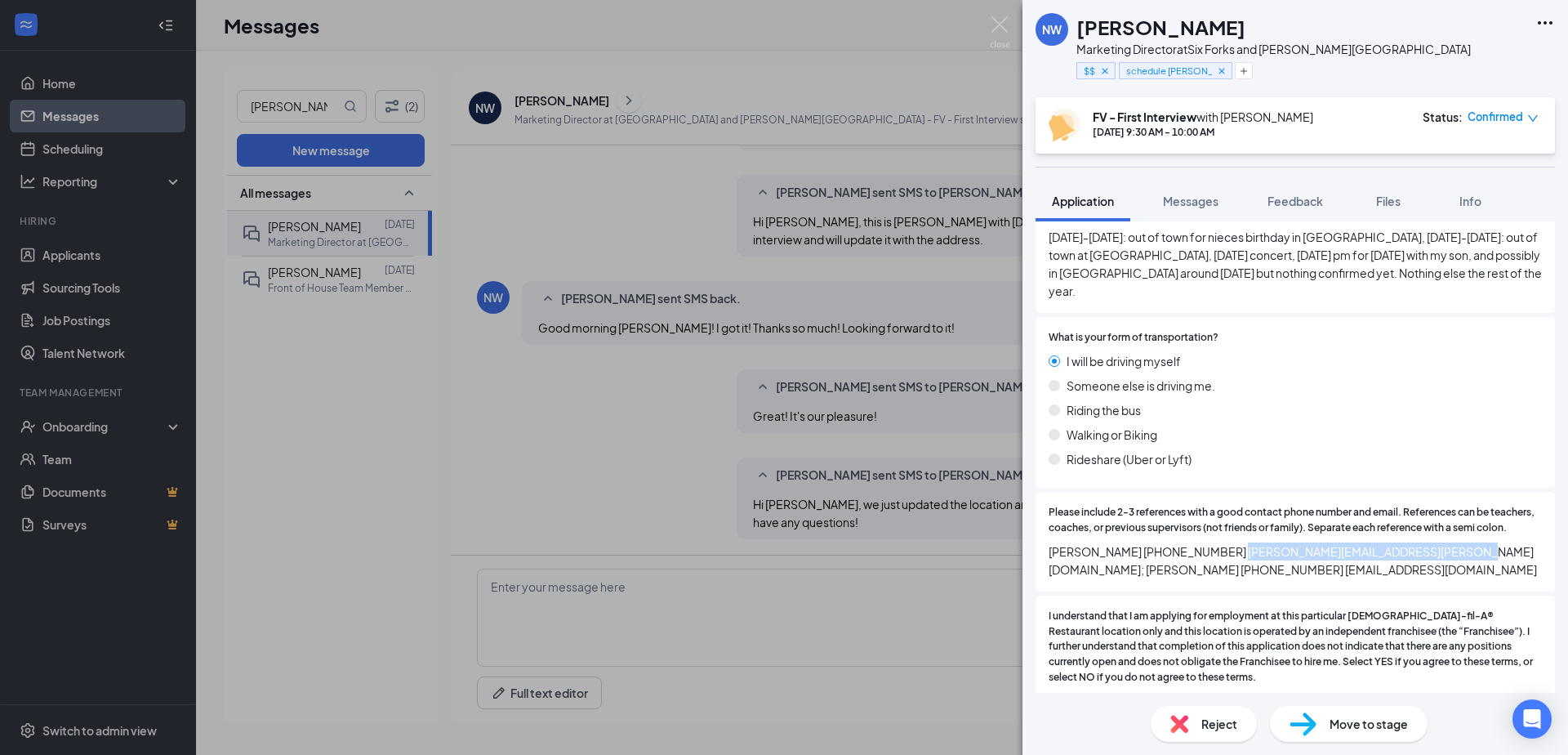
drag, startPoint x: 1225, startPoint y: 482, endPoint x: 1438, endPoint y: 487, distance: 213.1
click at [1438, 542] on span "[PERSON_NAME] [PHONE_NUMBER] [PERSON_NAME][EMAIL_ADDRESS][PERSON_NAME][DOMAIN_N…" at bounding box center [1295, 561] width 494 height 36
copy span "[PERSON_NAME][EMAIL_ADDRESS][PERSON_NAME][DOMAIN_NAME]"
drag, startPoint x: 1105, startPoint y: 502, endPoint x: 1271, endPoint y: 519, distance: 166.9
click at [1271, 519] on div "Please include 2-3 references with a good contact phone number and email. Refer…" at bounding box center [1295, 541] width 519 height 100
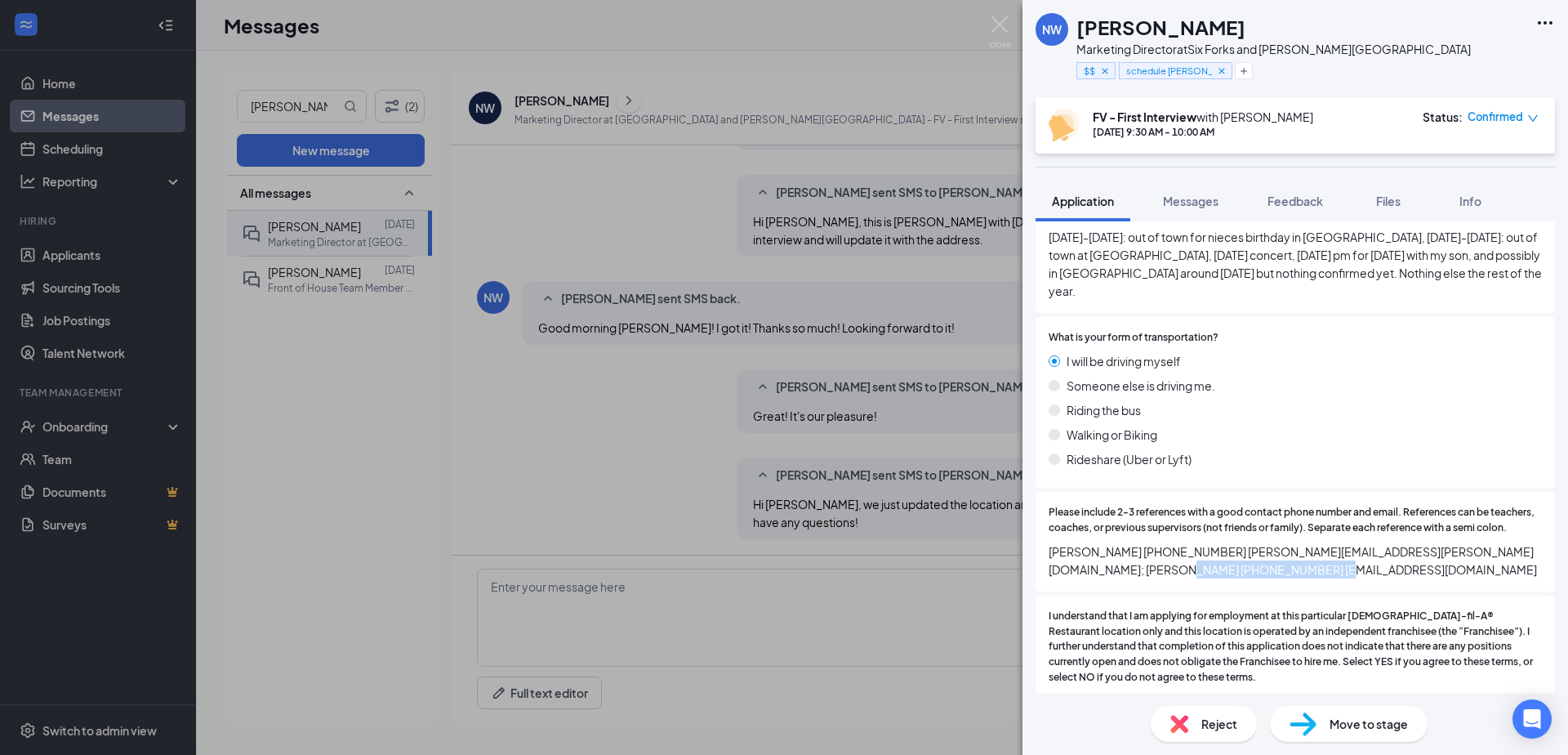
copy span "[EMAIL_ADDRESS][DOMAIN_NAME]"
click at [539, 235] on div "NW [PERSON_NAME] Marketing Director at [GEOGRAPHIC_DATA] and [PERSON_NAME][GEOG…" at bounding box center [784, 378] width 1568 height 755
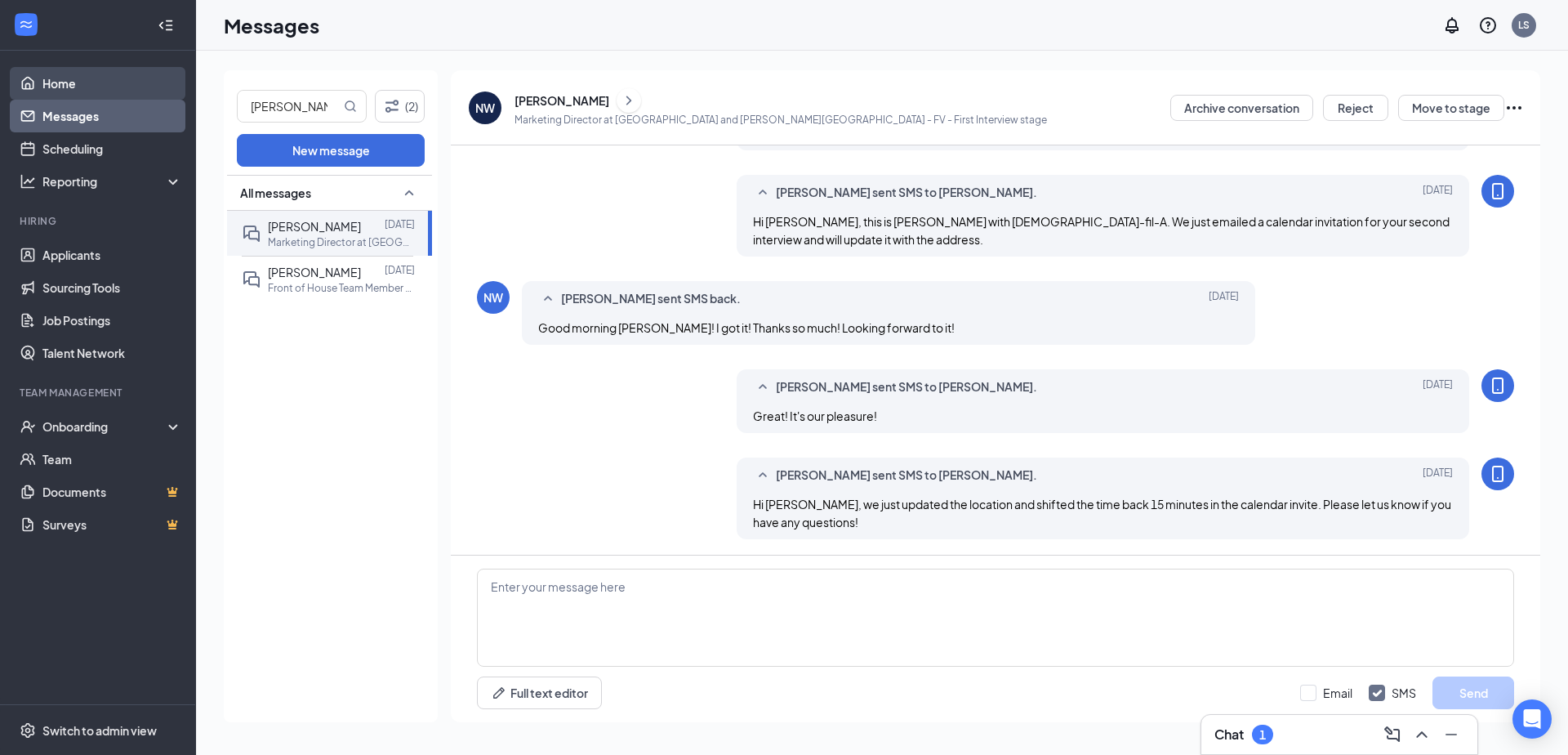
click at [143, 91] on link "Home" at bounding box center [112, 83] width 140 height 32
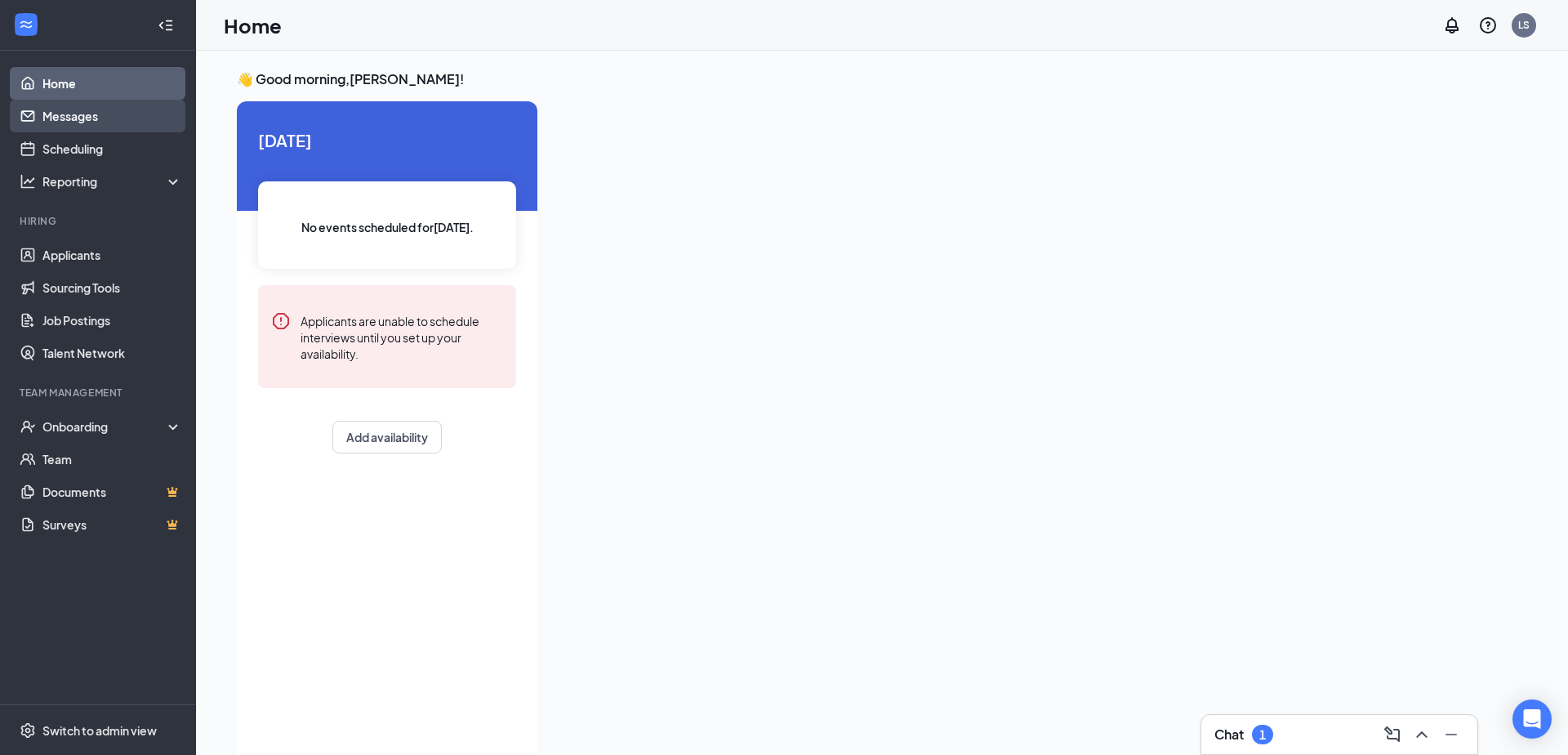
click at [86, 106] on link "Messages" at bounding box center [112, 116] width 140 height 32
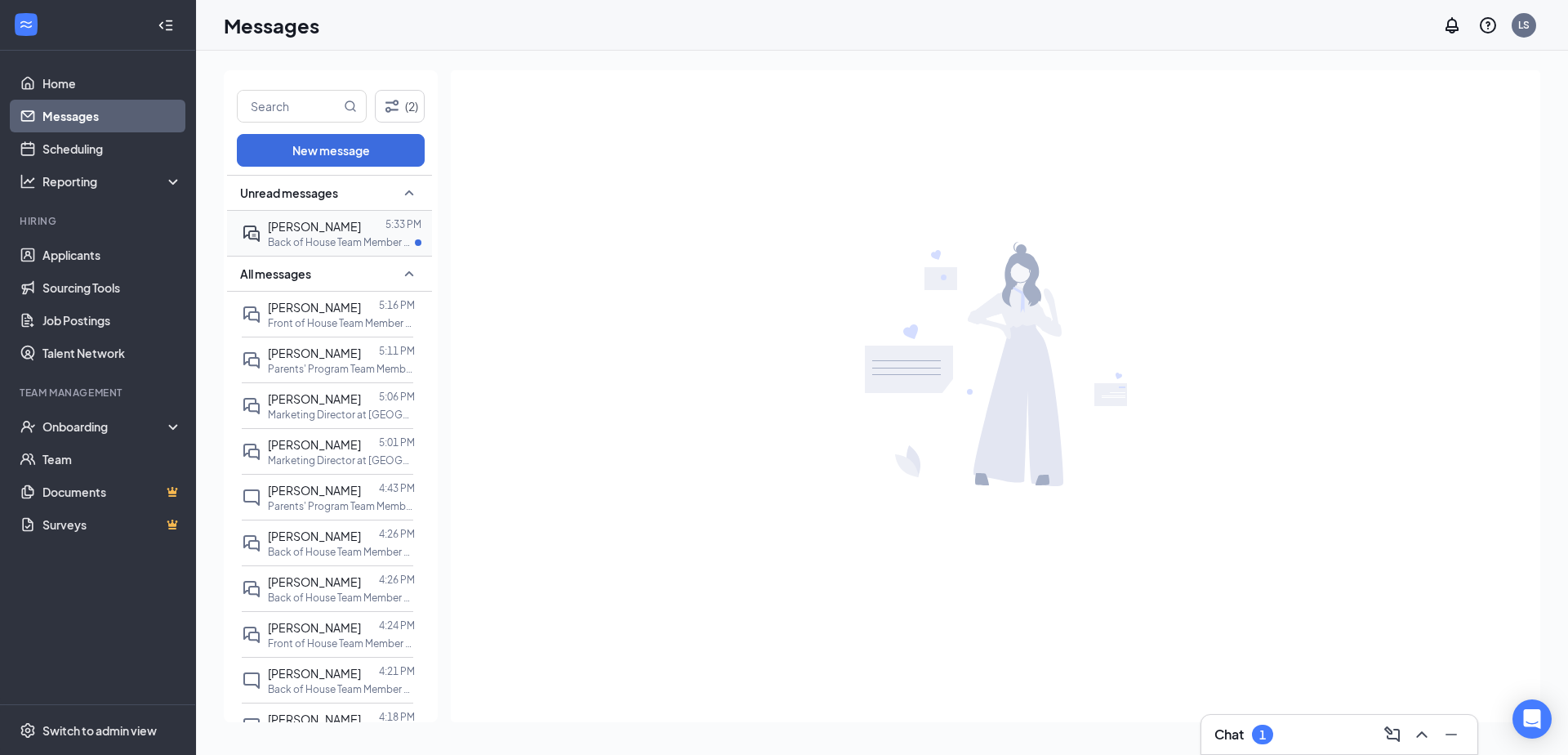
click at [326, 244] on p "Back of House Team Member at [GEOGRAPHIC_DATA] and [PERSON_NAME][GEOGRAPHIC_DAT…" at bounding box center [341, 242] width 147 height 14
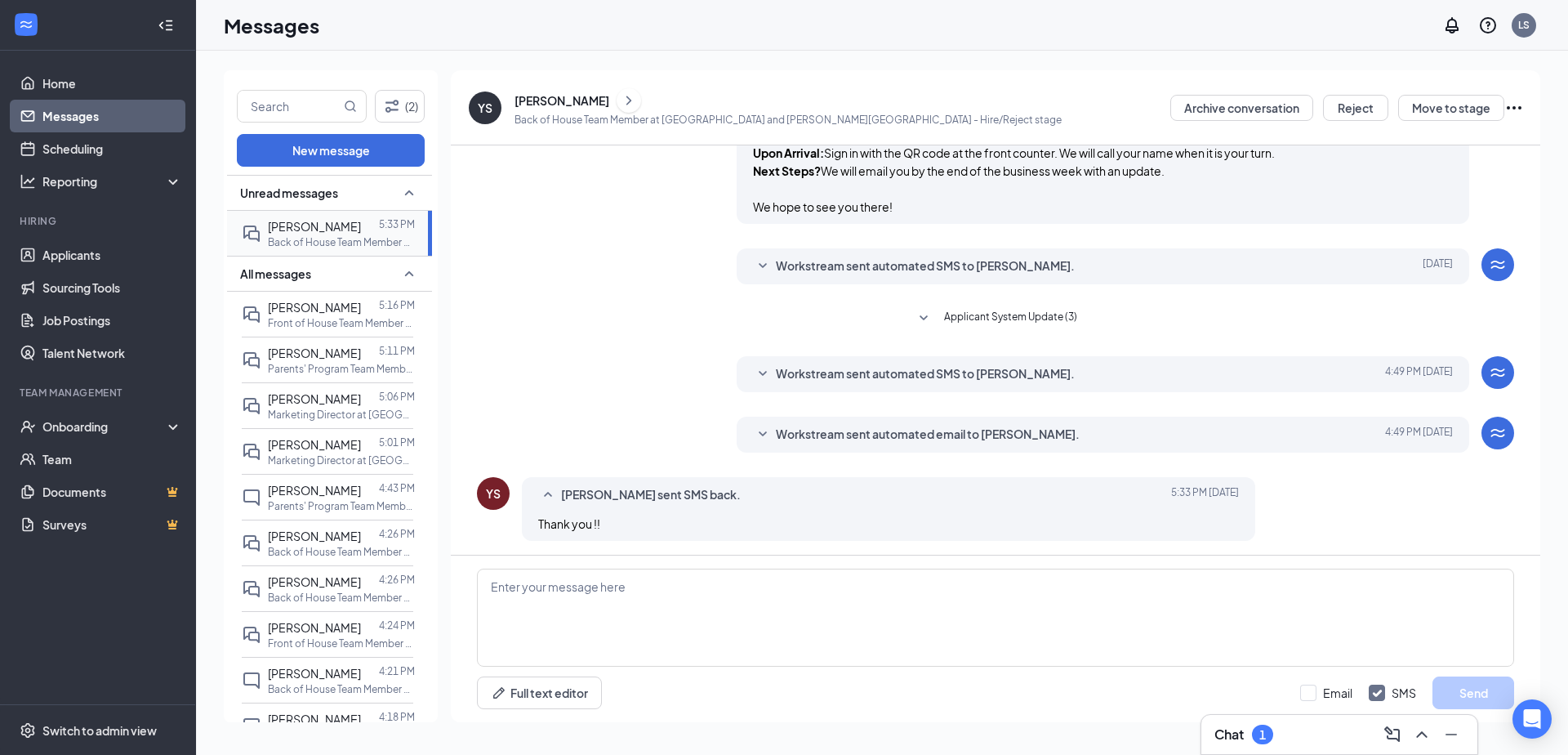
scroll to position [335, 0]
click at [849, 425] on span "Workstream sent automated email to Yahzmane Swinson." at bounding box center [927, 433] width 304 height 20
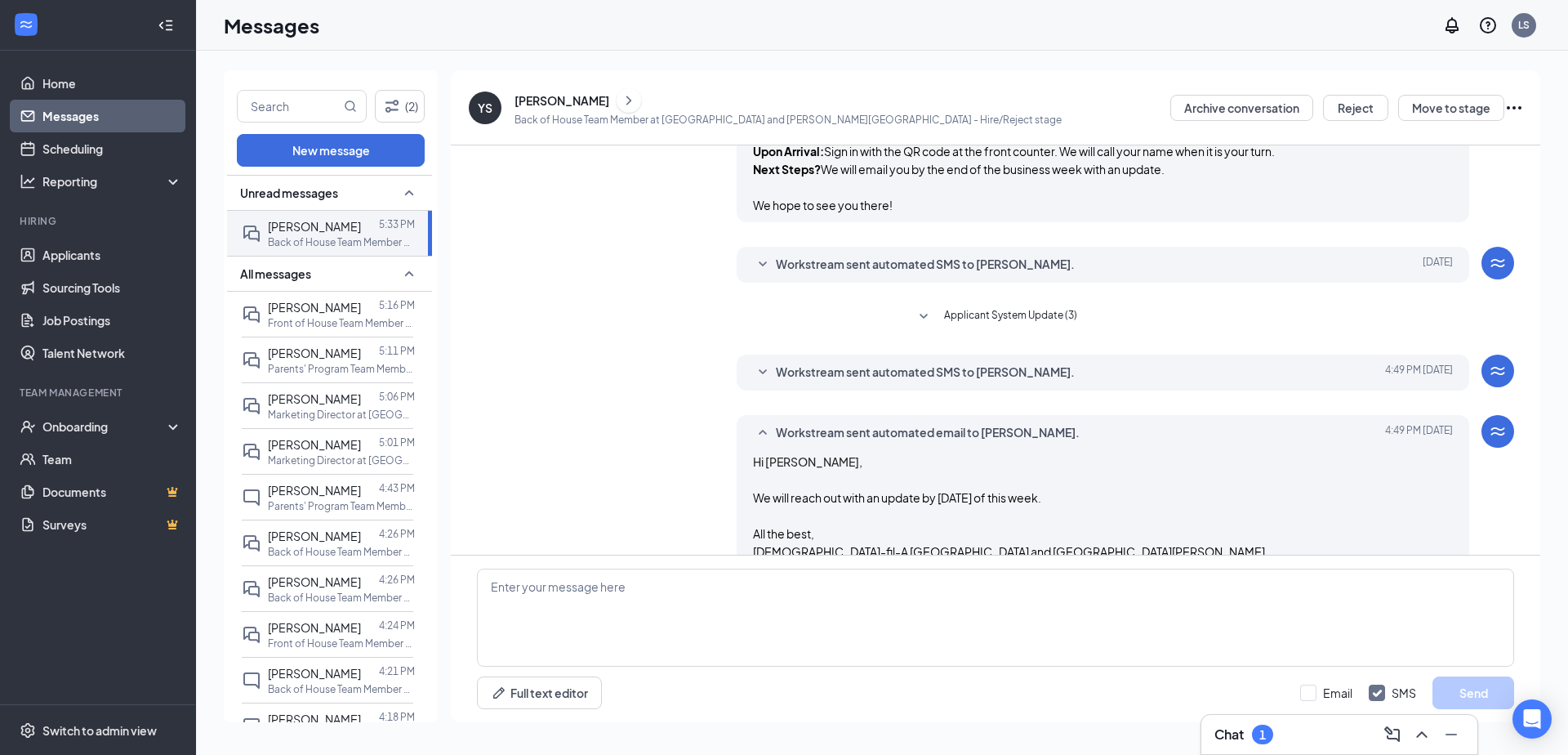
click at [863, 376] on span "Workstream sent automated SMS to Yahzmane Swinson." at bounding box center [926, 372] width 299 height 20
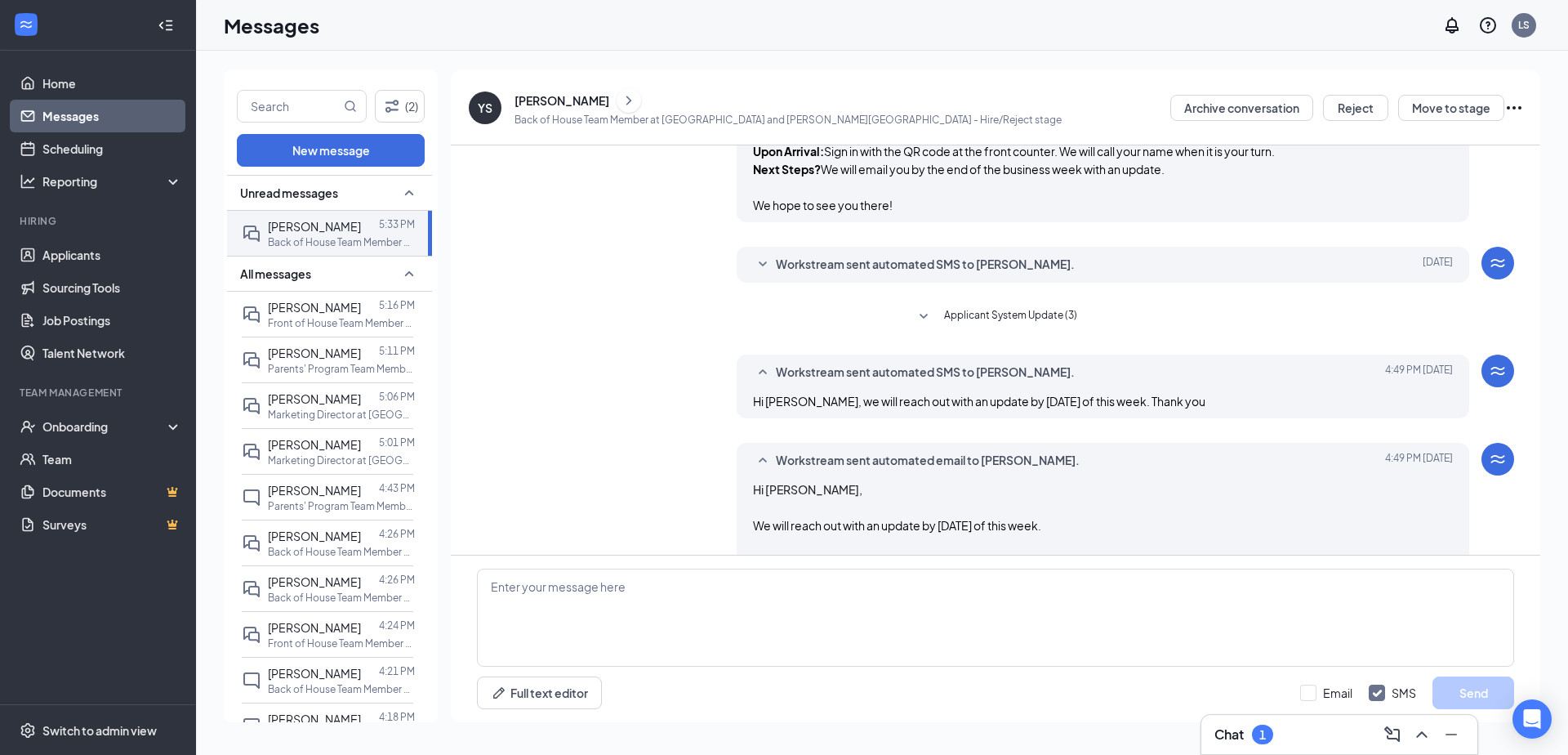
scroll to position [480, 0]
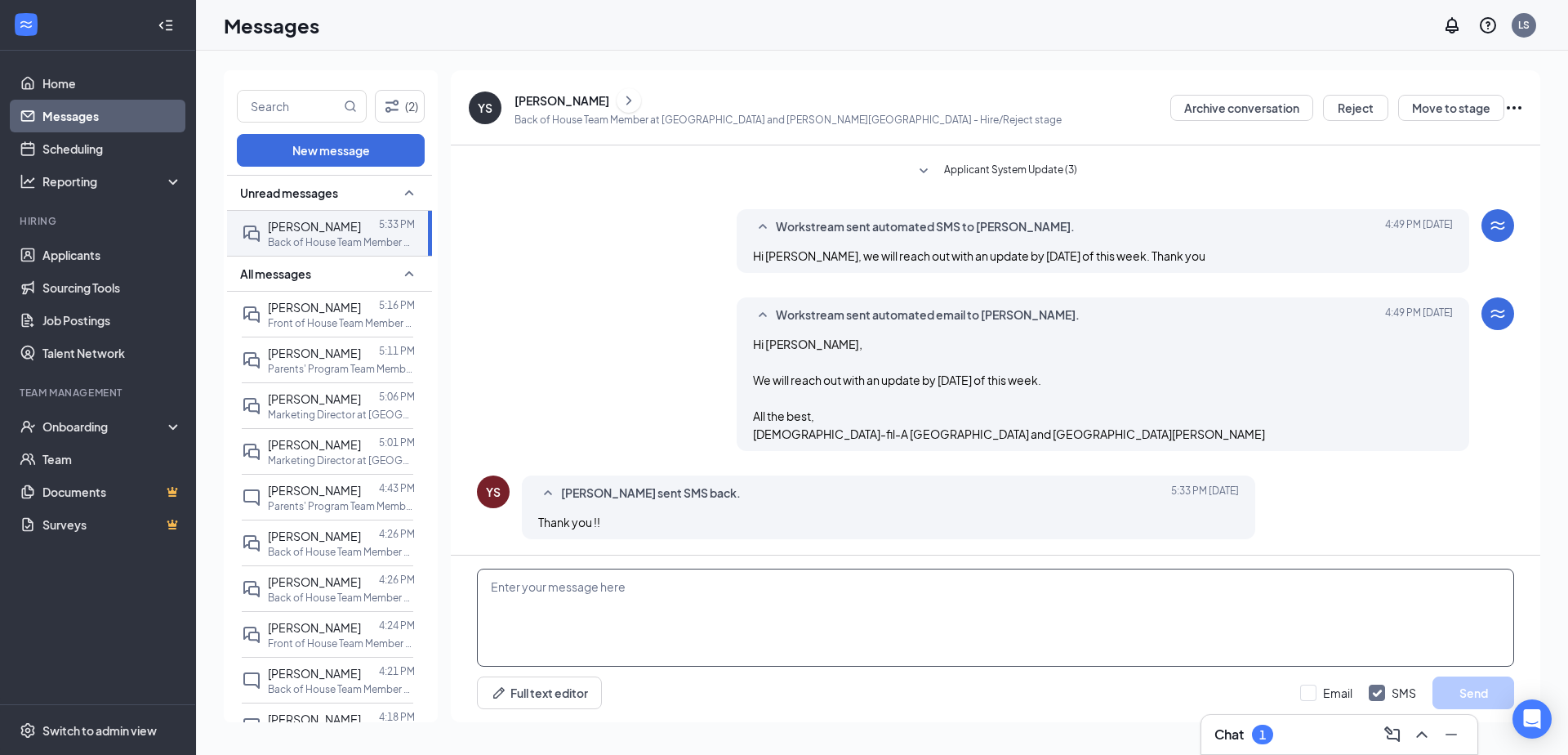
click at [720, 620] on textarea at bounding box center [995, 617] width 1037 height 98
type textarea "It's our pleasure!"
click at [1494, 688] on button "Send" at bounding box center [1474, 693] width 82 height 32
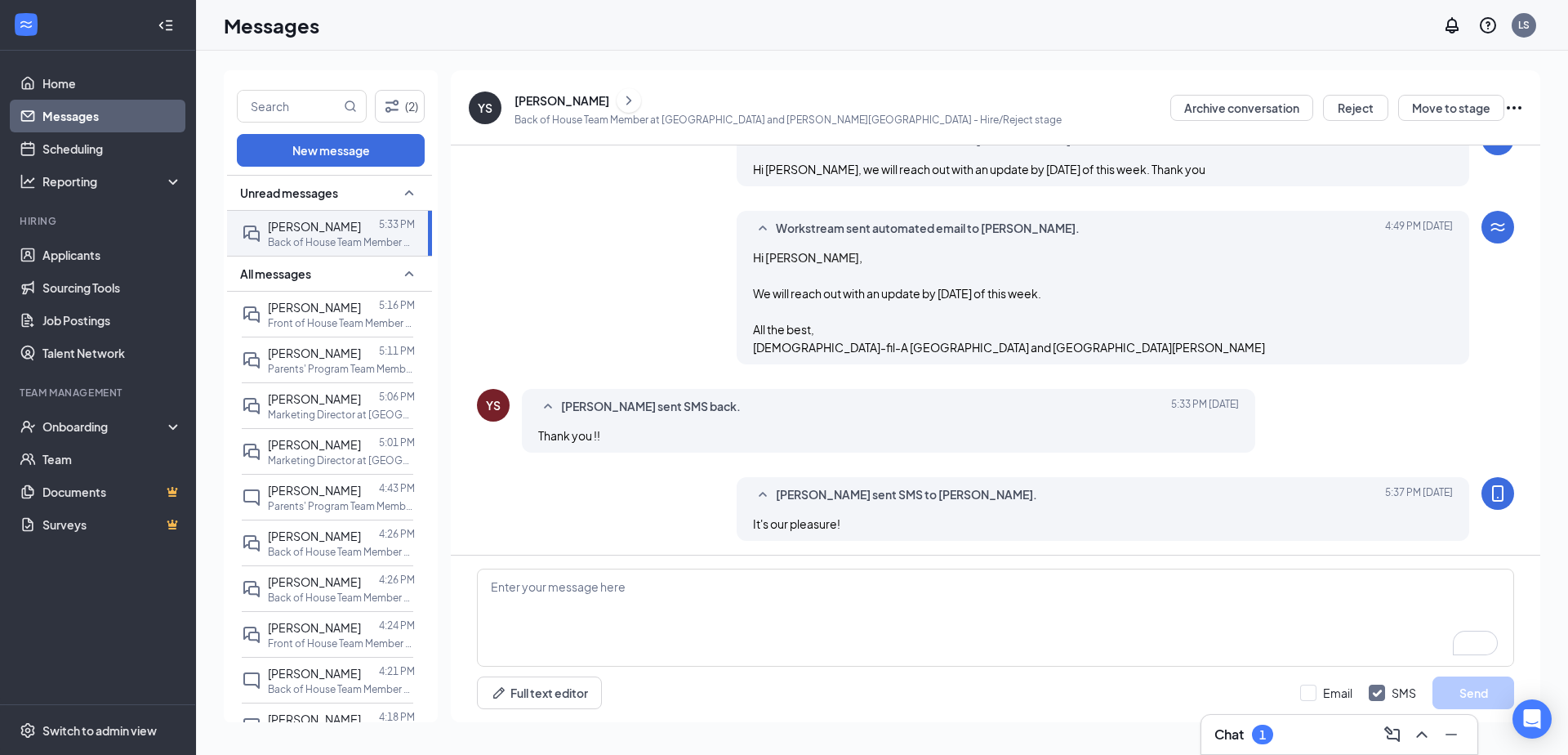
scroll to position [568, 0]
click at [112, 123] on link "Messages" at bounding box center [112, 116] width 140 height 32
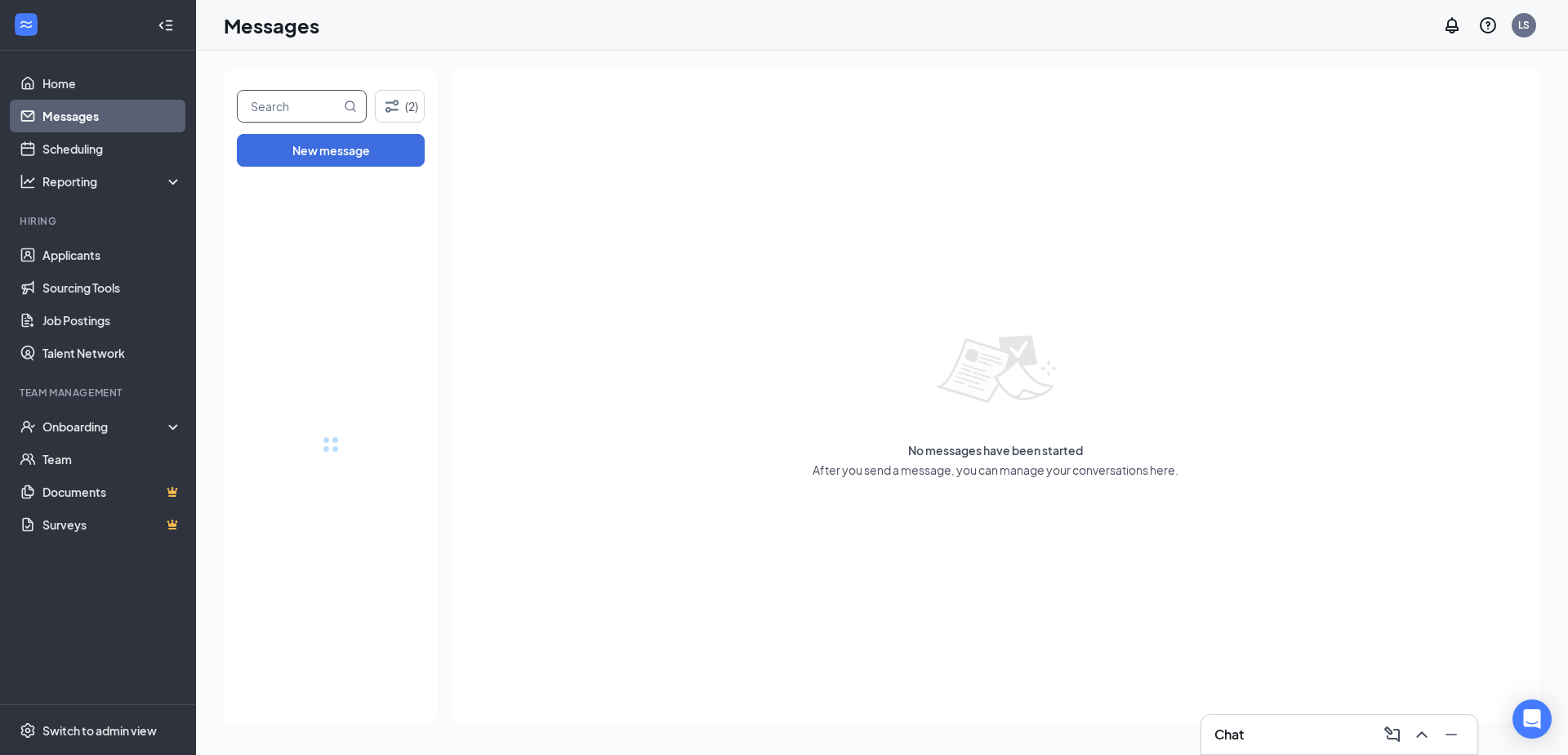
click at [305, 116] on input "text" at bounding box center [289, 106] width 103 height 31
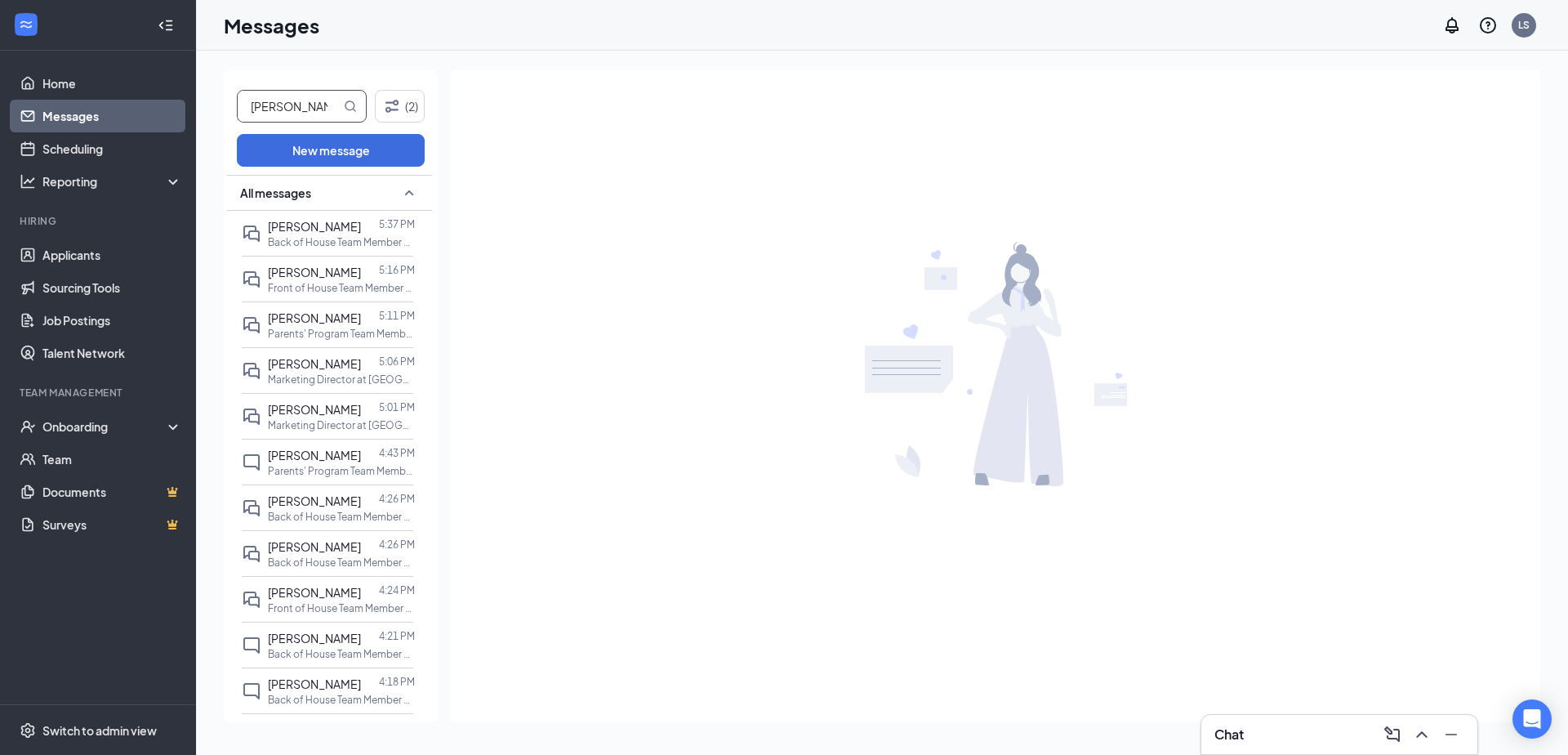
type input "[PERSON_NAME]"
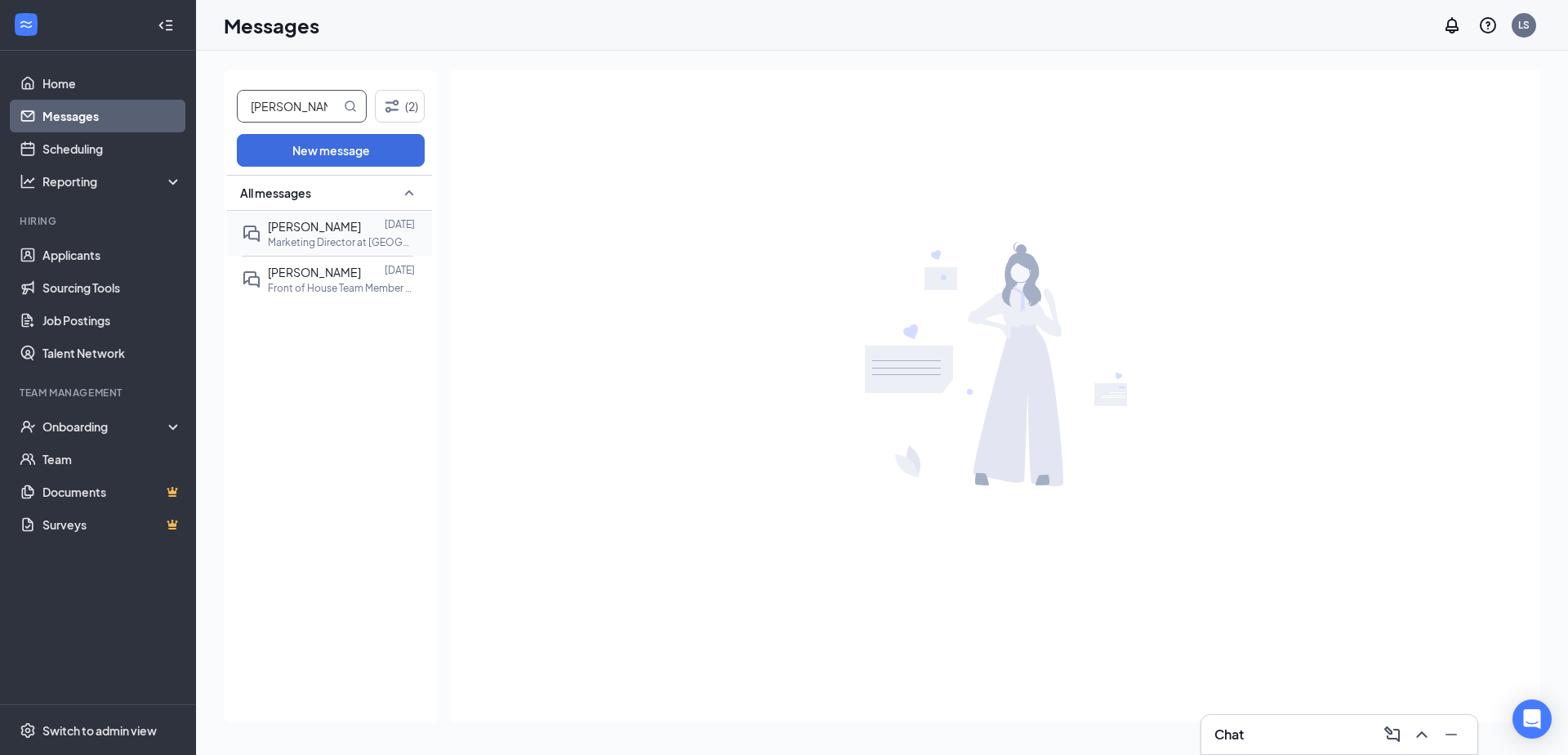
click at [329, 243] on p "Marketing Director at [GEOGRAPHIC_DATA] and [PERSON_NAME][GEOGRAPHIC_DATA]" at bounding box center [341, 242] width 147 height 14
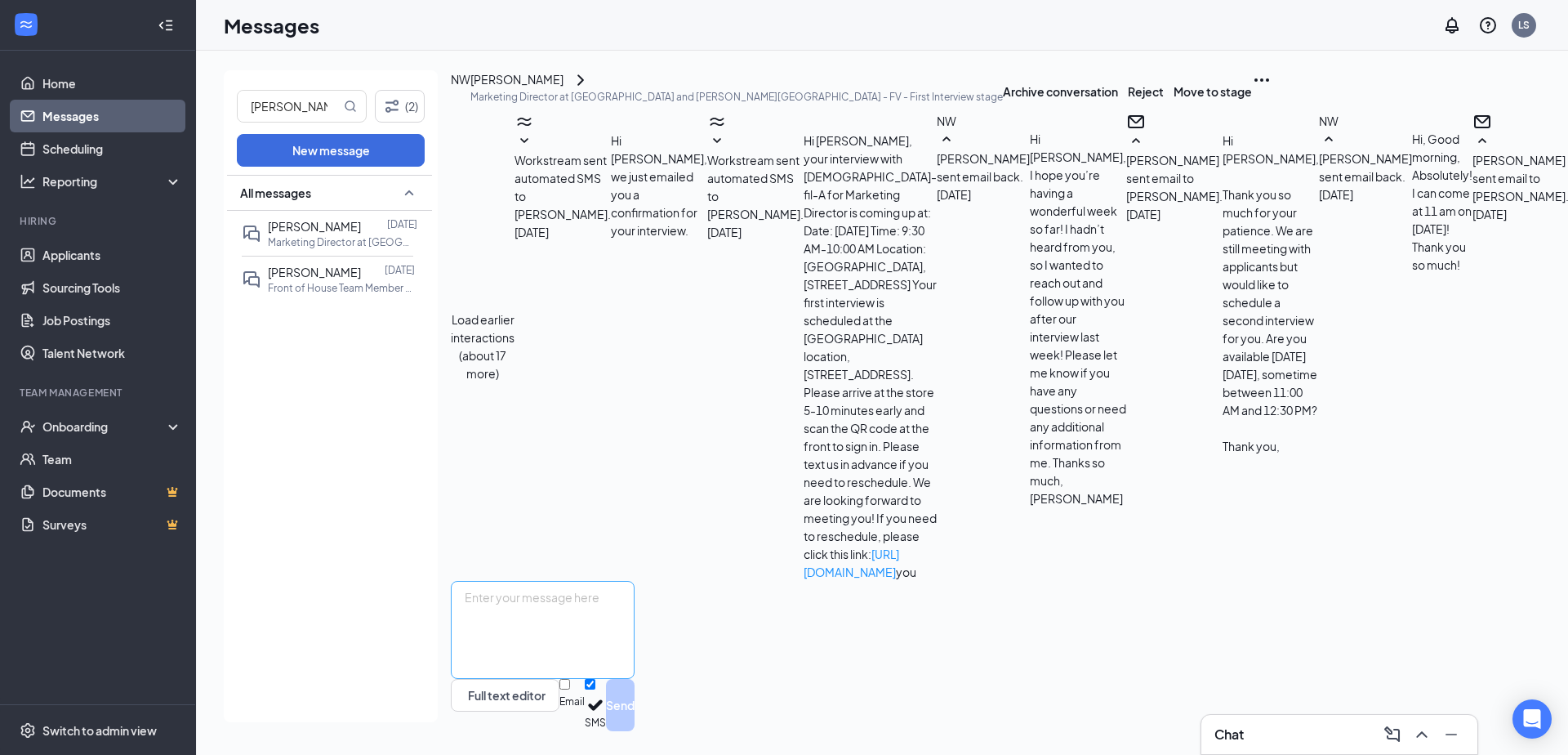
scroll to position [900, 0]
click at [635, 581] on textarea at bounding box center [542, 629] width 184 height 98
type textarea "Hi [PERSON_NAME],"
click at [299, 112] on input "[PERSON_NAME]" at bounding box center [289, 106] width 103 height 31
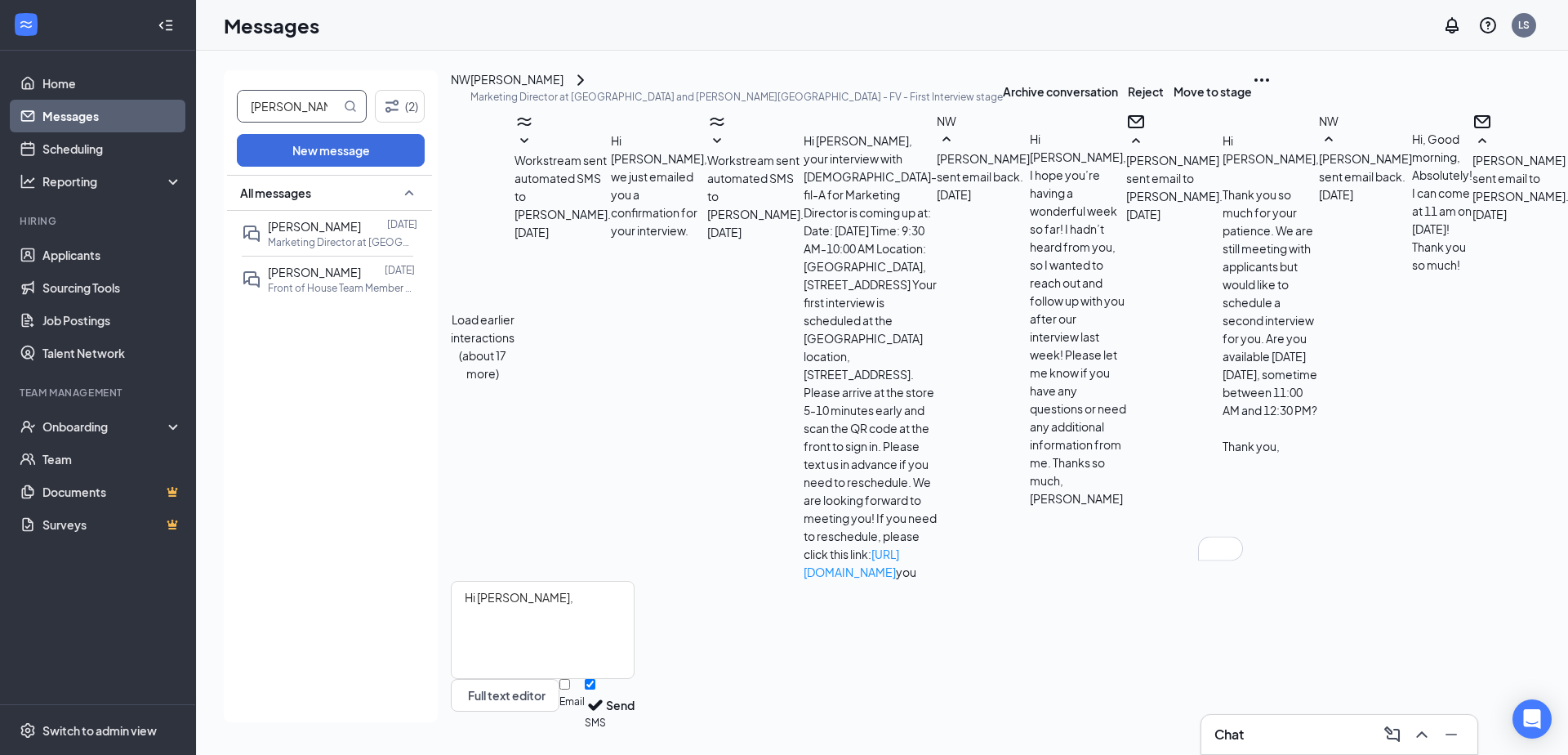
type input "[PERSON_NAME]"
click at [294, 112] on input "[PERSON_NAME]" at bounding box center [289, 106] width 103 height 31
click at [276, 223] on span "[PERSON_NAME]" at bounding box center [315, 226] width 93 height 14
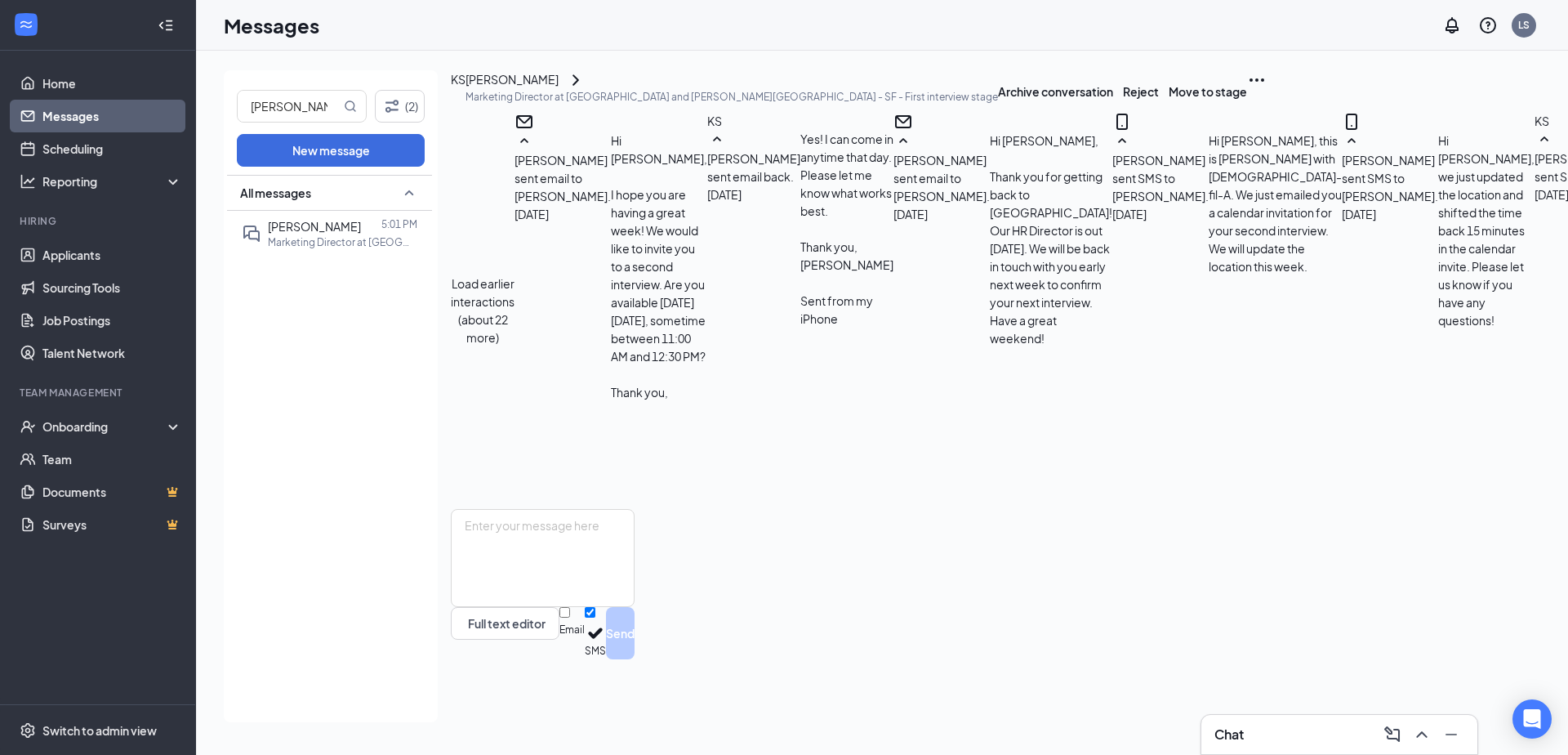
scroll to position [968, 0]
drag, startPoint x: 884, startPoint y: 325, endPoint x: 743, endPoint y: 295, distance: 144.2
copy span "Hi [PERSON_NAME], we are currently in the process of conducting reference check…"
click at [331, 111] on input "[PERSON_NAME]" at bounding box center [289, 106] width 103 height 31
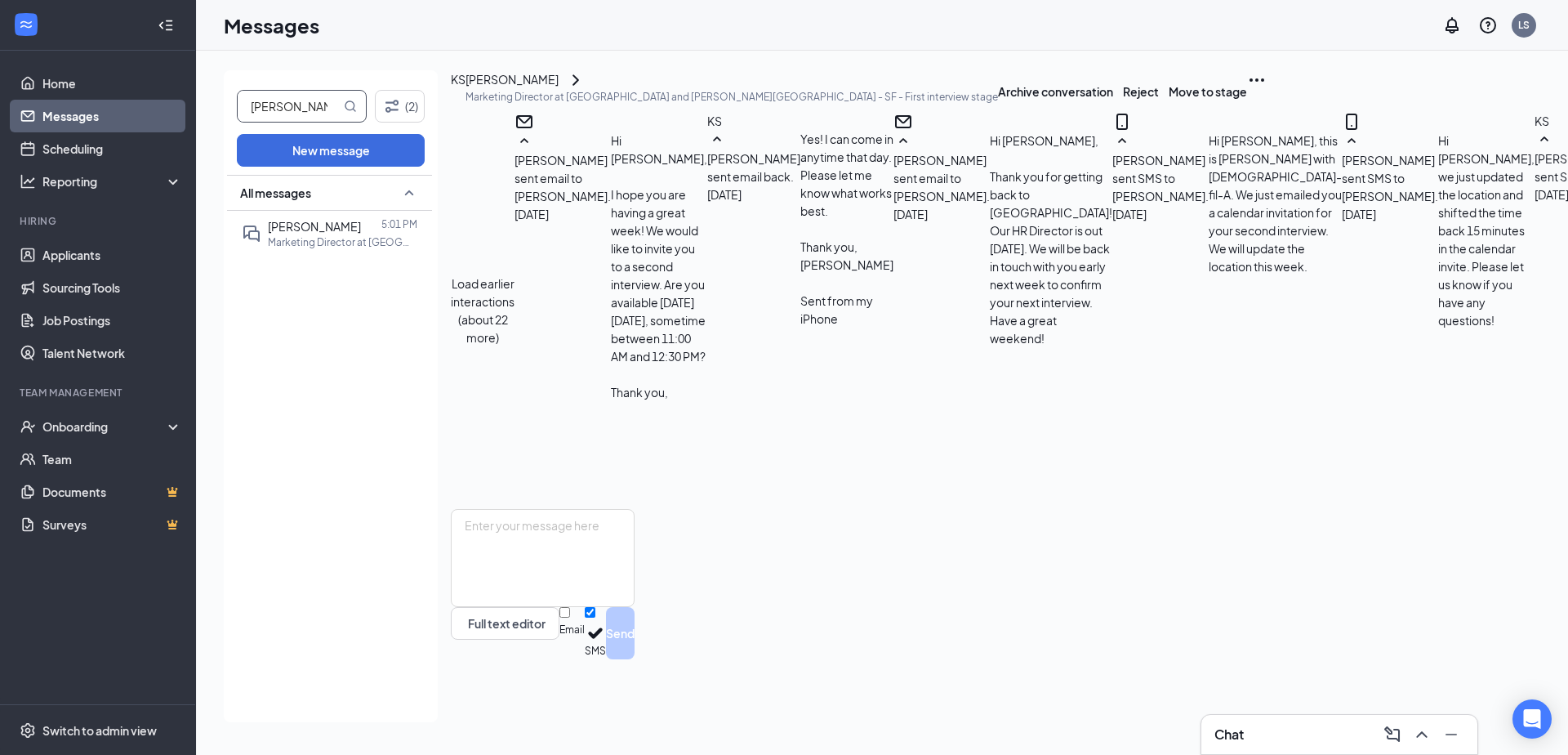
click at [331, 111] on input "[PERSON_NAME]" at bounding box center [289, 106] width 103 height 31
type input "[PERSON_NAME]"
click at [283, 234] on div "[PERSON_NAME]" at bounding box center [315, 226] width 93 height 18
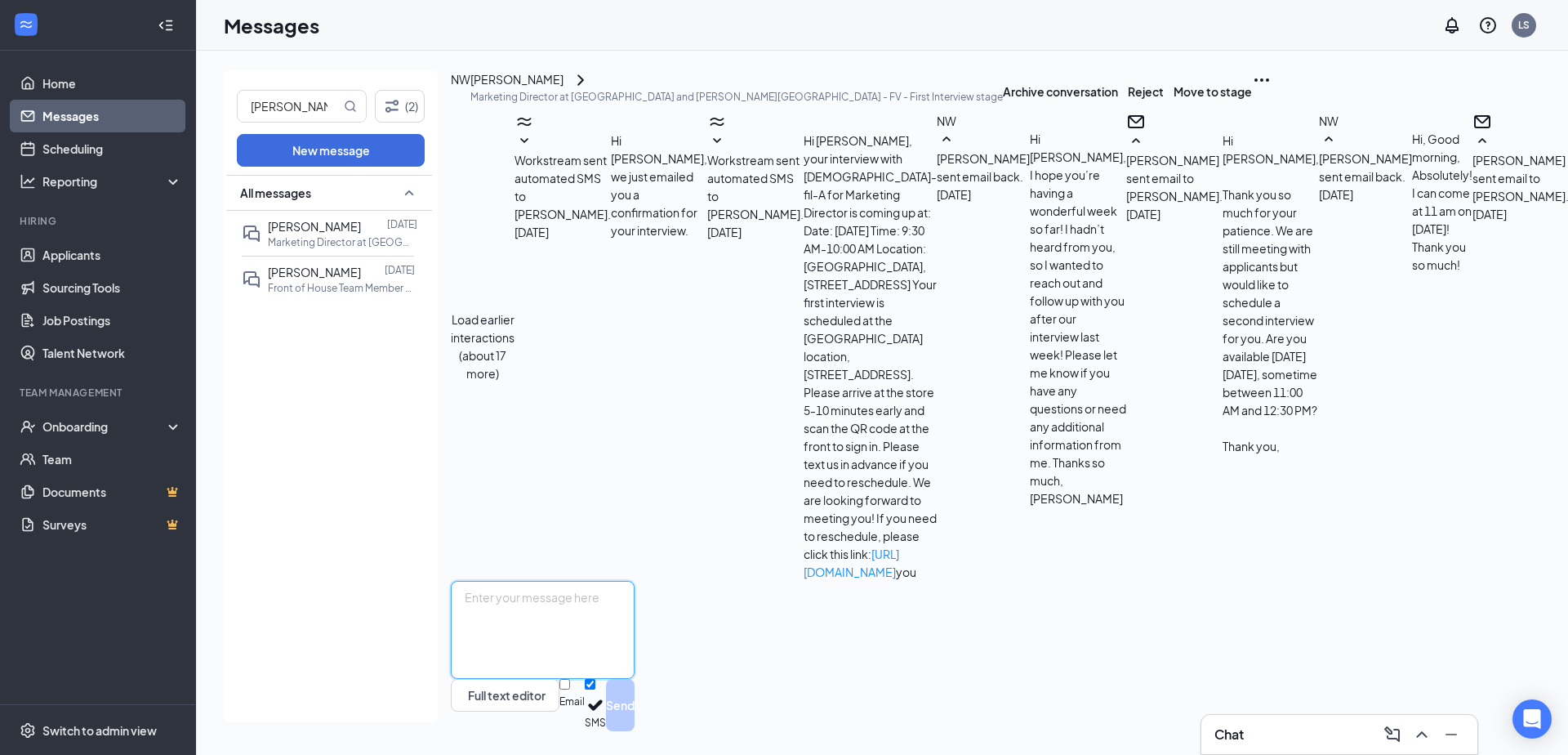
scroll to position [900, 0]
click at [635, 611] on textarea at bounding box center [542, 629] width 184 height 98
paste textarea "Hi [PERSON_NAME], we are currently in the process of conducting reference check…"
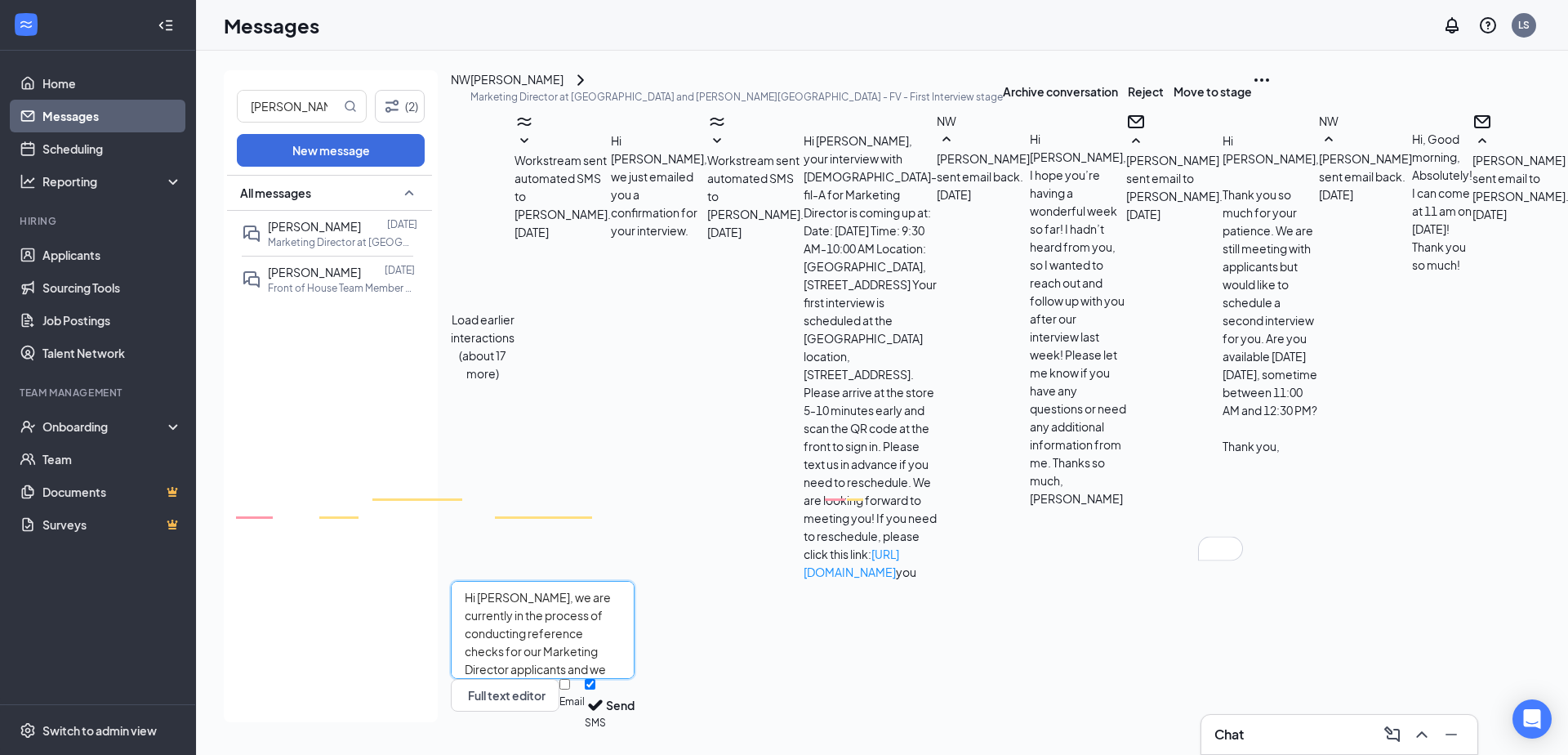
click at [511, 585] on textarea "Hi [PERSON_NAME], we are currently in the process of conducting reference check…" at bounding box center [542, 629] width 184 height 98
click at [1075, 604] on div "Punctuation problem , and" at bounding box center [1161, 622] width 176 height 51
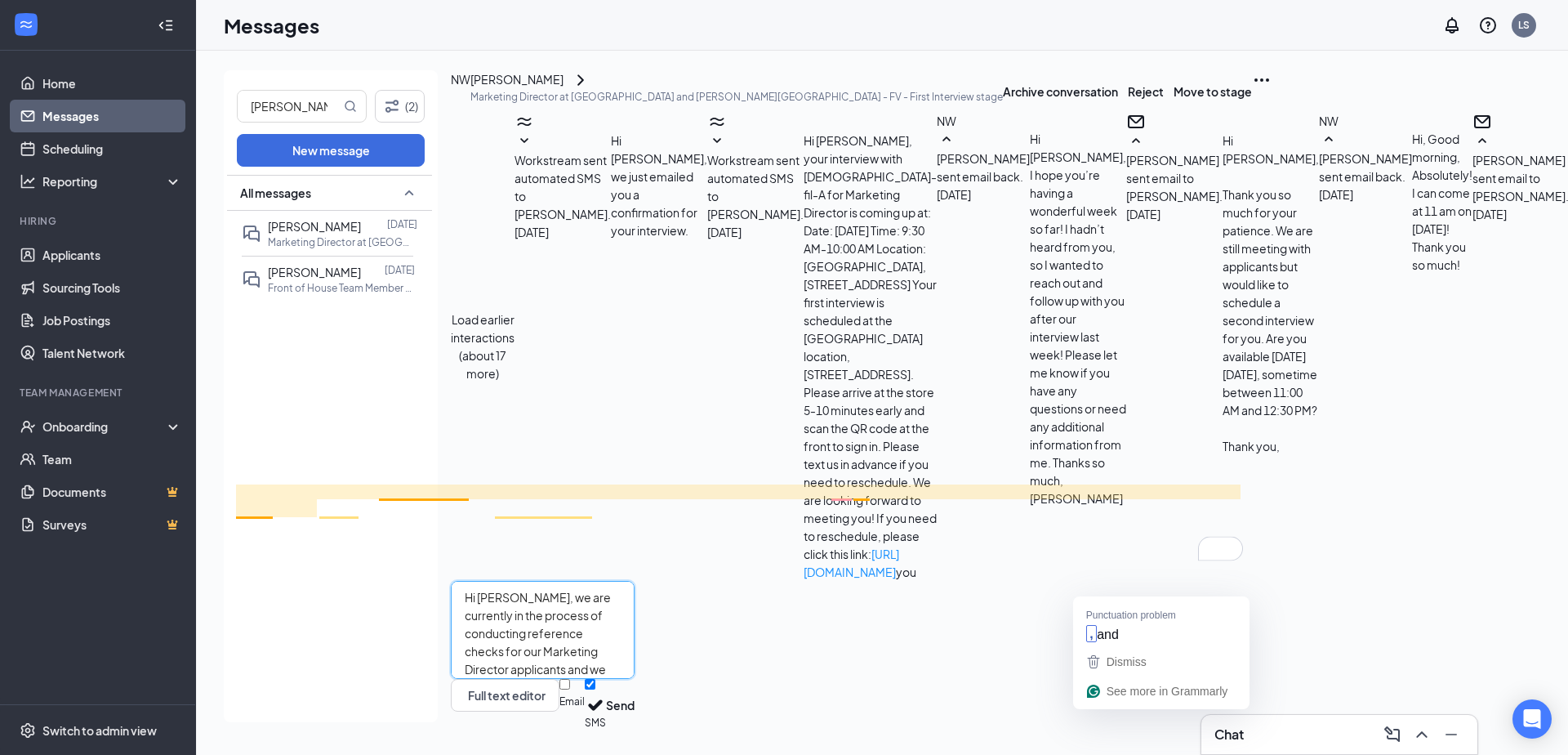
click at [635, 588] on textarea "Hi [PERSON_NAME], we are currently in the process of conducting reference check…" at bounding box center [542, 629] width 184 height 98
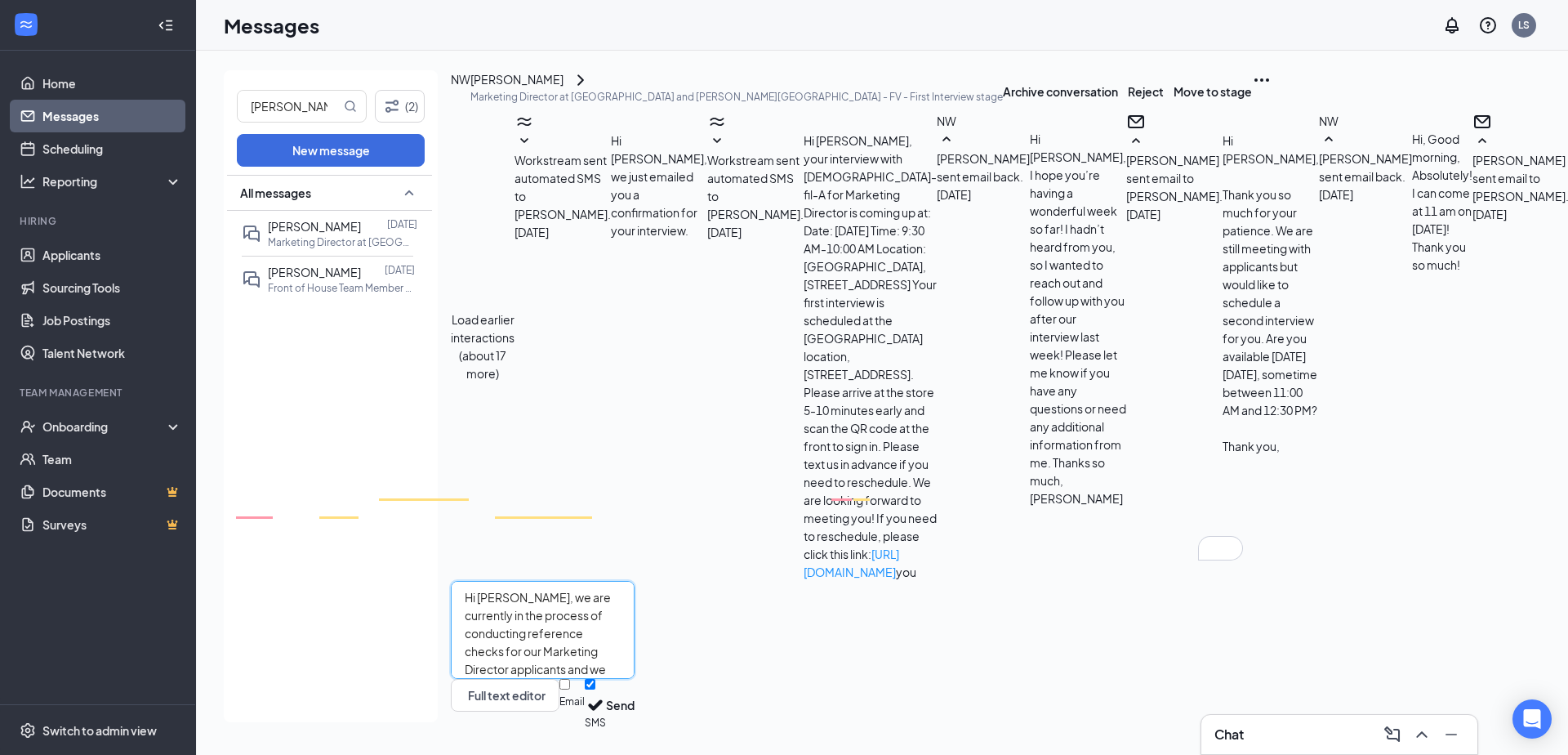
click at [635, 614] on textarea "Hi [PERSON_NAME], we are currently in the process of conducting reference check…" at bounding box center [542, 629] width 184 height 98
drag, startPoint x: 1089, startPoint y: 584, endPoint x: 1058, endPoint y: 607, distance: 38.6
click at [635, 607] on textarea "Hi [PERSON_NAME], we are currently in the process of conducting reference check…" at bounding box center [542, 629] width 184 height 98
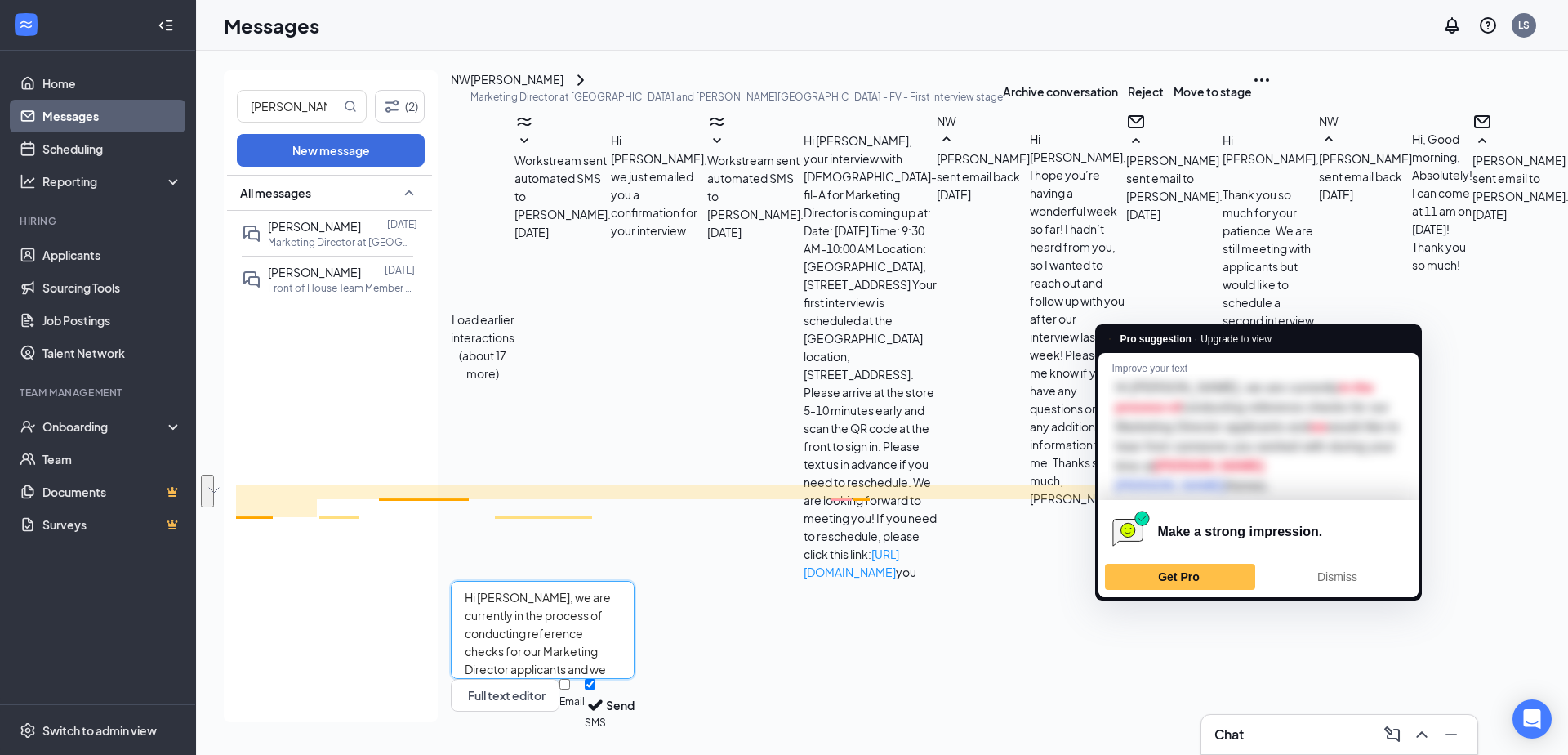
drag, startPoint x: 1058, startPoint y: 607, endPoint x: 1110, endPoint y: 586, distance: 56.1
click at [635, 586] on textarea "Hi [PERSON_NAME], we are currently in the process of conducting reference check…" at bounding box center [542, 629] width 184 height 98
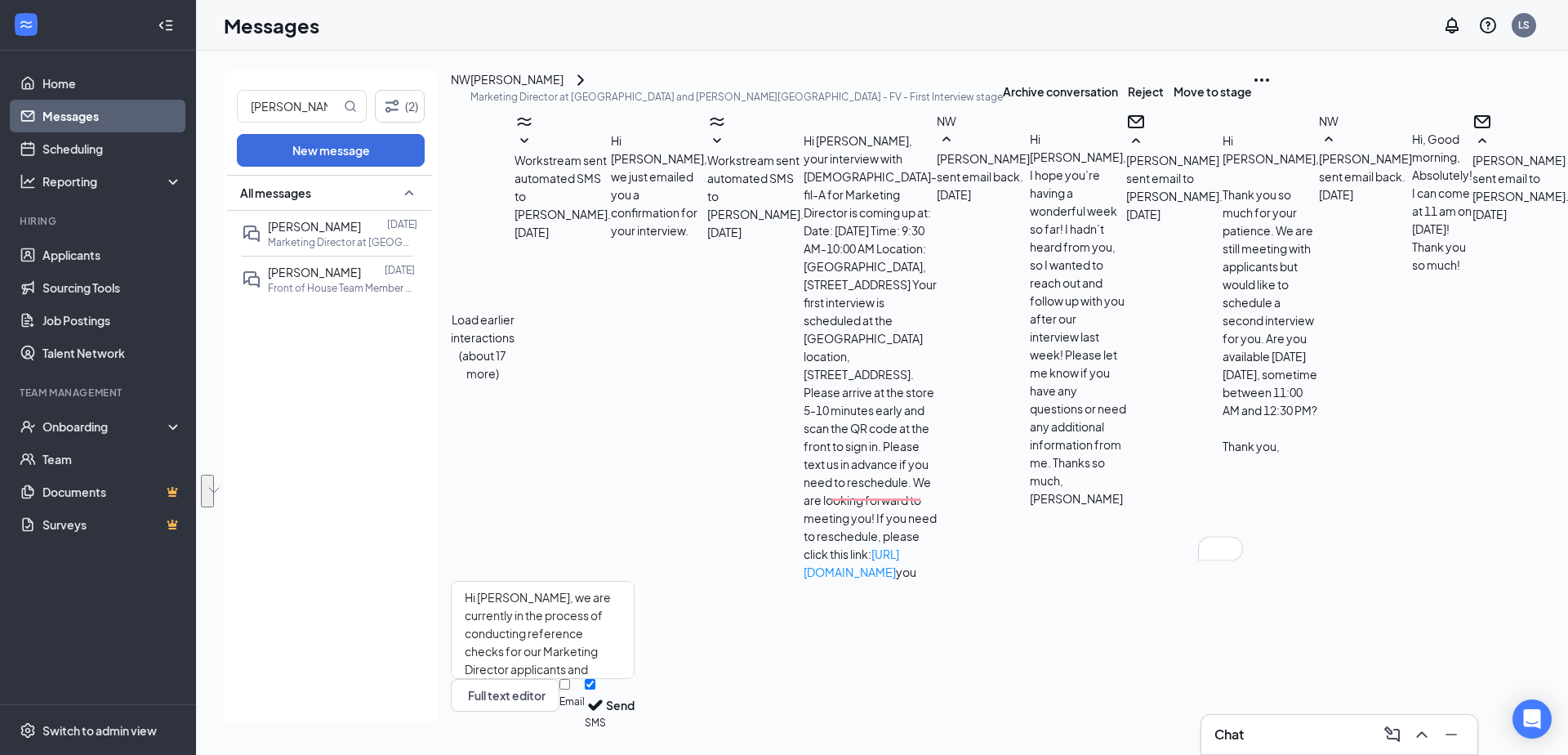
click at [540, 90] on div "[PERSON_NAME]" at bounding box center [518, 80] width 93 height 20
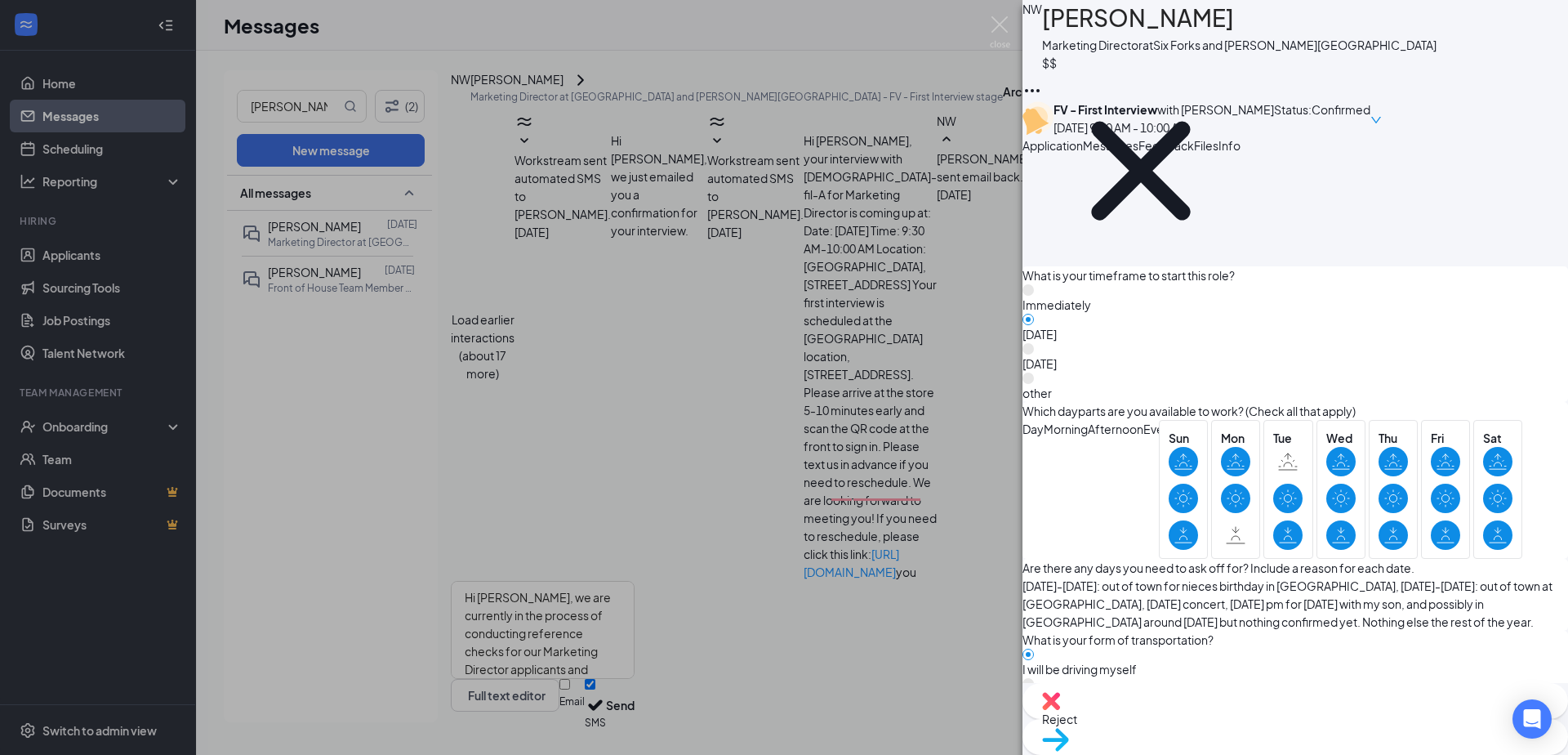
scroll to position [2340, 0]
click at [957, 585] on div "NW [PERSON_NAME] Marketing Director at [GEOGRAPHIC_DATA] and [PERSON_NAME][GEOG…" at bounding box center [784, 378] width 1568 height 755
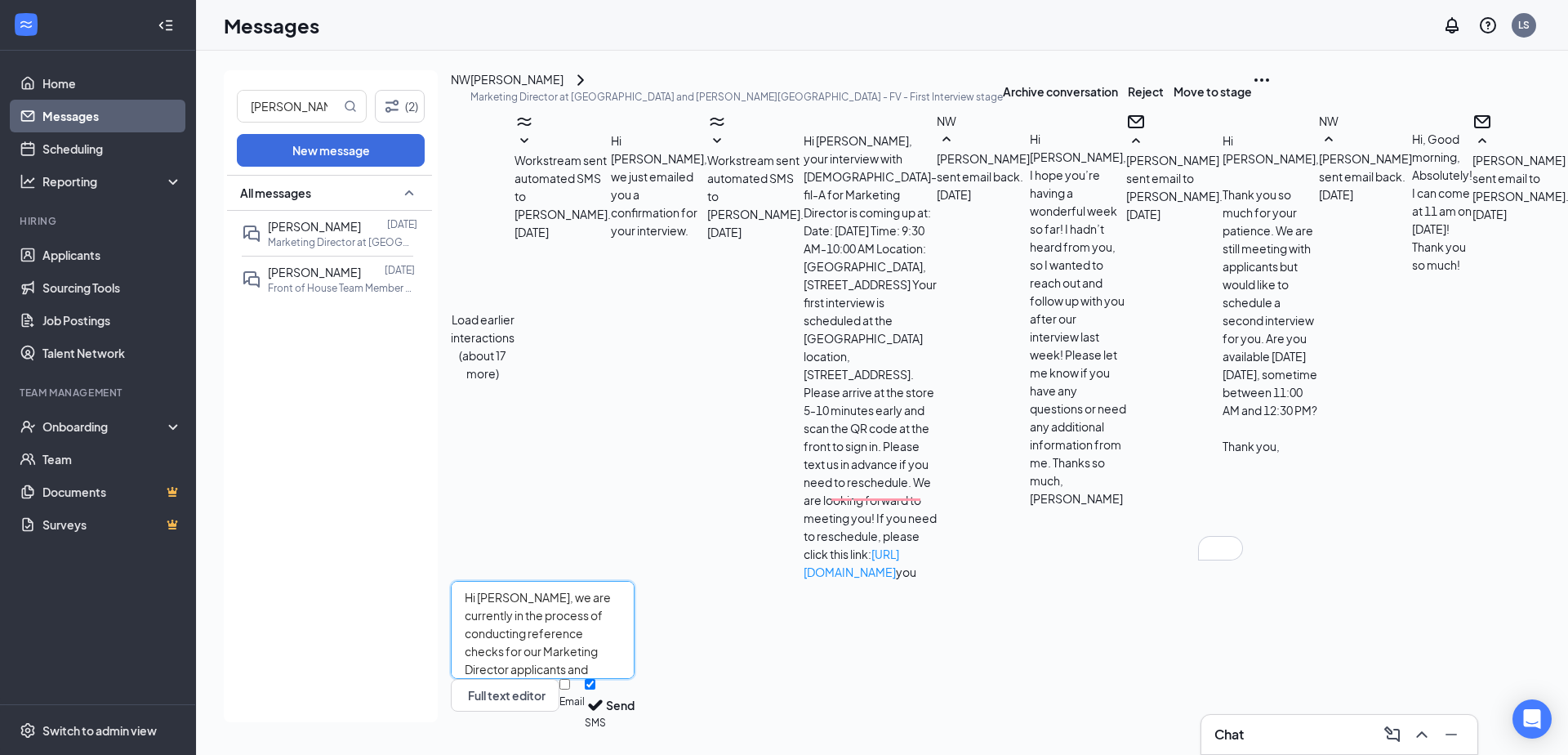
click at [635, 597] on textarea "Hi [PERSON_NAME], we are currently in the process of conducting reference check…" at bounding box center [542, 629] width 184 height 98
click at [635, 587] on textarea "Hi [PERSON_NAME], we are currently in the process of conducting reference check…" at bounding box center [542, 629] width 184 height 98
click at [635, 592] on textarea "Hi [PERSON_NAME], we are currently in the process of conducting reference check…" at bounding box center [542, 629] width 184 height 98
click at [549, 597] on textarea "Hi [PERSON_NAME], we are currently in the process of conducting reference check…" at bounding box center [542, 629] width 184 height 98
click at [516, 606] on textarea "Hi [PERSON_NAME], we are currently in the process of conducting reference check…" at bounding box center [542, 629] width 184 height 98
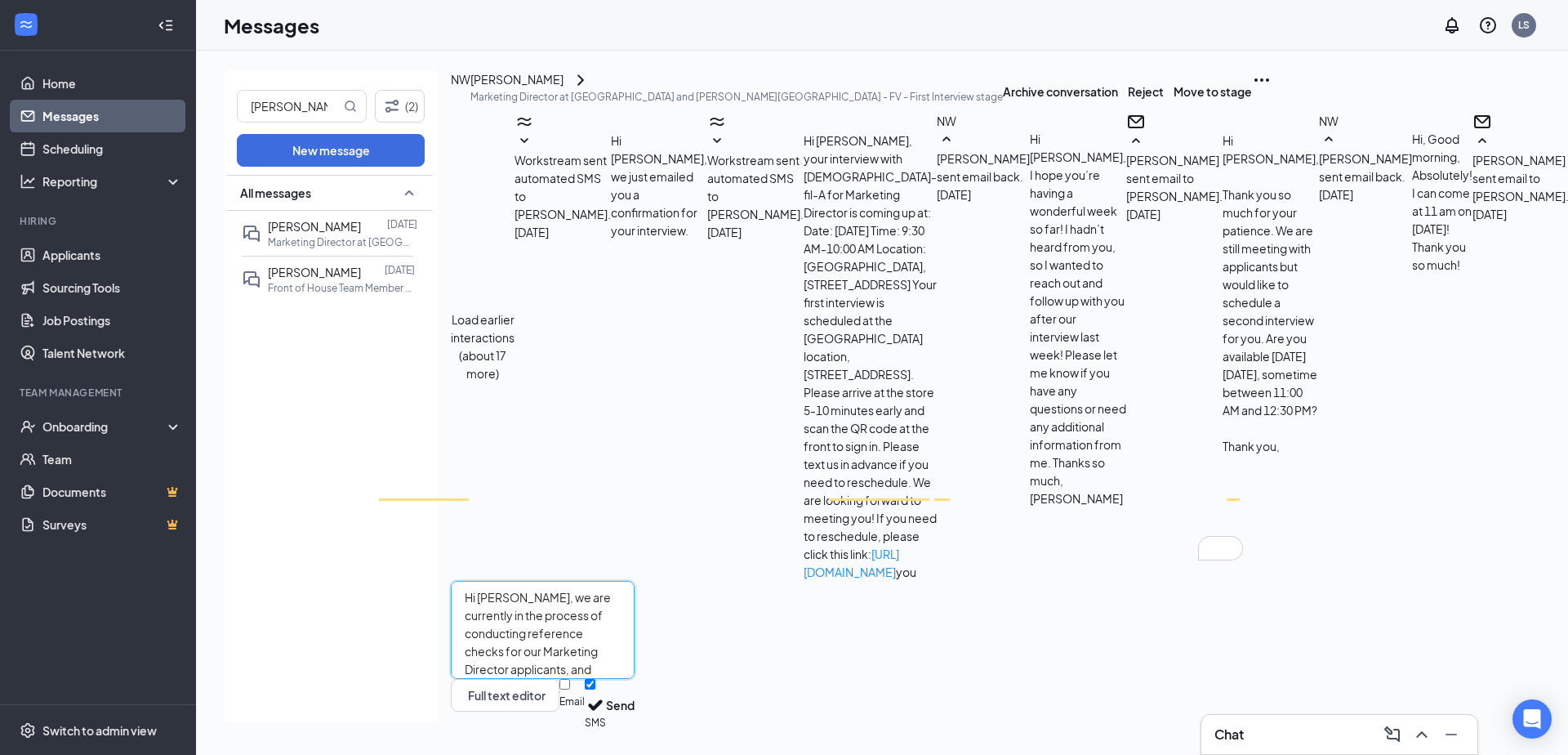
click at [611, 603] on textarea "Hi [PERSON_NAME], we are currently in the process of conducting reference check…" at bounding box center [542, 629] width 184 height 98
click at [635, 604] on textarea "Hi [PERSON_NAME], we are currently in the process of conducting reference check…" at bounding box center [542, 629] width 184 height 98
click at [635, 605] on textarea "Hi [PERSON_NAME], we are currently in the process of conducting reference check…" at bounding box center [542, 629] width 184 height 98
click at [635, 600] on textarea "Hi [PERSON_NAME], we are currently in the process of conducting reference check…" at bounding box center [542, 629] width 184 height 98
click at [545, 90] on div "[PERSON_NAME]" at bounding box center [518, 80] width 93 height 20
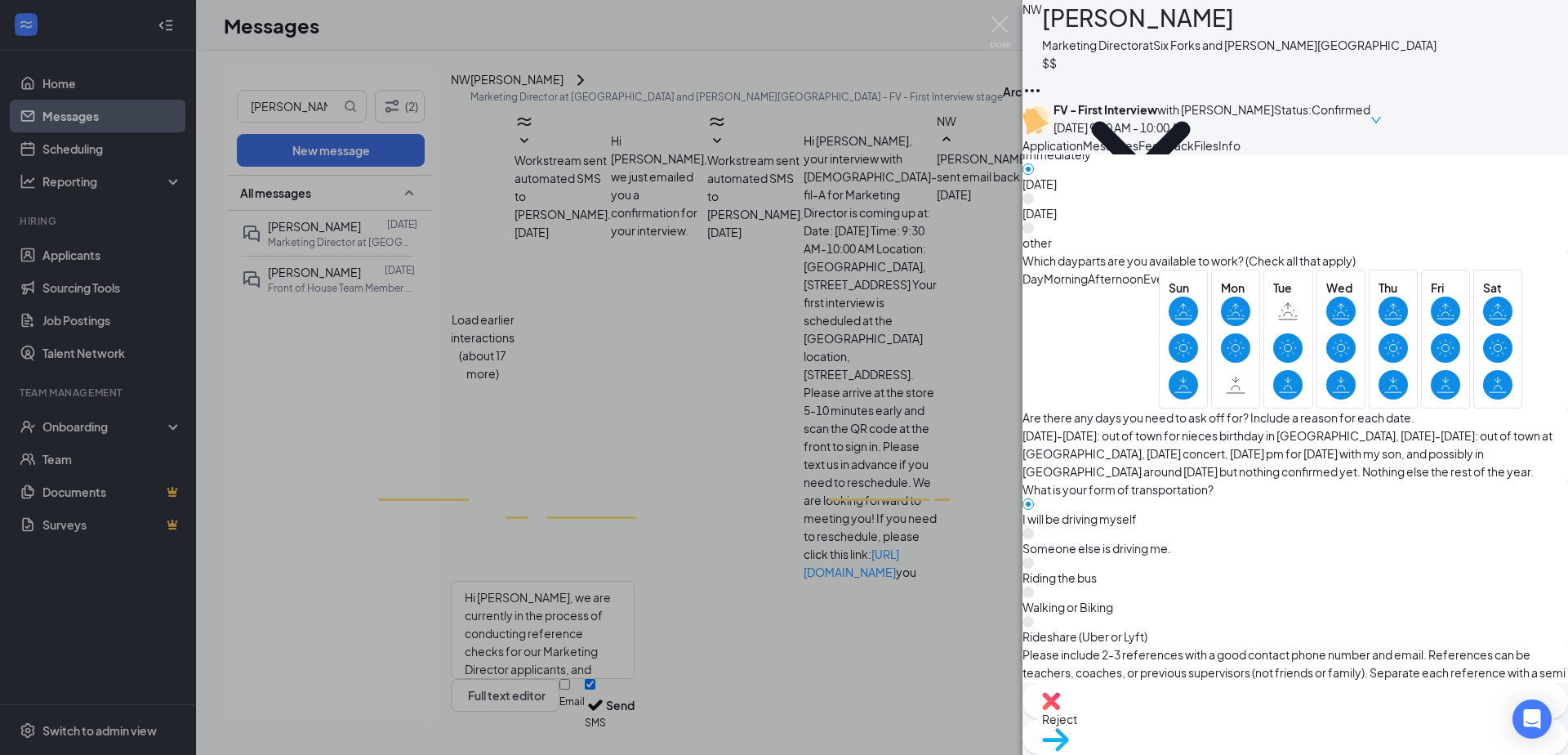
scroll to position [2495, 0]
click at [731, 448] on div "NW [PERSON_NAME] Marketing Director at [GEOGRAPHIC_DATA] and [PERSON_NAME][GEOG…" at bounding box center [784, 378] width 1568 height 755
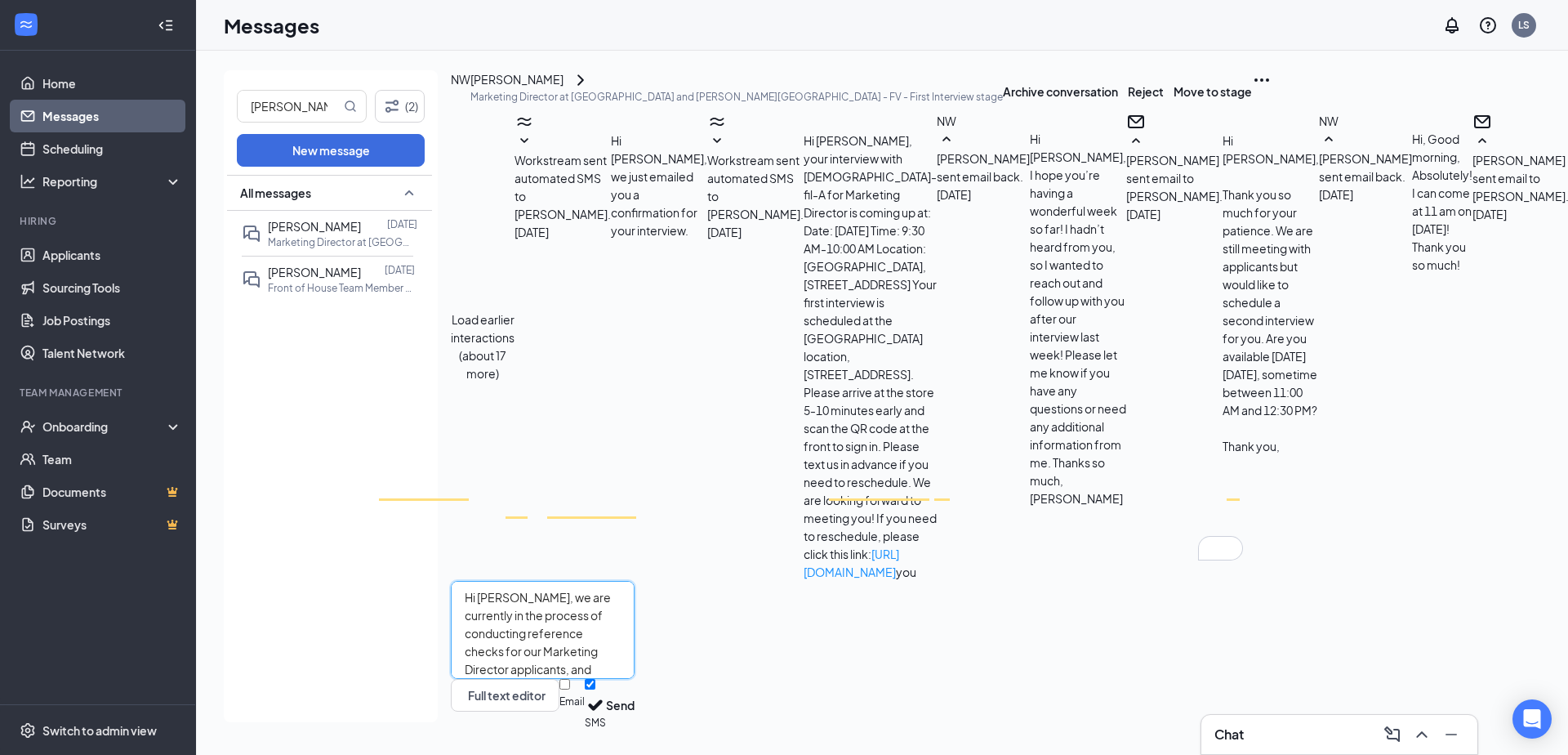
click at [635, 612] on textarea "Hi [PERSON_NAME], we are currently in the process of conducting reference check…" at bounding box center [542, 629] width 184 height 98
click at [635, 585] on textarea "Hi [PERSON_NAME], we are currently in the process of conducting reference check…" at bounding box center [542, 629] width 184 height 98
click at [635, 602] on textarea "Hi [PERSON_NAME], we are currently in the process of conducting reference check…" at bounding box center [542, 629] width 184 height 98
click at [635, 603] on textarea "Hi [PERSON_NAME], we are currently in the process of conducting reference check…" at bounding box center [542, 629] width 184 height 98
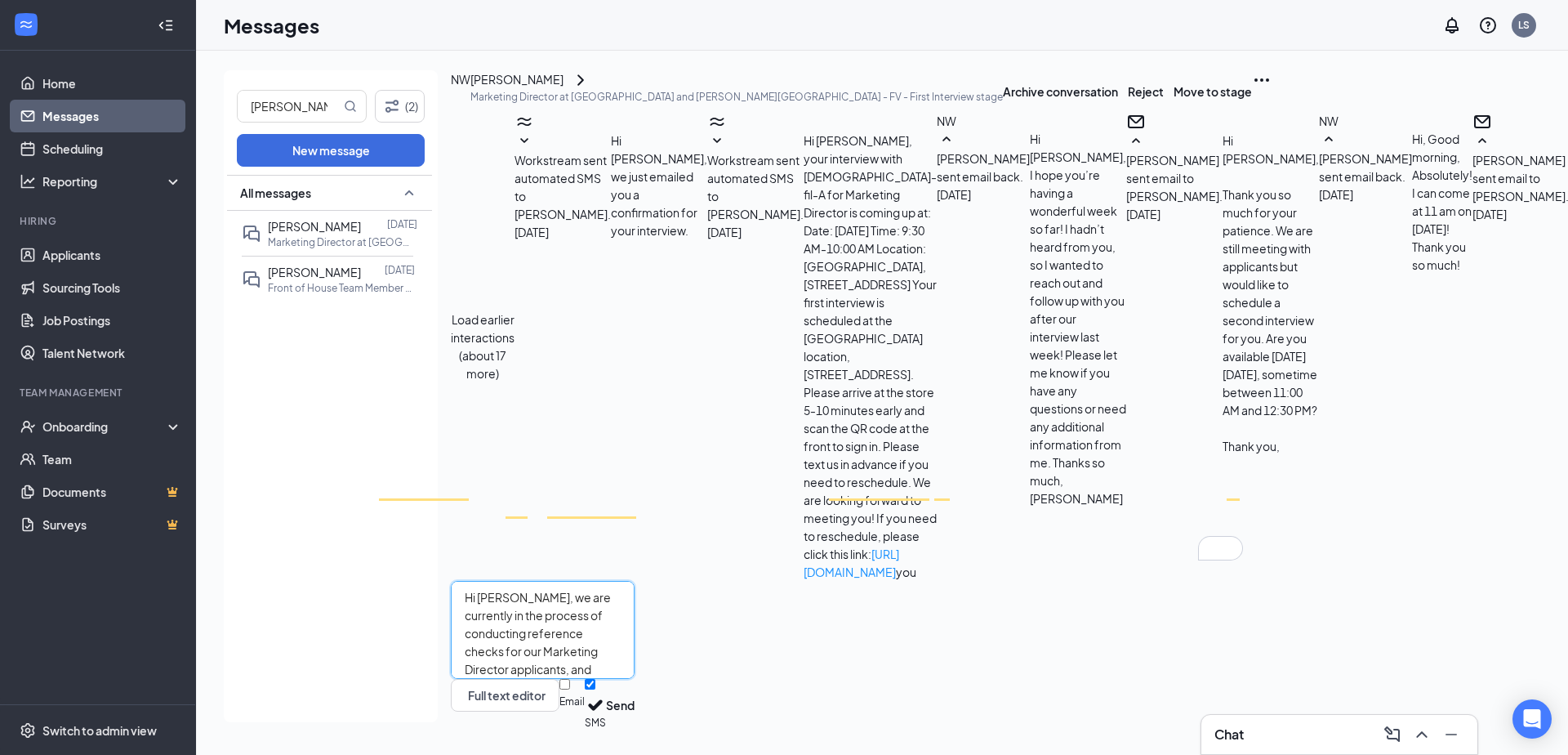
click at [635, 592] on textarea "Hi [PERSON_NAME], we are currently in the process of conducting reference check…" at bounding box center [542, 629] width 184 height 98
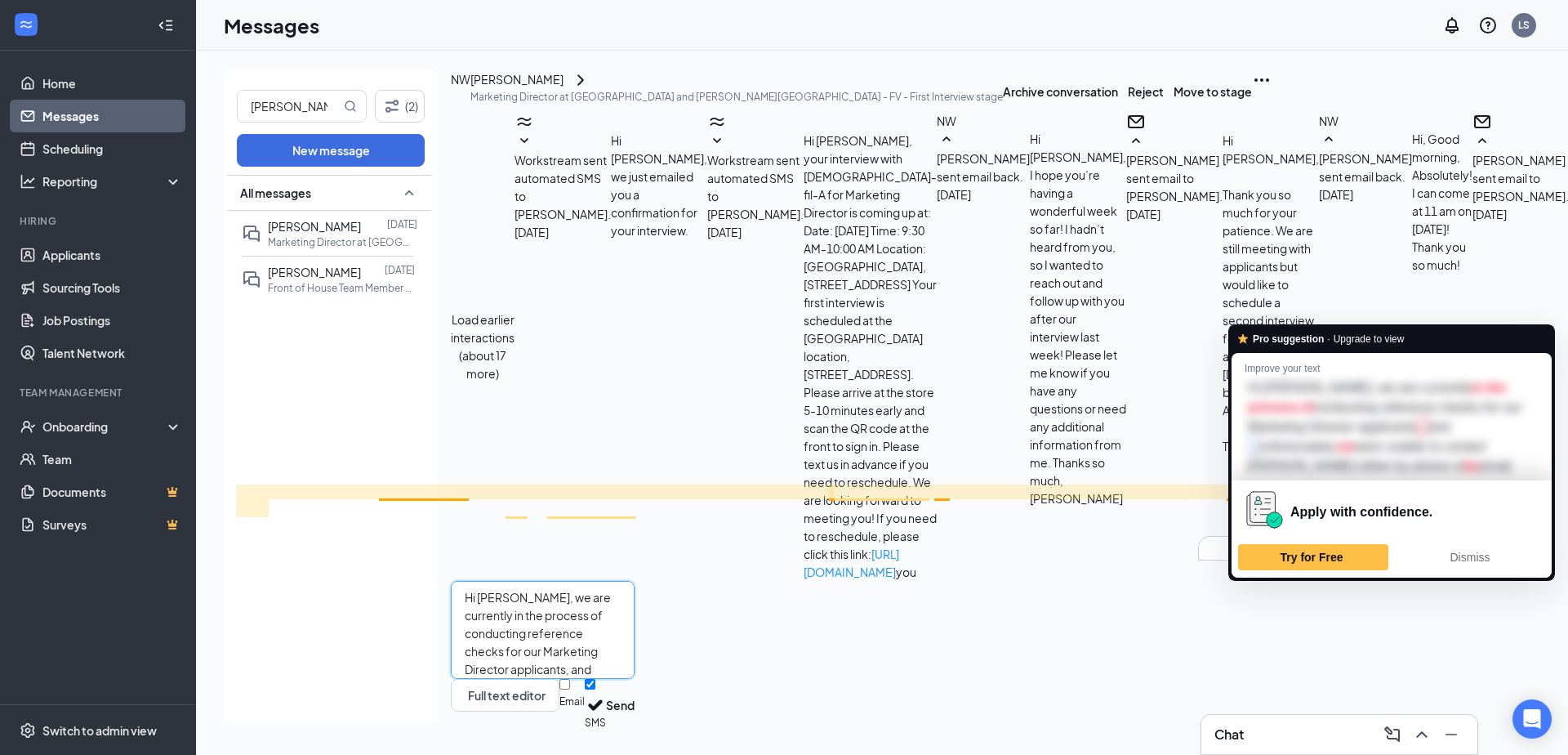
click at [635, 586] on textarea "Hi [PERSON_NAME], we are currently in the process of conducting reference check…" at bounding box center [542, 629] width 184 height 98
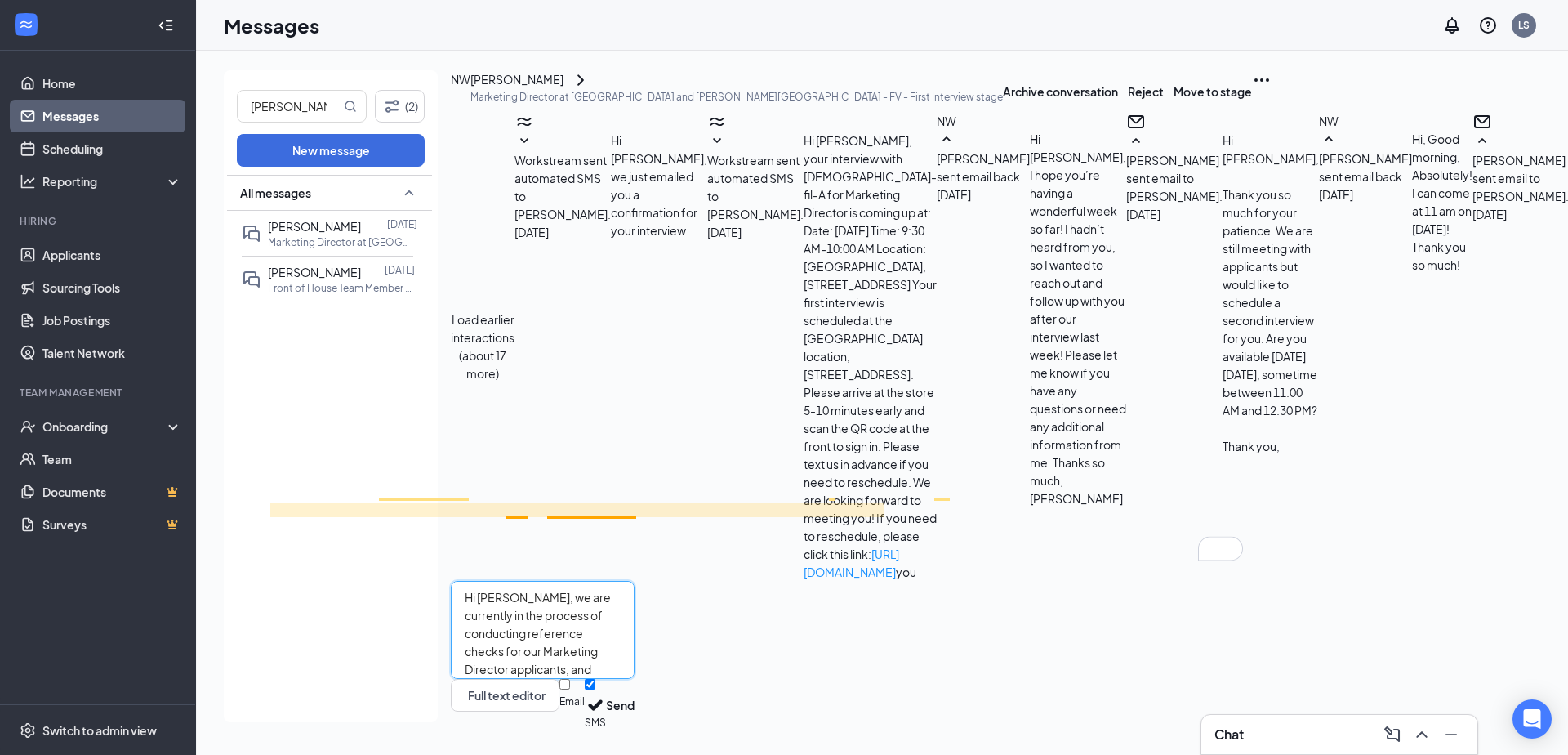
click at [635, 599] on textarea "Hi [PERSON_NAME], we are currently in the process of conducting reference check…" at bounding box center [542, 629] width 184 height 98
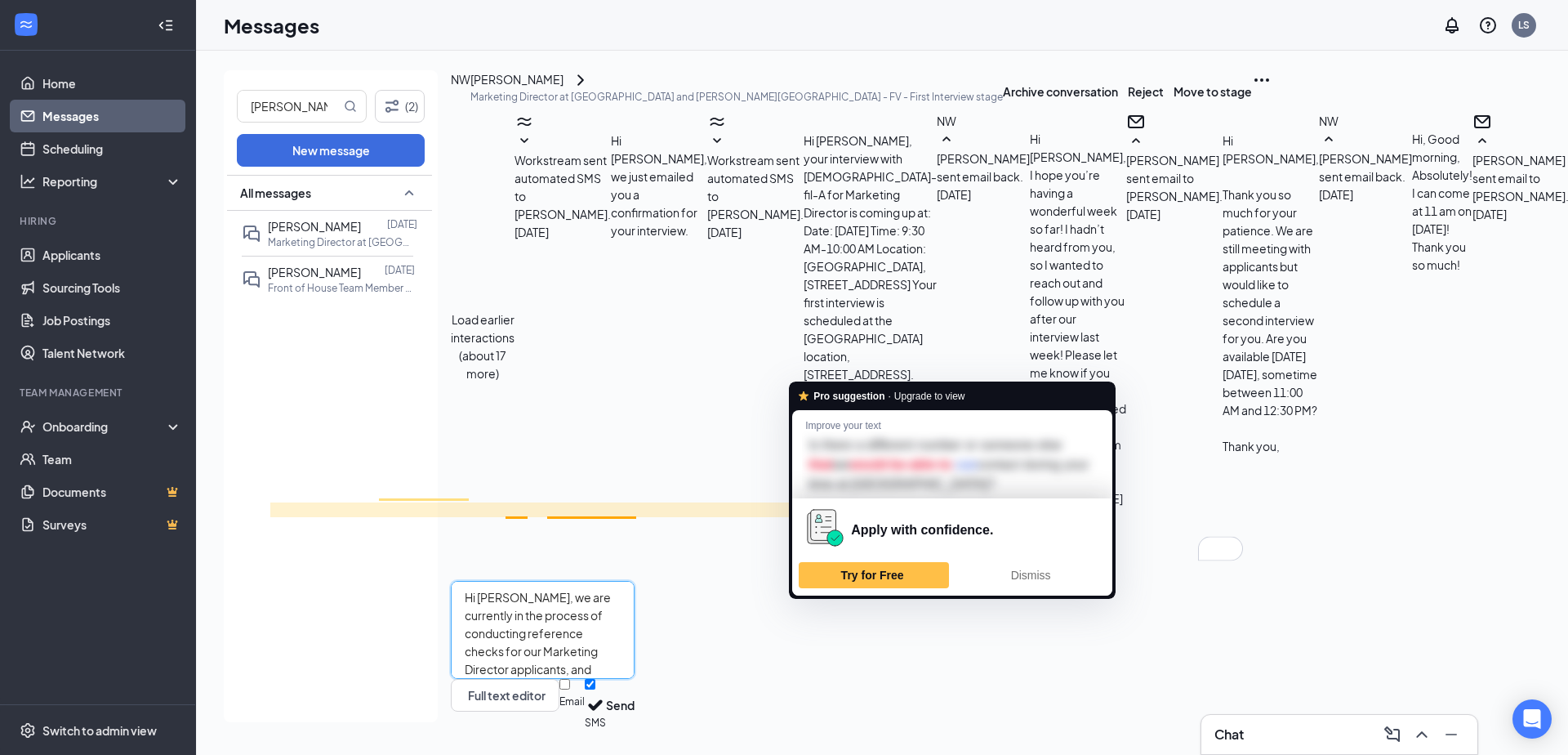
click at [635, 601] on textarea "Hi [PERSON_NAME], we are currently in the process of conducting reference check…" at bounding box center [542, 629] width 184 height 98
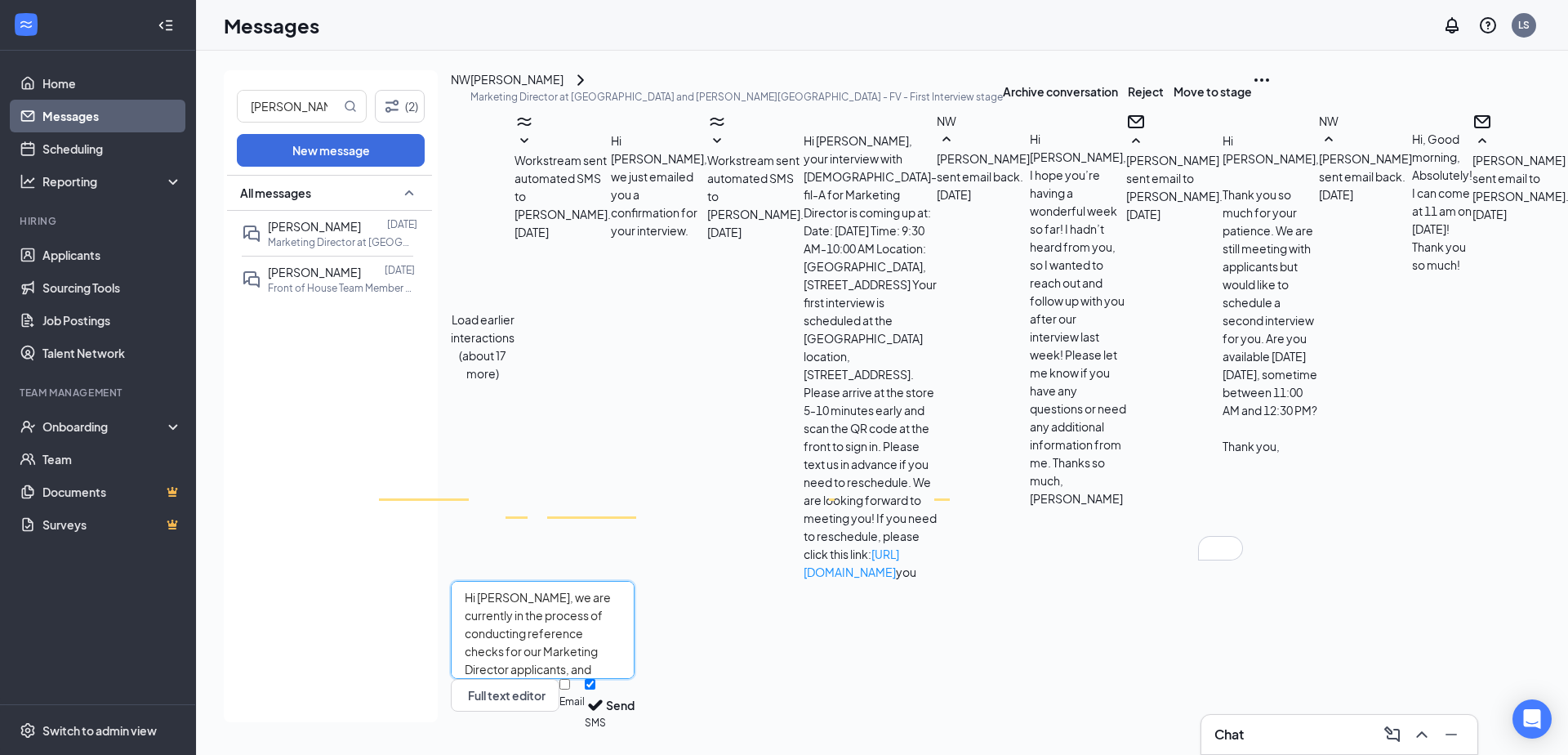
click at [635, 611] on textarea "Hi [PERSON_NAME], we are currently in the process of conducting reference check…" at bounding box center [542, 629] width 184 height 98
click at [635, 606] on textarea "Hi [PERSON_NAME], we are currently in the process of conducting reference check…" at bounding box center [542, 629] width 184 height 98
click at [635, 608] on textarea "Hi [PERSON_NAME], we are currently in the process of conducting reference check…" at bounding box center [542, 629] width 184 height 98
type textarea "Hi [PERSON_NAME], we are currently in the process of conducting reference check…"
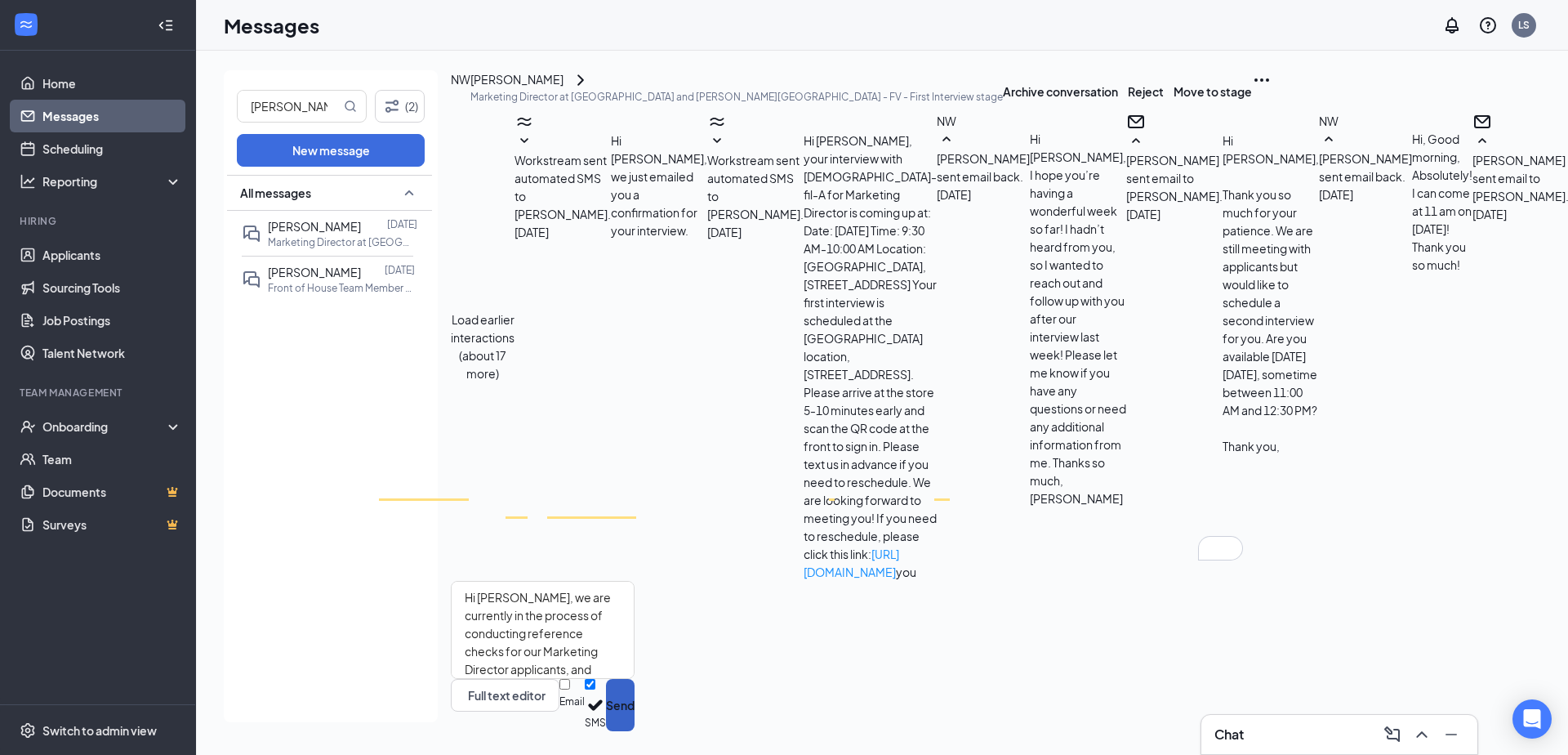
click at [635, 694] on button "Send" at bounding box center [621, 704] width 29 height 52
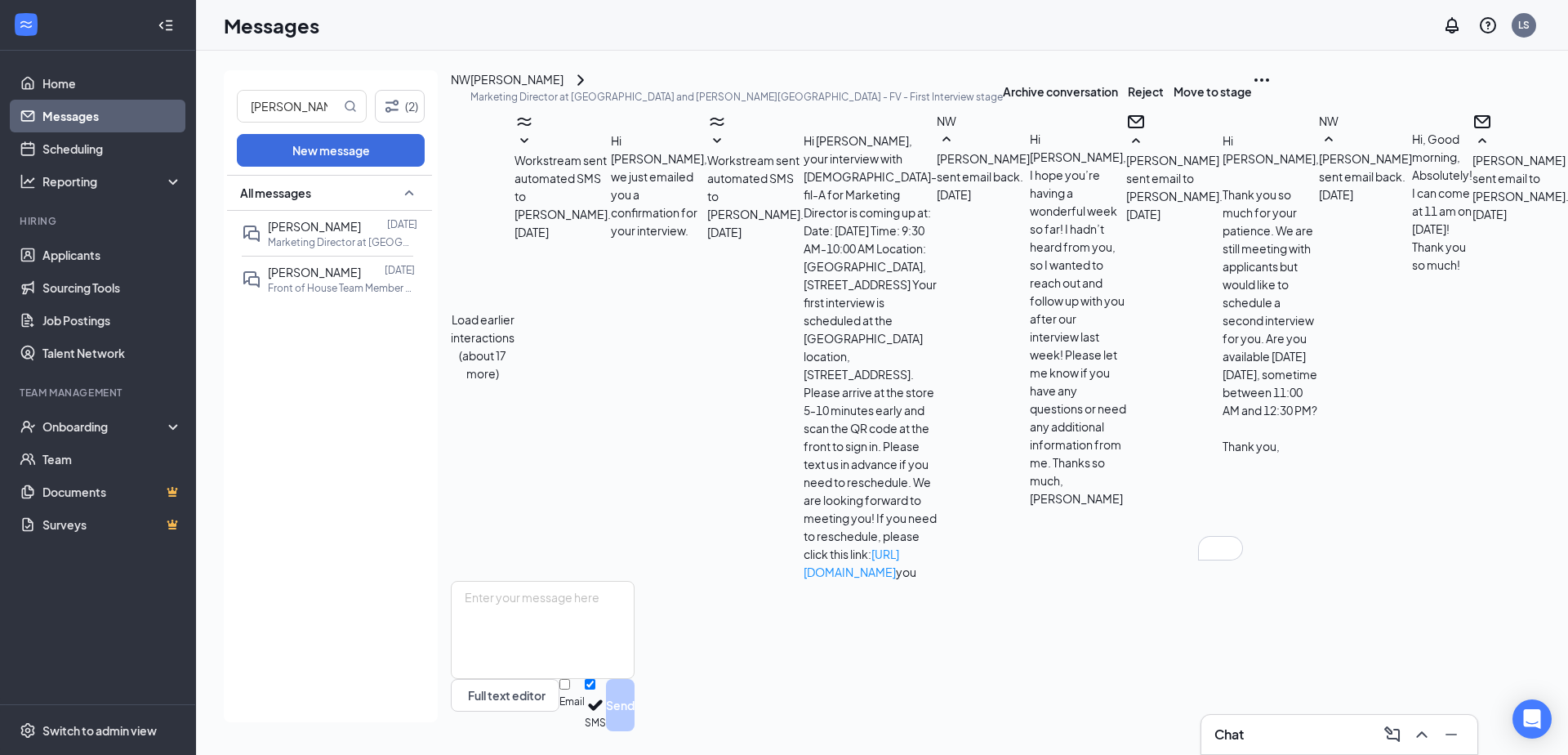
scroll to position [1025, 0]
click at [76, 103] on link "Messages" at bounding box center [112, 116] width 140 height 32
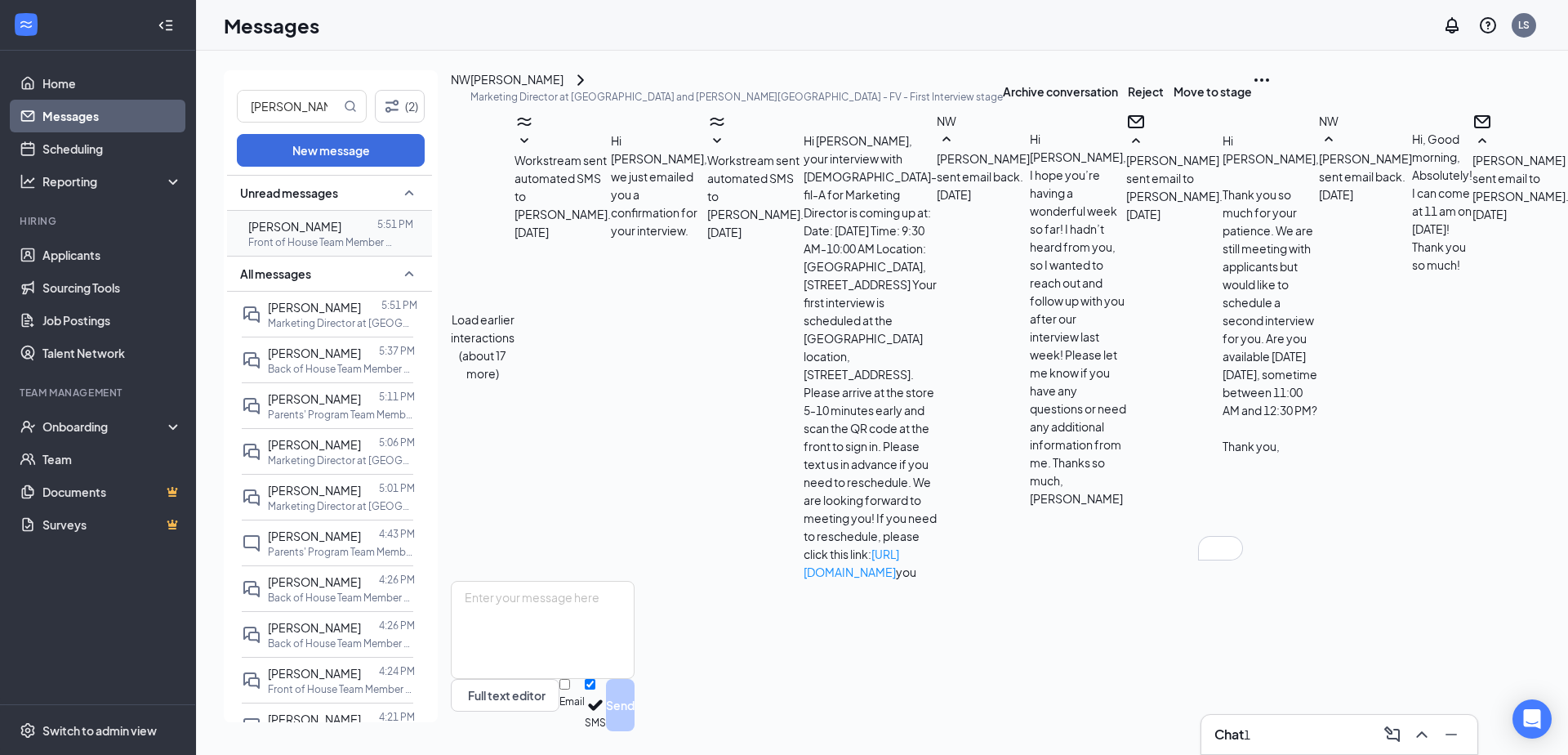
click at [289, 224] on span "[PERSON_NAME]" at bounding box center [295, 226] width 93 height 14
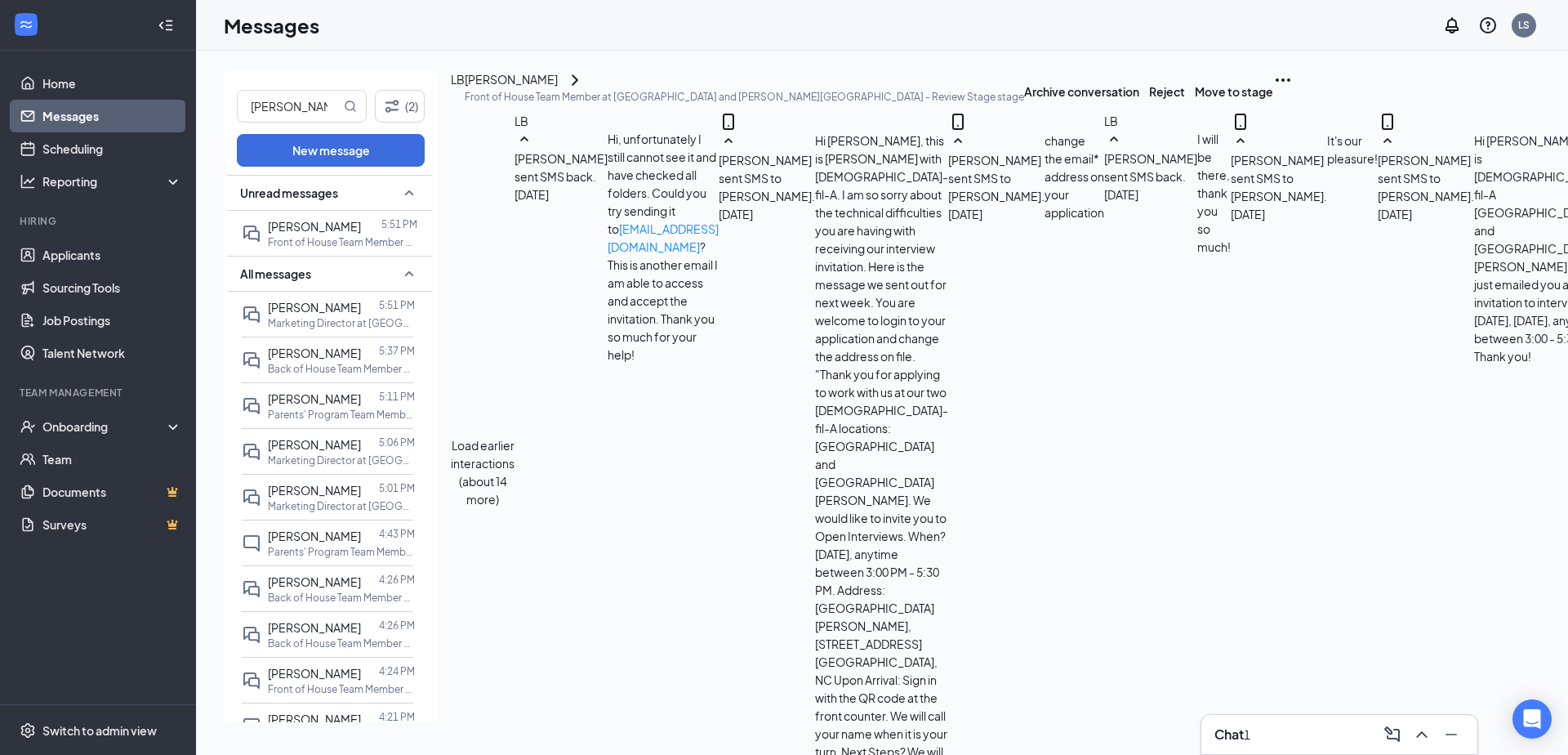
scroll to position [680, 0]
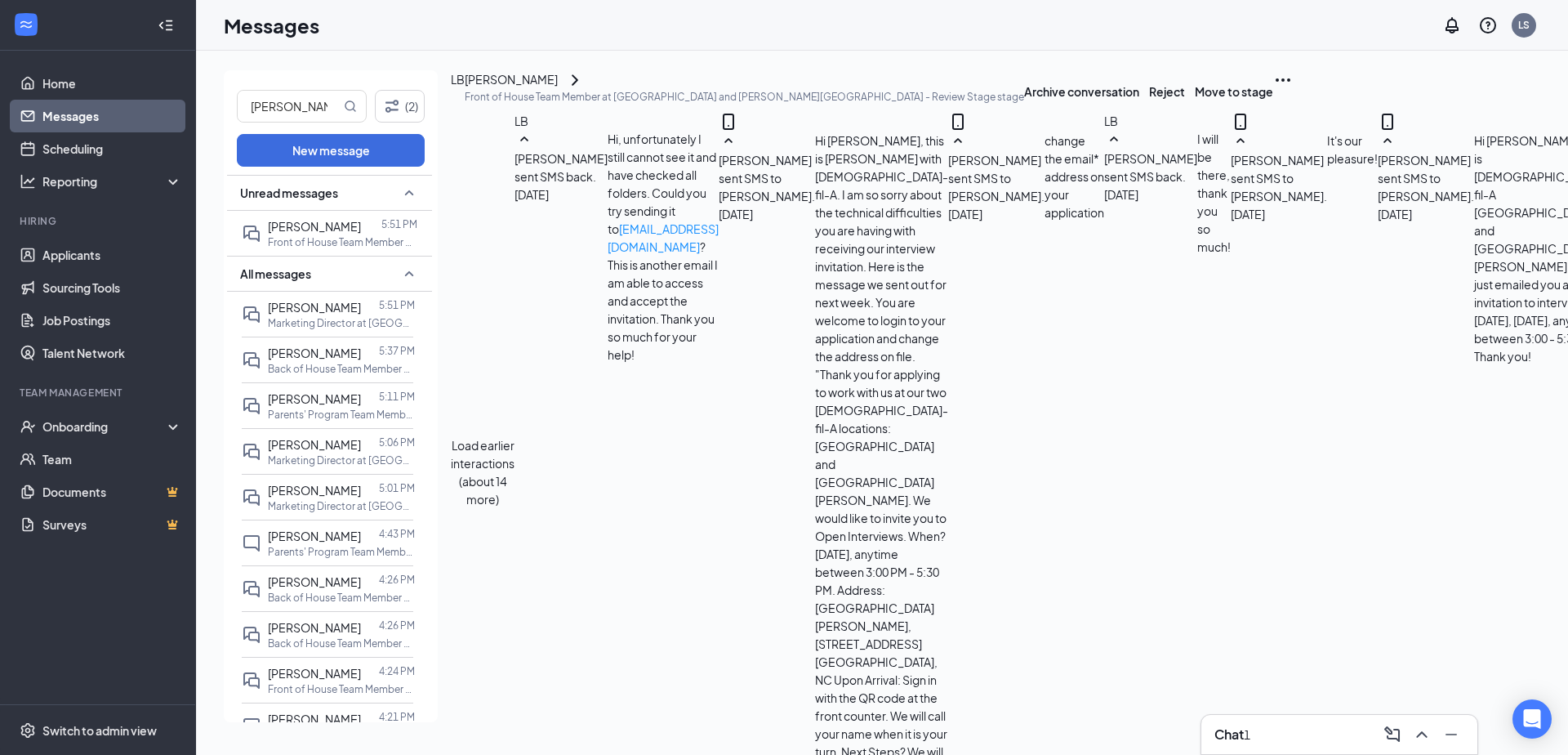
click at [551, 90] on div "[PERSON_NAME]" at bounding box center [512, 80] width 93 height 20
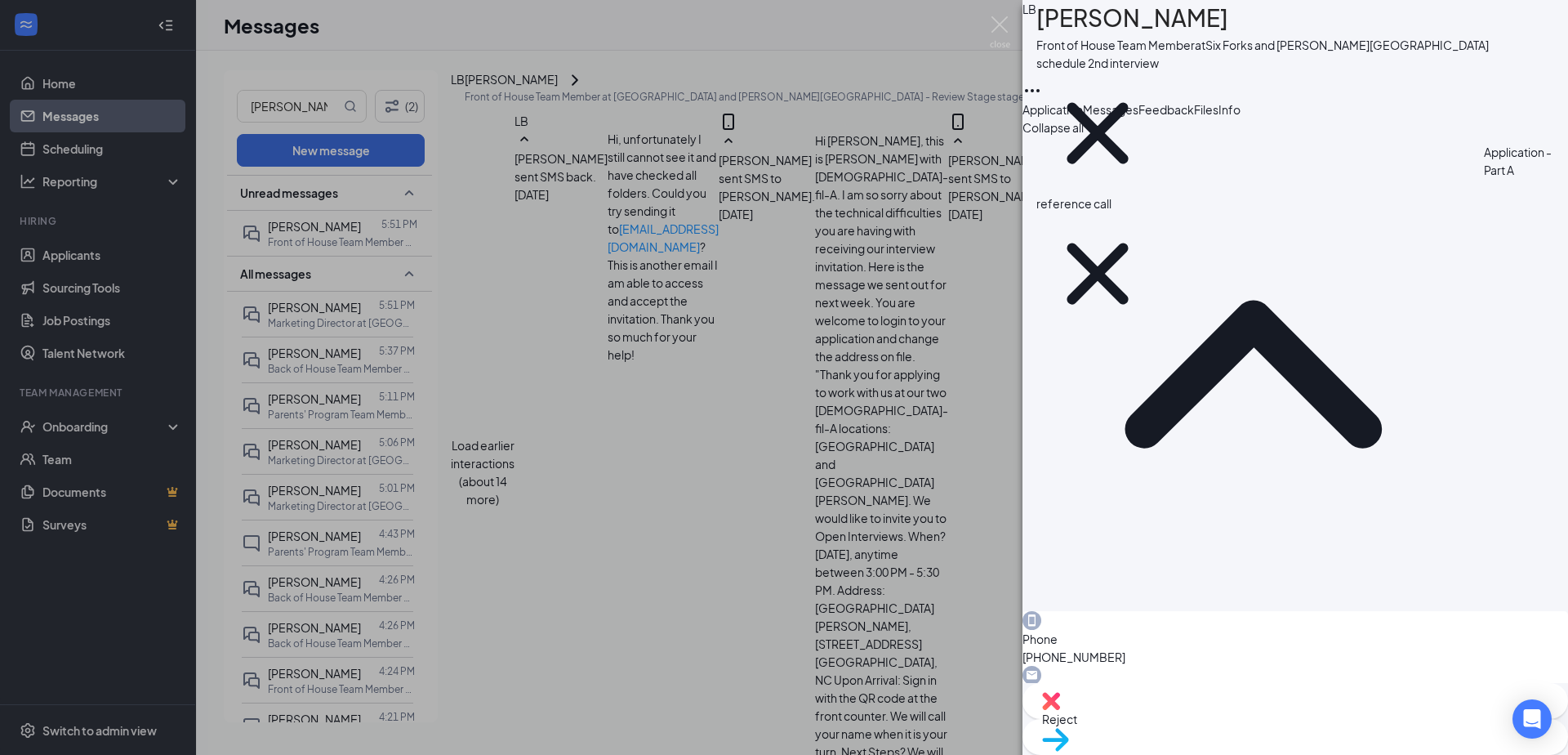
click at [1194, 118] on div "Feedback" at bounding box center [1167, 109] width 55 height 18
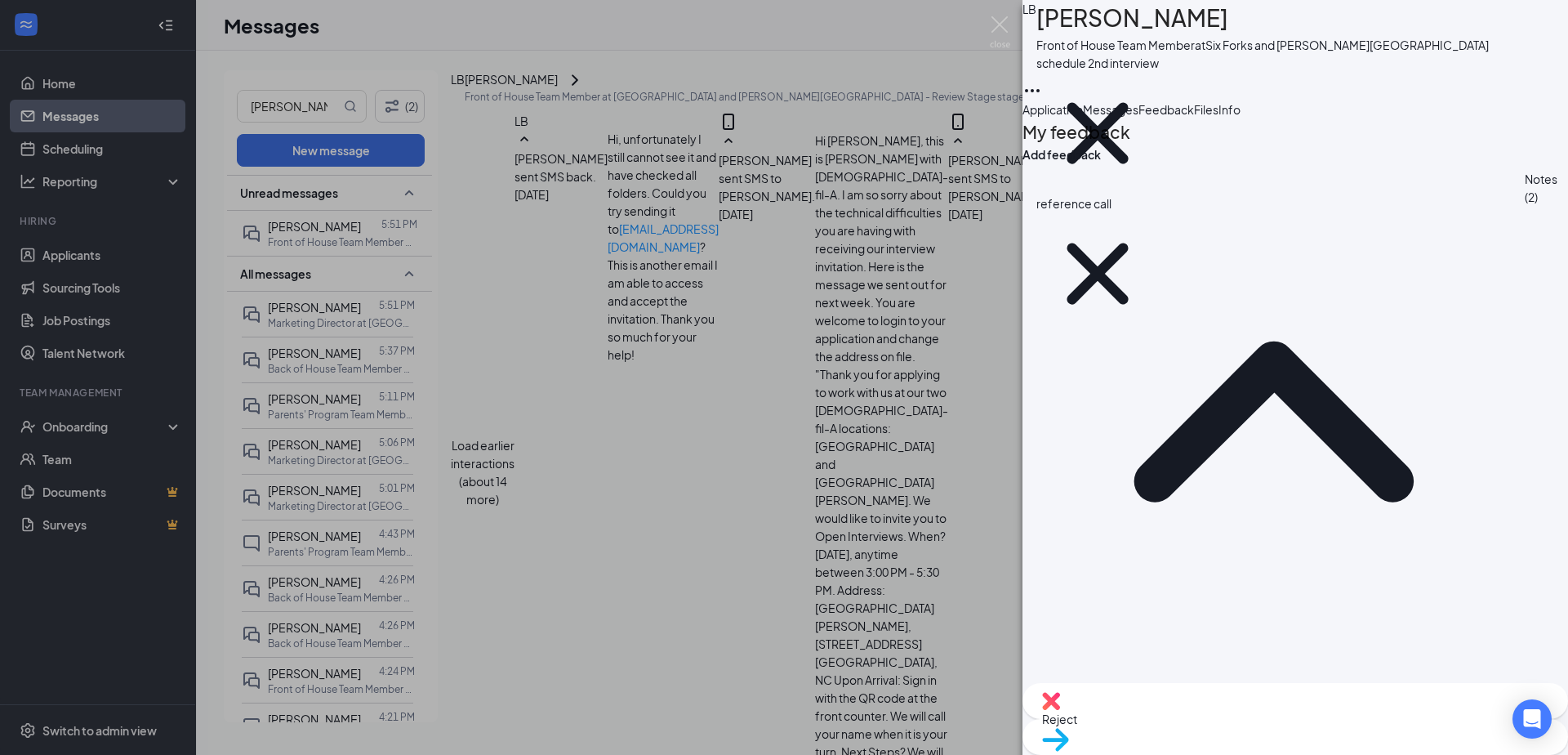
click at [718, 334] on div "LB [PERSON_NAME] Front of House Team Member at [GEOGRAPHIC_DATA][PERSON_NAME] s…" at bounding box center [784, 378] width 1568 height 755
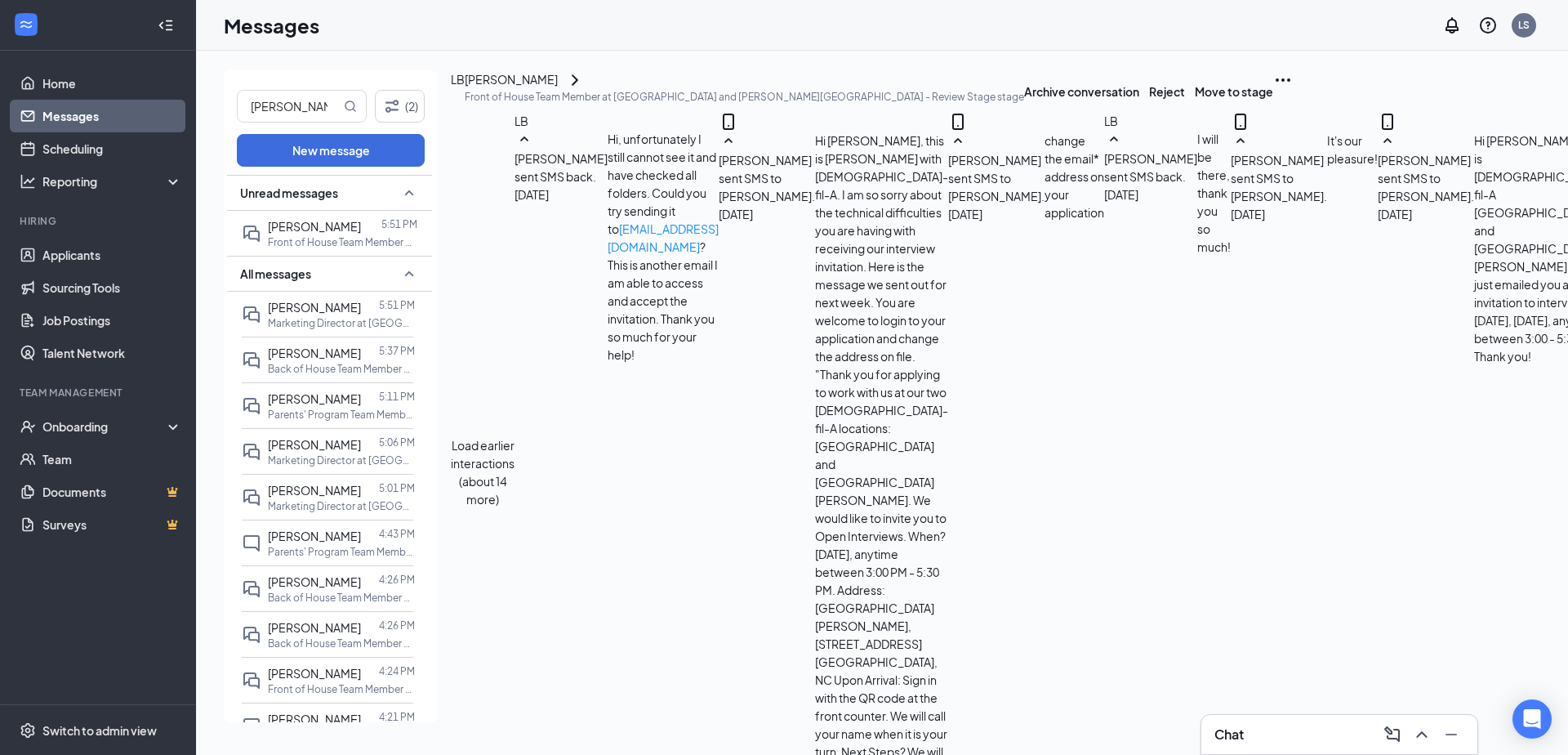
drag, startPoint x: 811, startPoint y: 585, endPoint x: 588, endPoint y: 587, distance: 223.0
type textarea "It's our pleasure!"
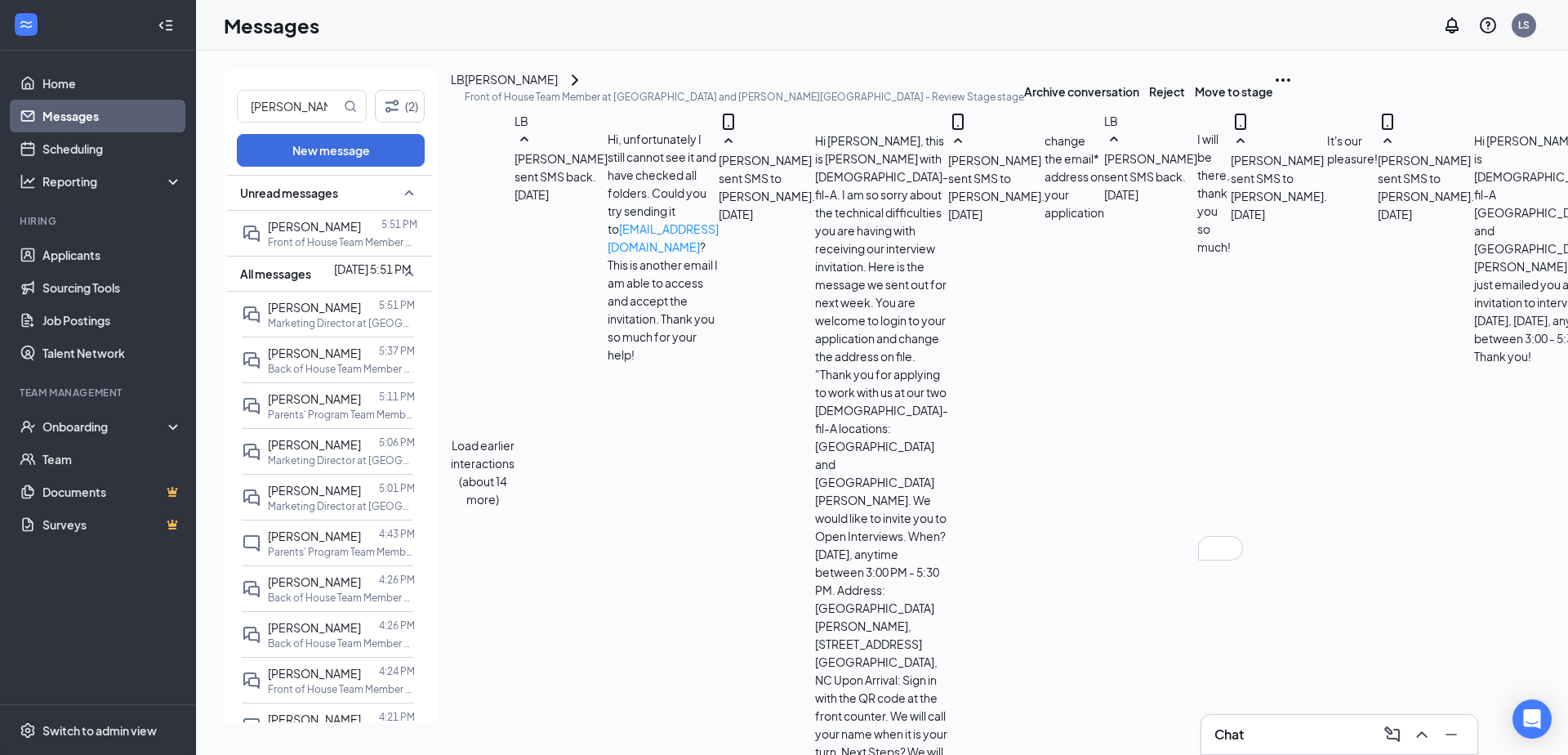
scroll to position [886, 0]
